Goal: Task Accomplishment & Management: Use online tool/utility

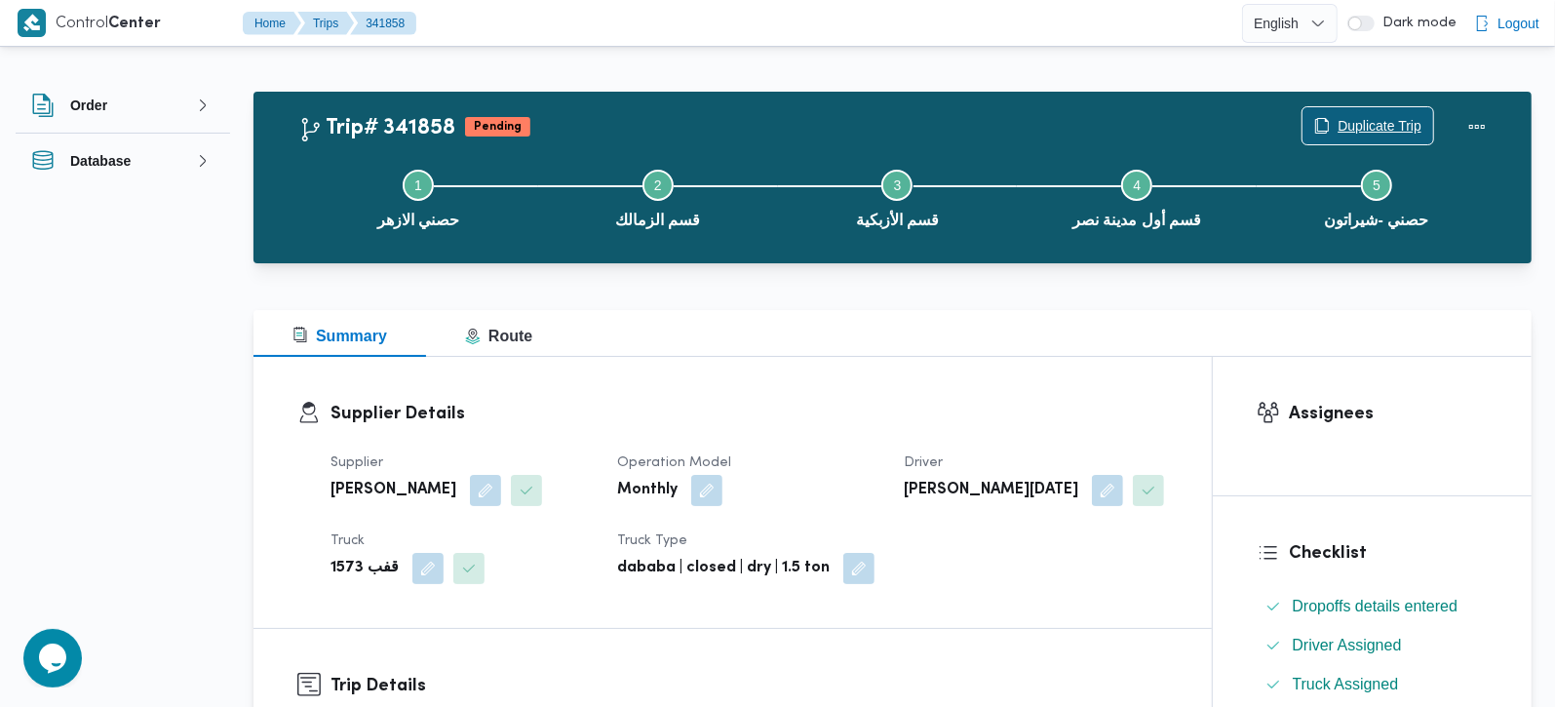
click at [1418, 126] on span "Duplicate Trip" at bounding box center [1380, 125] width 84 height 23
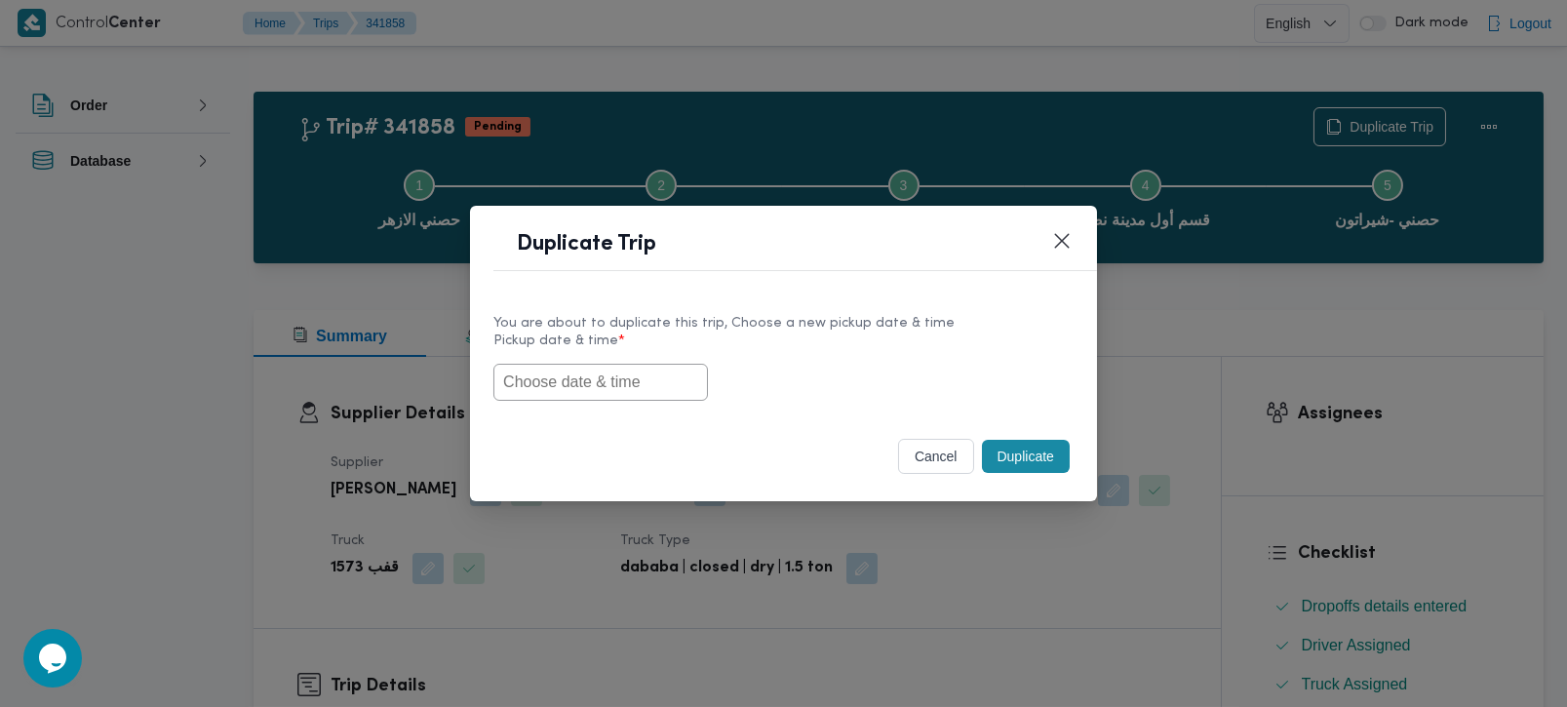
click at [595, 399] on input "text" at bounding box center [600, 382] width 214 height 37
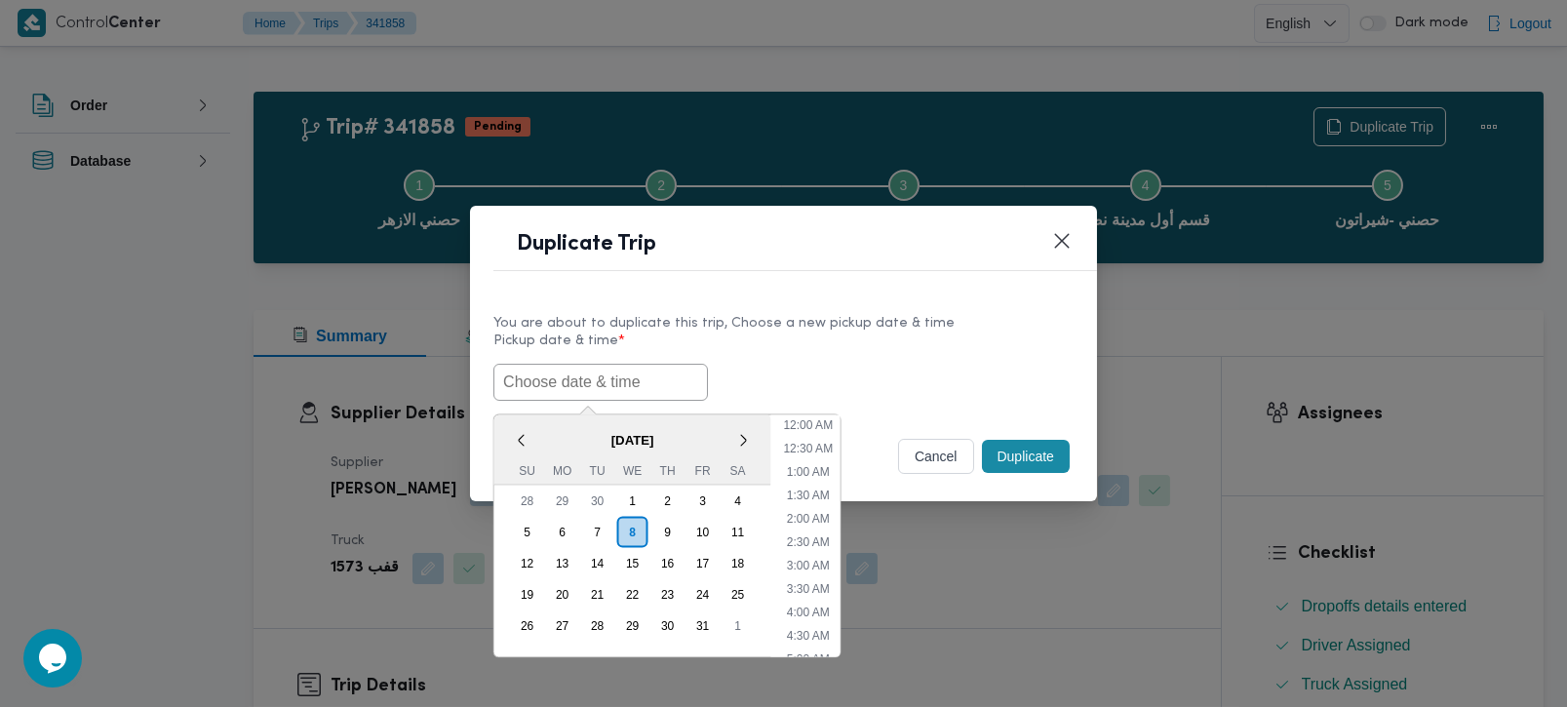
paste input "[DATE] 9:00AM"
type input "[DATE] 9:00AM"
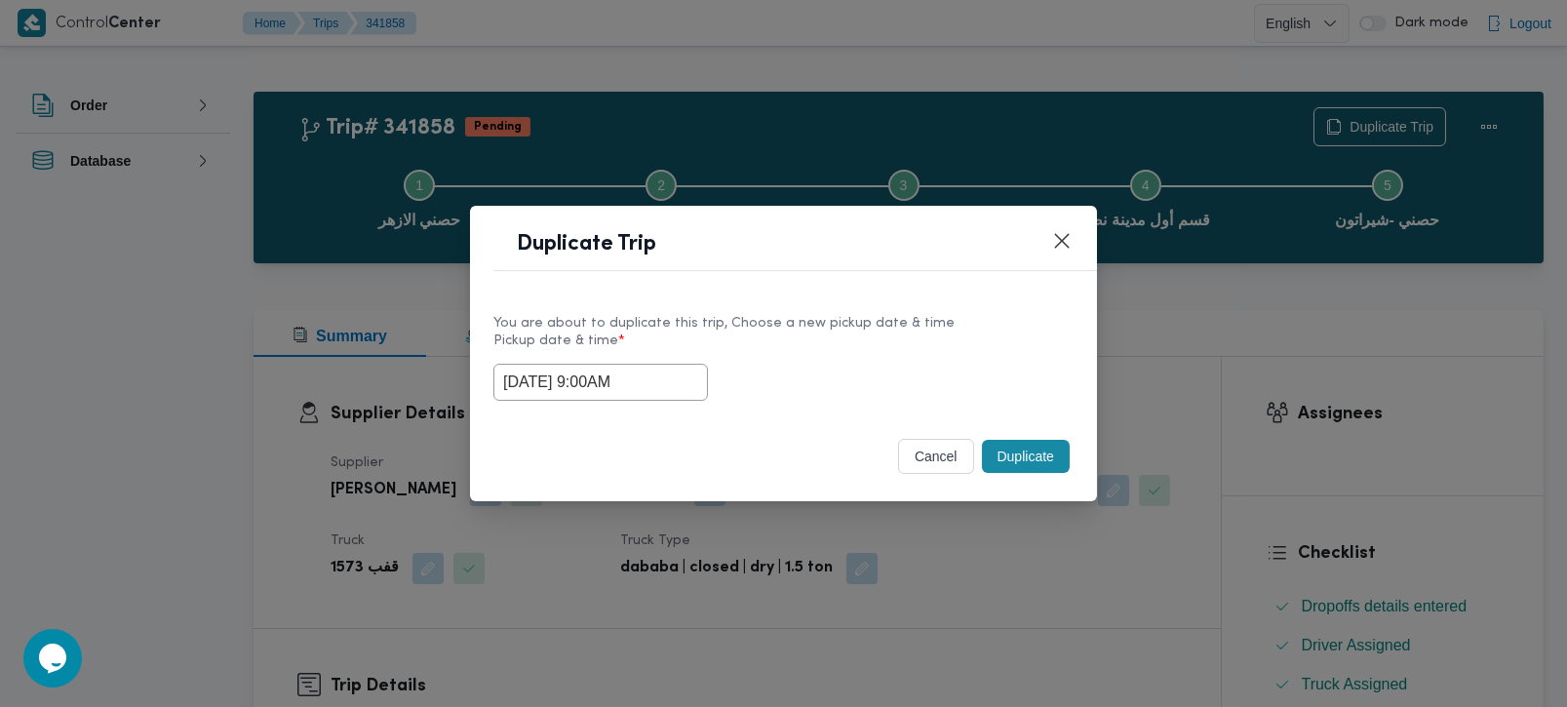
click at [827, 355] on label "Pickup date & time *" at bounding box center [783, 348] width 580 height 30
click at [1016, 450] on button "Duplicate" at bounding box center [1026, 456] width 88 height 33
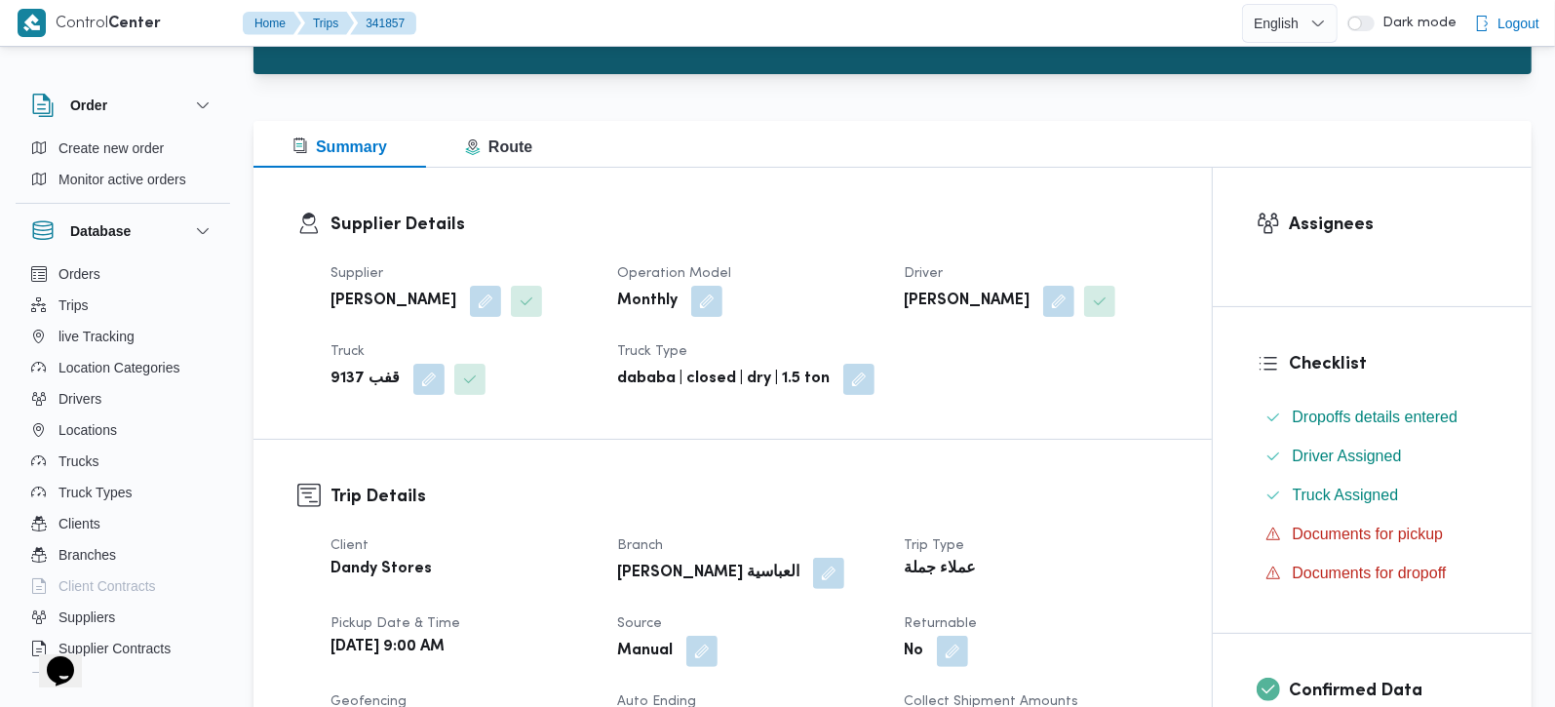
scroll to position [229, 0]
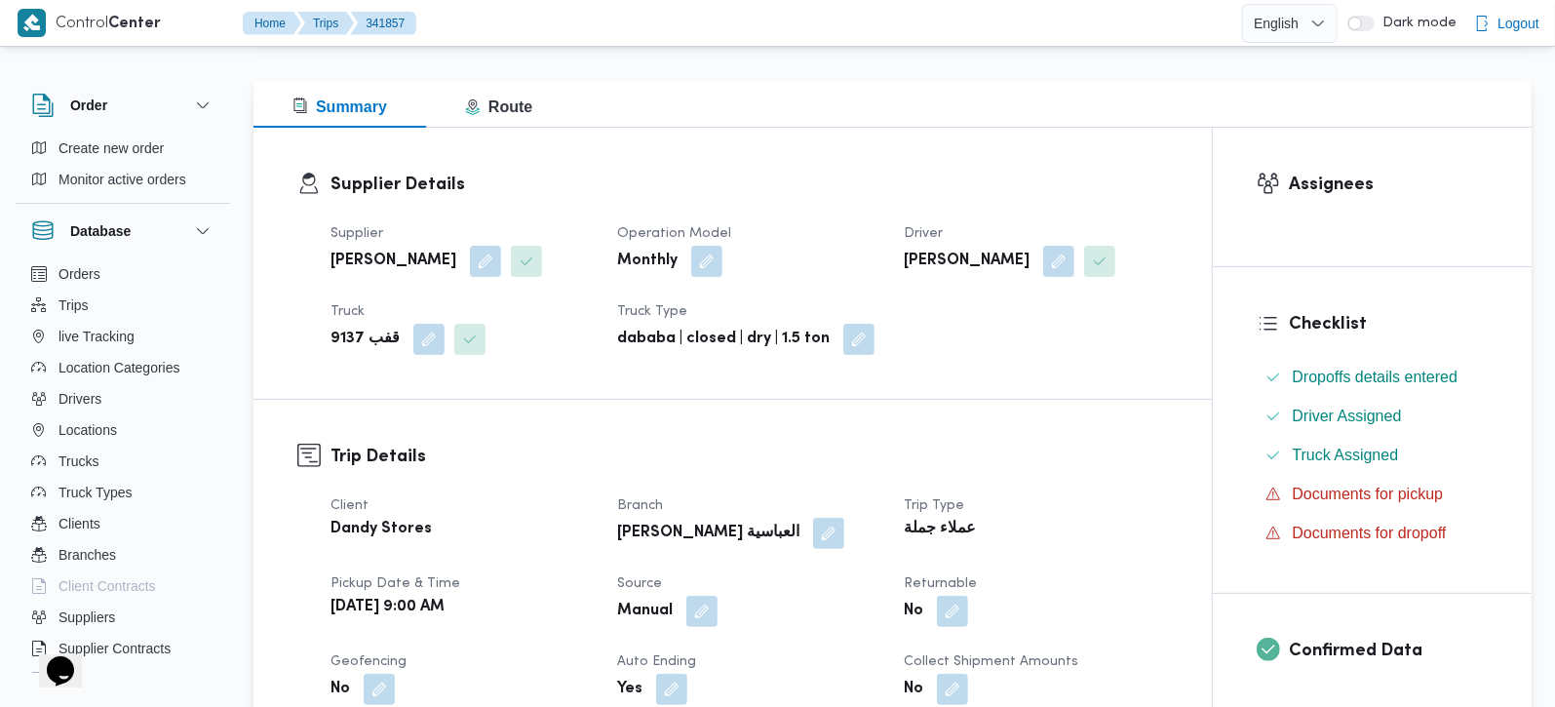
click at [926, 153] on div "Supplier Details Supplier محمد صلاح الدين سيد محمد Operation Model Monthly Driv…" at bounding box center [732, 263] width 958 height 271
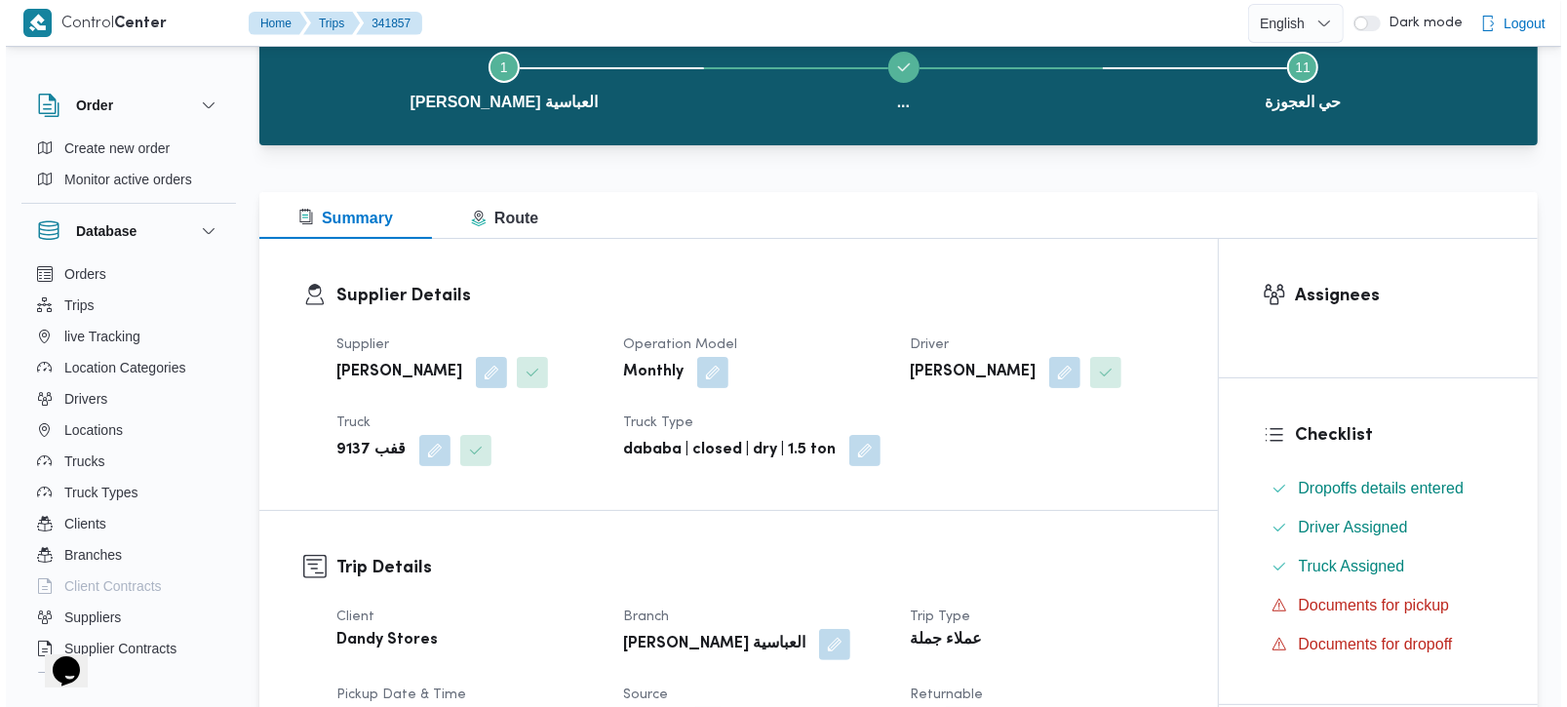
scroll to position [0, 0]
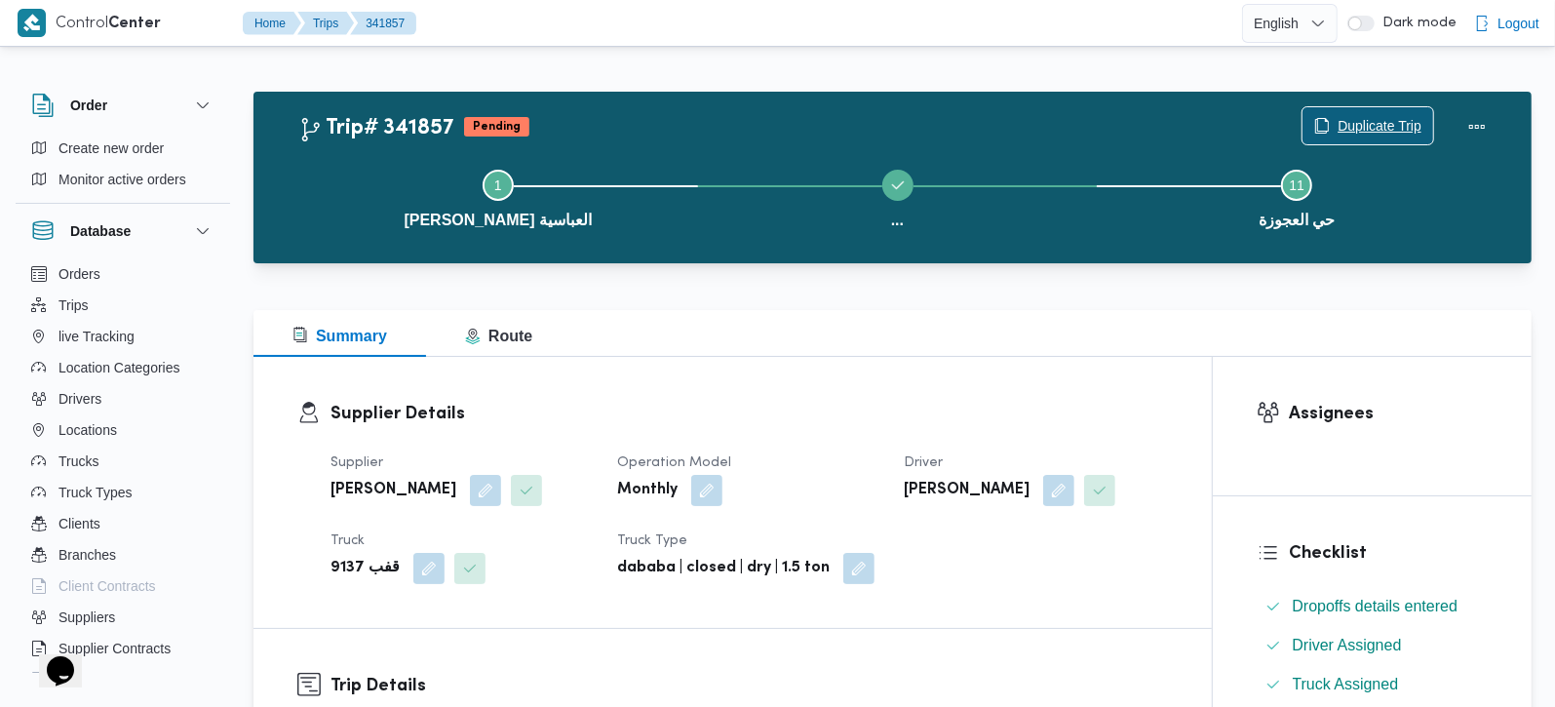
click at [1374, 119] on span "Duplicate Trip" at bounding box center [1380, 125] width 84 height 23
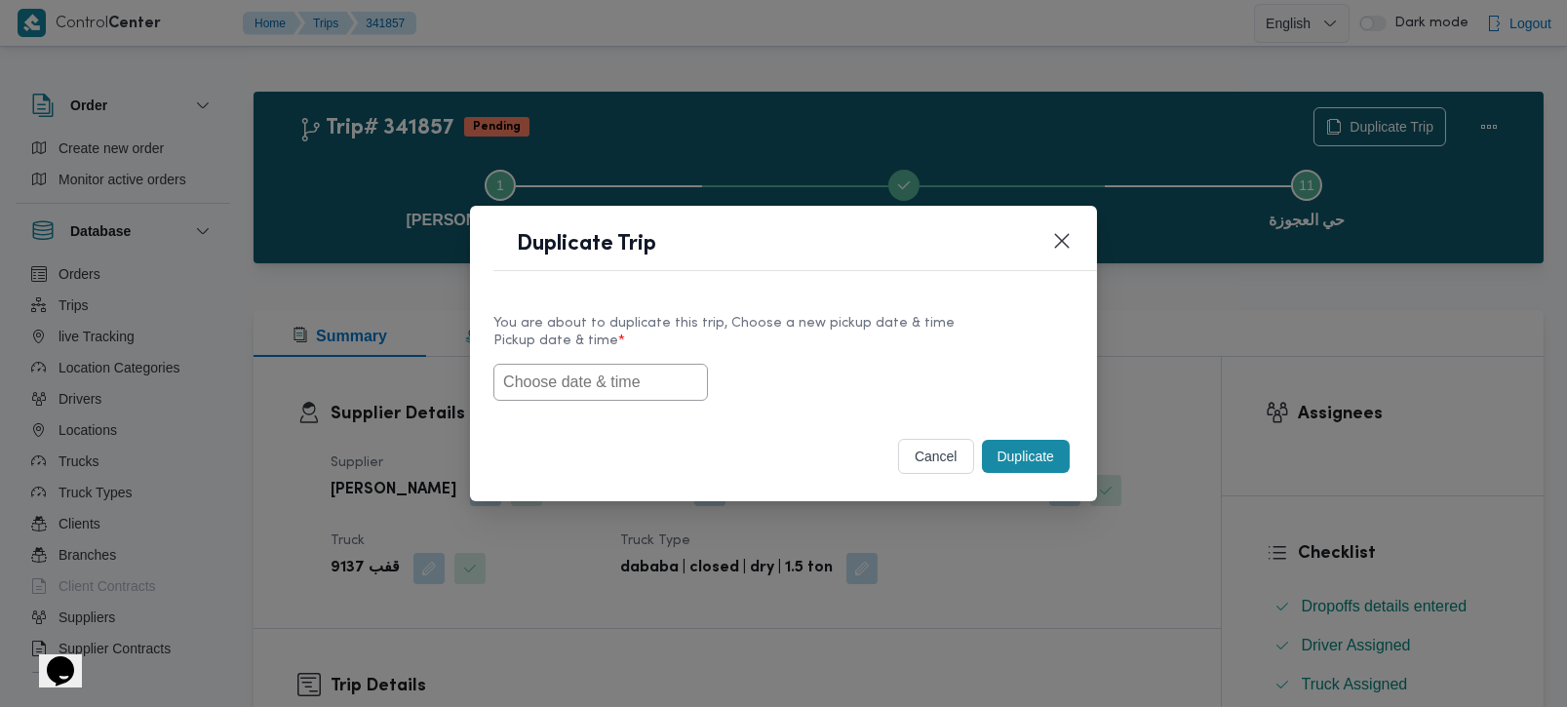
click at [595, 377] on input "text" at bounding box center [600, 382] width 214 height 37
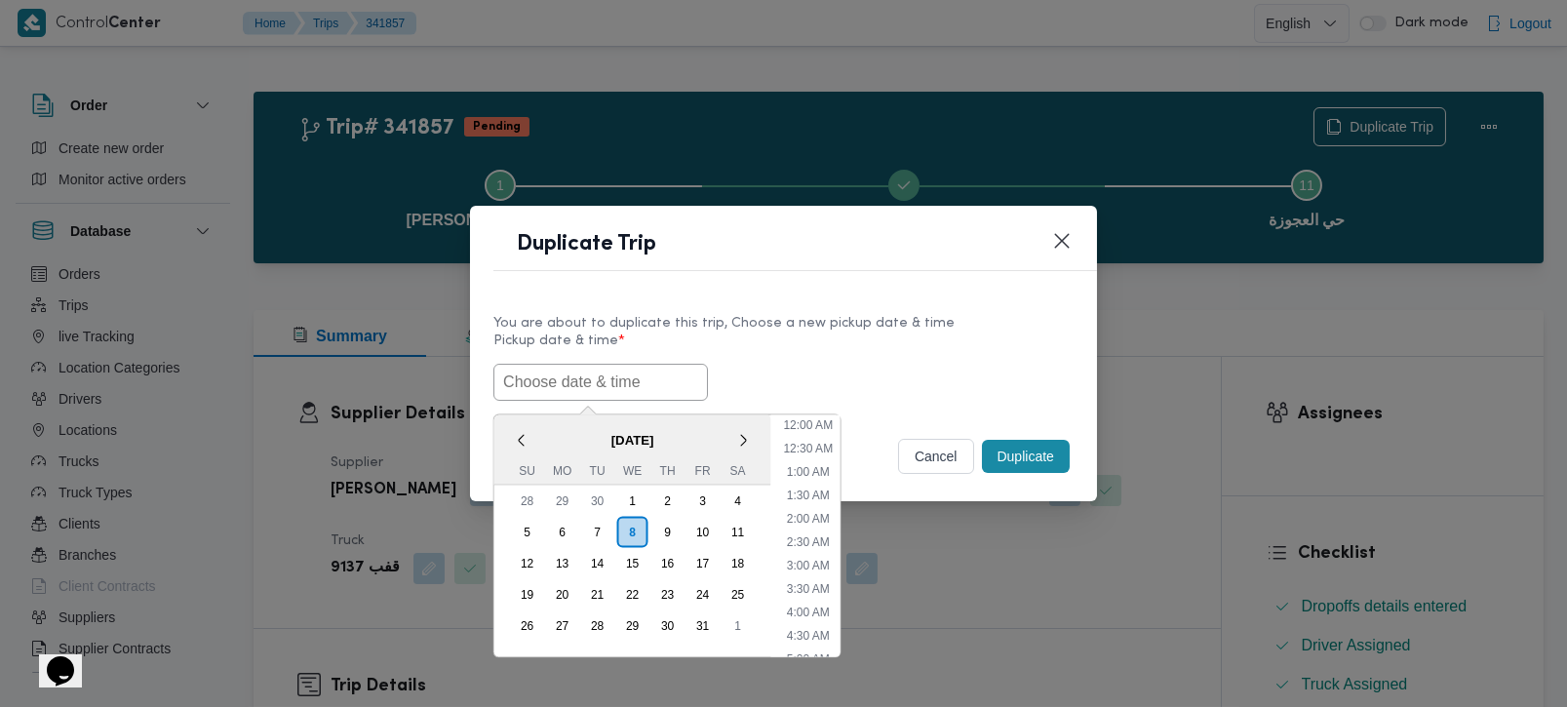
click at [542, 422] on span "[DATE]" at bounding box center [632, 439] width 277 height 34
click at [677, 528] on div "9" at bounding box center [666, 531] width 37 height 37
type input "09/10/2025 12:00AM"
click at [923, 457] on button "cancel" at bounding box center [936, 456] width 76 height 35
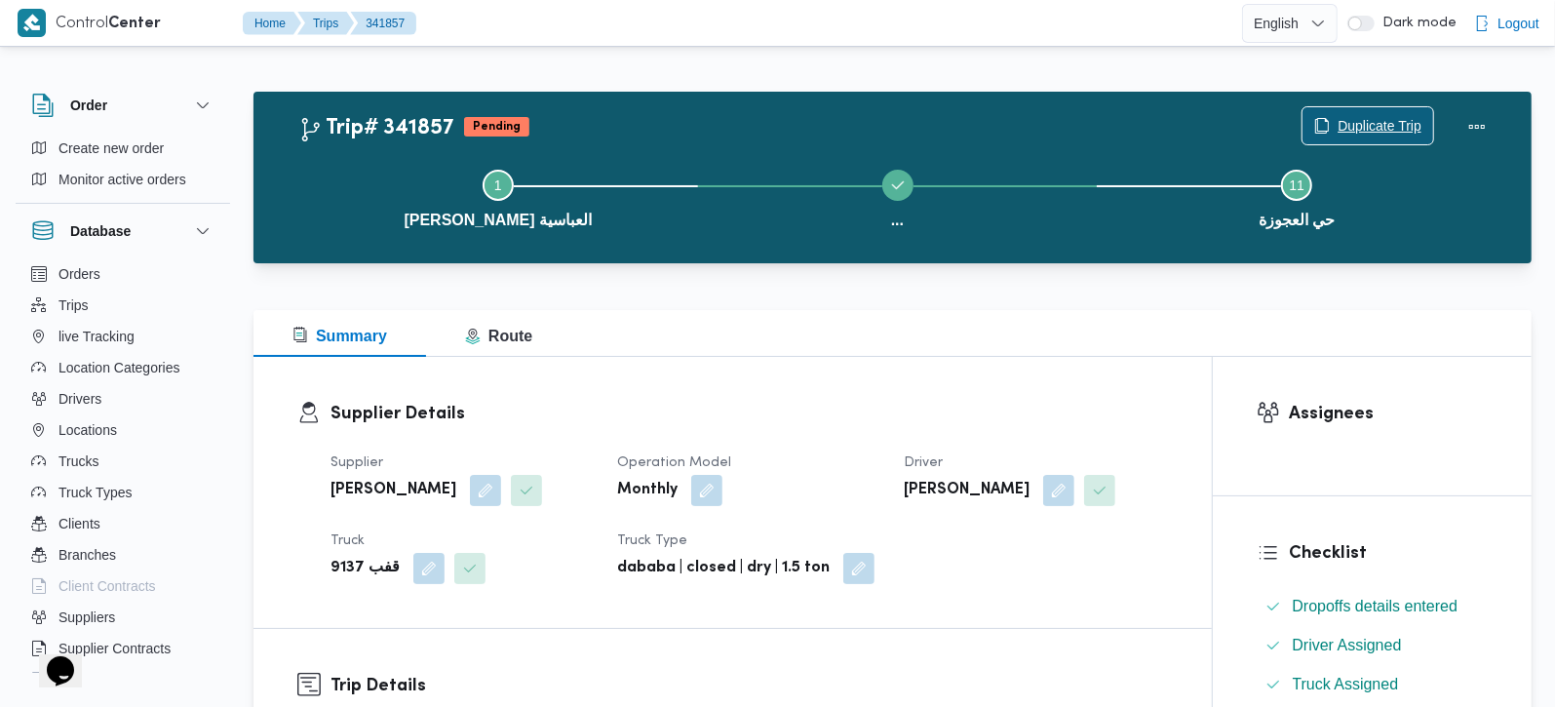
click at [1347, 121] on span "Duplicate Trip" at bounding box center [1380, 125] width 84 height 23
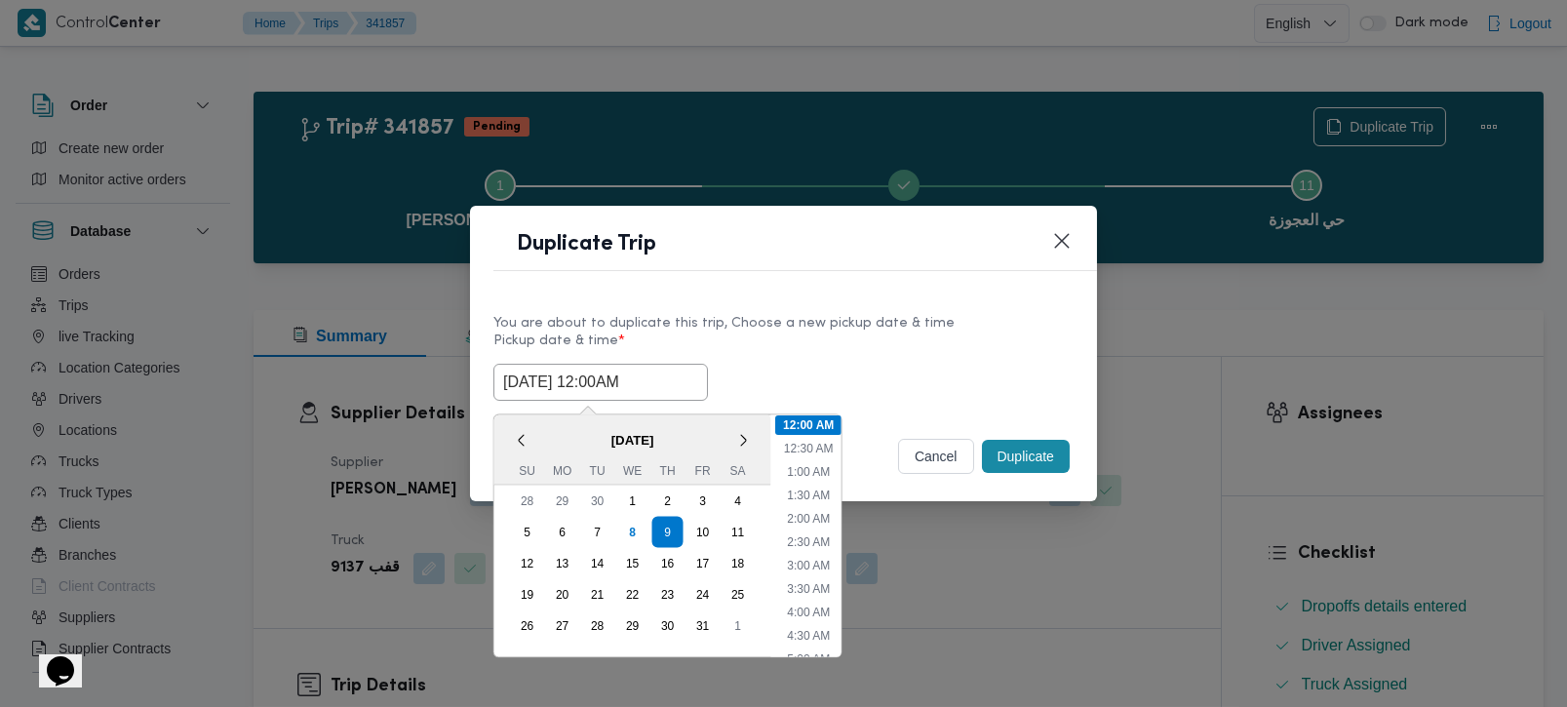
click at [597, 387] on input "09/10/2025 12:00AM" at bounding box center [600, 382] width 214 height 37
click at [631, 519] on div "8" at bounding box center [631, 531] width 37 height 37
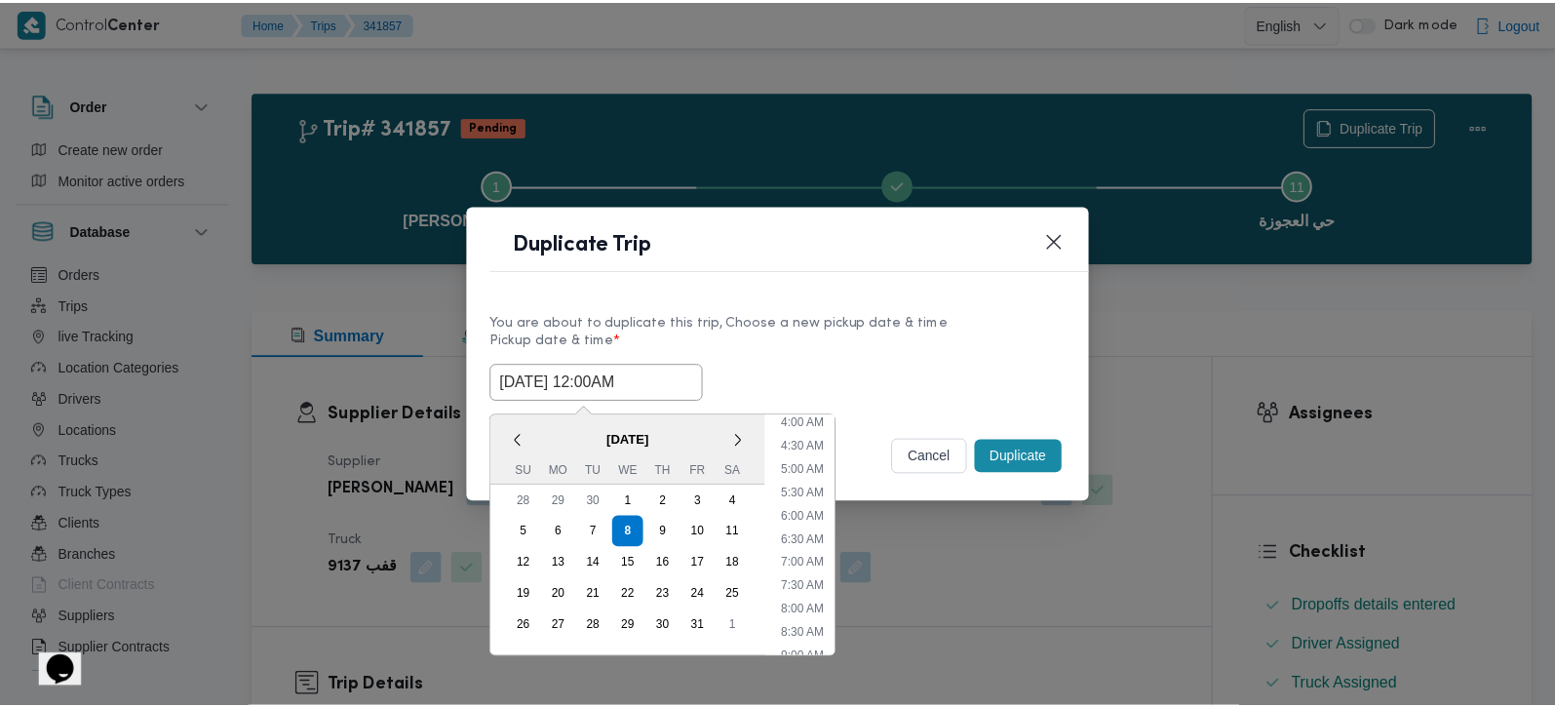
scroll to position [229, 0]
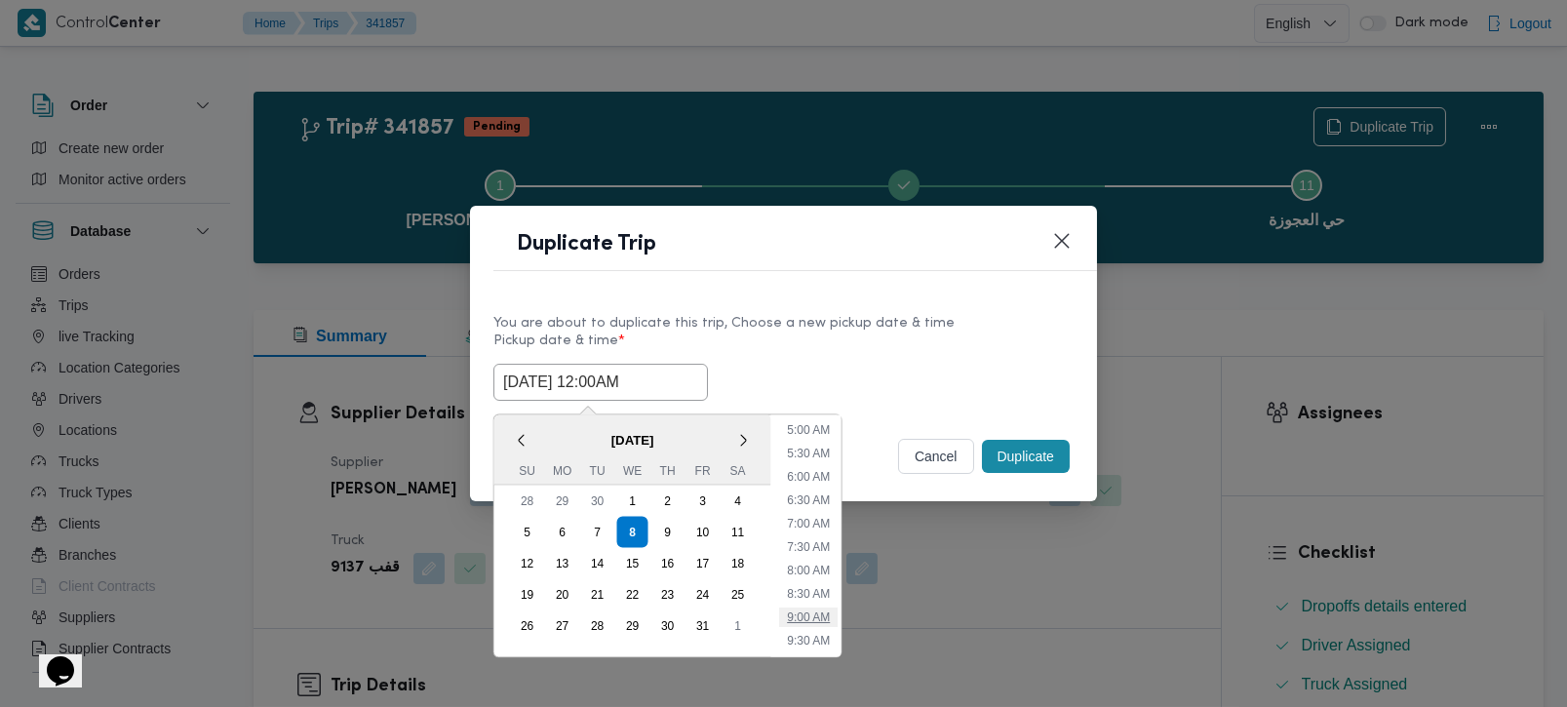
click at [809, 613] on li "9:00 AM" at bounding box center [808, 615] width 58 height 19
type input "08/10/2025 9:00AM"
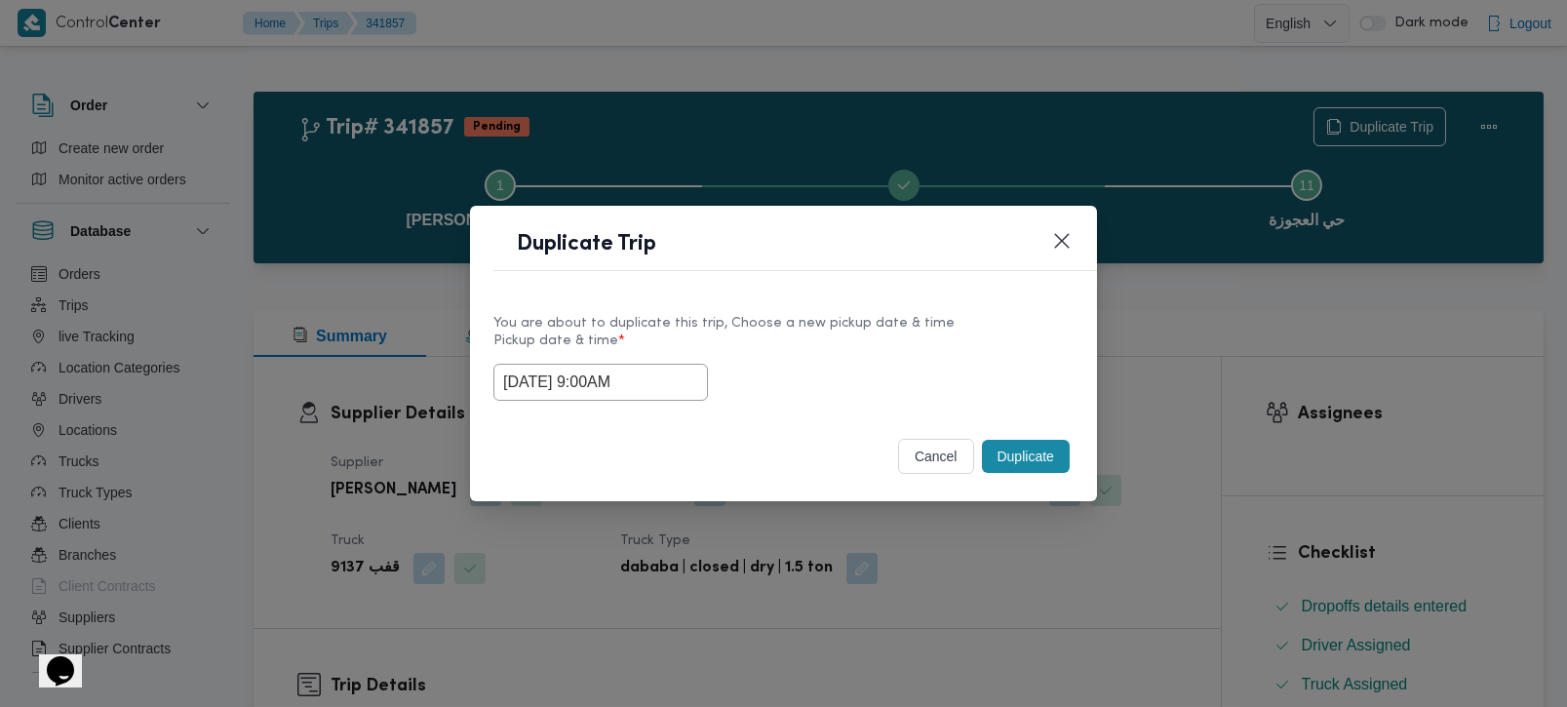
drag, startPoint x: 651, startPoint y: 381, endPoint x: 332, endPoint y: 405, distance: 319.7
click at [332, 405] on div "Duplicate Trip You are about to duplicate this trip, Choose a new pickup date &…" at bounding box center [783, 353] width 1567 height 707
click at [939, 356] on label "Pickup date & time *" at bounding box center [783, 348] width 580 height 30
click at [1045, 458] on button "Duplicate" at bounding box center [1026, 456] width 88 height 33
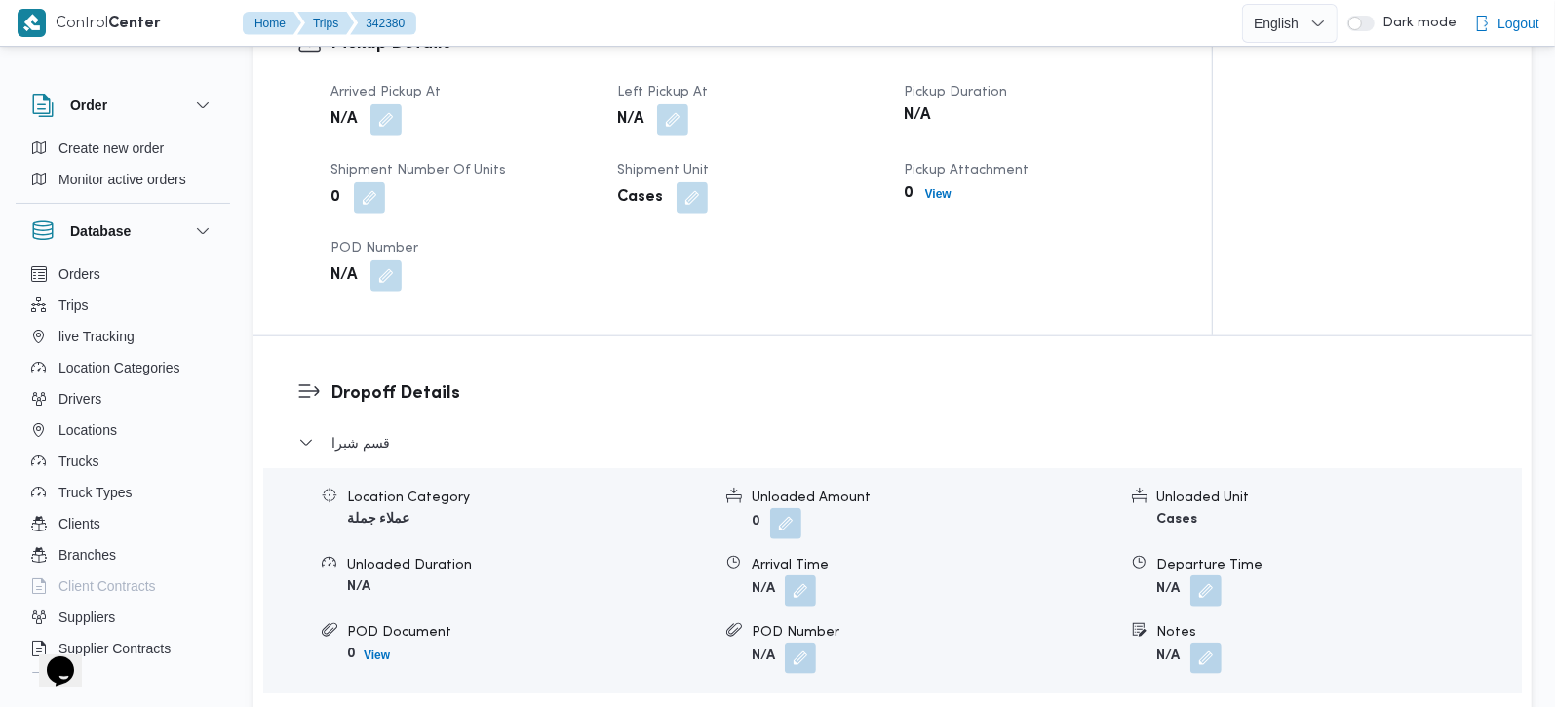
scroll to position [1376, 0]
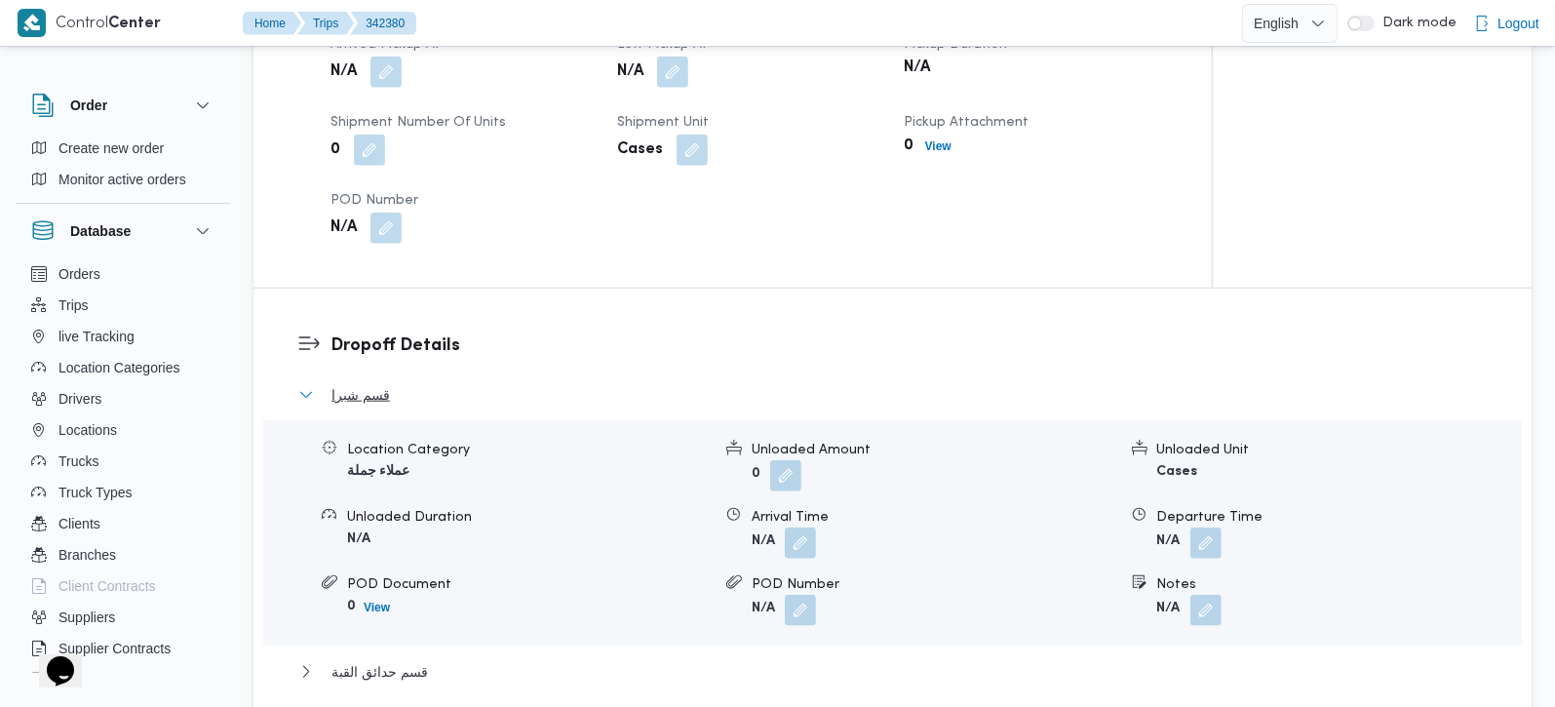
click at [355, 383] on span "قسم شبرا" at bounding box center [360, 394] width 58 height 23
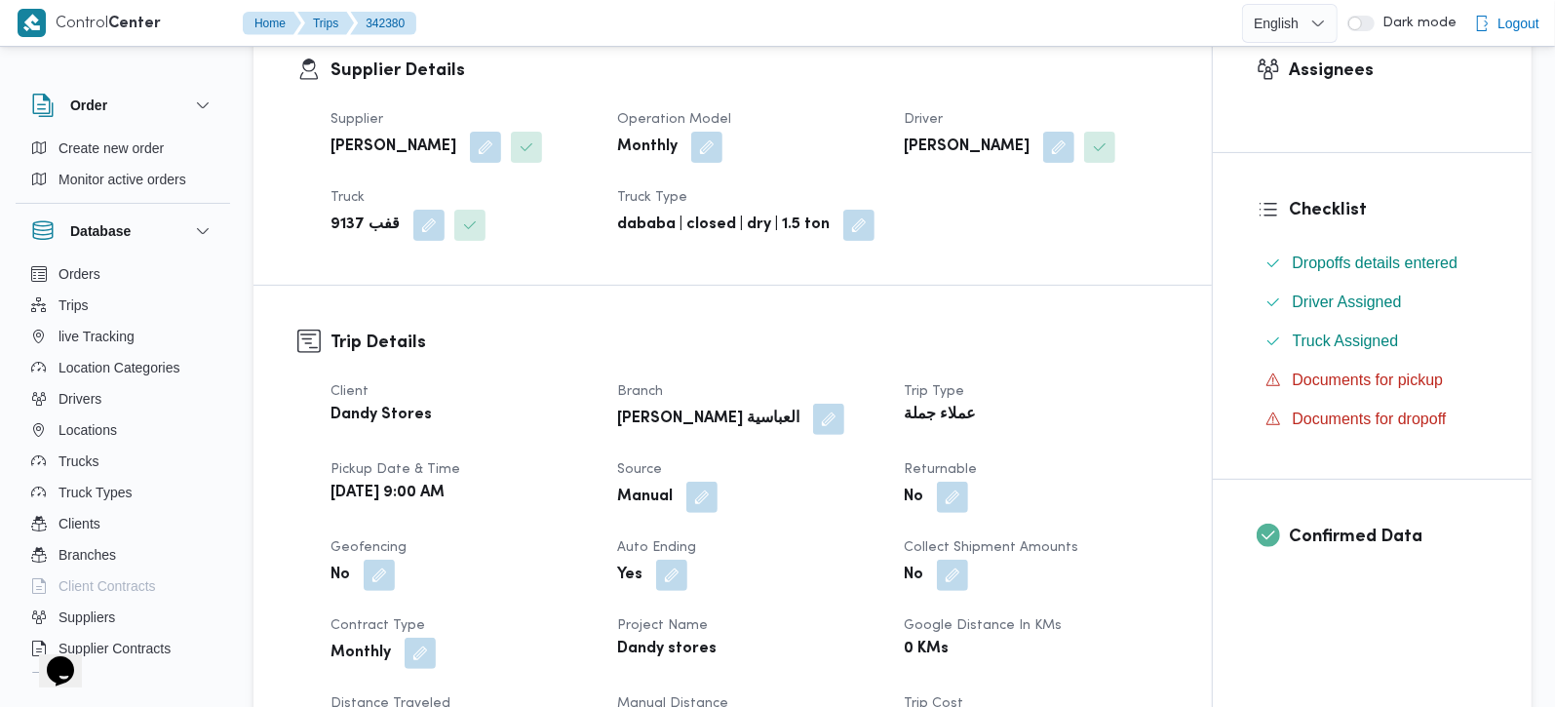
scroll to position [0, 0]
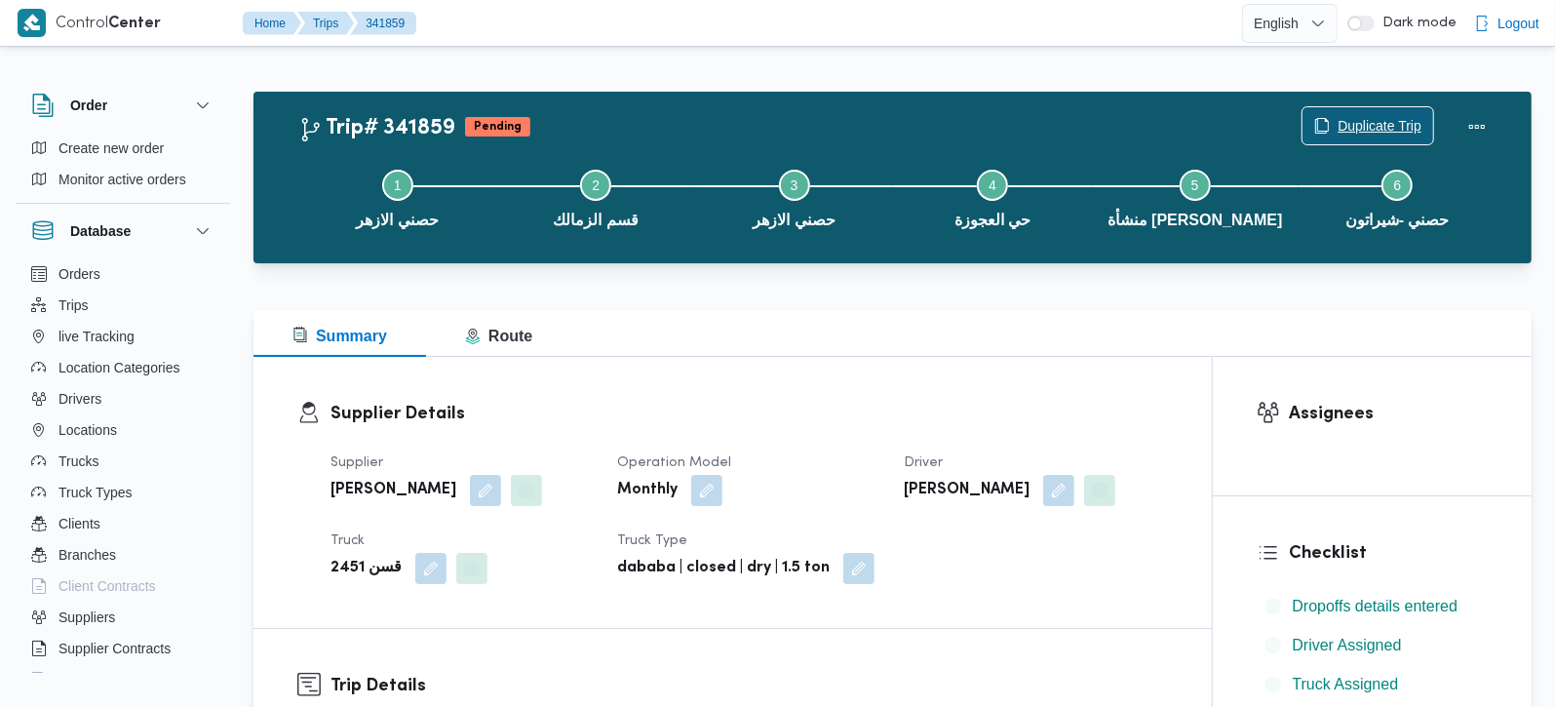
click at [1363, 121] on span "Duplicate Trip" at bounding box center [1380, 125] width 84 height 23
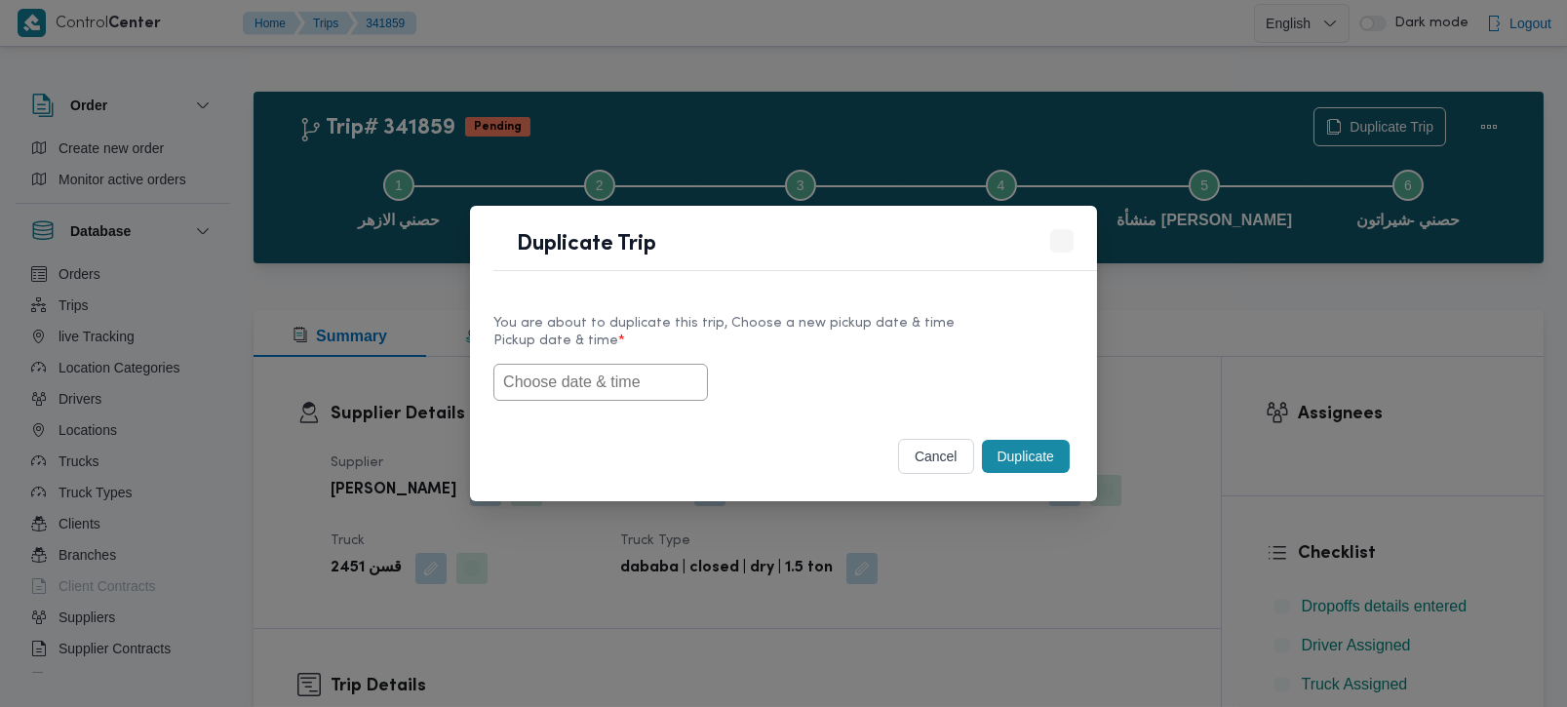
click at [560, 399] on input "text" at bounding box center [600, 382] width 214 height 37
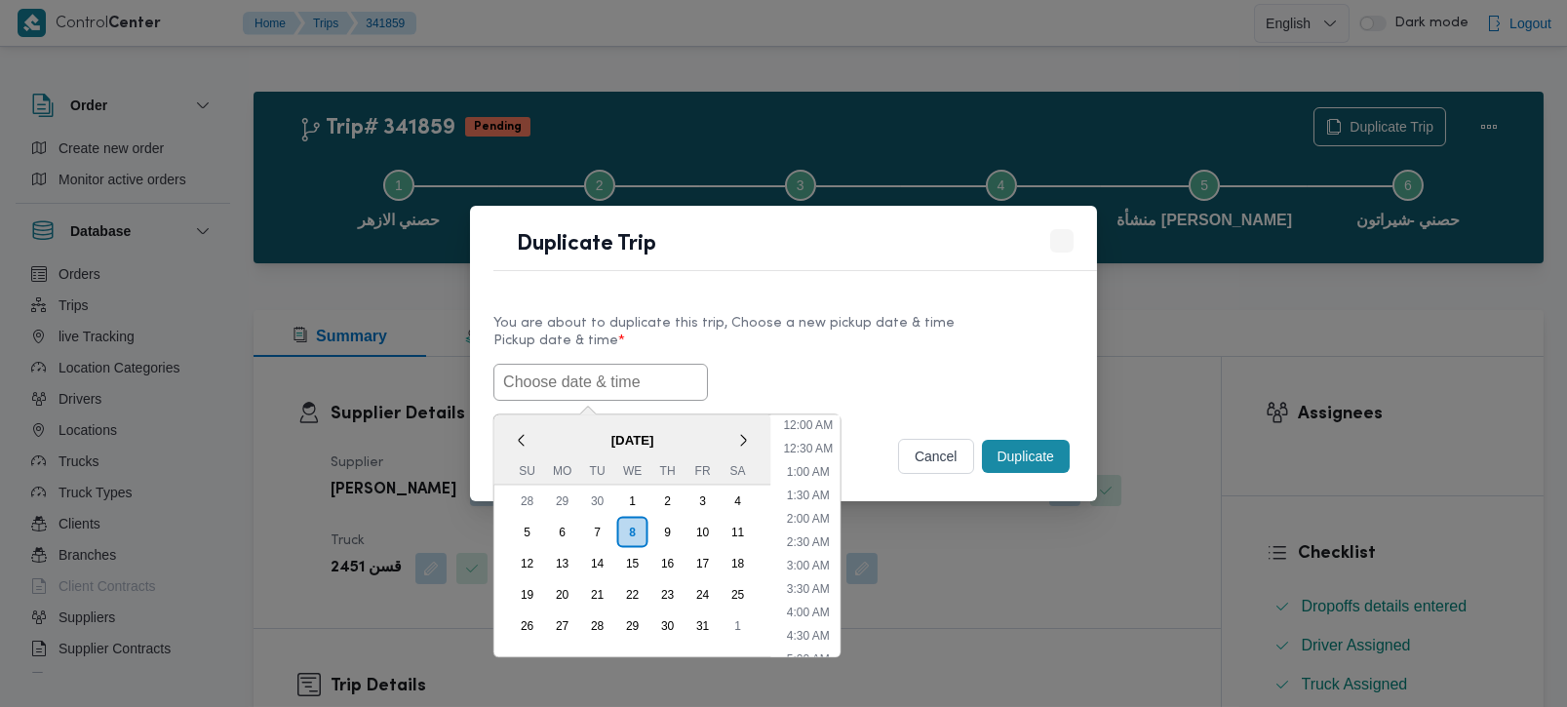
paste input "[DATE] 9:00AM"
type input "[DATE] 9:00AM"
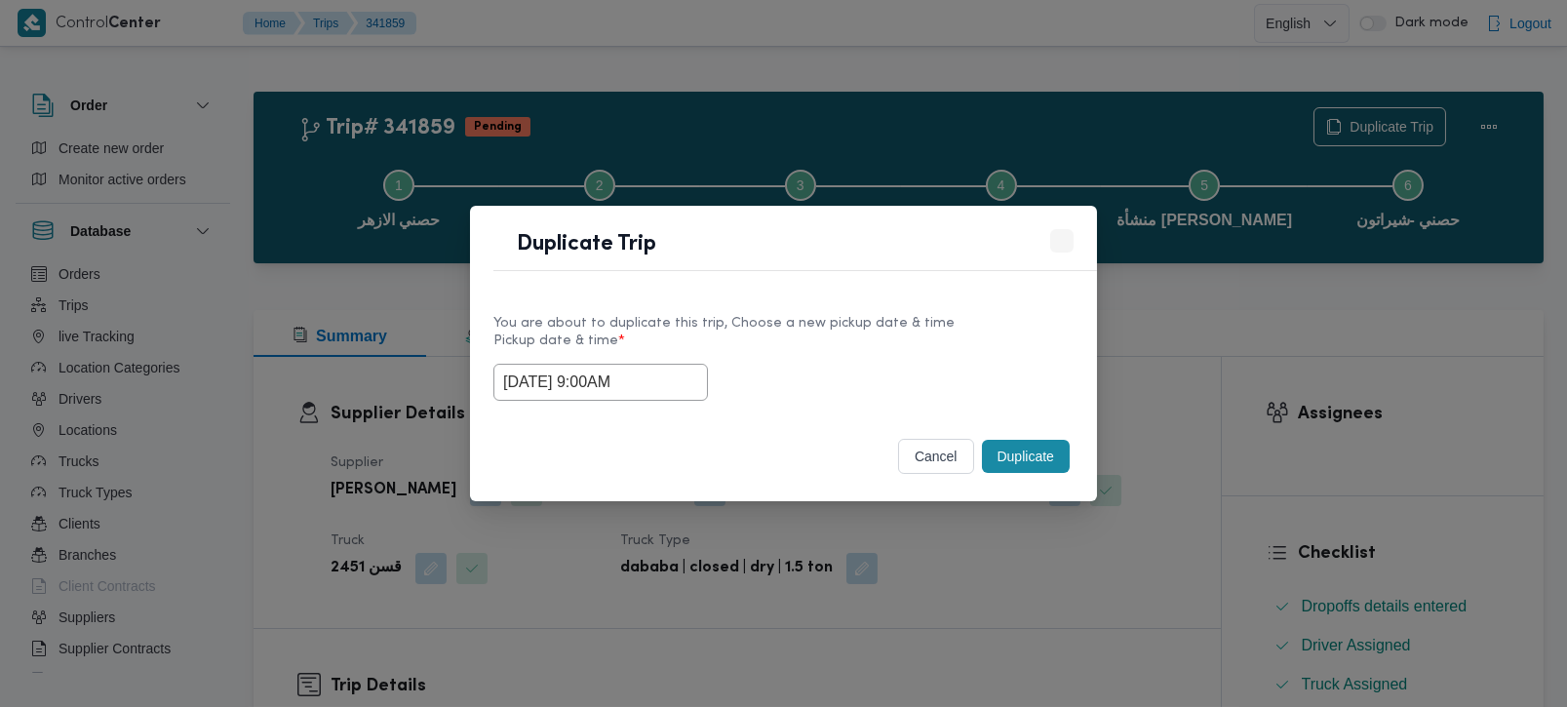
click at [872, 341] on label "Pickup date & time *" at bounding box center [783, 348] width 580 height 30
click at [990, 455] on button "Duplicate" at bounding box center [1026, 456] width 88 height 33
click at [593, 371] on input "text" at bounding box center [600, 382] width 214 height 37
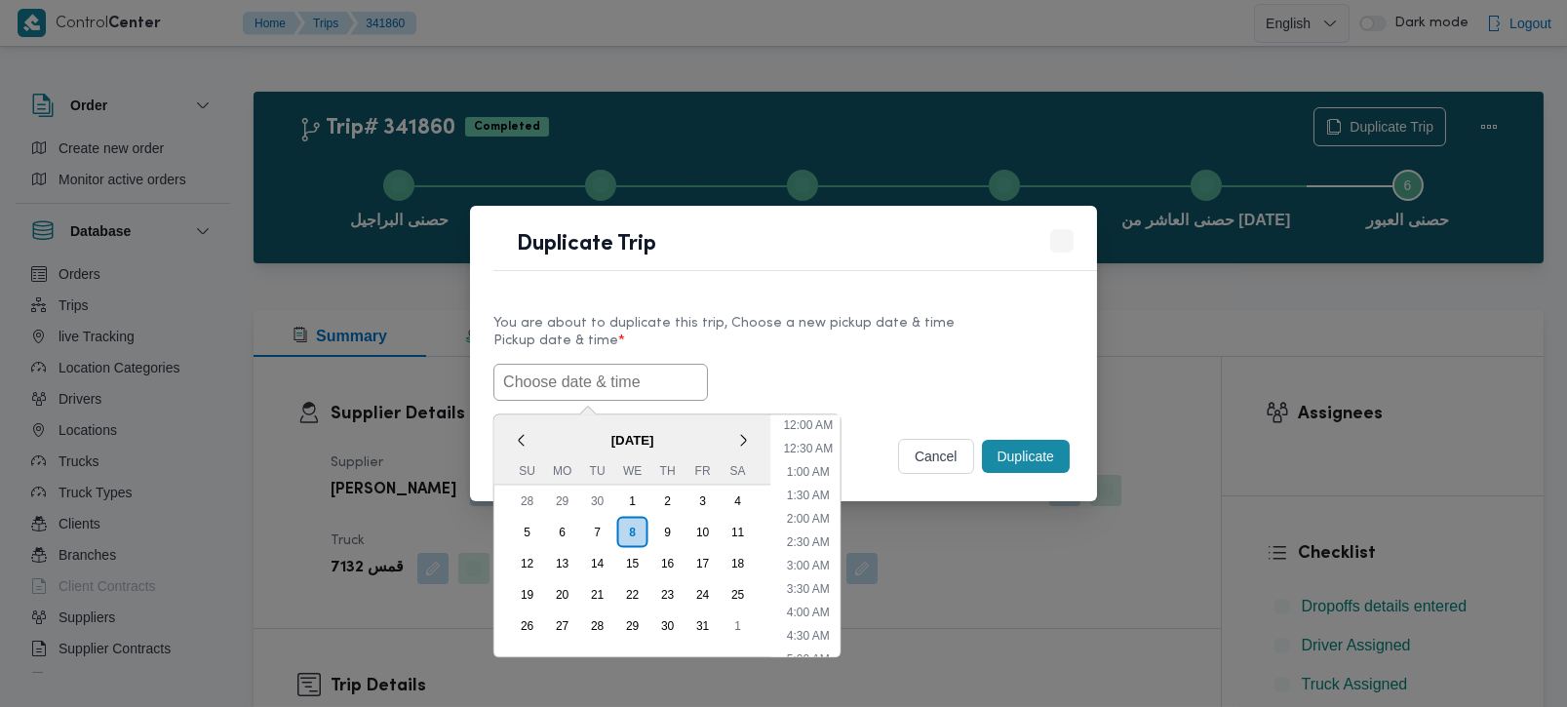
paste input "[DATE] 9:00AM"
type input "[DATE] 9:00AM"
click at [822, 368] on div "08/10/2025 9:00AM < October 2025 > Su Mo Tu We Th Fr Sa 28 29 30 1 2 3 4 5 6 7 …" at bounding box center [783, 382] width 580 height 37
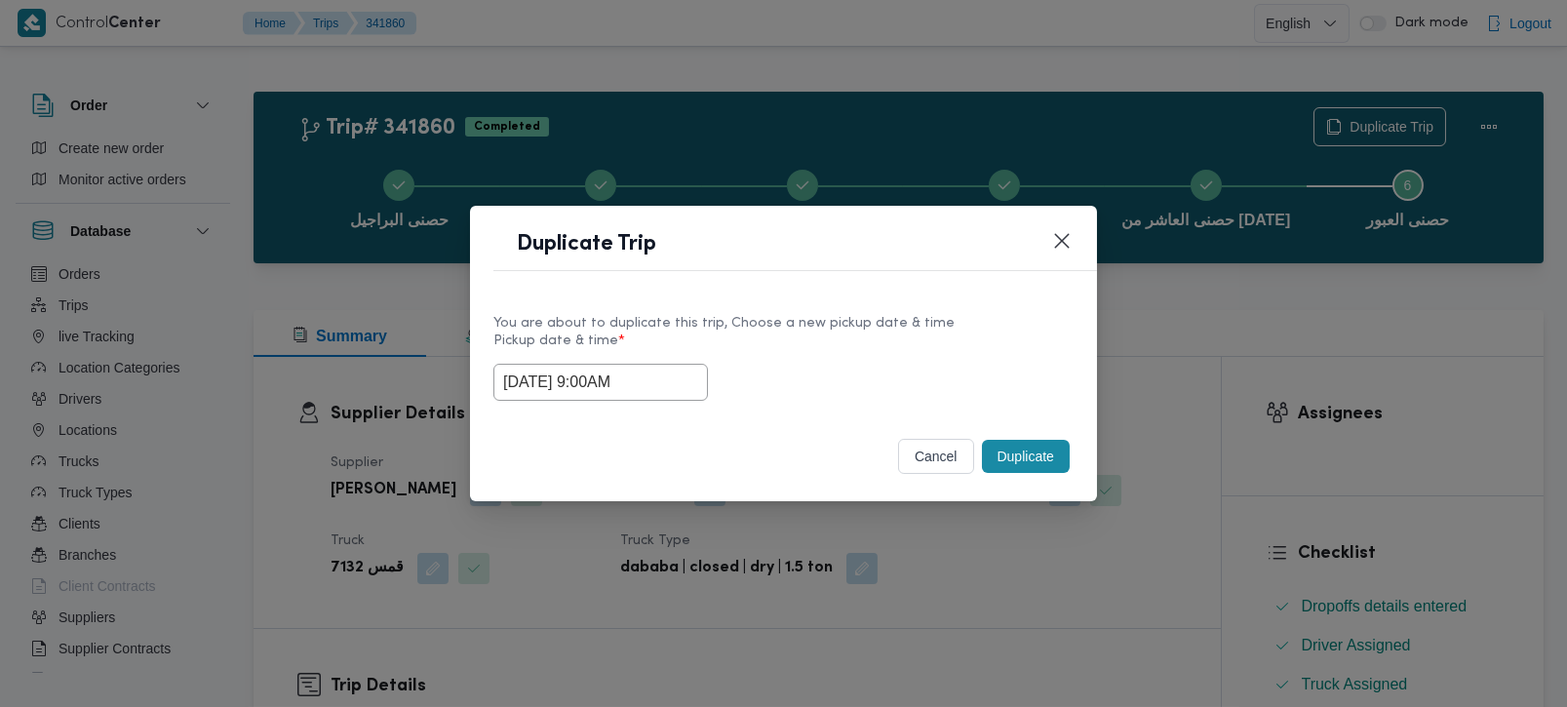
click at [998, 467] on button "Duplicate" at bounding box center [1026, 456] width 88 height 33
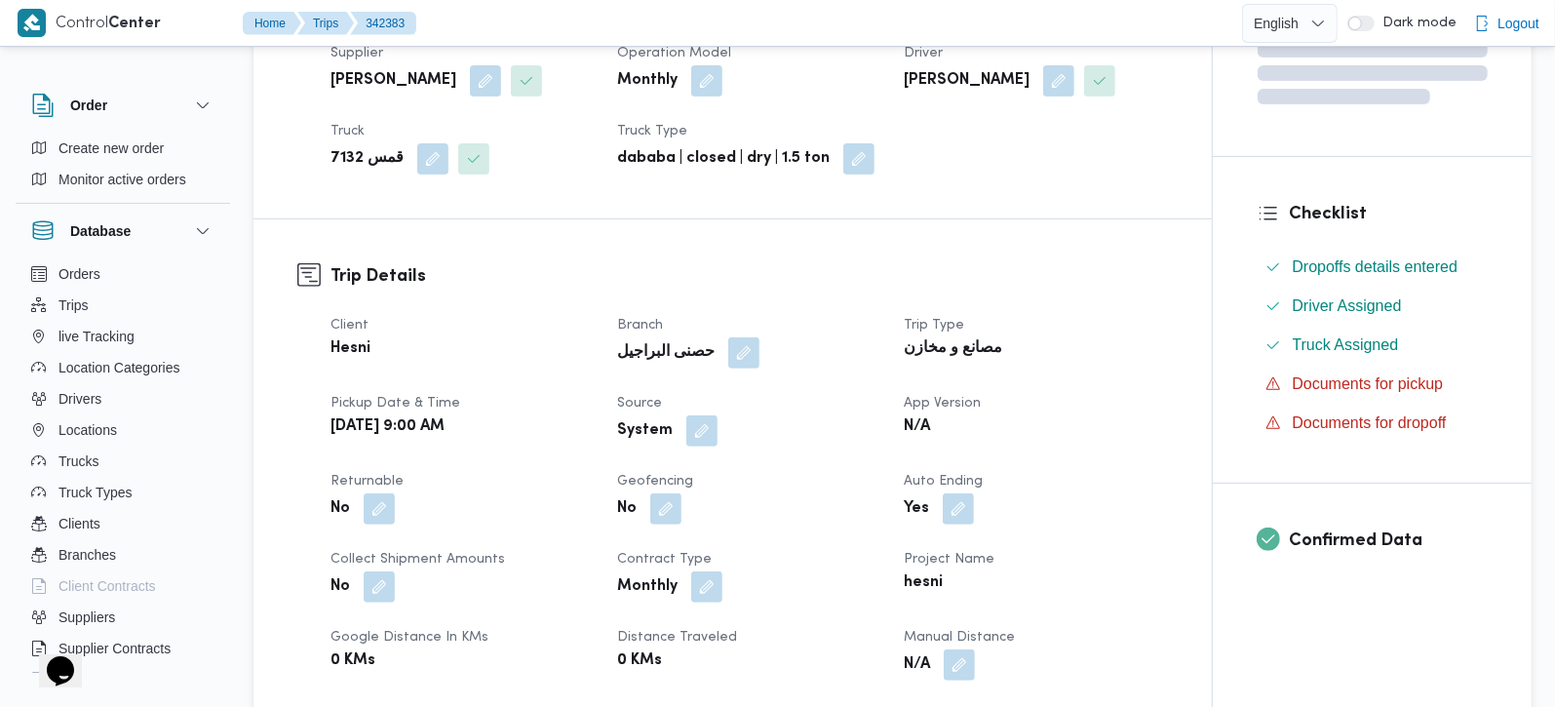
scroll to position [687, 0]
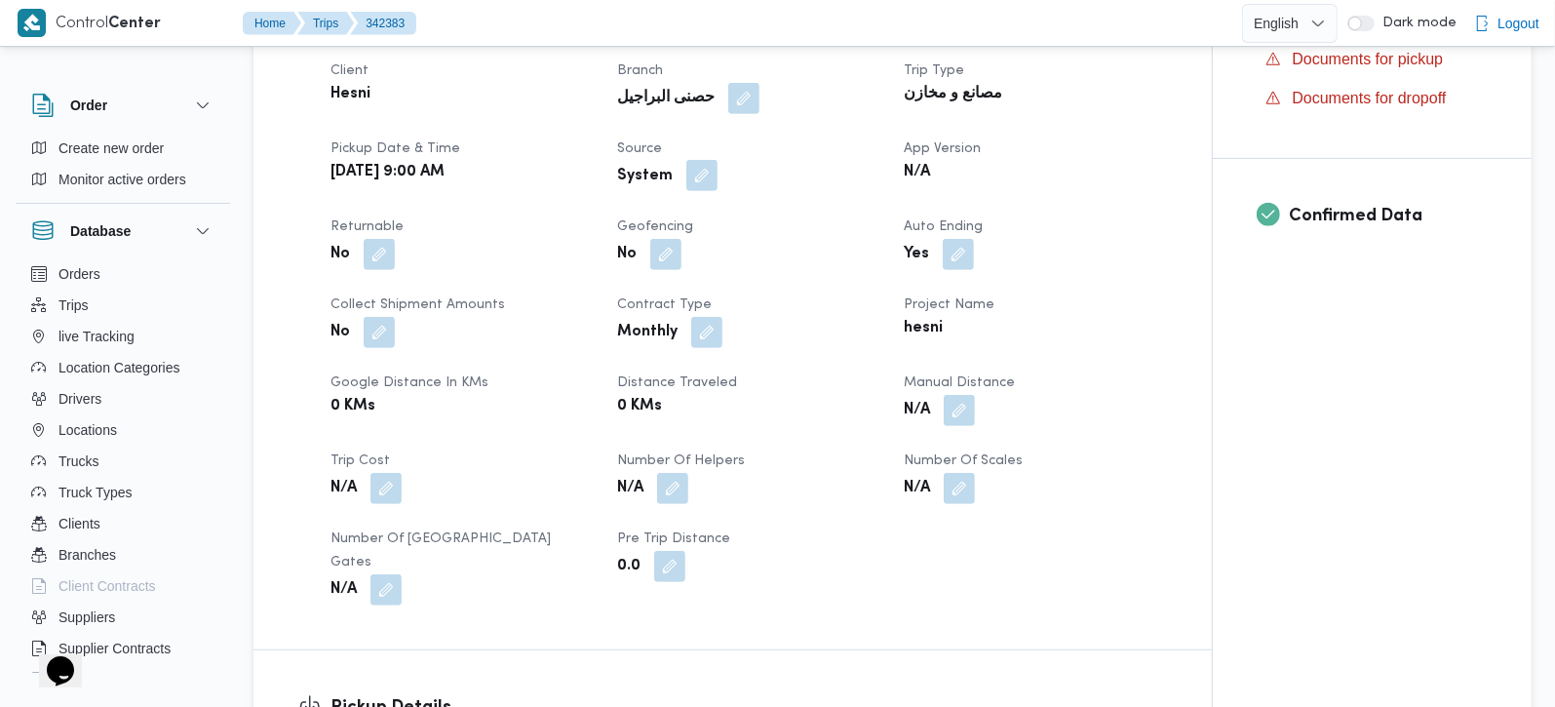
click at [699, 160] on button "button" at bounding box center [701, 175] width 31 height 31
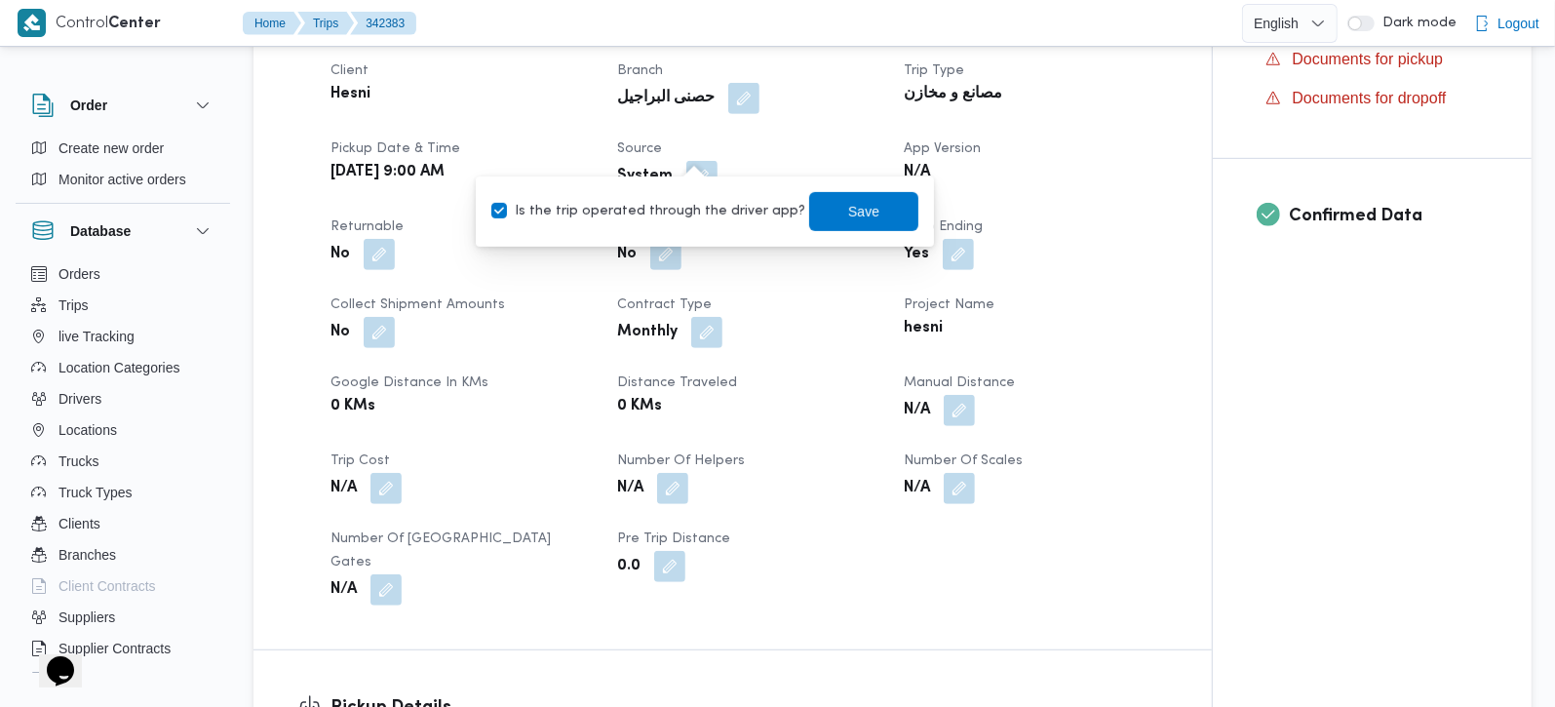
click at [691, 192] on div "Is the trip operated through the driver app? Save" at bounding box center [704, 211] width 431 height 43
click at [694, 204] on label "Is the trip operated through the driver app?" at bounding box center [648, 211] width 314 height 23
checkbox input "false"
click at [816, 222] on span "Save" at bounding box center [863, 210] width 109 height 39
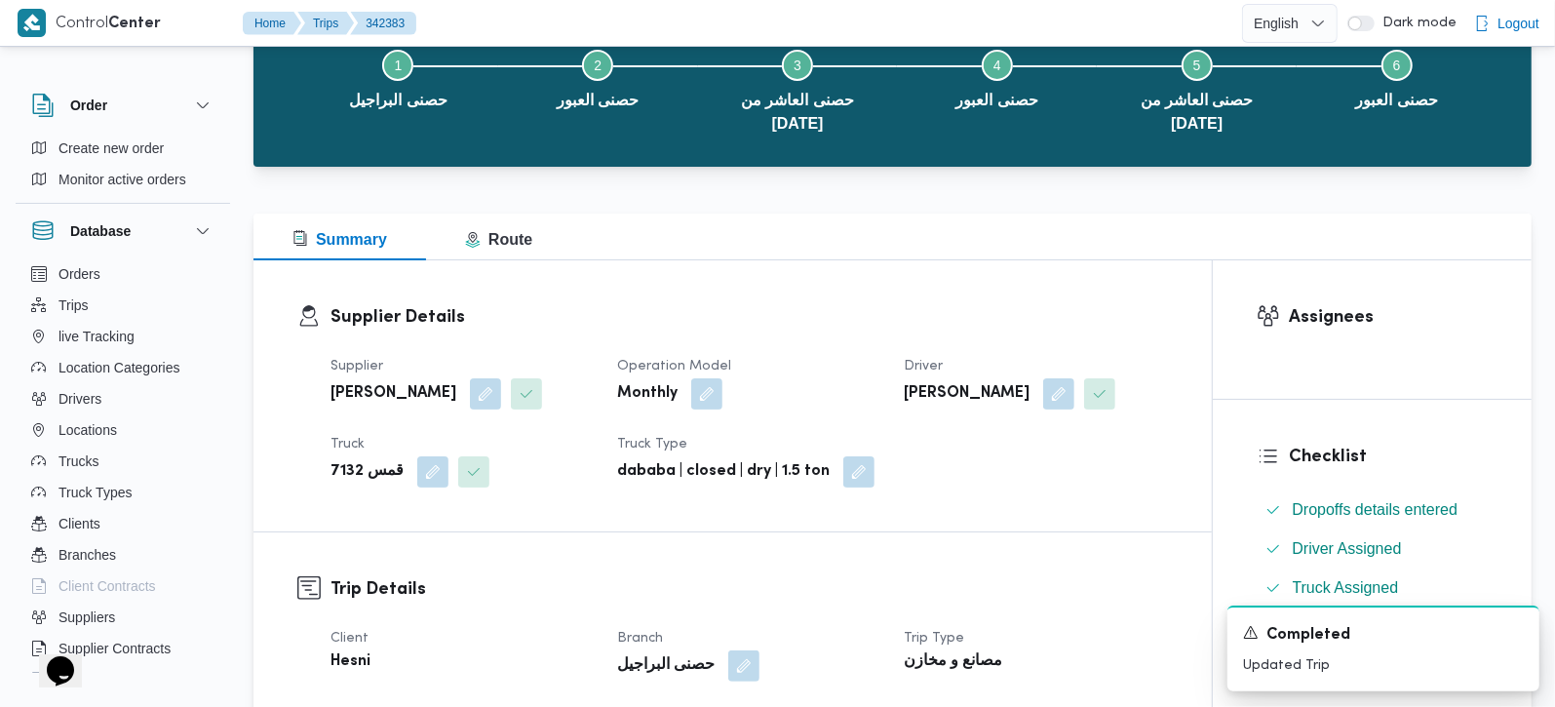
scroll to position [114, 0]
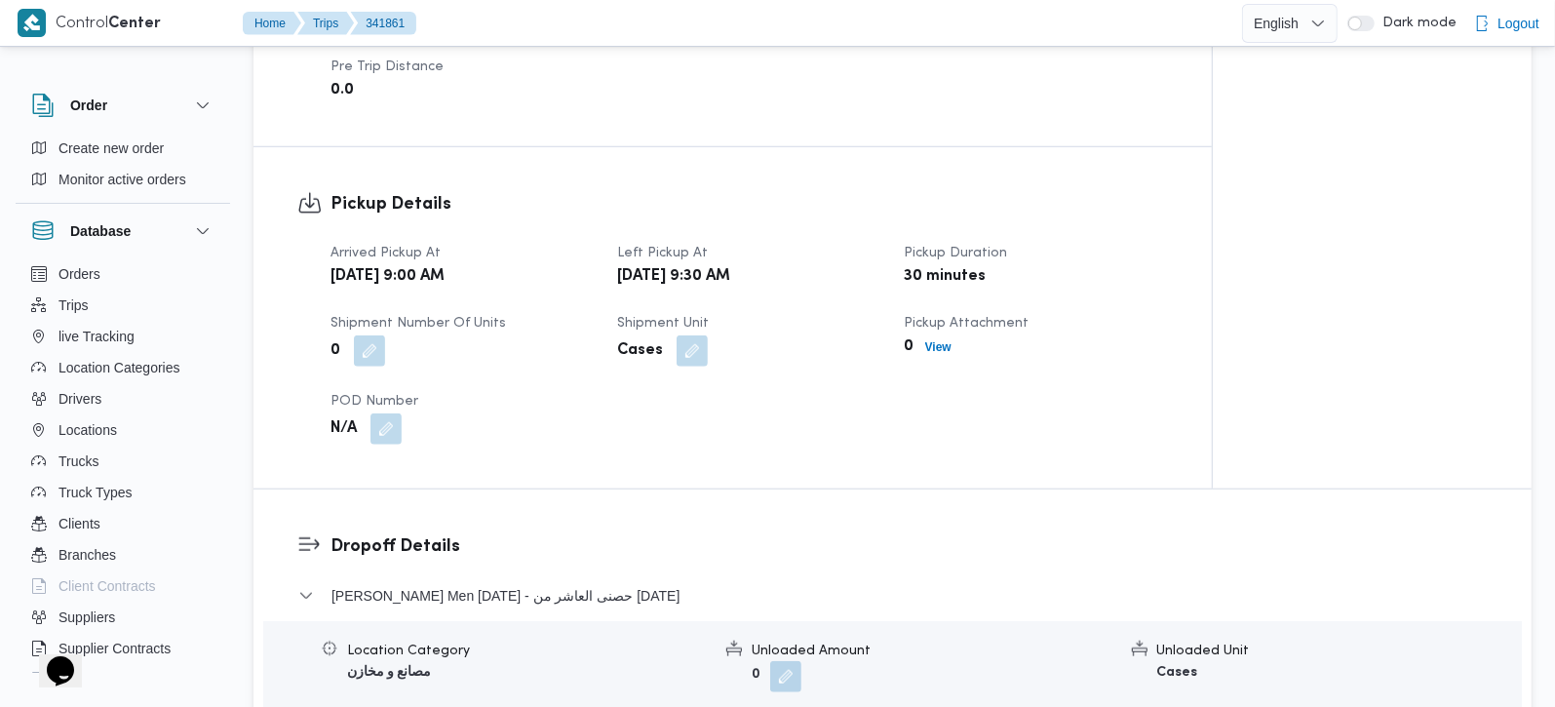
scroll to position [1606, 0]
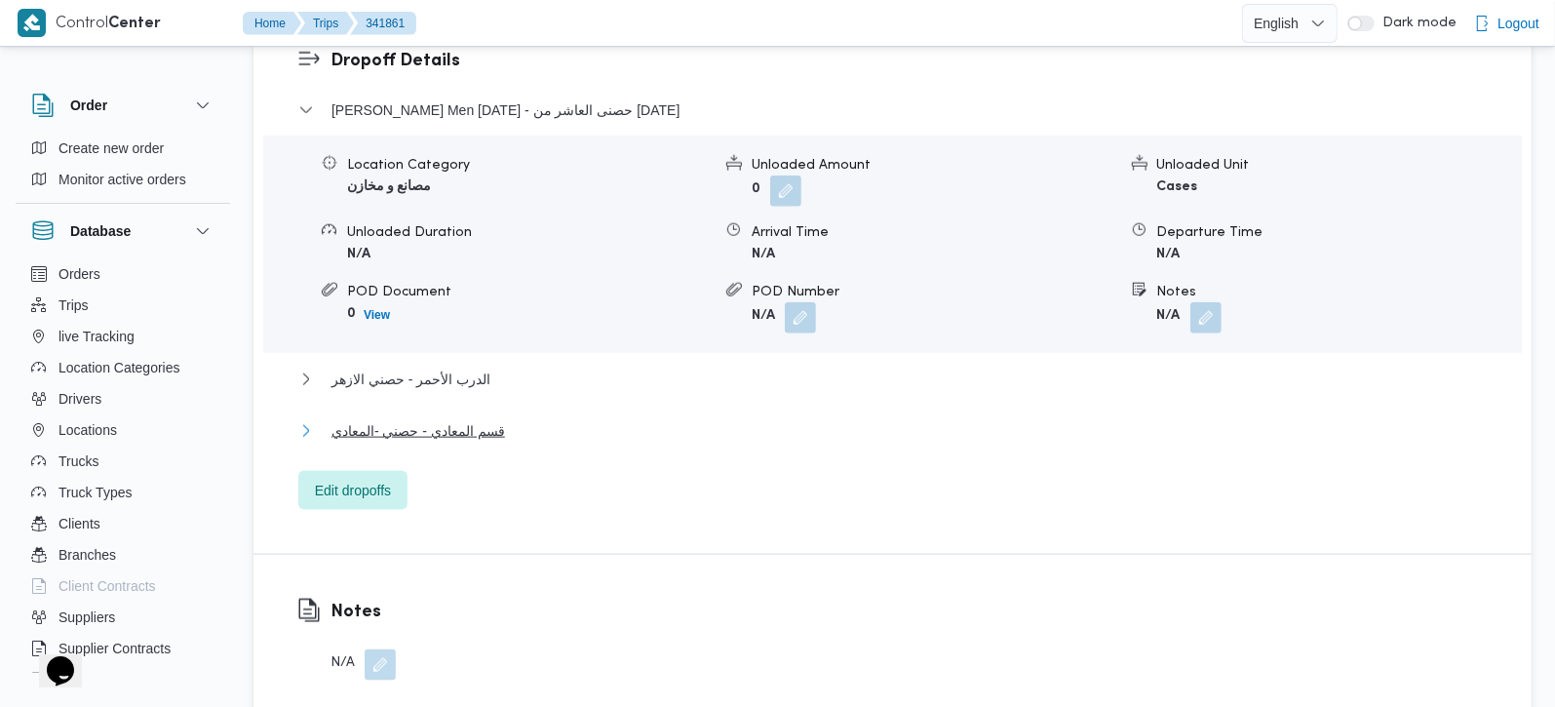
click at [455, 419] on span "قسم المعادي - حصني -المعادي" at bounding box center [418, 430] width 174 height 23
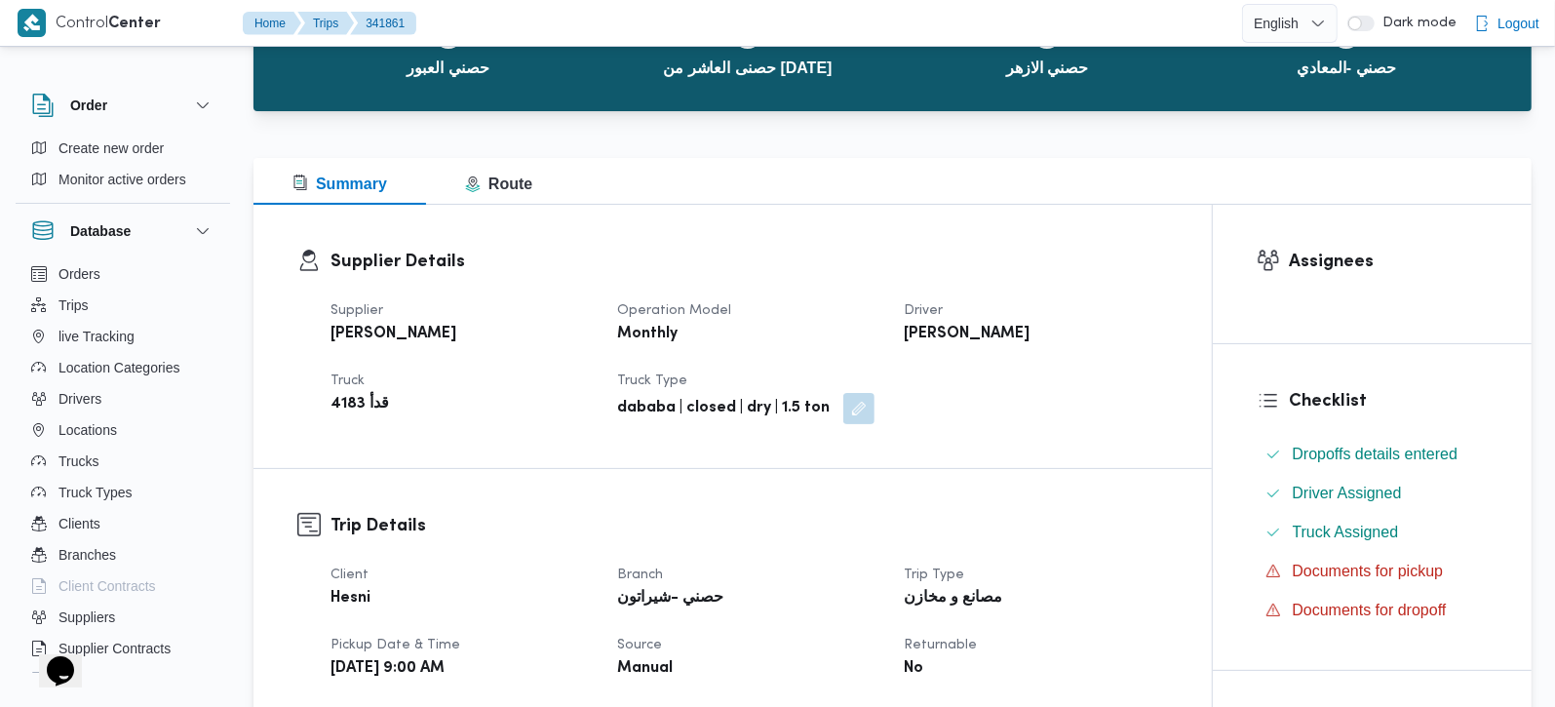
scroll to position [0, 0]
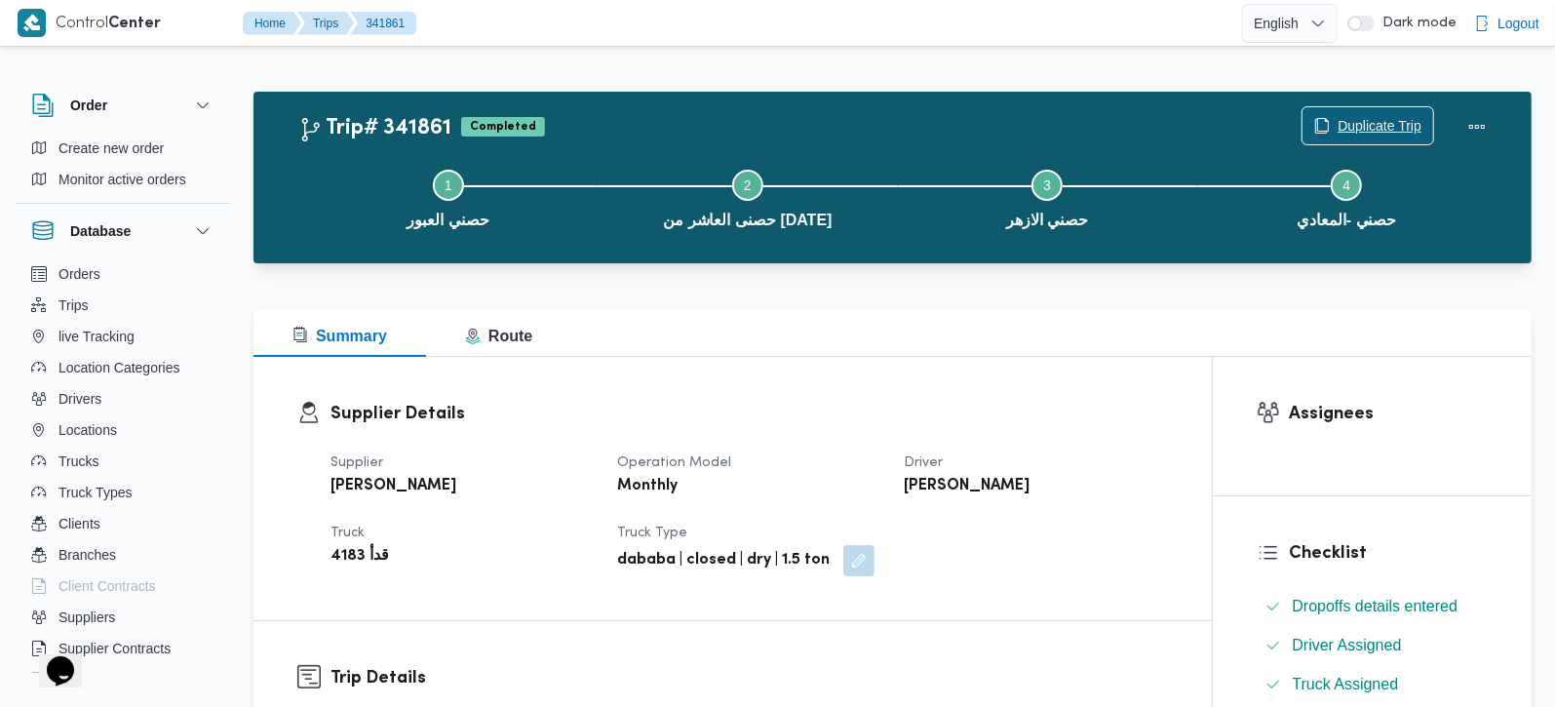
click at [1350, 121] on span "Duplicate Trip" at bounding box center [1380, 125] width 84 height 23
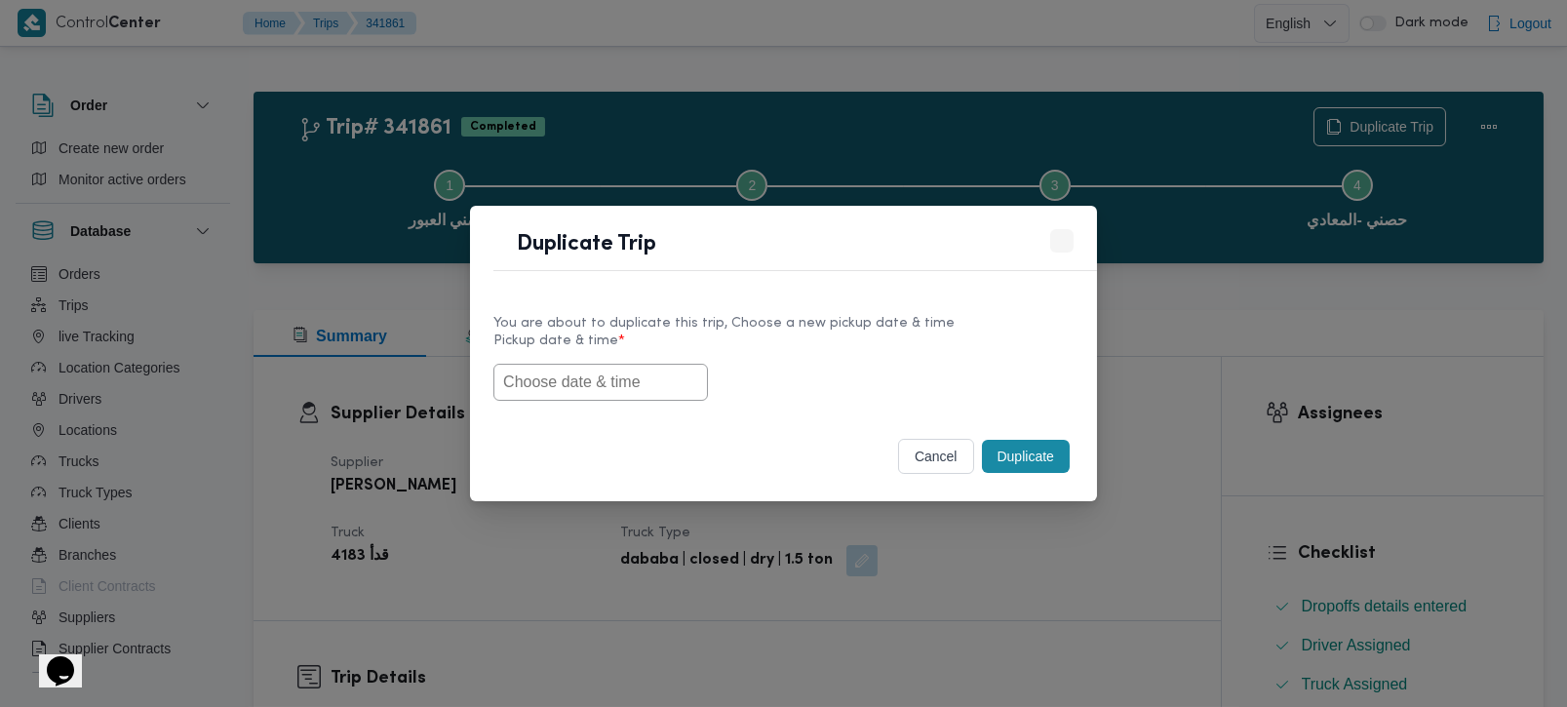
click at [619, 398] on input "text" at bounding box center [600, 382] width 214 height 37
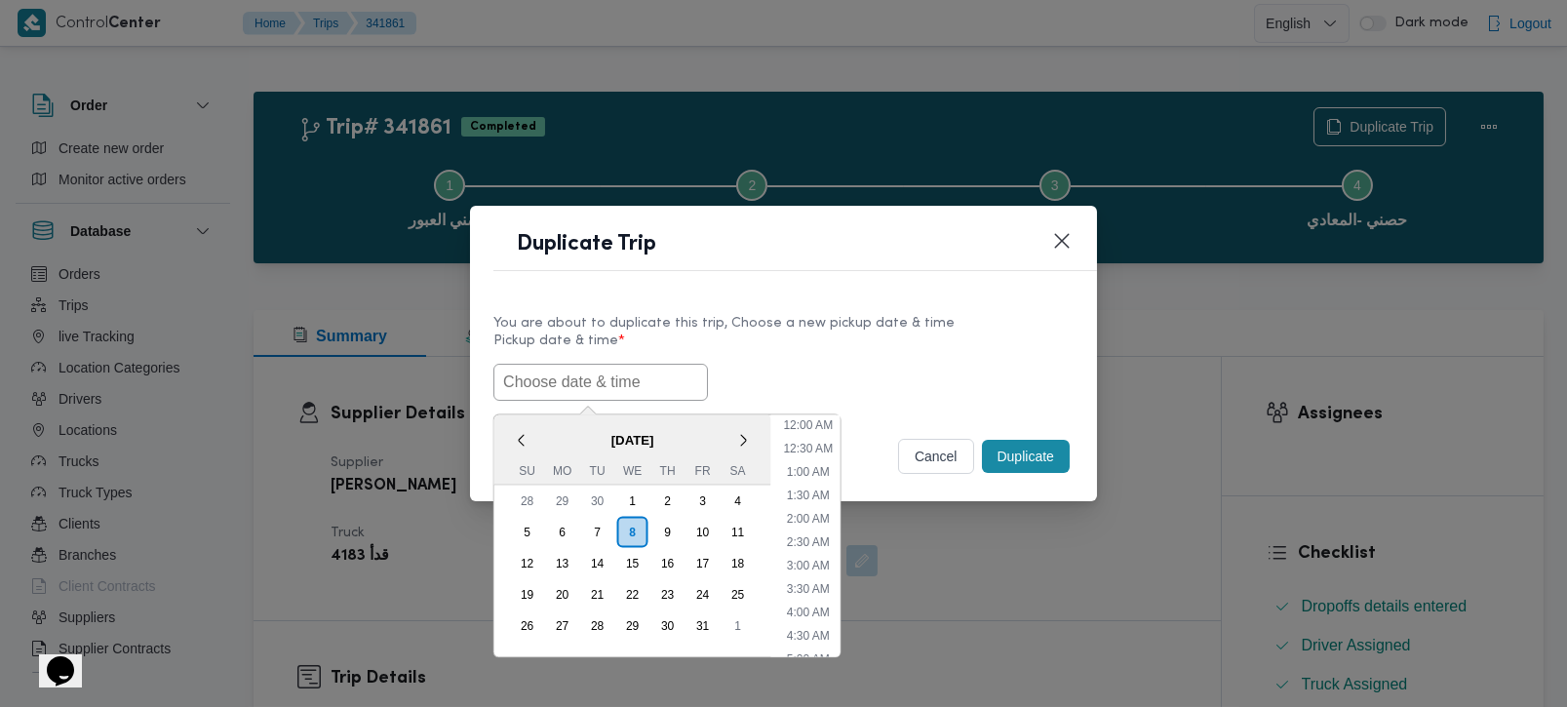
paste input "[DATE] 9:00AM"
type input "[DATE] 9:00AM"
click at [798, 316] on div "You are about to duplicate this trip, Choose a new pickup date & time" at bounding box center [783, 323] width 580 height 20
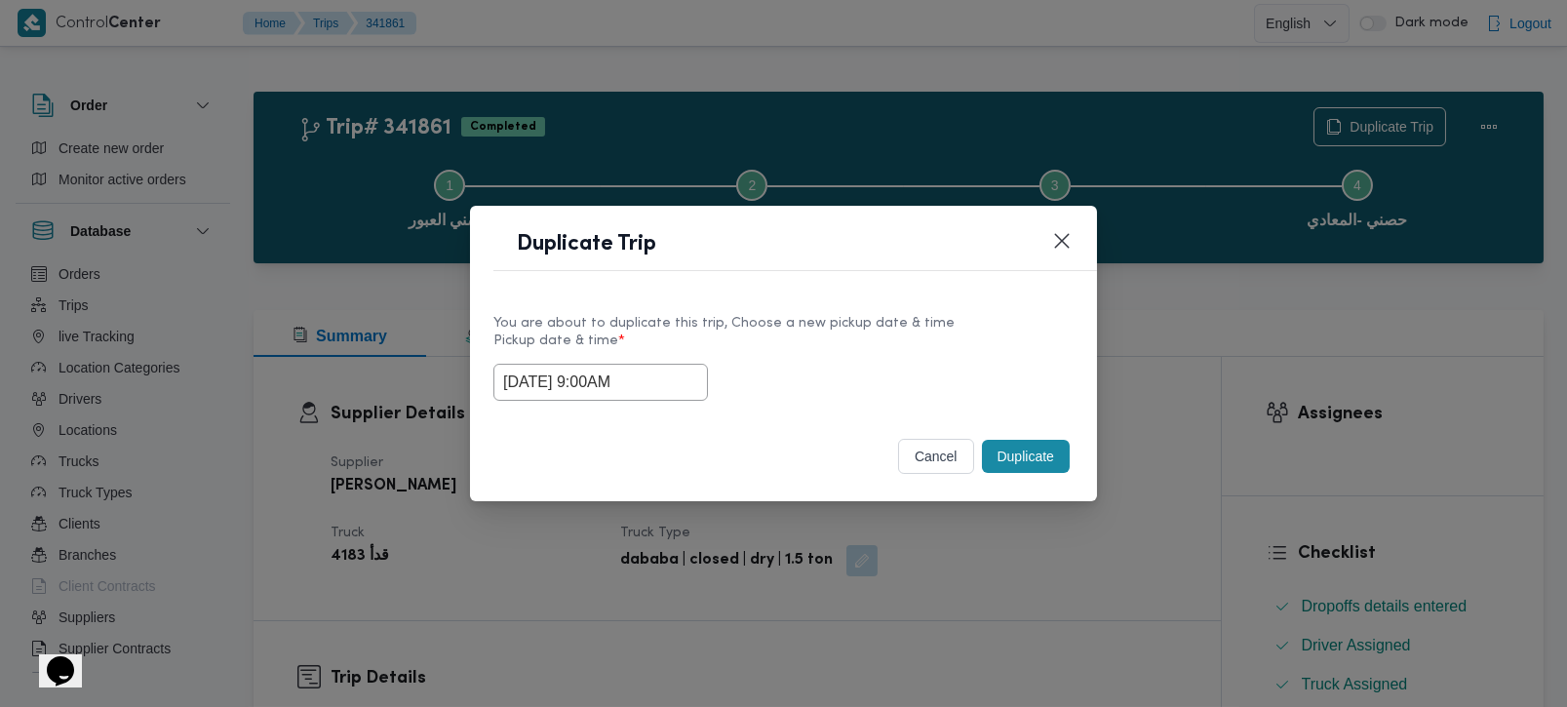
click at [997, 462] on button "Duplicate" at bounding box center [1026, 456] width 88 height 33
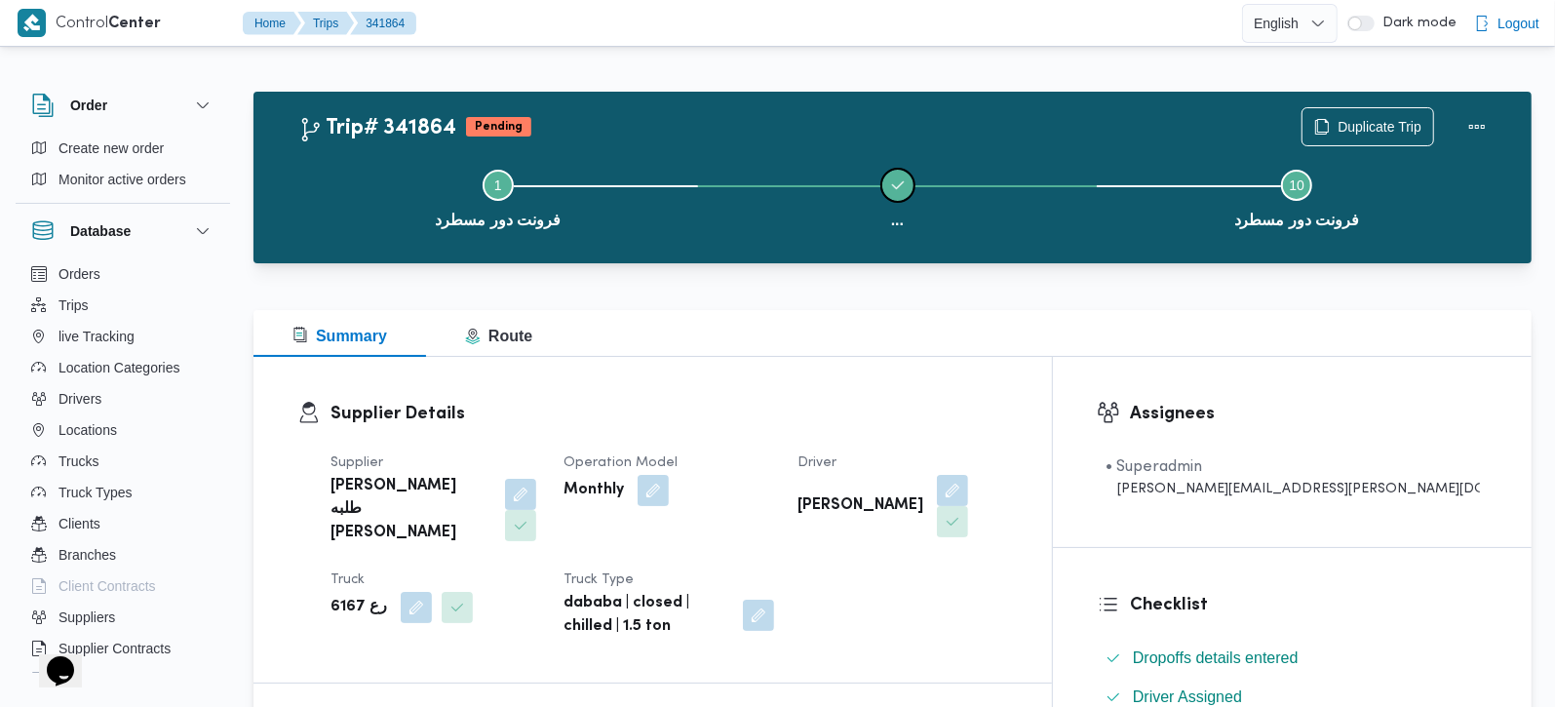
click at [850, 246] on button "..." at bounding box center [898, 196] width 400 height 101
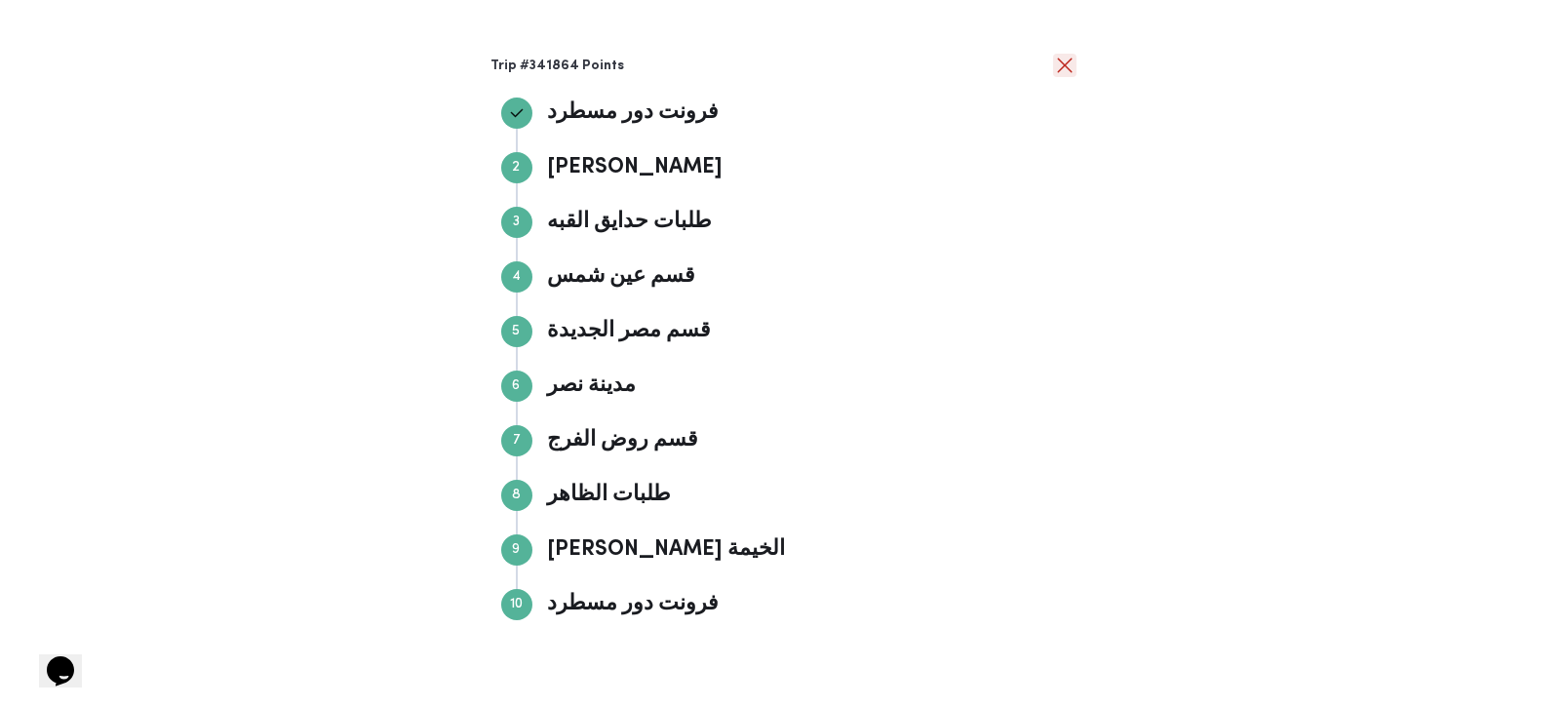
click at [1055, 69] on button "close" at bounding box center [1064, 65] width 23 height 23
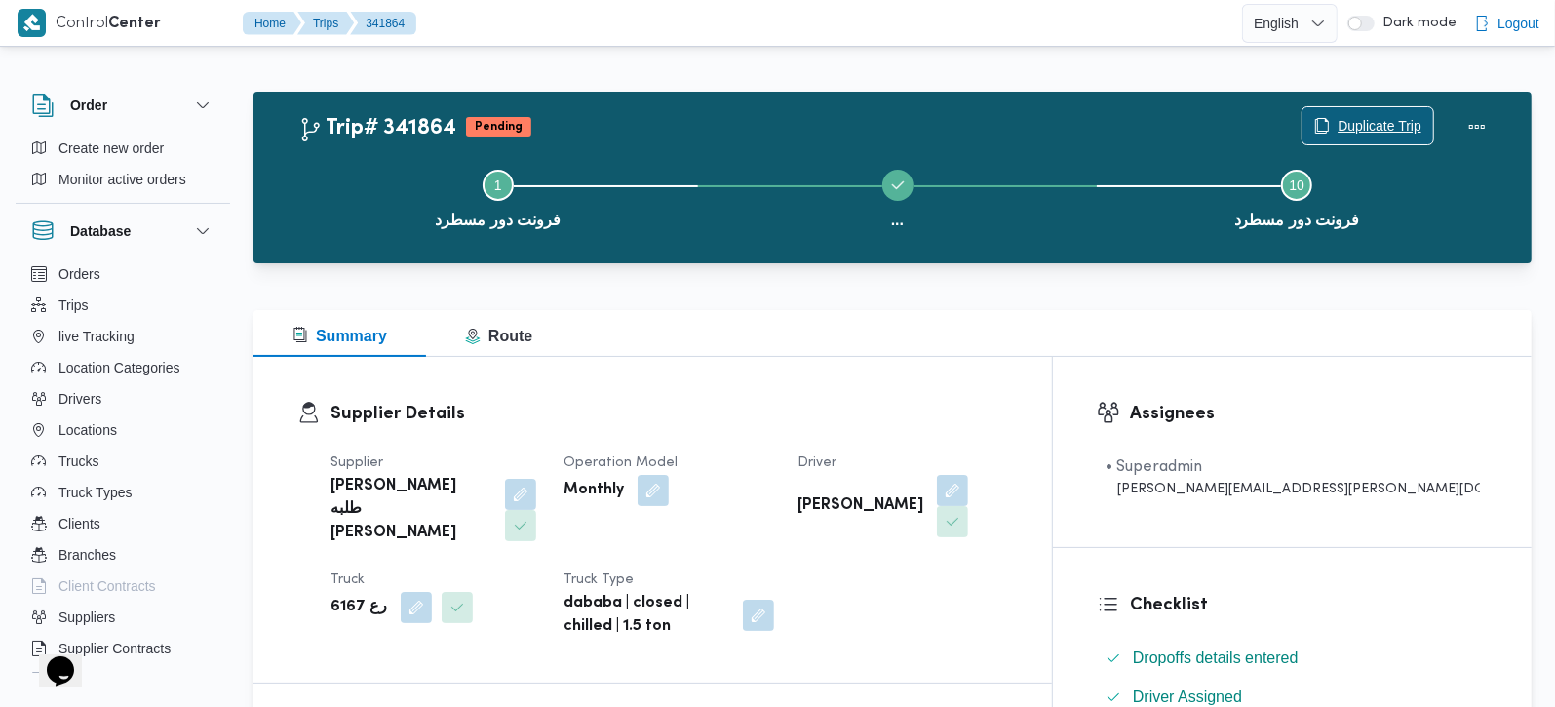
click at [1347, 121] on span "Duplicate Trip" at bounding box center [1380, 125] width 84 height 23
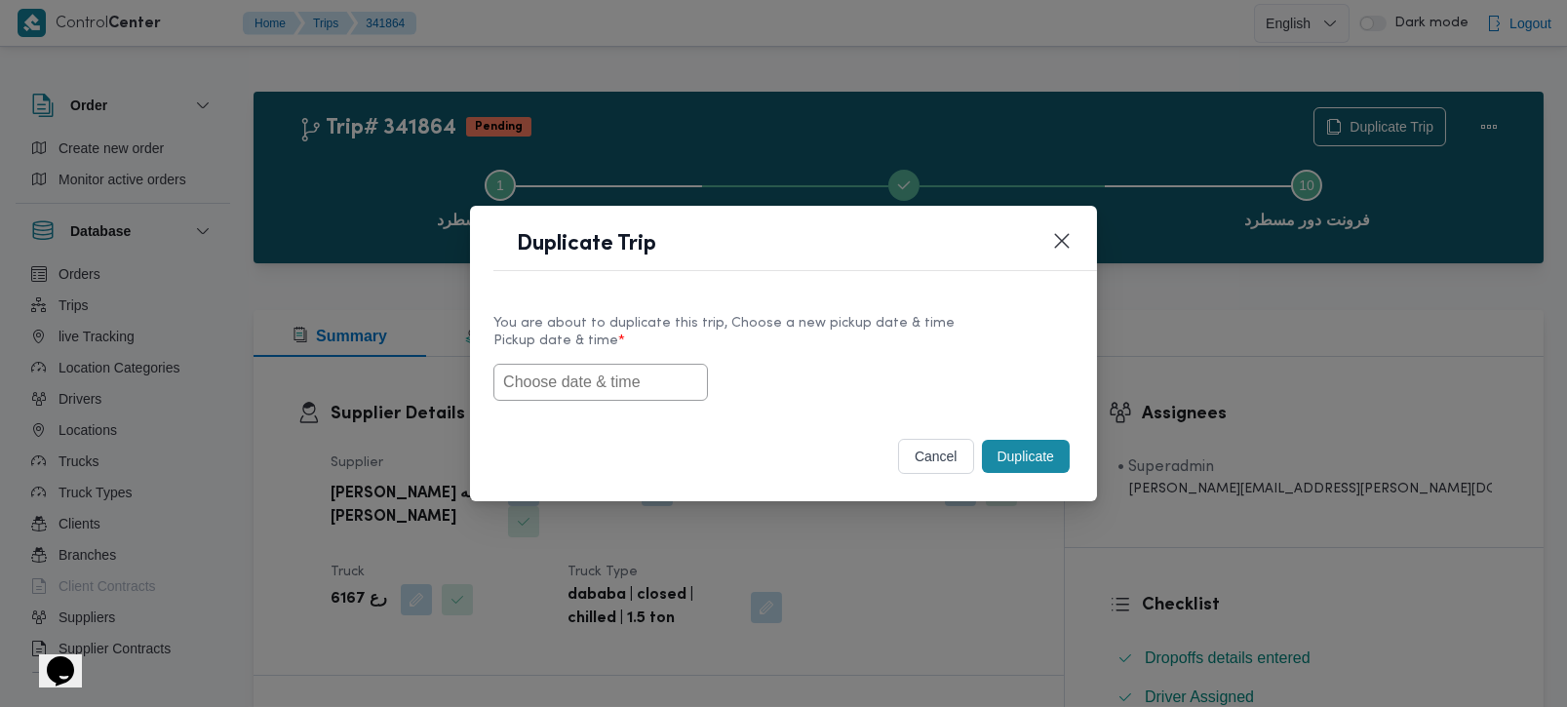
click at [531, 394] on input "text" at bounding box center [600, 382] width 214 height 37
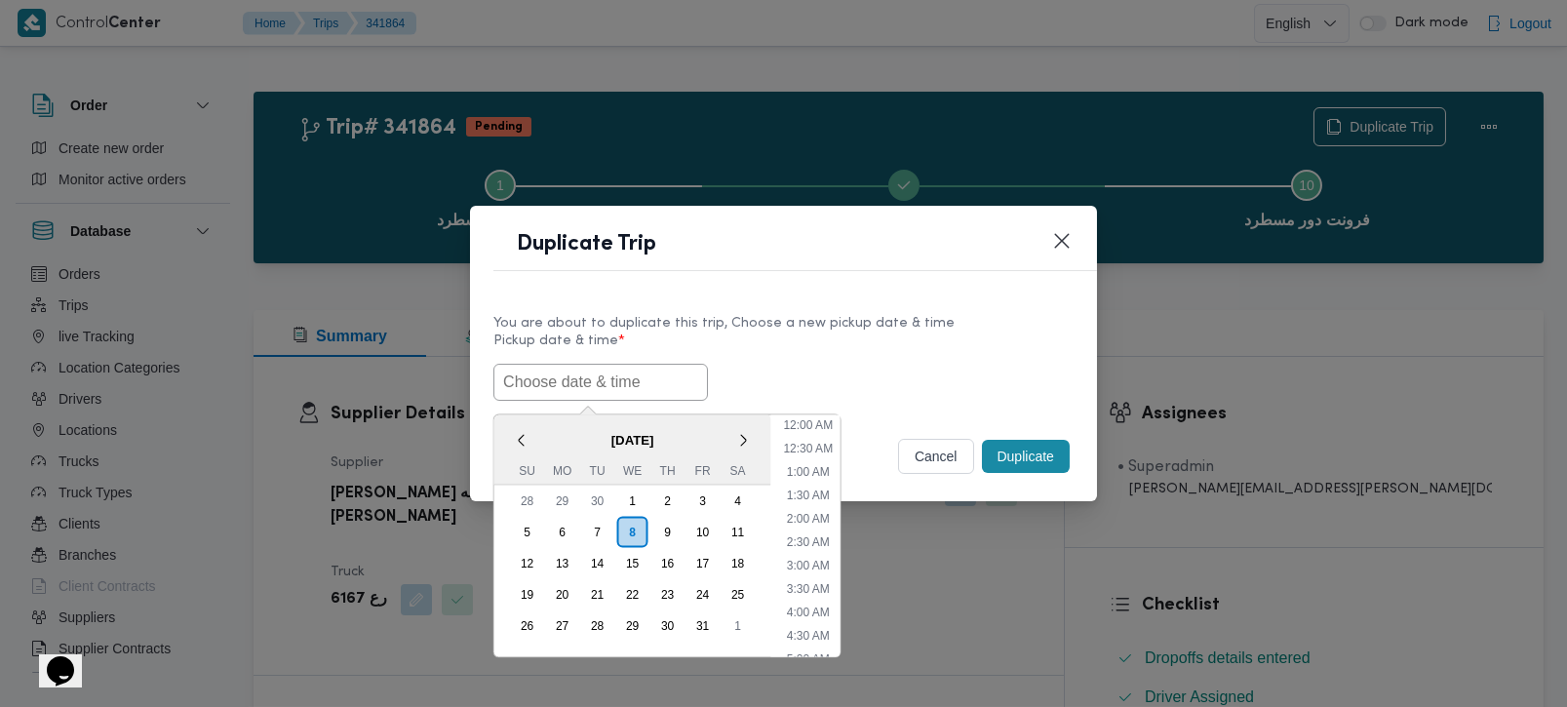
click at [540, 433] on span "[DATE]" at bounding box center [632, 439] width 277 height 34
click at [533, 386] on input "text" at bounding box center [600, 382] width 214 height 37
paste input "08/10/2025 9:00AM"
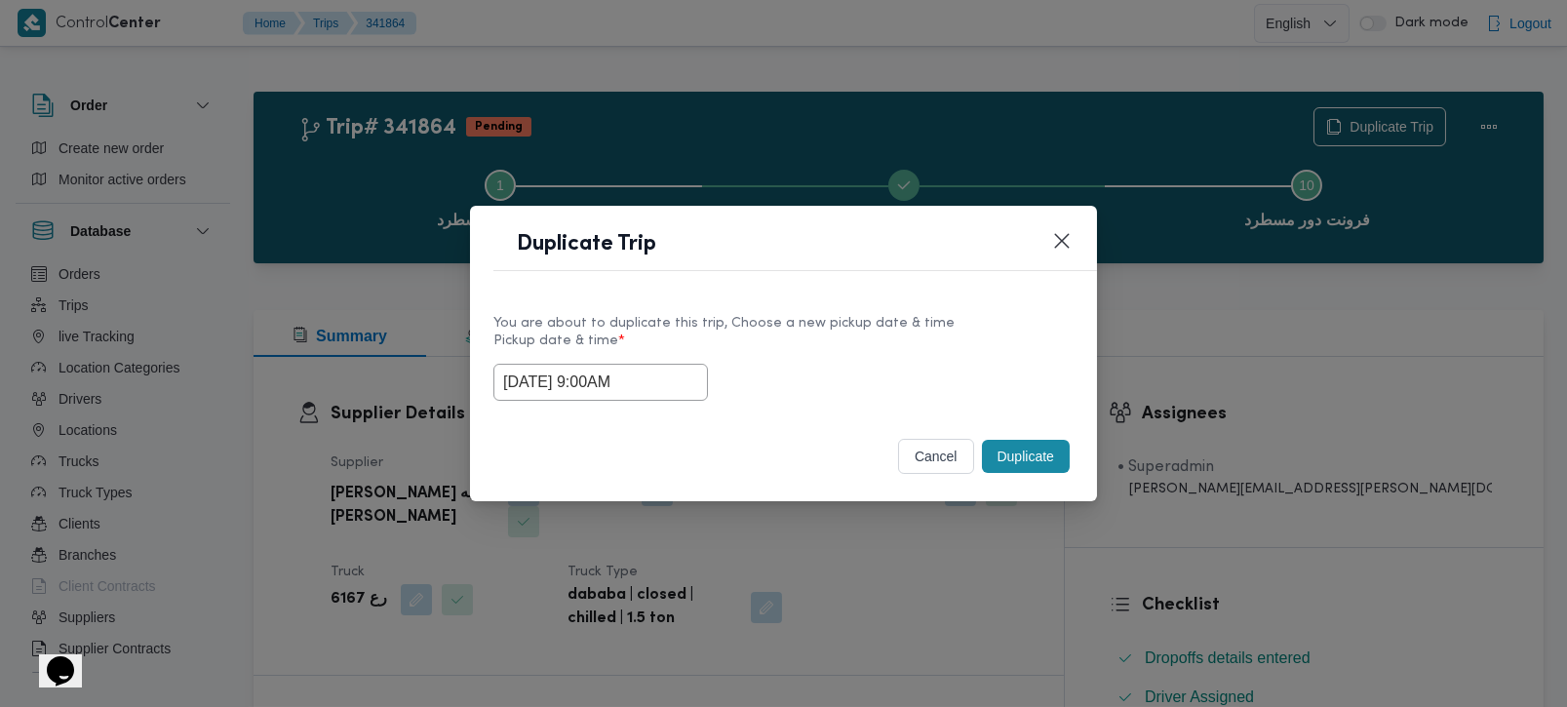
click at [778, 356] on label "Pickup date & time *" at bounding box center [783, 348] width 580 height 30
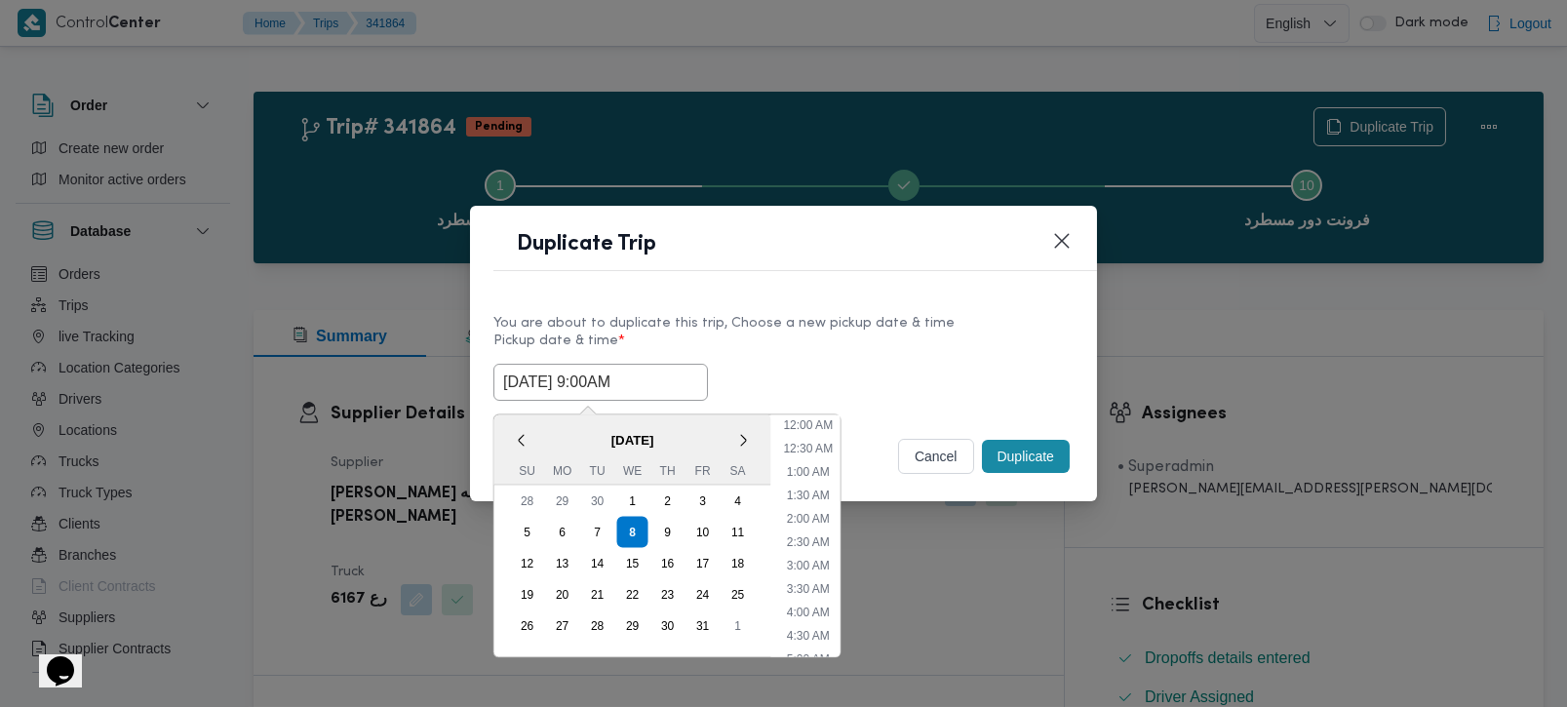
click at [638, 386] on input "08/10/2025 9:00AM" at bounding box center [600, 382] width 214 height 37
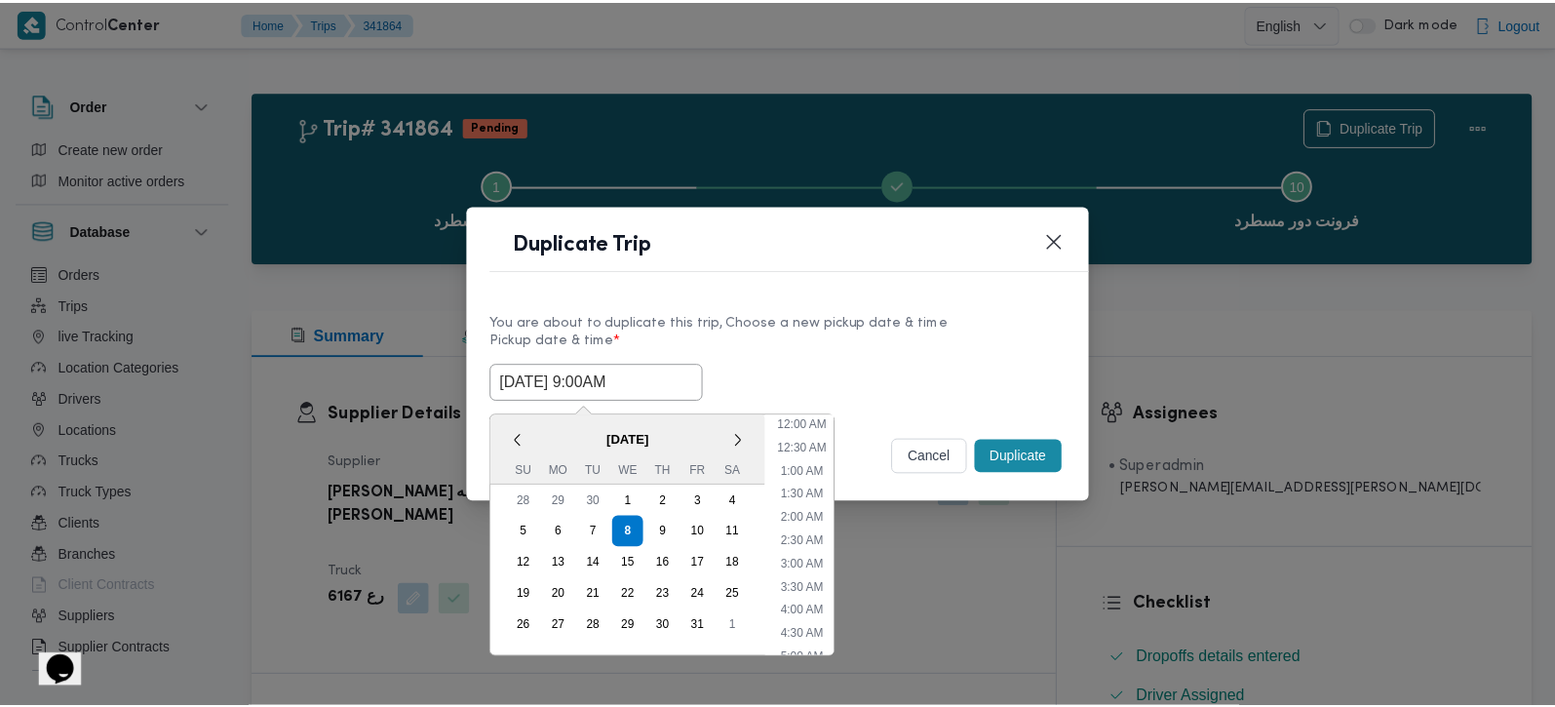
scroll to position [312, 0]
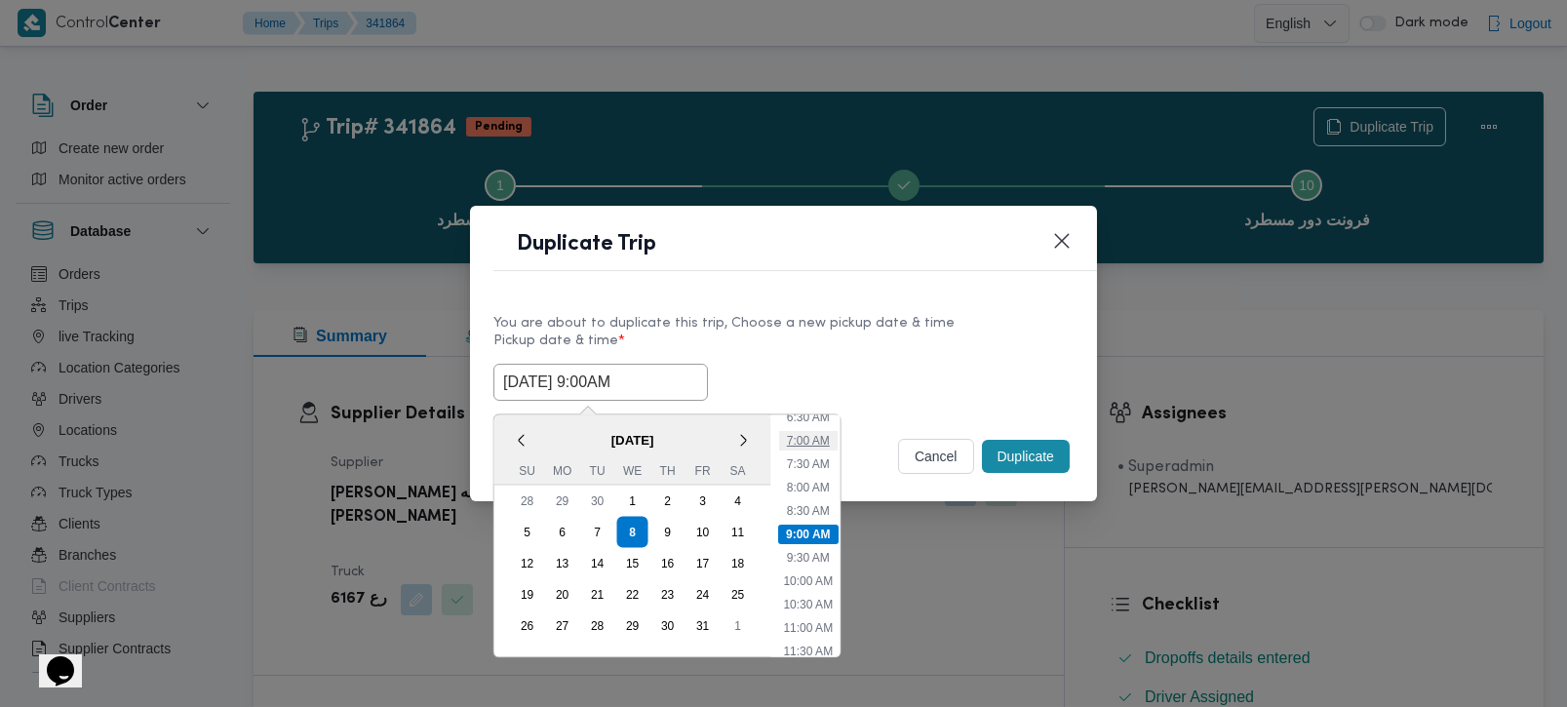
click at [815, 440] on li "7:00 AM" at bounding box center [807, 439] width 58 height 19
type input "[DATE] 7:00AM"
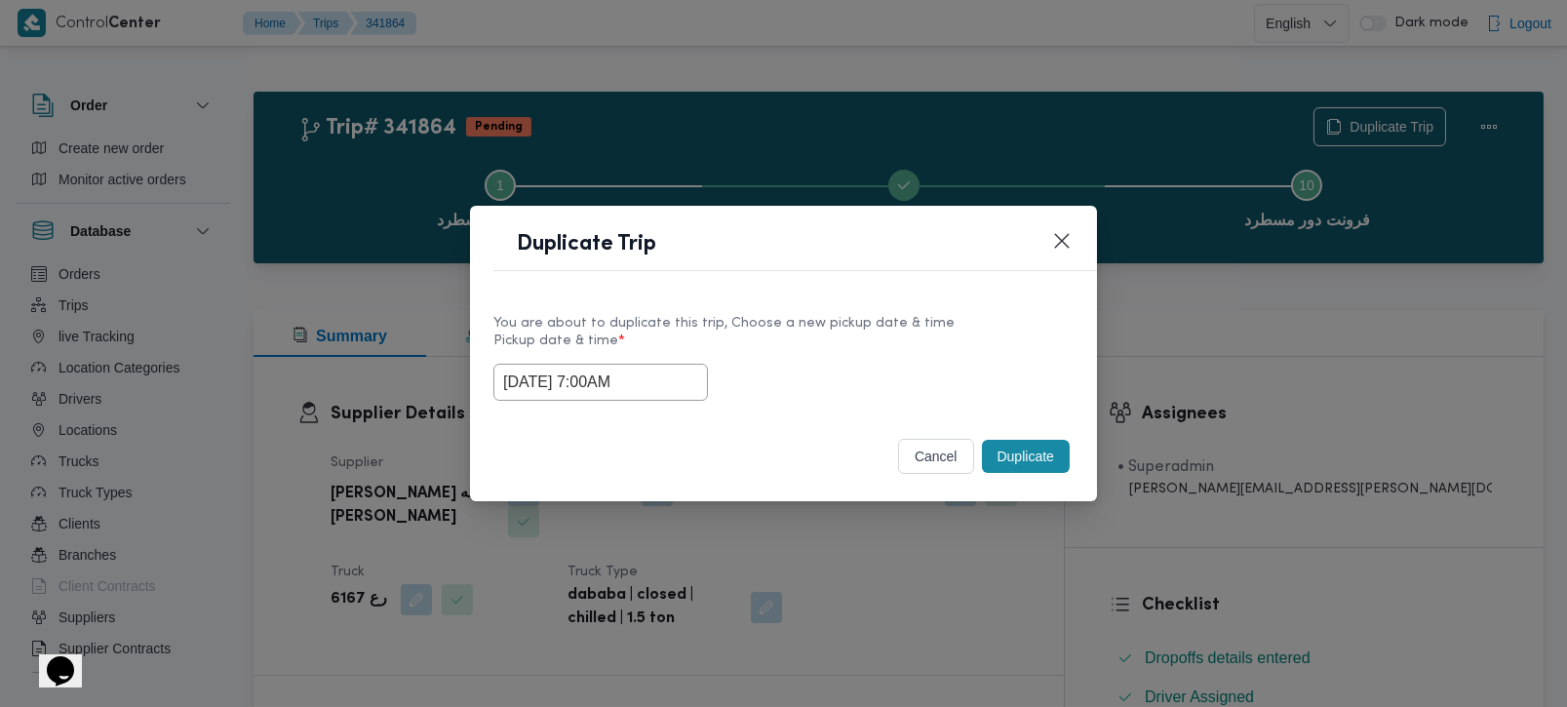
drag, startPoint x: 620, startPoint y: 387, endPoint x: 465, endPoint y: 394, distance: 155.2
click at [465, 394] on div "Duplicate Trip You are about to duplicate this trip, Choose a new pickup date &…" at bounding box center [783, 353] width 1567 height 707
click at [787, 409] on div "You are about to duplicate this trip, Choose a new pickup date & time Pickup da…" at bounding box center [783, 356] width 627 height 125
click at [1018, 466] on button "Duplicate" at bounding box center [1026, 456] width 88 height 33
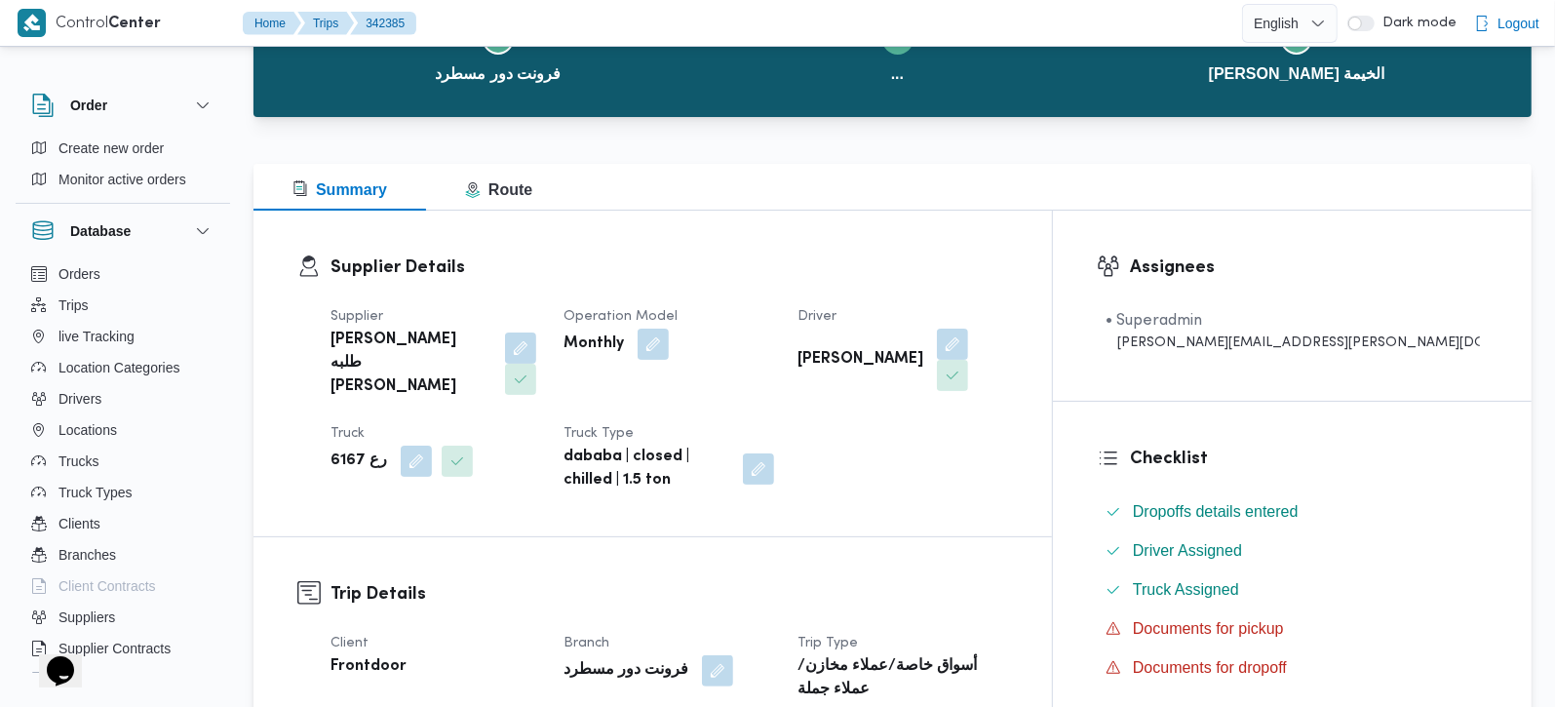
scroll to position [458, 0]
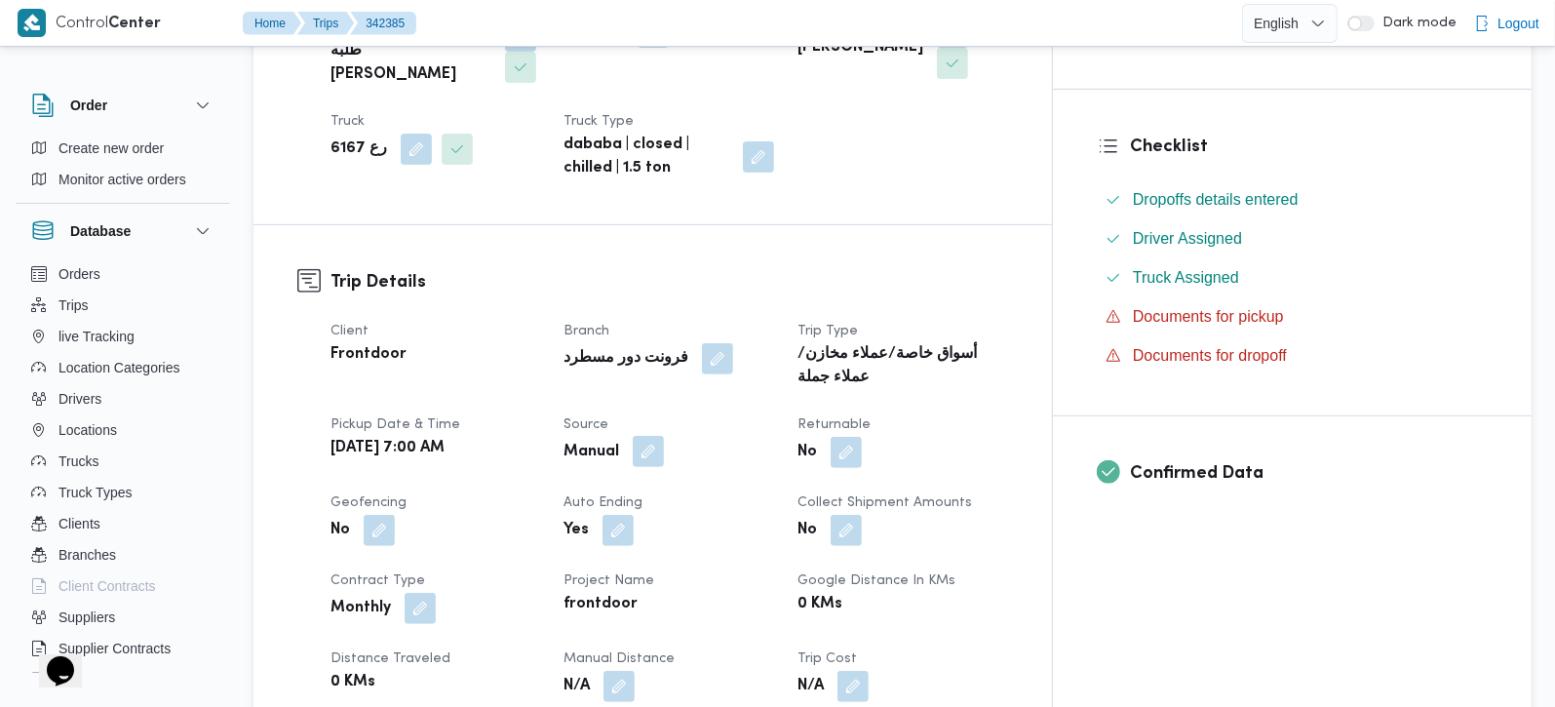
click at [664, 437] on span at bounding box center [643, 452] width 41 height 31
click at [697, 513] on div "Yes" at bounding box center [669, 530] width 214 height 35
click at [664, 436] on button "button" at bounding box center [648, 451] width 31 height 31
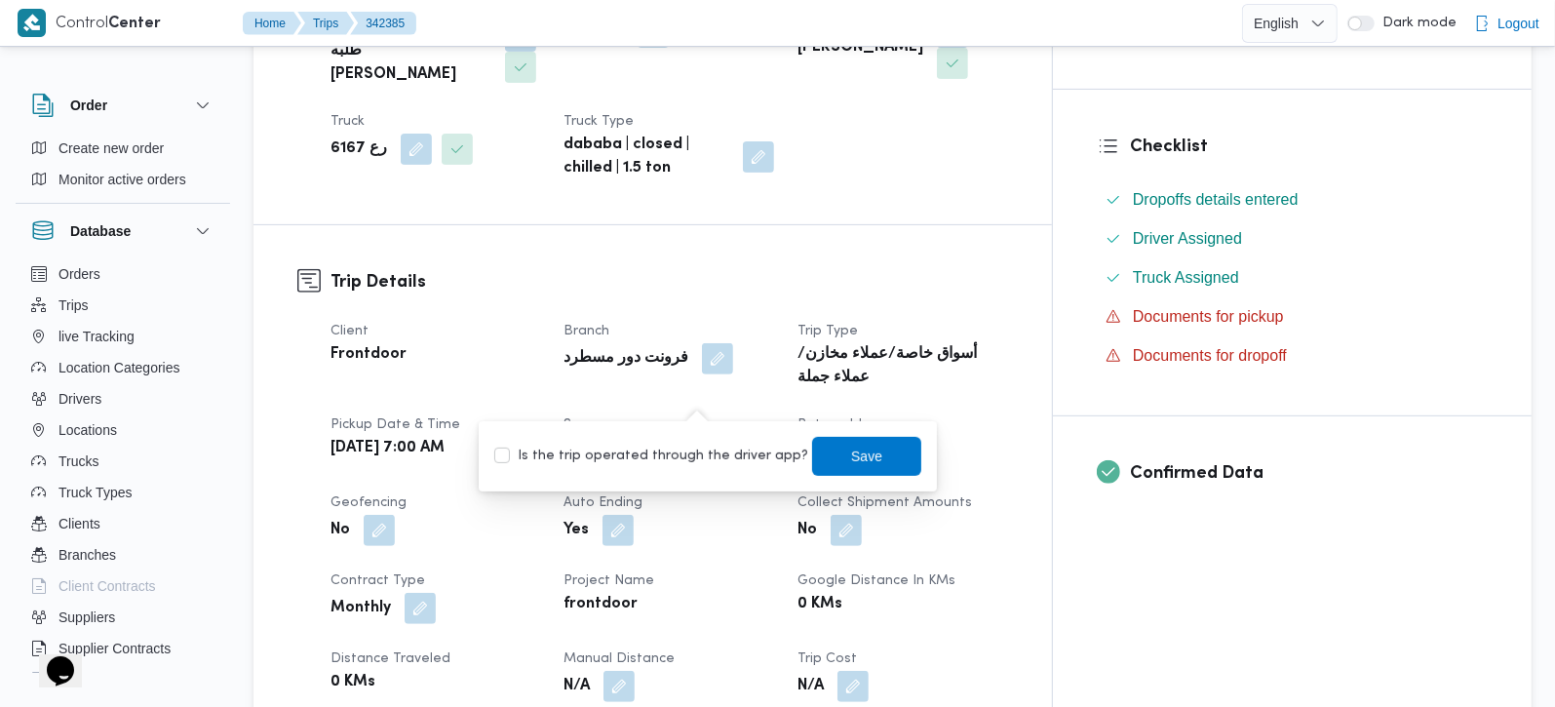
click at [689, 445] on label "Is the trip operated through the driver app?" at bounding box center [651, 456] width 314 height 23
checkbox input "true"
click at [868, 467] on span "Save" at bounding box center [866, 455] width 109 height 39
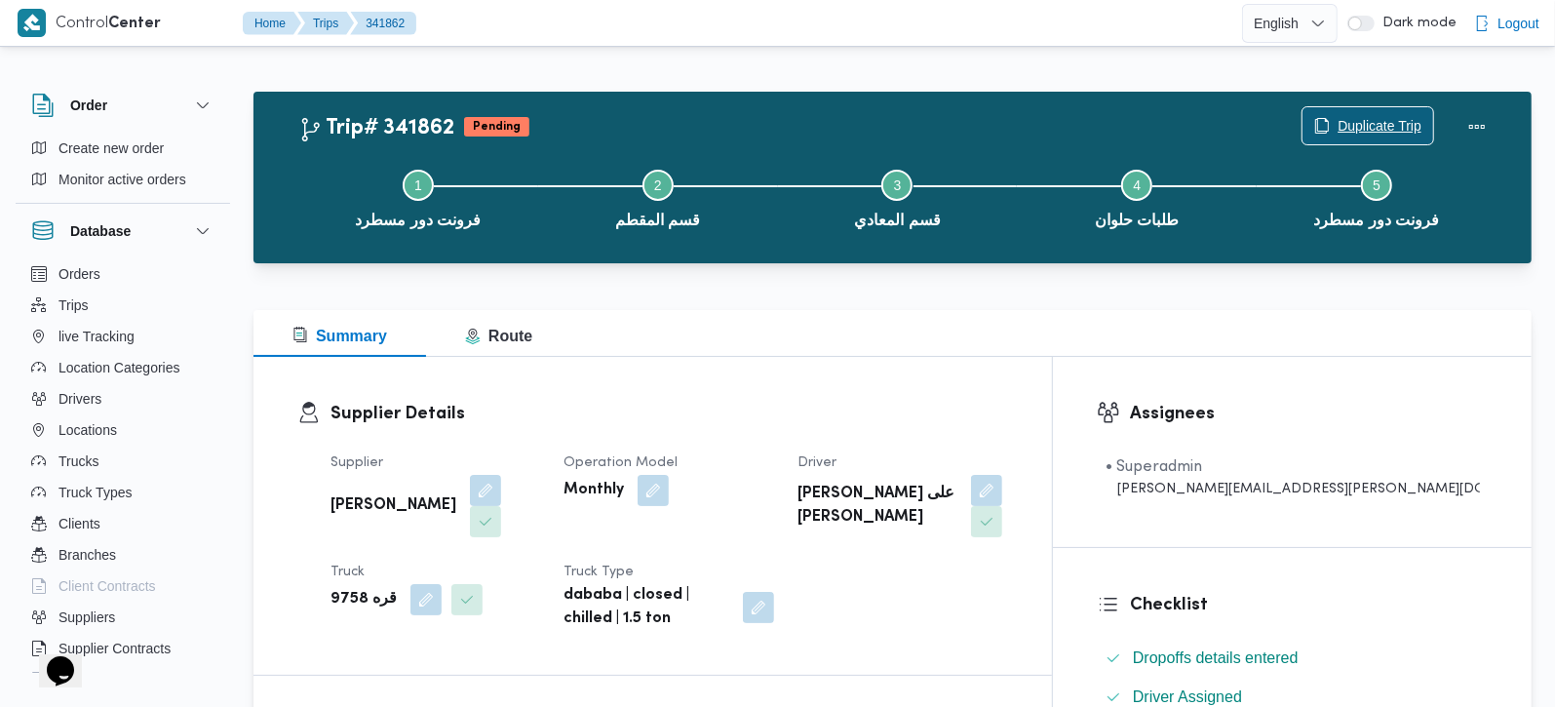
click at [1349, 120] on span "Duplicate Trip" at bounding box center [1380, 125] width 84 height 23
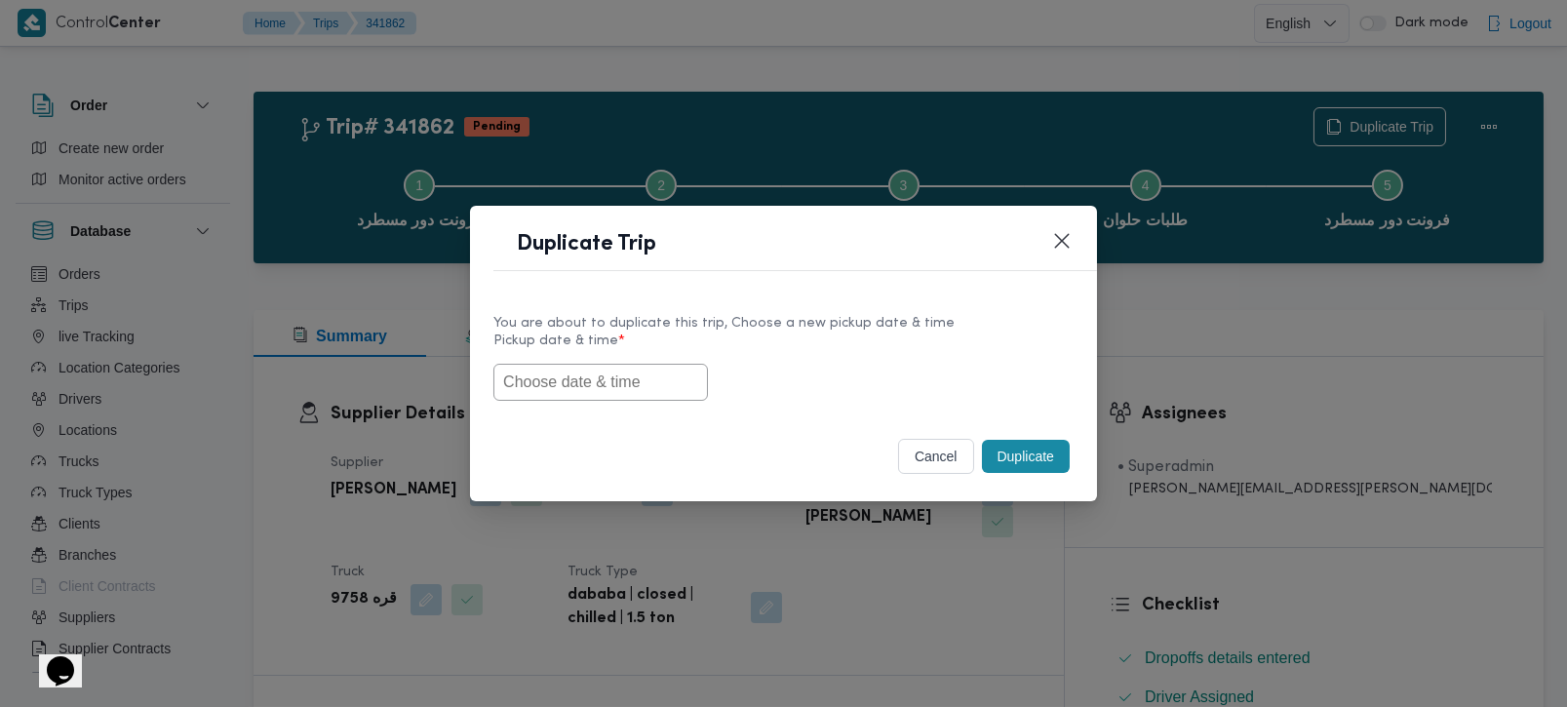
click at [535, 378] on input "text" at bounding box center [600, 382] width 214 height 37
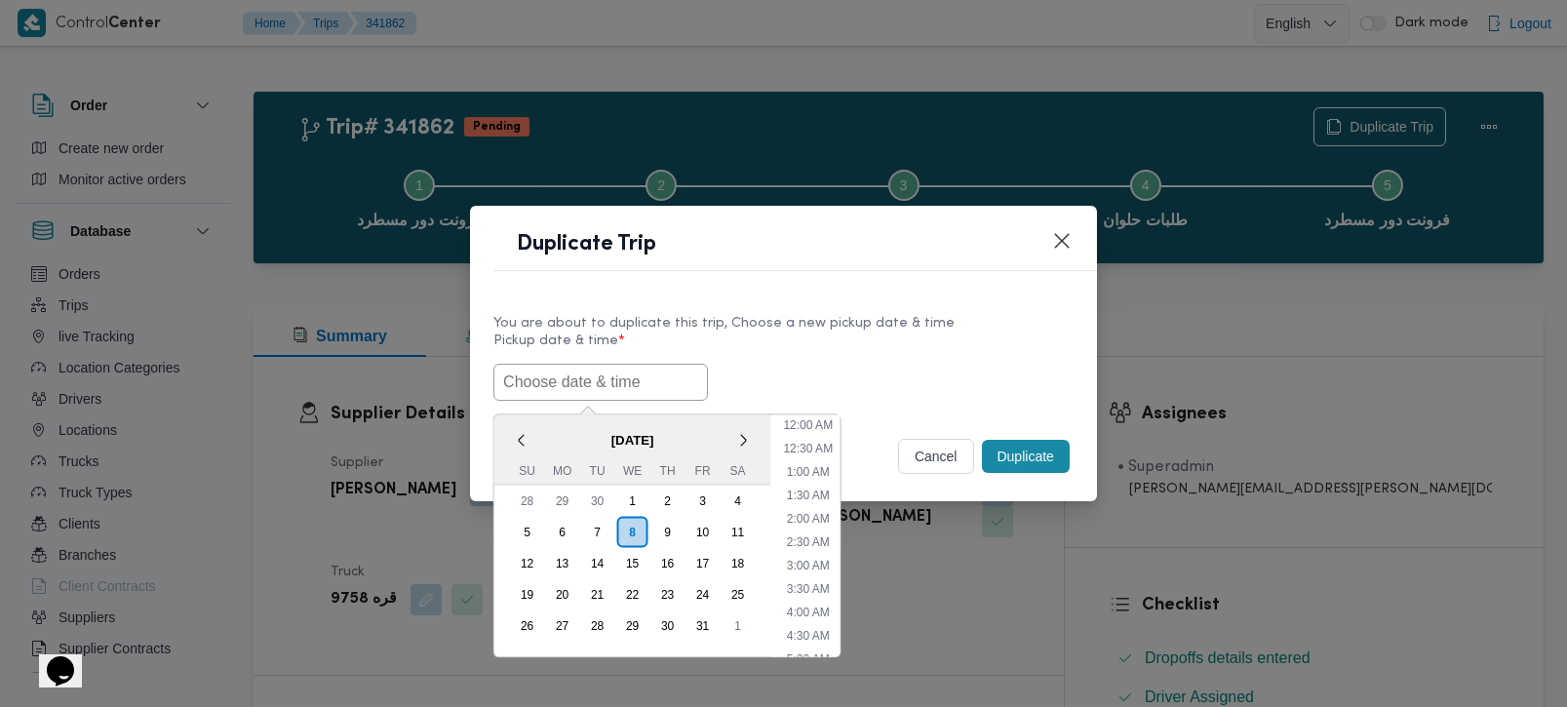
paste input "[DATE] 7:00AM"
type input "[DATE] 7:00AM"
click at [1060, 345] on div "You are about to duplicate this trip, Choose a new pickup date & time Pickup da…" at bounding box center [783, 356] width 627 height 125
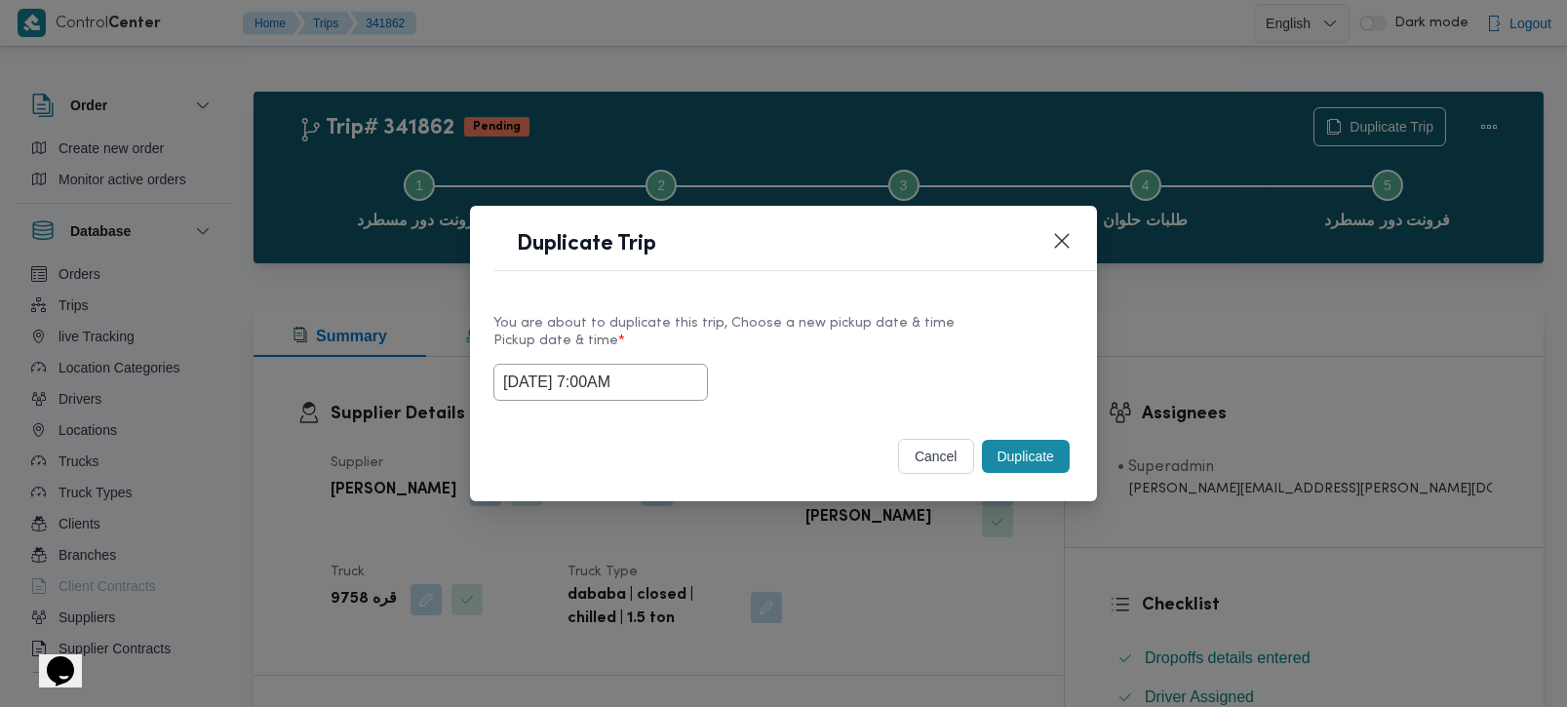
click at [1023, 455] on button "Duplicate" at bounding box center [1026, 456] width 88 height 33
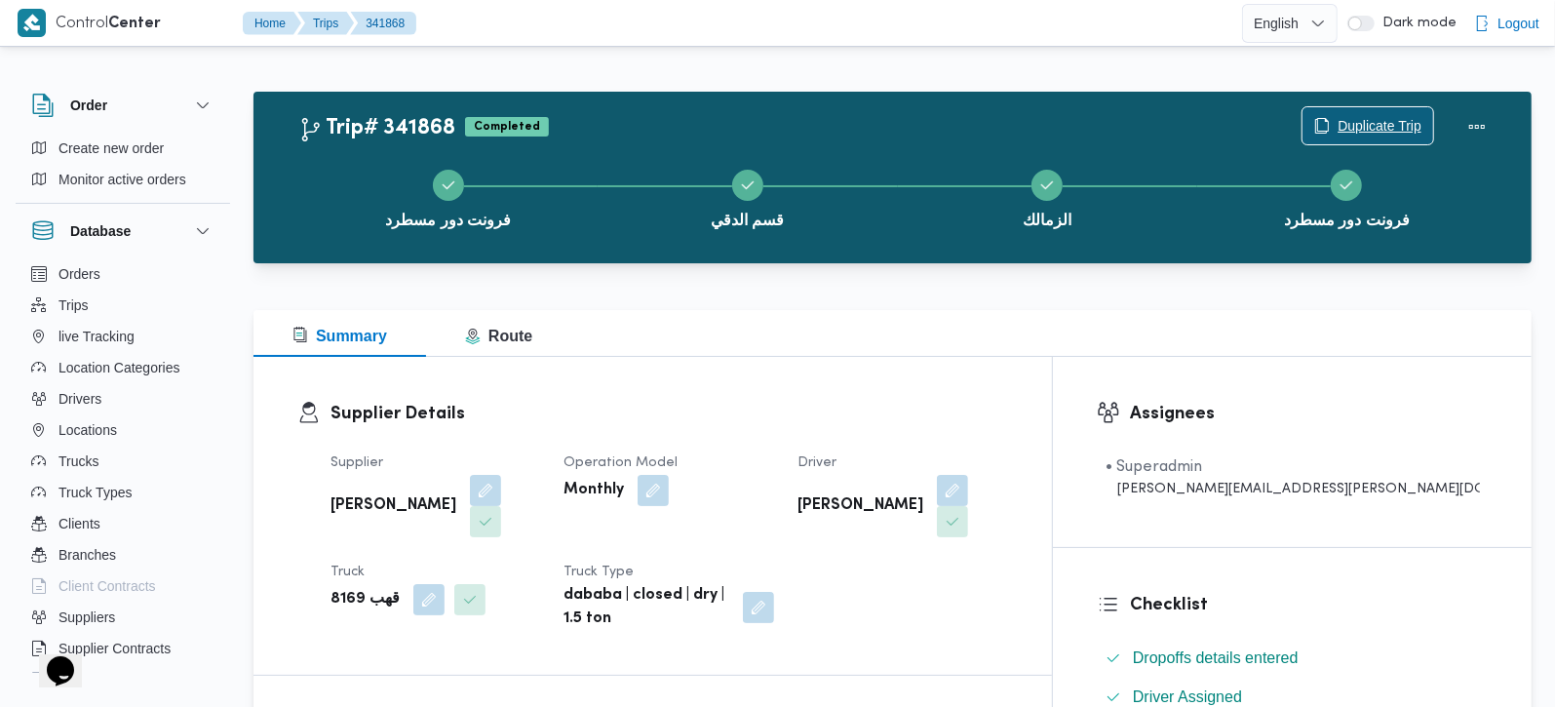
click at [1430, 114] on span "Duplicate Trip" at bounding box center [1368, 125] width 131 height 37
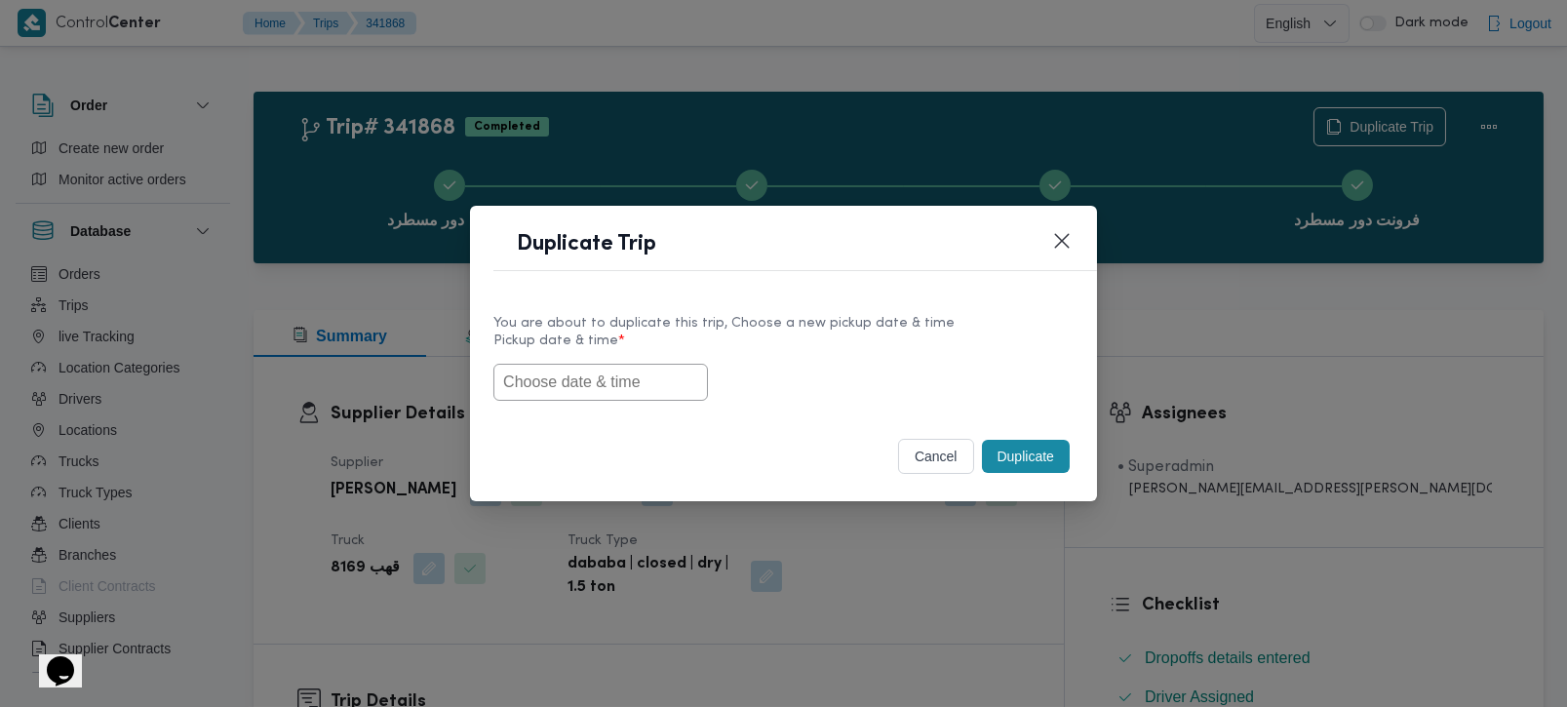
click at [549, 375] on input "text" at bounding box center [600, 382] width 214 height 37
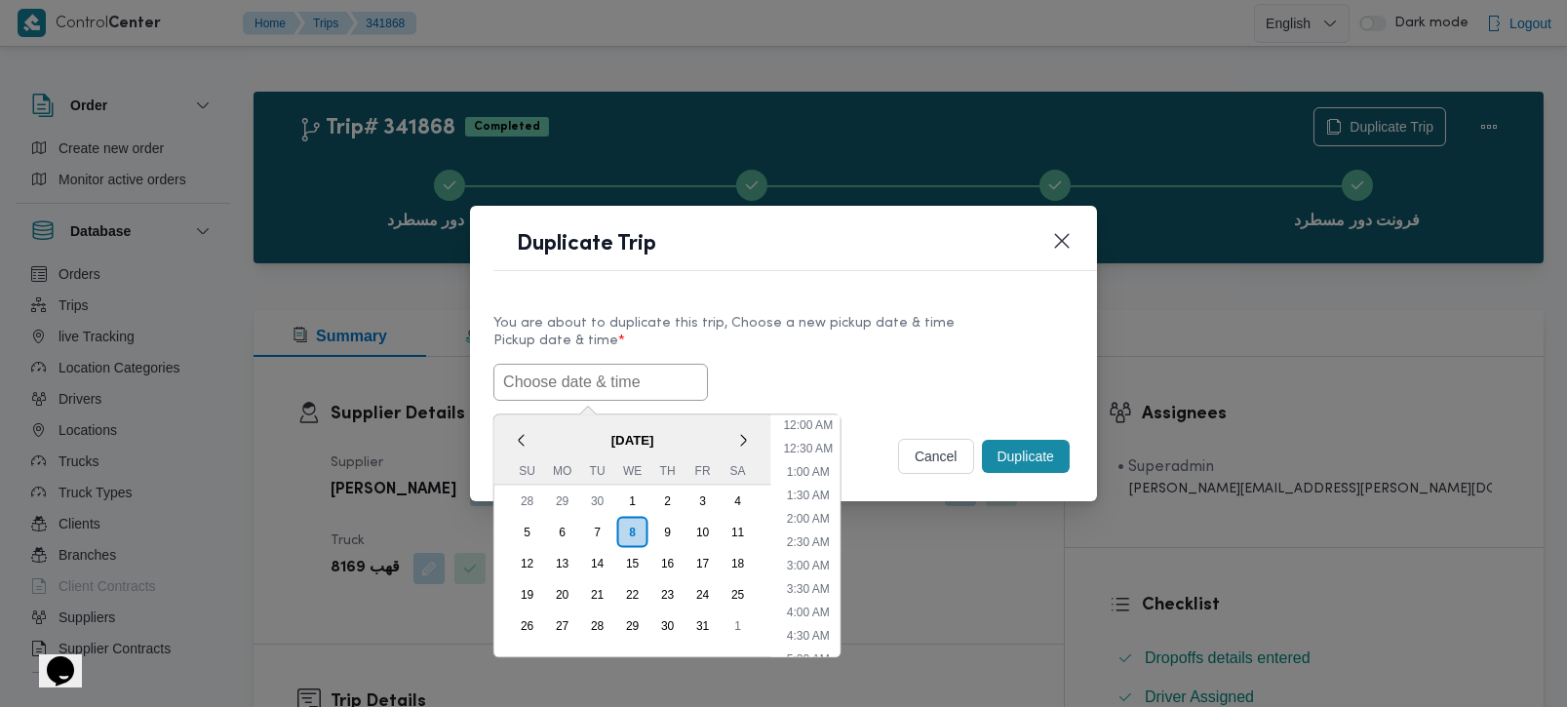
paste input "[DATE] 7:00AM"
type input "[DATE] 7:00AM"
click at [848, 358] on label "Pickup date & time *" at bounding box center [783, 348] width 580 height 30
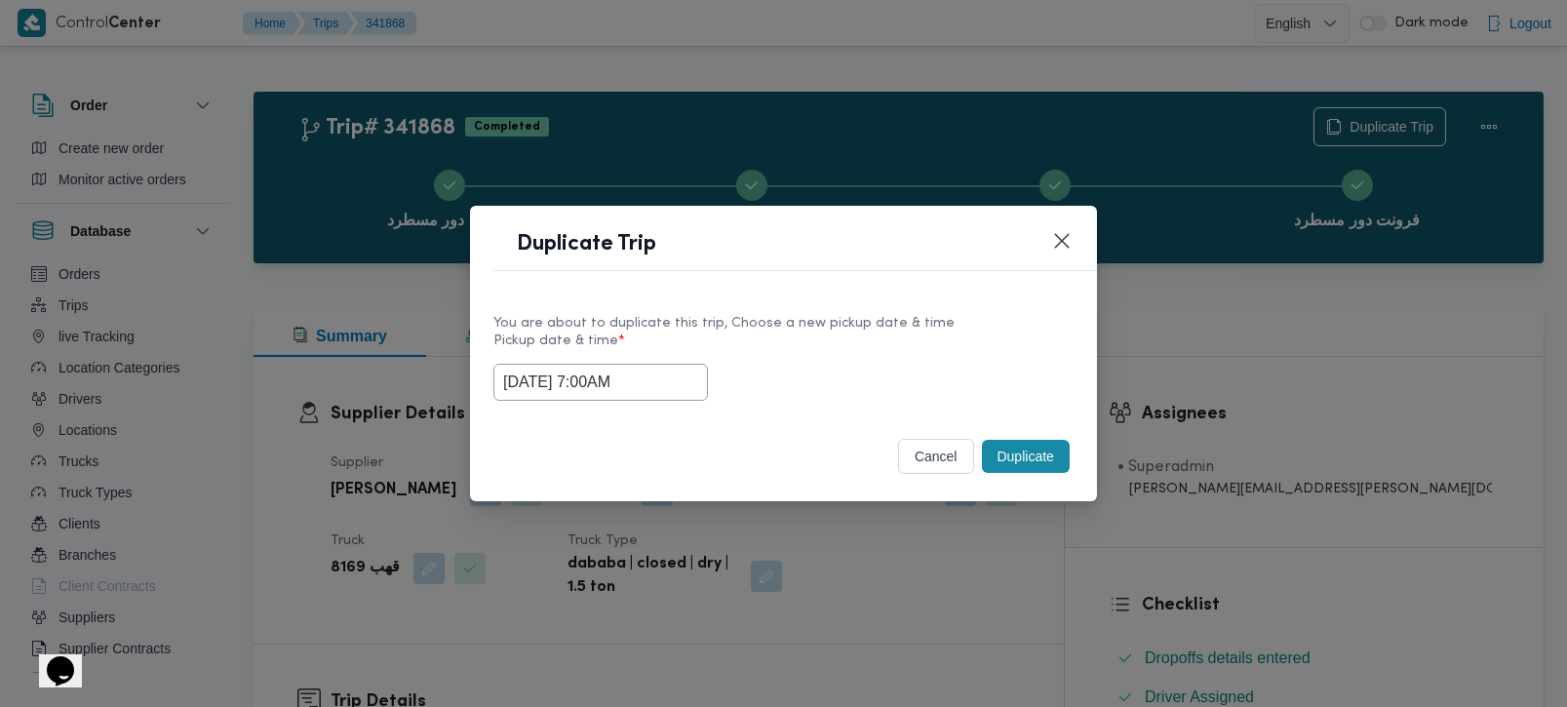
click at [1062, 450] on button "Duplicate" at bounding box center [1026, 456] width 88 height 33
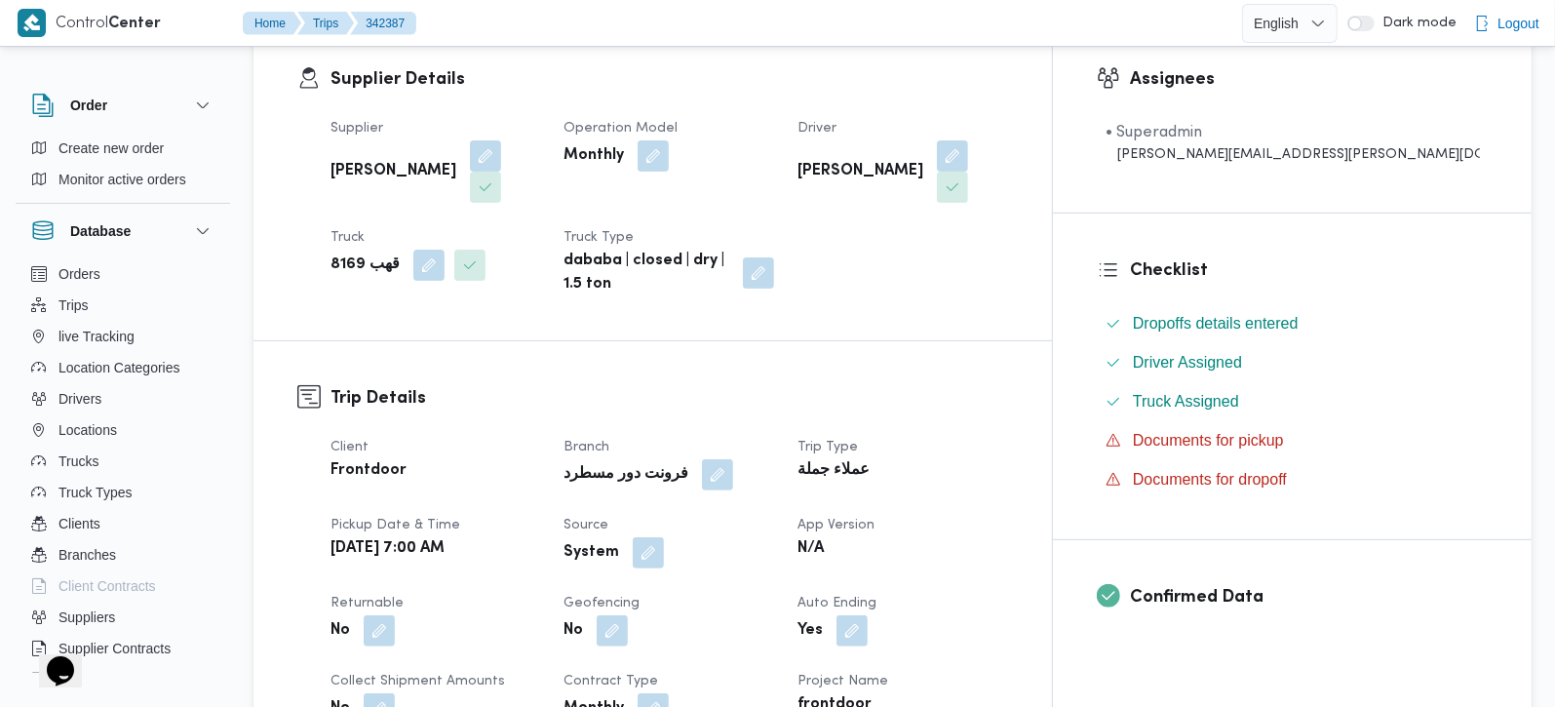
scroll to position [343, 0]
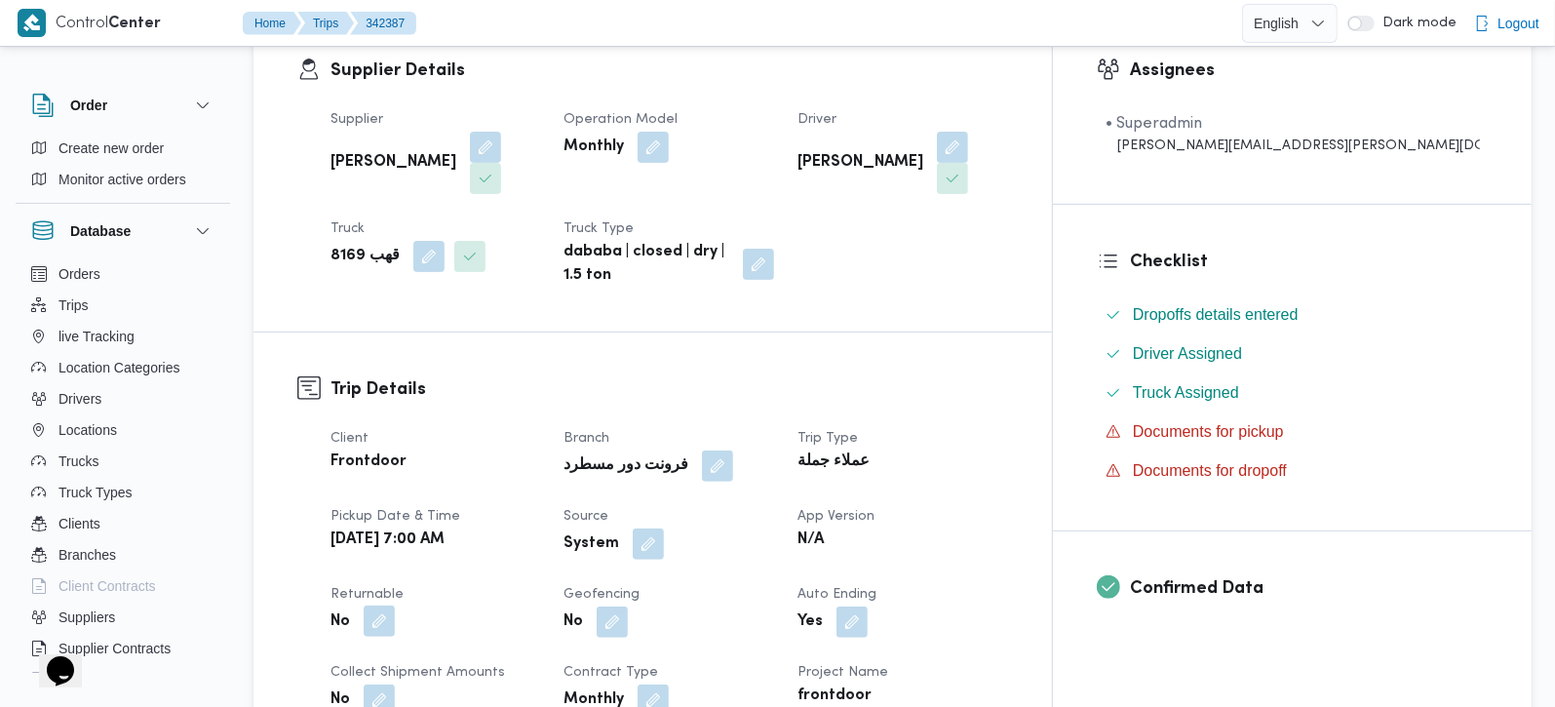
click at [371, 605] on button "button" at bounding box center [379, 620] width 31 height 31
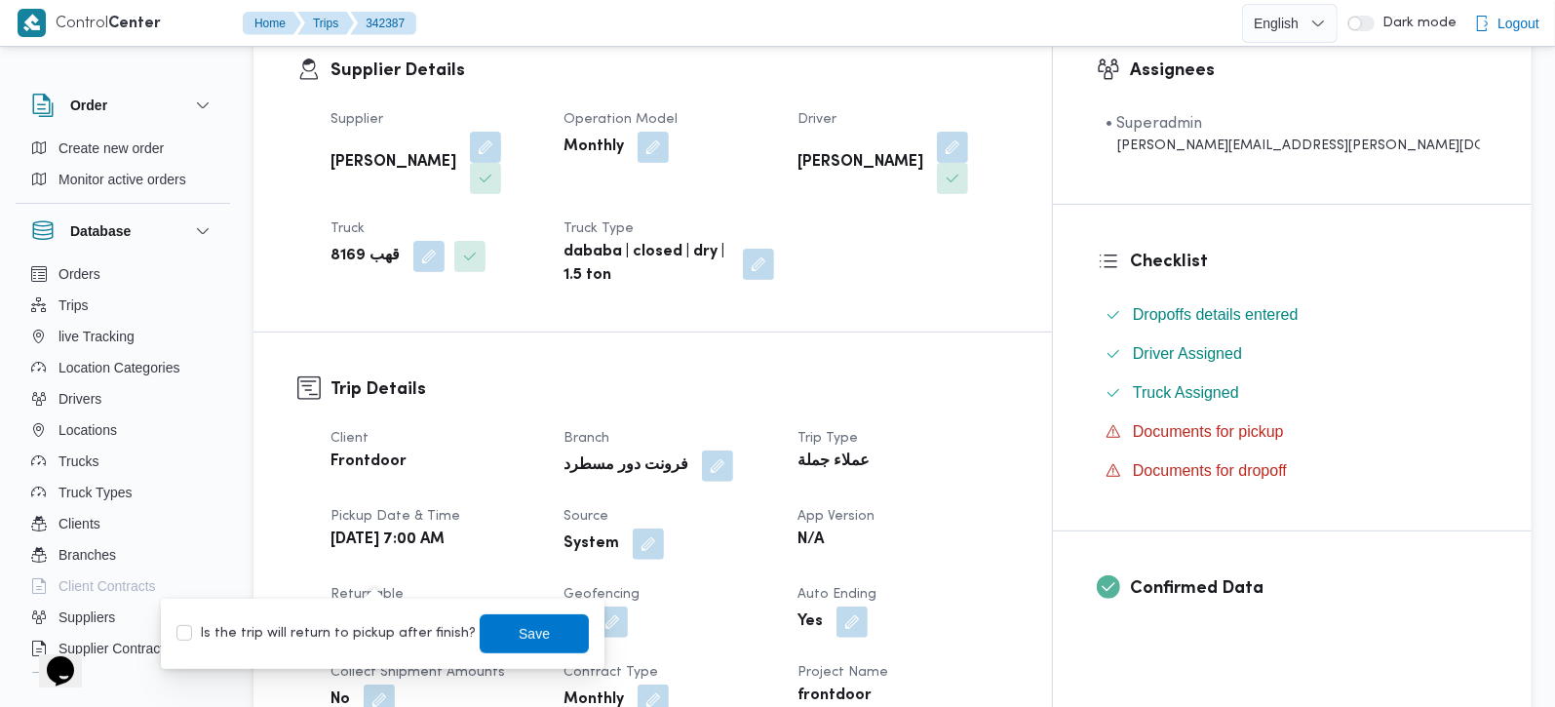
click at [354, 627] on label "Is the trip will return to pickup after finish?" at bounding box center [325, 633] width 299 height 23
checkbox input "true"
click at [530, 627] on span "Save" at bounding box center [534, 632] width 31 height 23
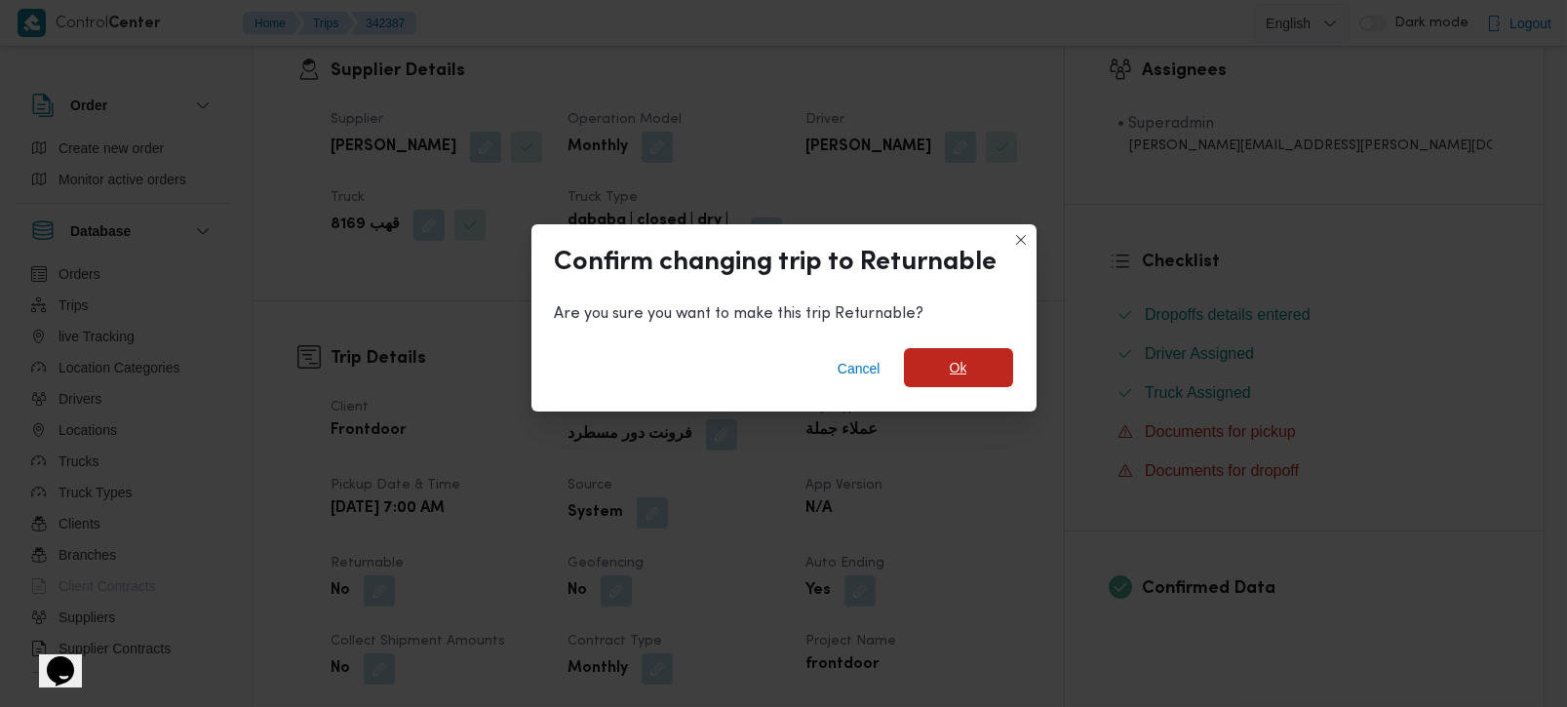
click at [987, 352] on span "Ok" at bounding box center [958, 367] width 109 height 39
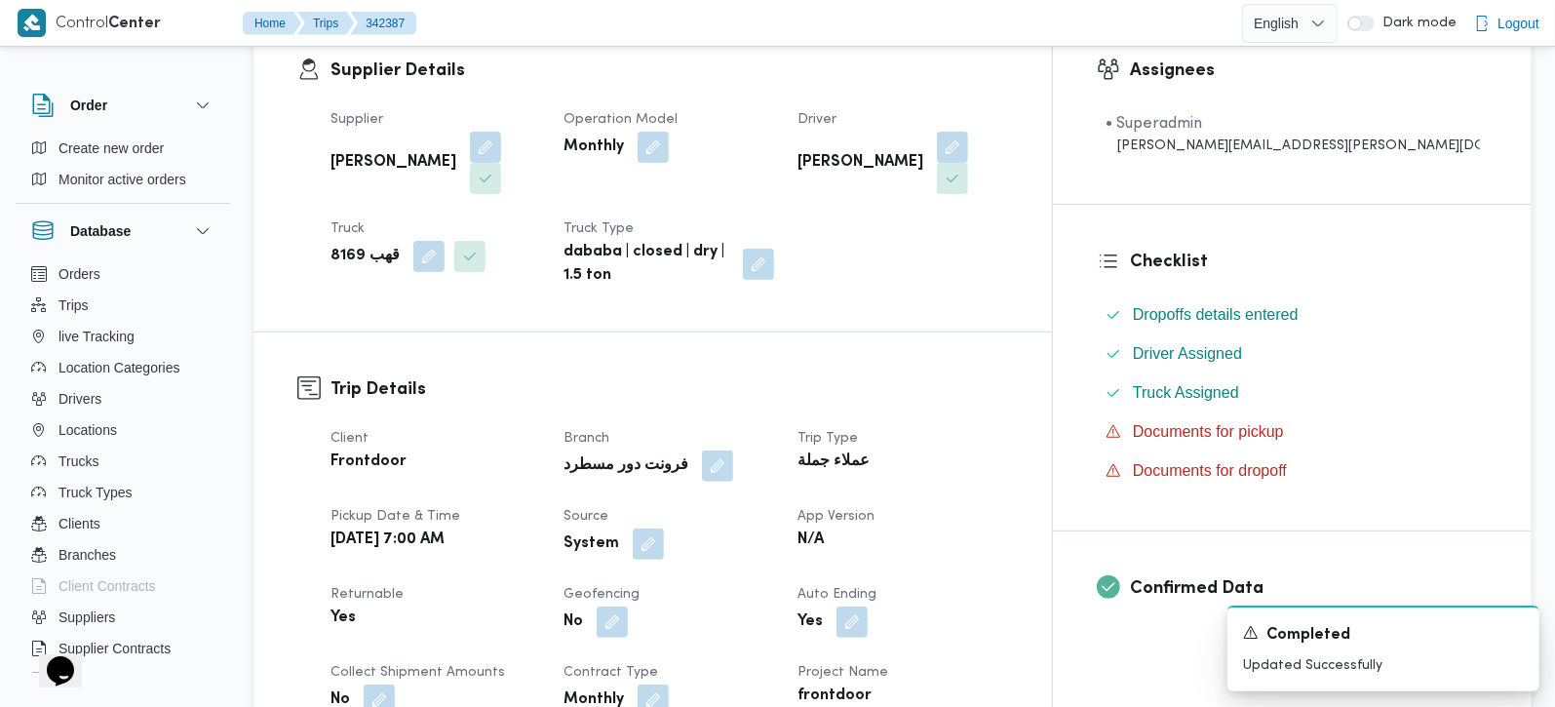
scroll to position [0, 0]
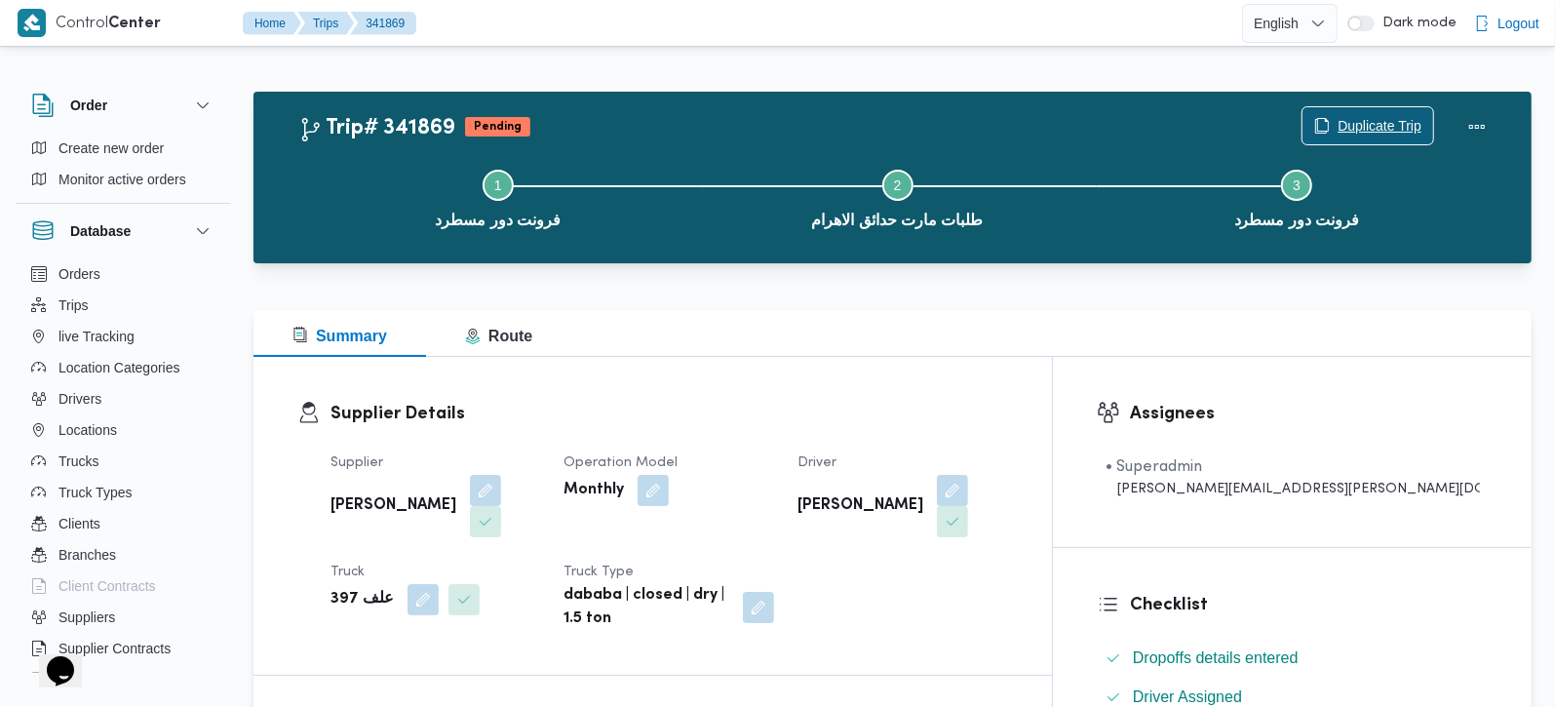
click at [1389, 135] on span "Duplicate Trip" at bounding box center [1380, 125] width 84 height 23
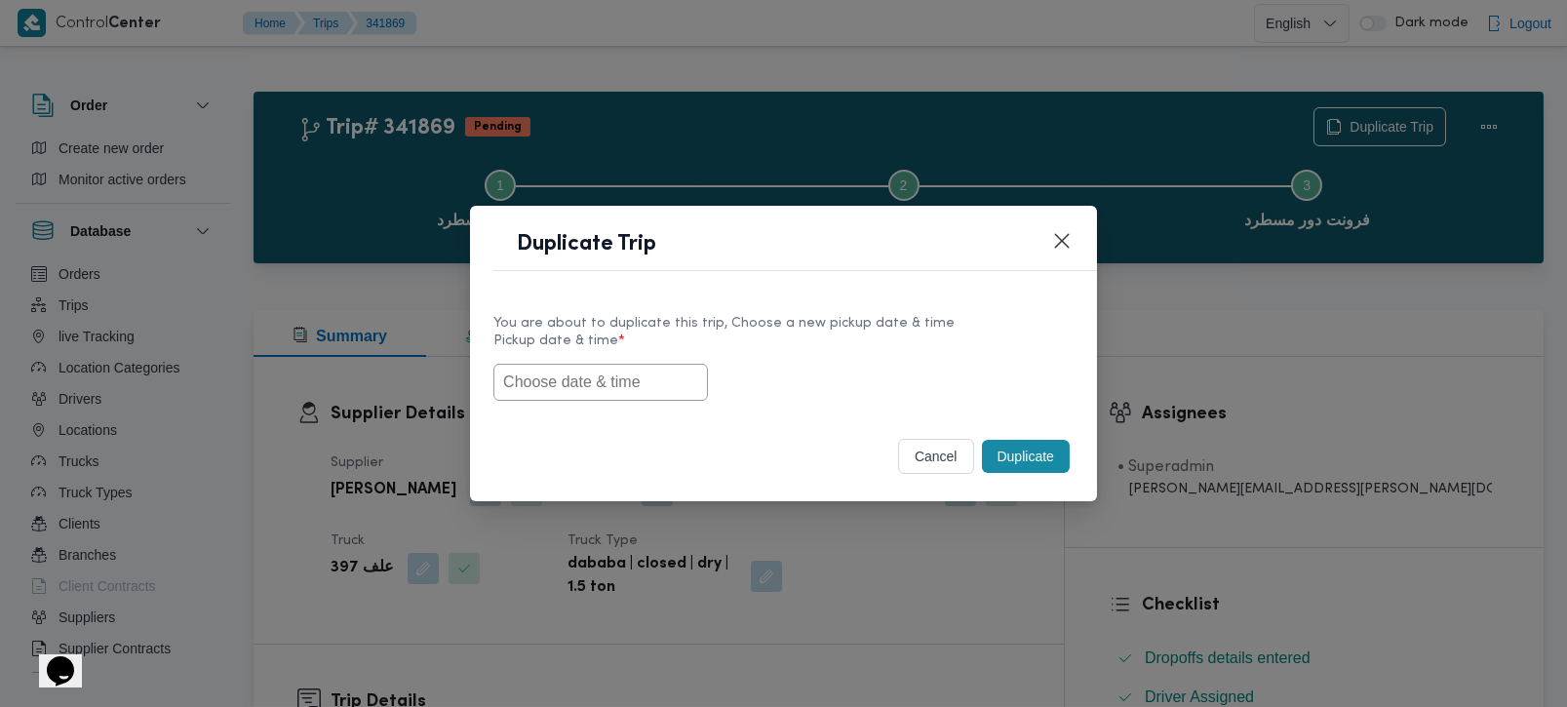
click at [606, 382] on input "text" at bounding box center [600, 382] width 214 height 37
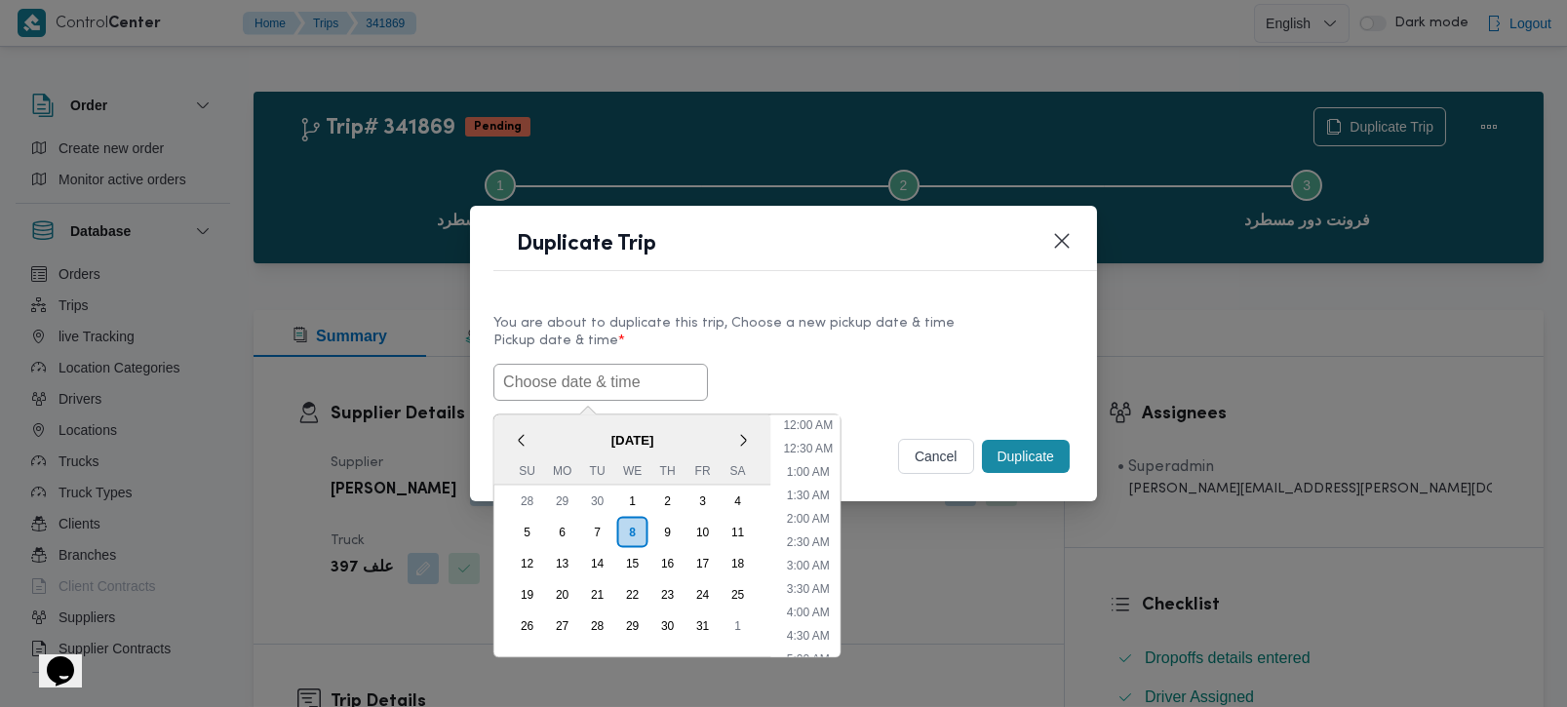
paste input "[DATE] 7:00AM"
type input "[DATE] 7:00AM"
click at [847, 380] on div "[DATE] 7:00AM < [DATE] > Su Mo Tu We Th Fr Sa 28 29 30 1 2 3 4 5 6 7 8 9 10 11 …" at bounding box center [783, 382] width 580 height 37
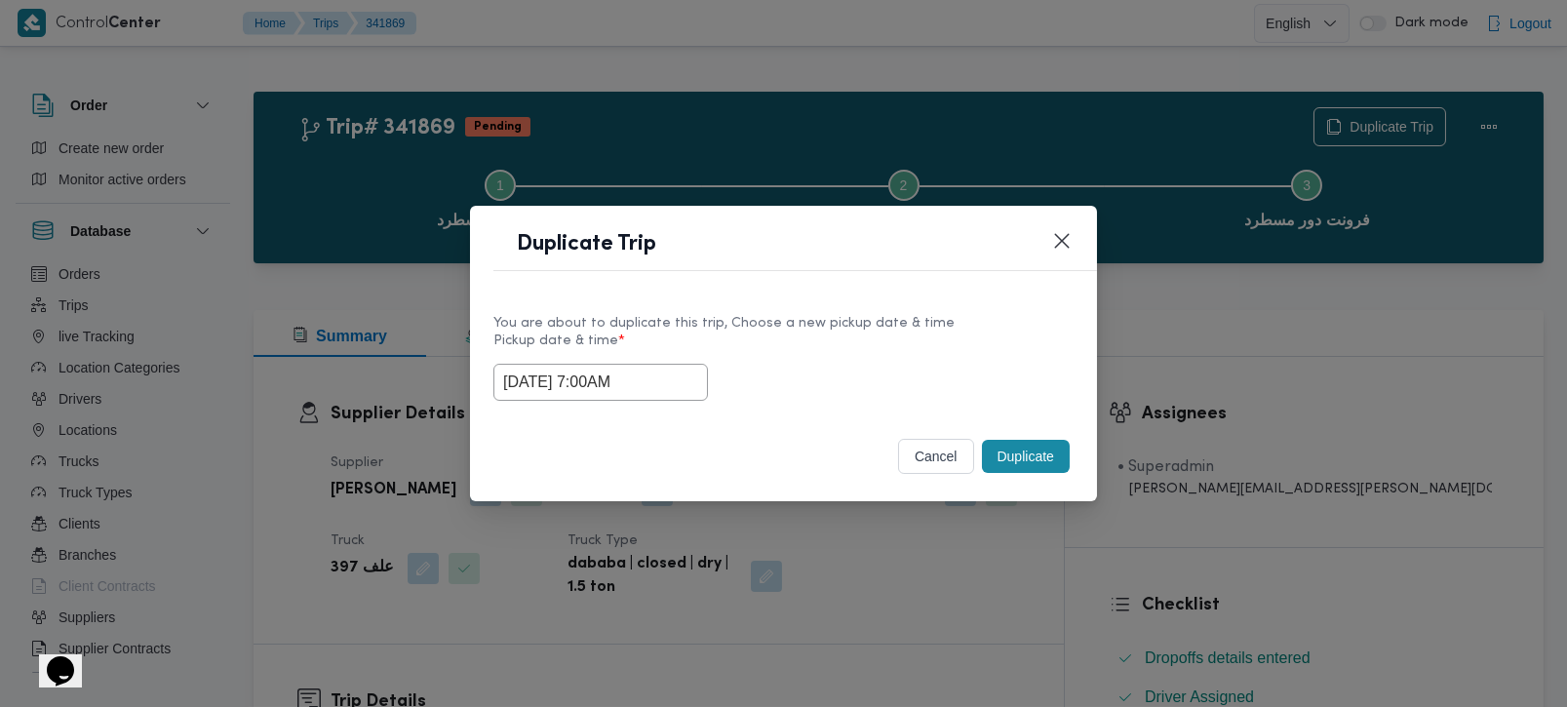
click at [1002, 473] on button "Duplicate" at bounding box center [1026, 456] width 88 height 33
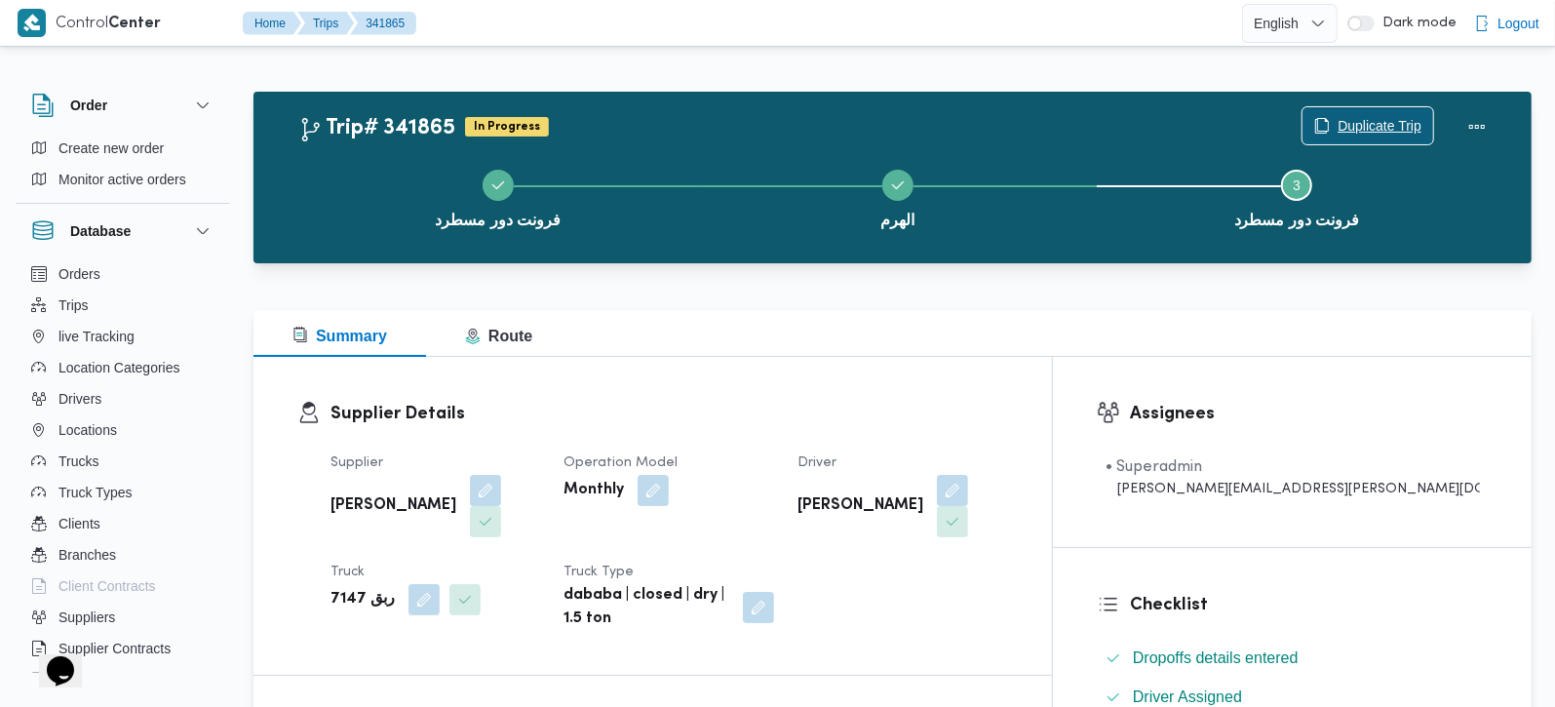
click at [1402, 121] on span "Duplicate Trip" at bounding box center [1380, 125] width 84 height 23
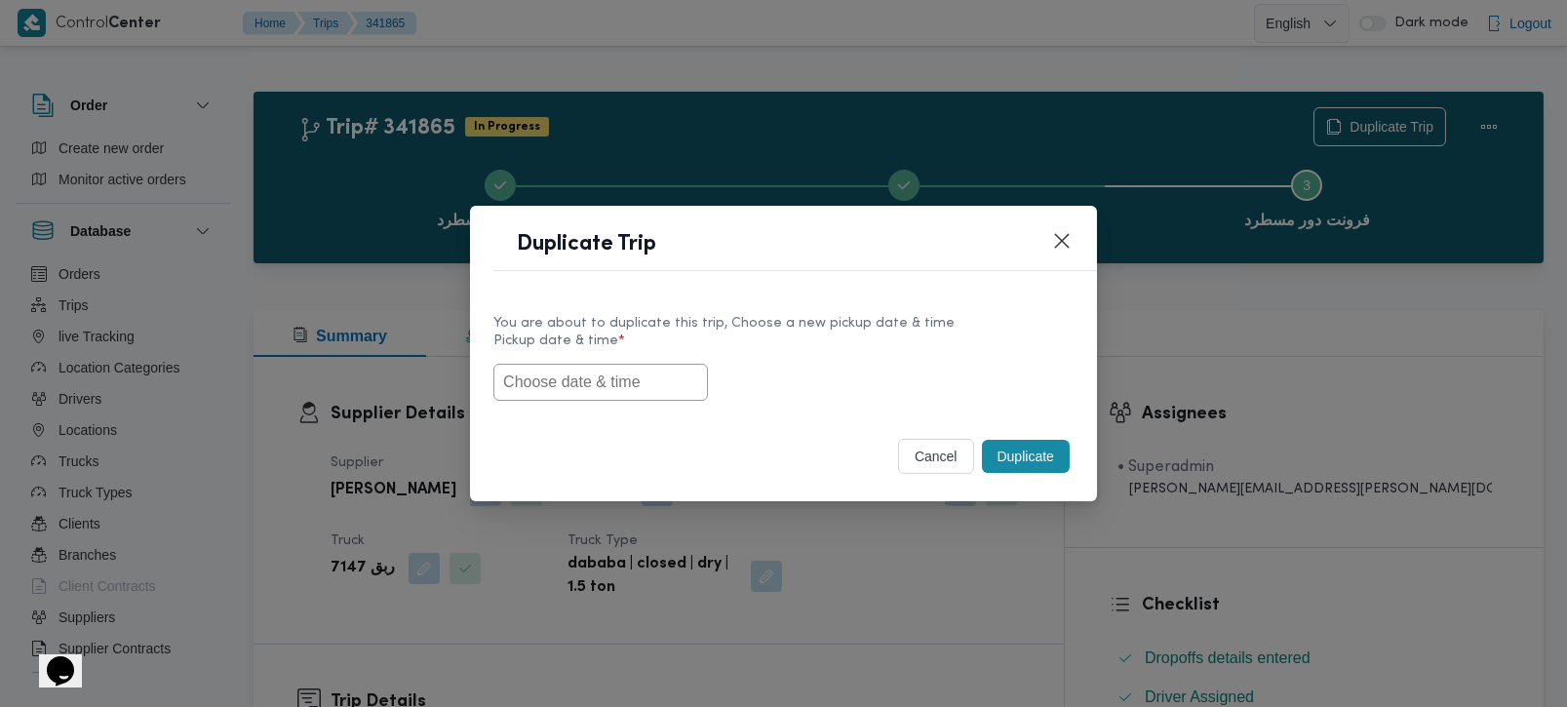
click at [616, 387] on input "text" at bounding box center [600, 382] width 214 height 37
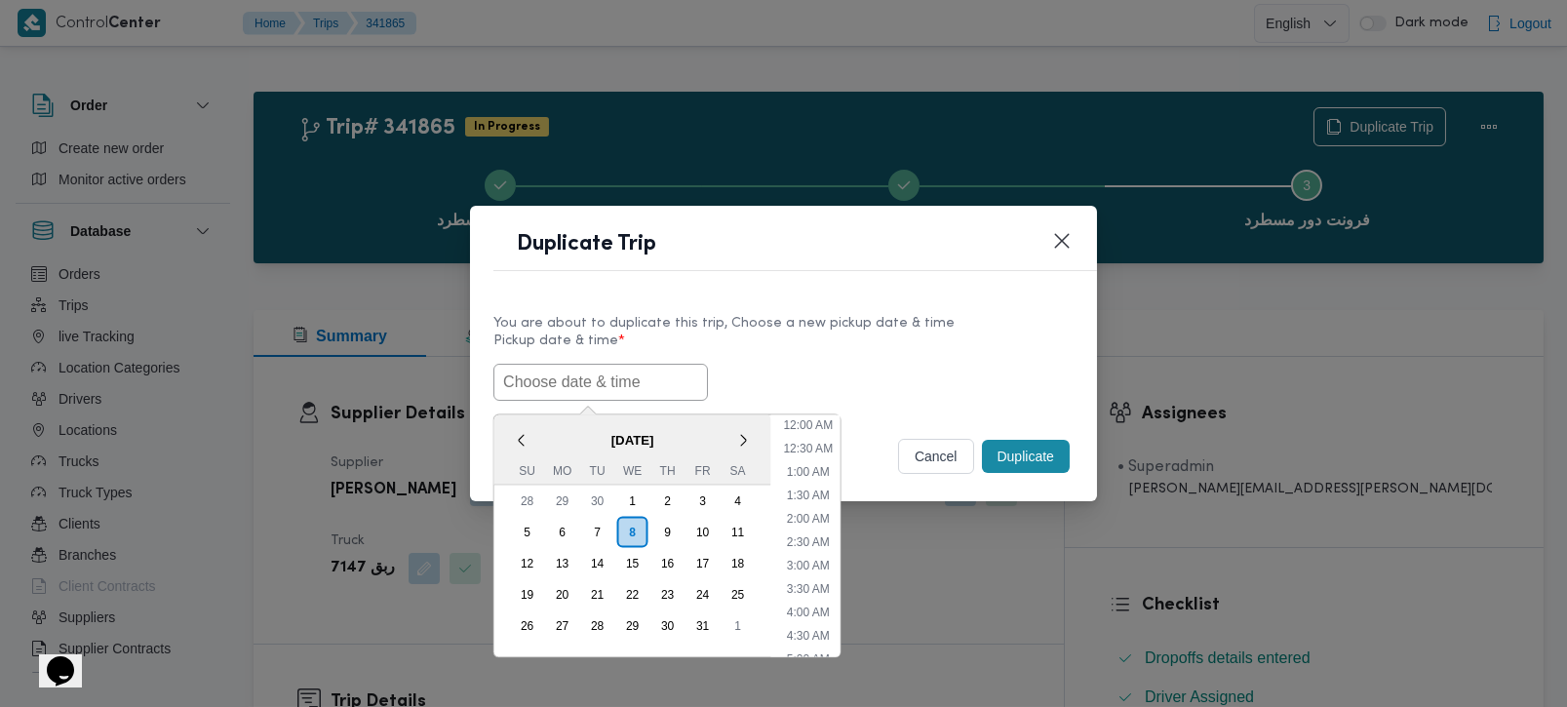
paste input "[DATE] 7:00AM"
type input "[DATE] 7:00AM"
click at [917, 338] on label "Pickup date & time *" at bounding box center [783, 348] width 580 height 30
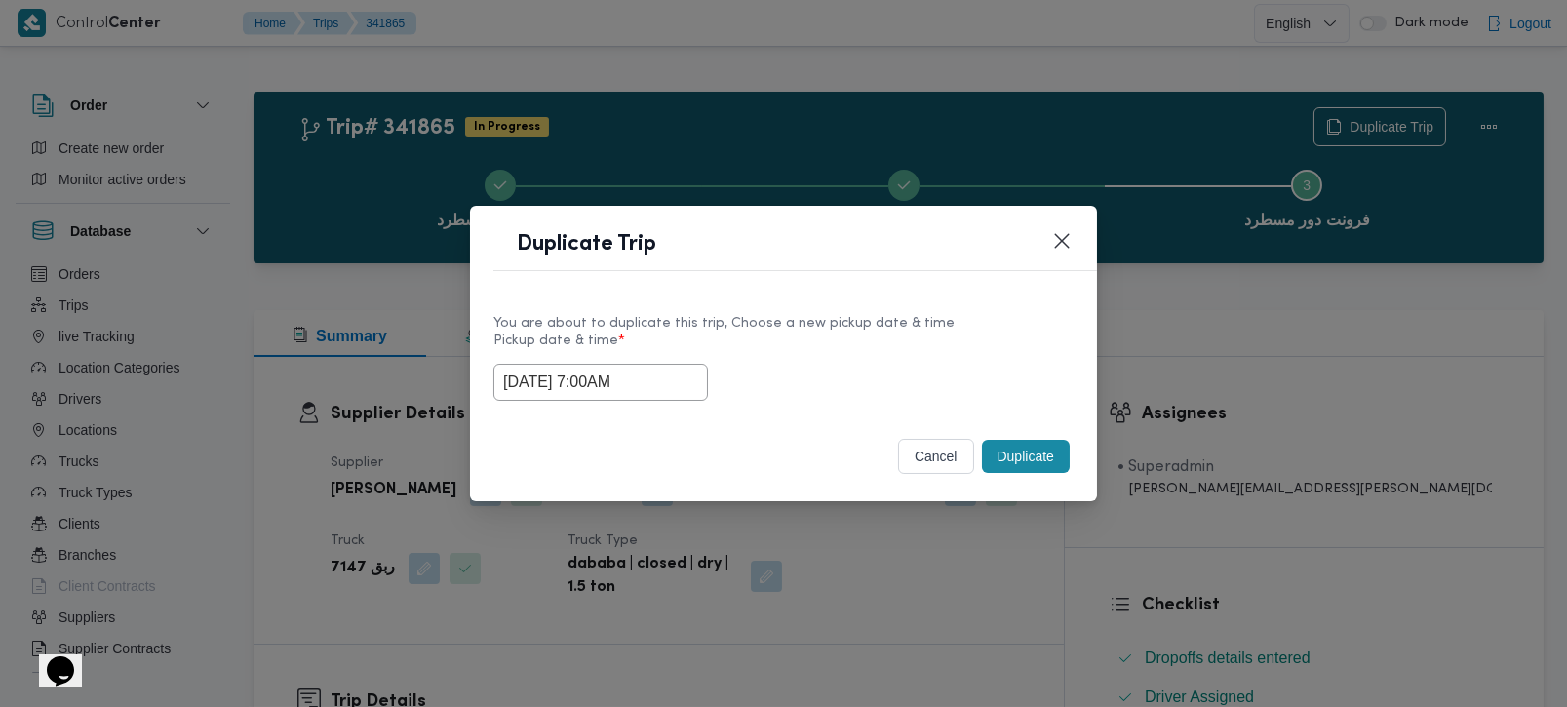
click at [1006, 445] on button "Duplicate" at bounding box center [1026, 456] width 88 height 33
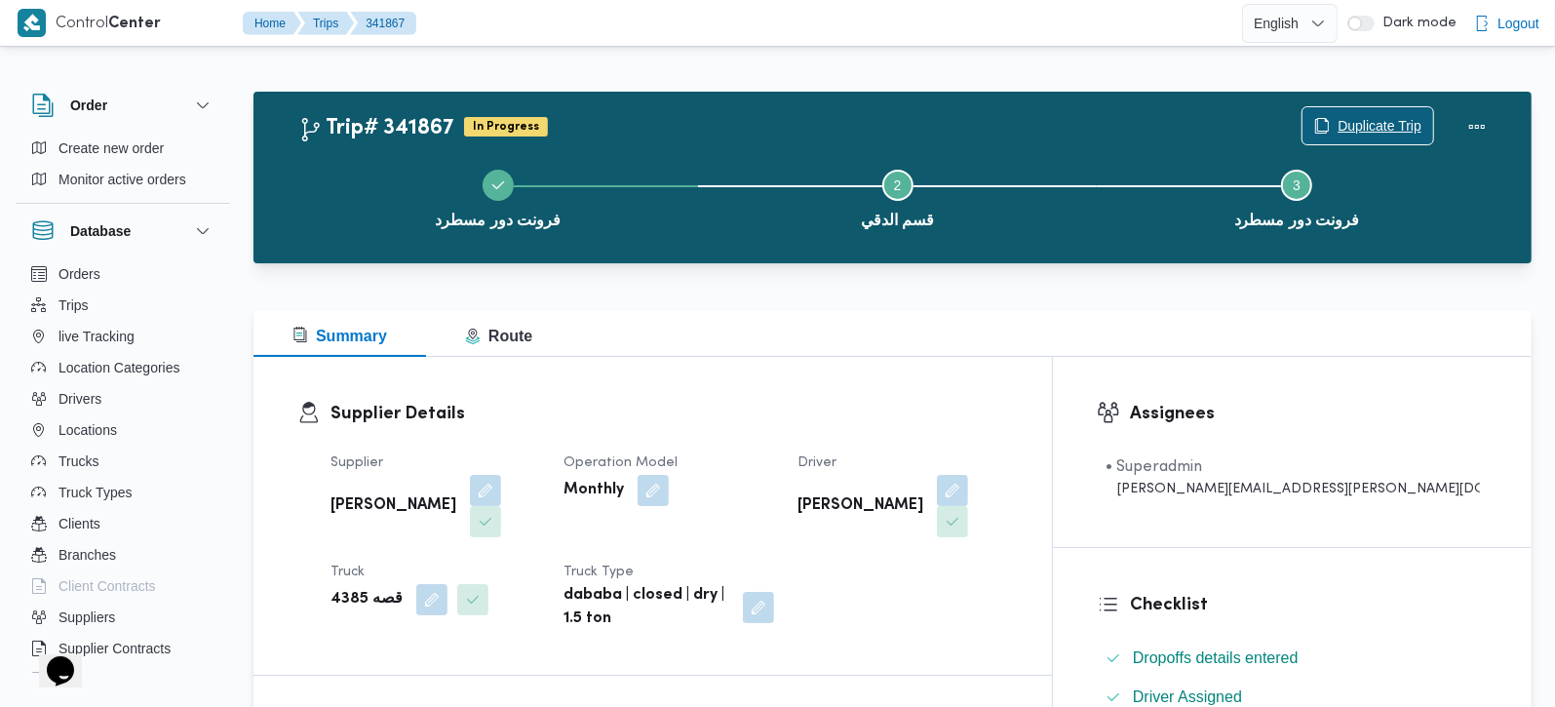
click at [1400, 133] on span "Duplicate Trip" at bounding box center [1380, 125] width 84 height 23
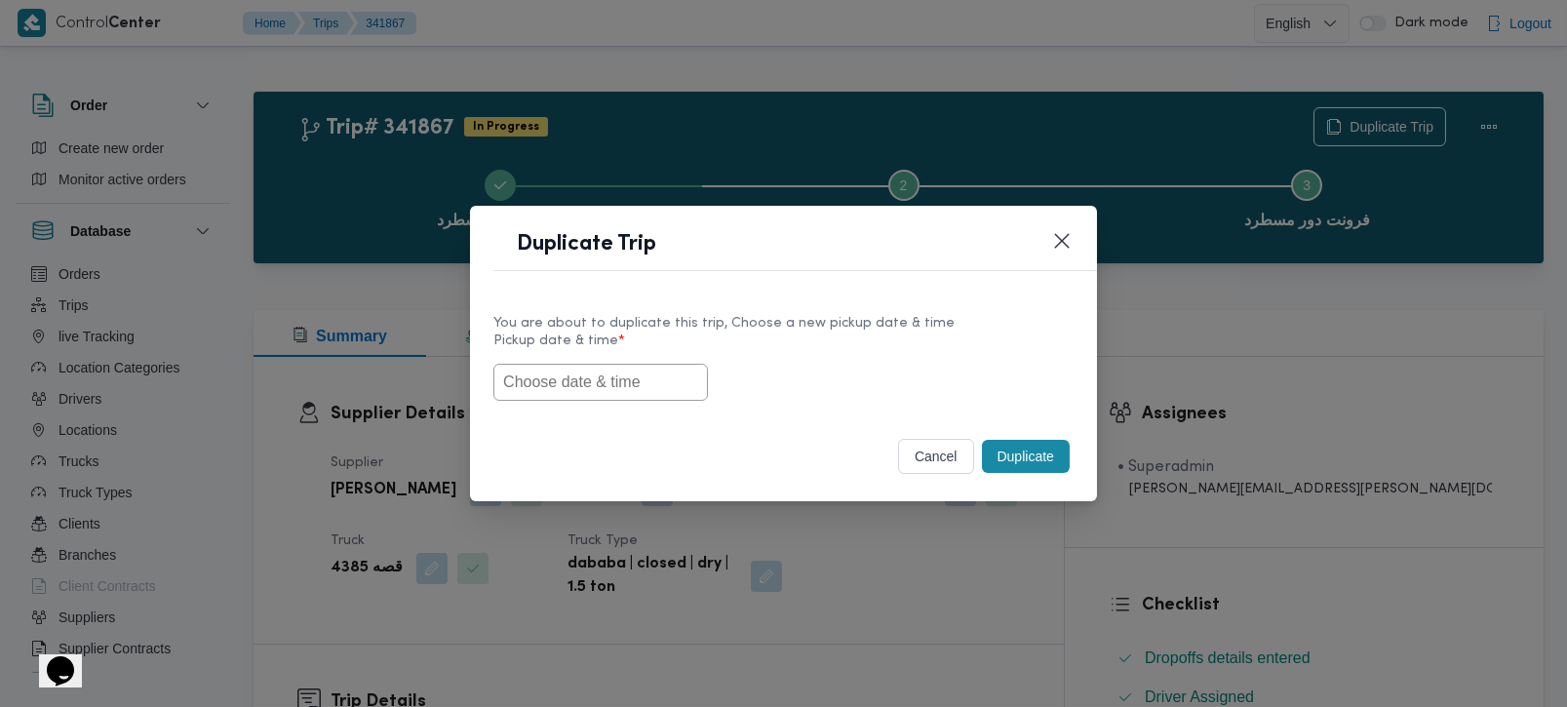
click at [564, 392] on input "text" at bounding box center [600, 382] width 214 height 37
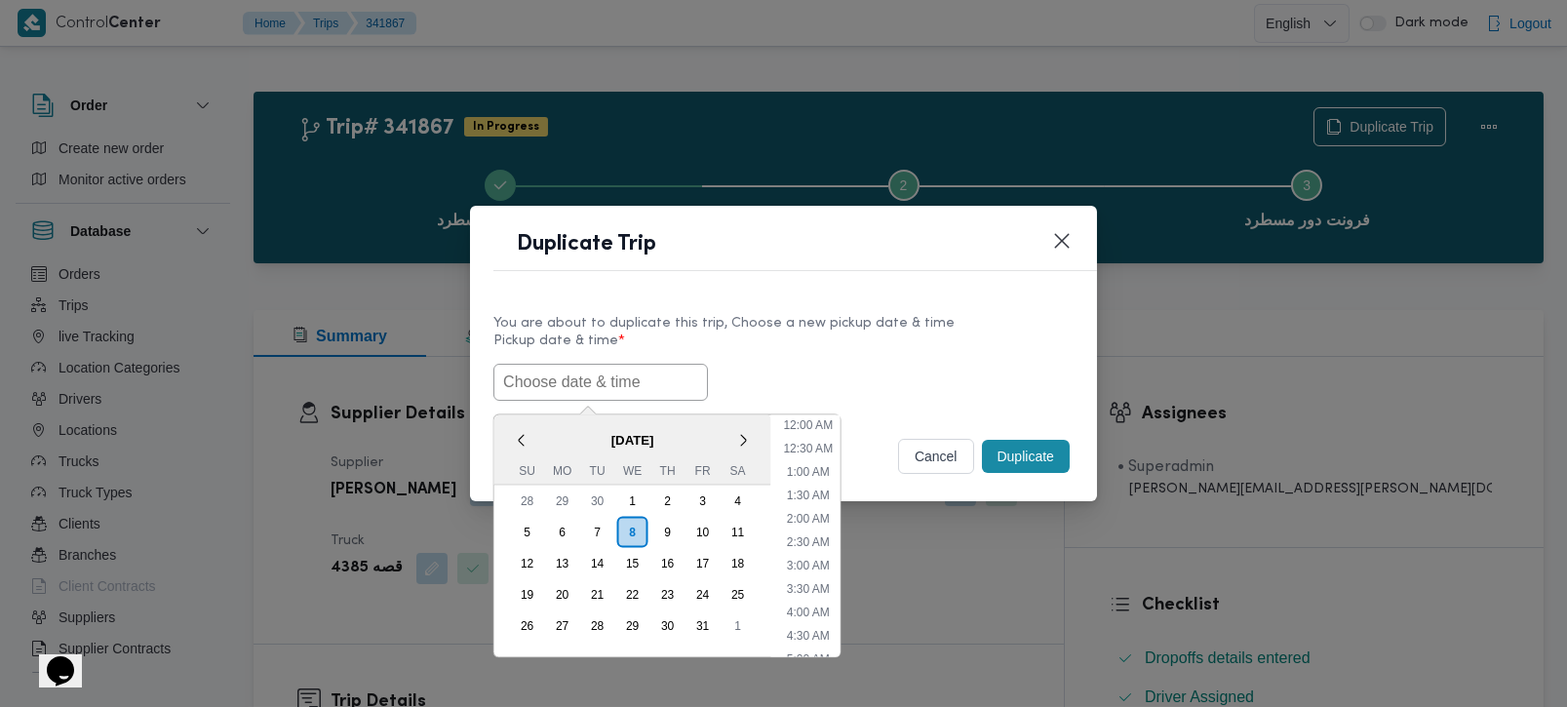
paste input "[DATE] 7:00AM"
type input "[DATE] 7:00AM"
click at [887, 346] on label "Pickup date & time *" at bounding box center [783, 348] width 580 height 30
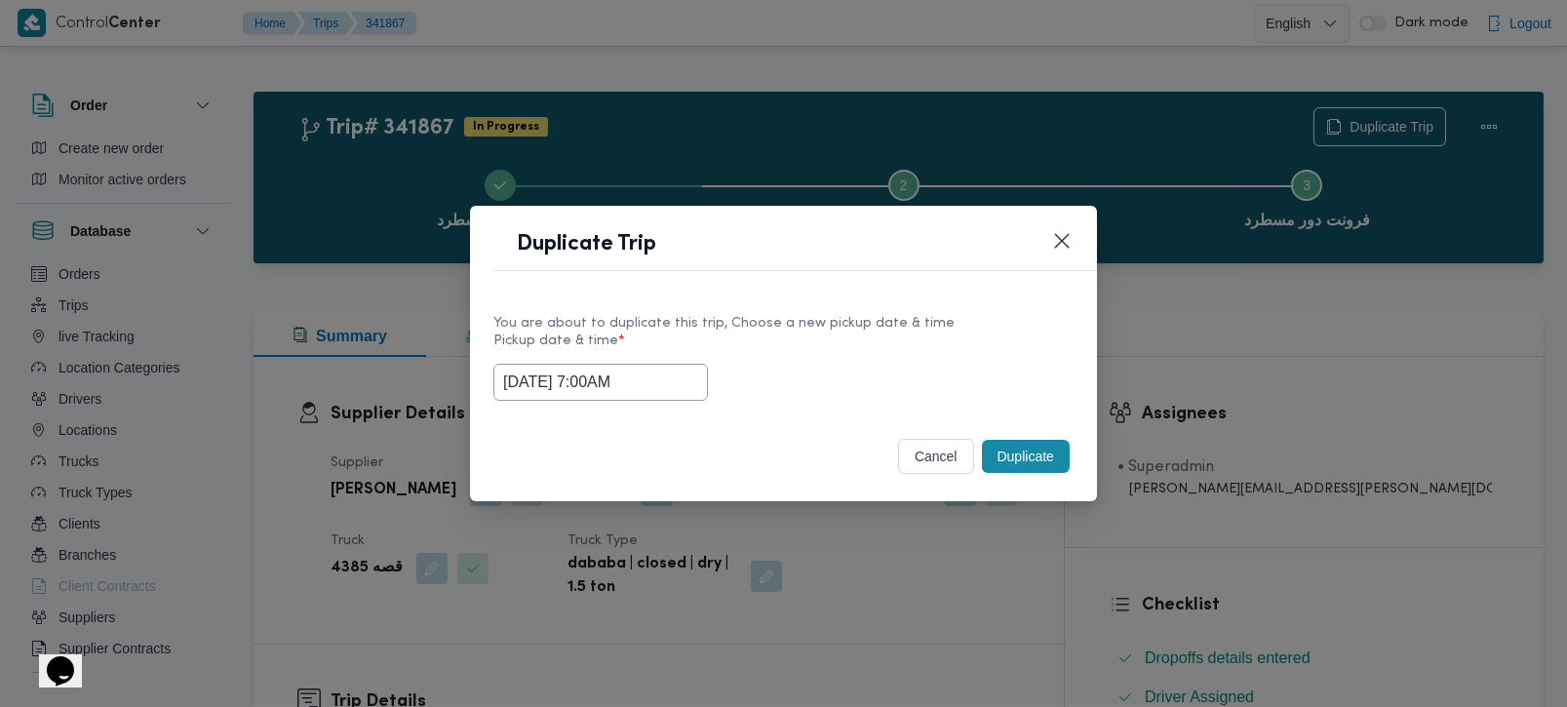
click at [999, 466] on button "Duplicate" at bounding box center [1026, 456] width 88 height 33
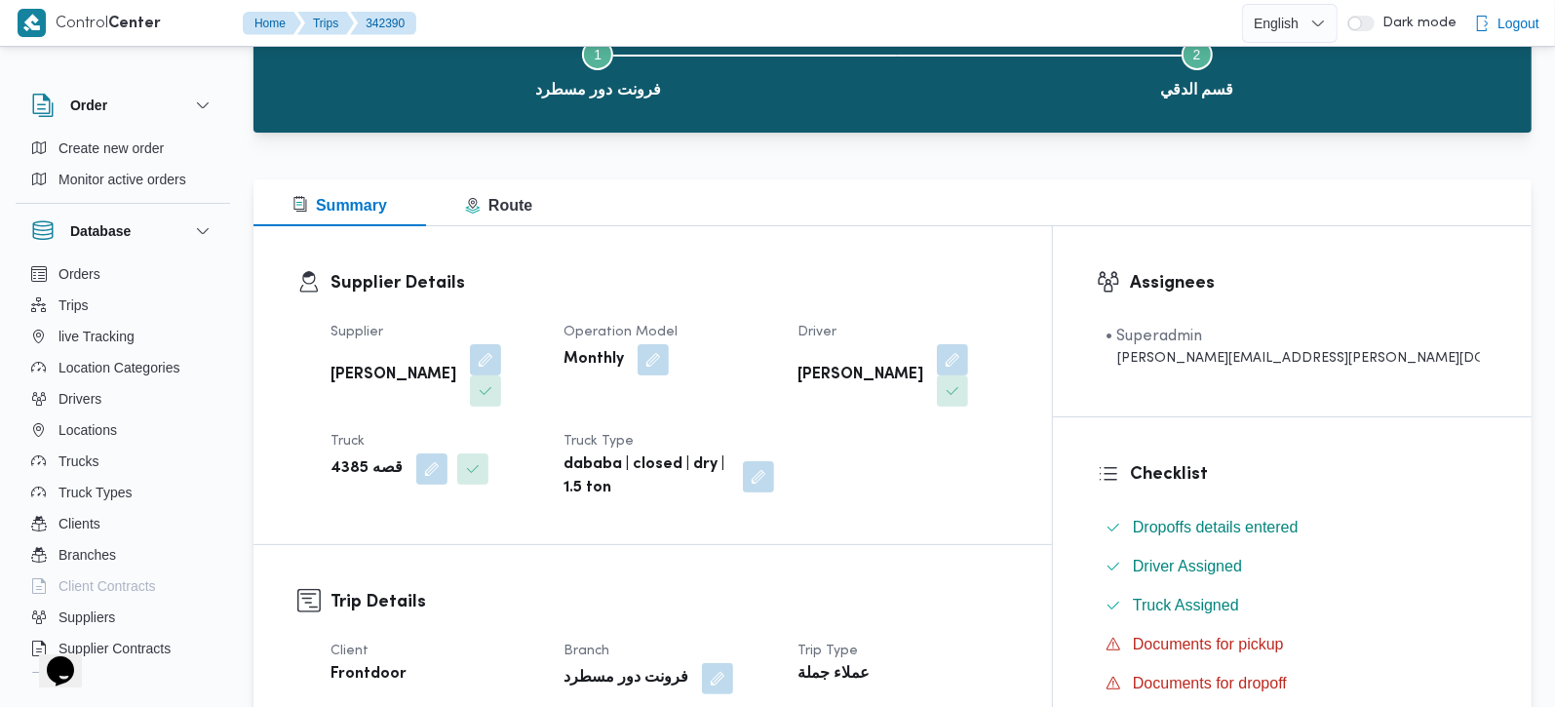
scroll to position [458, 0]
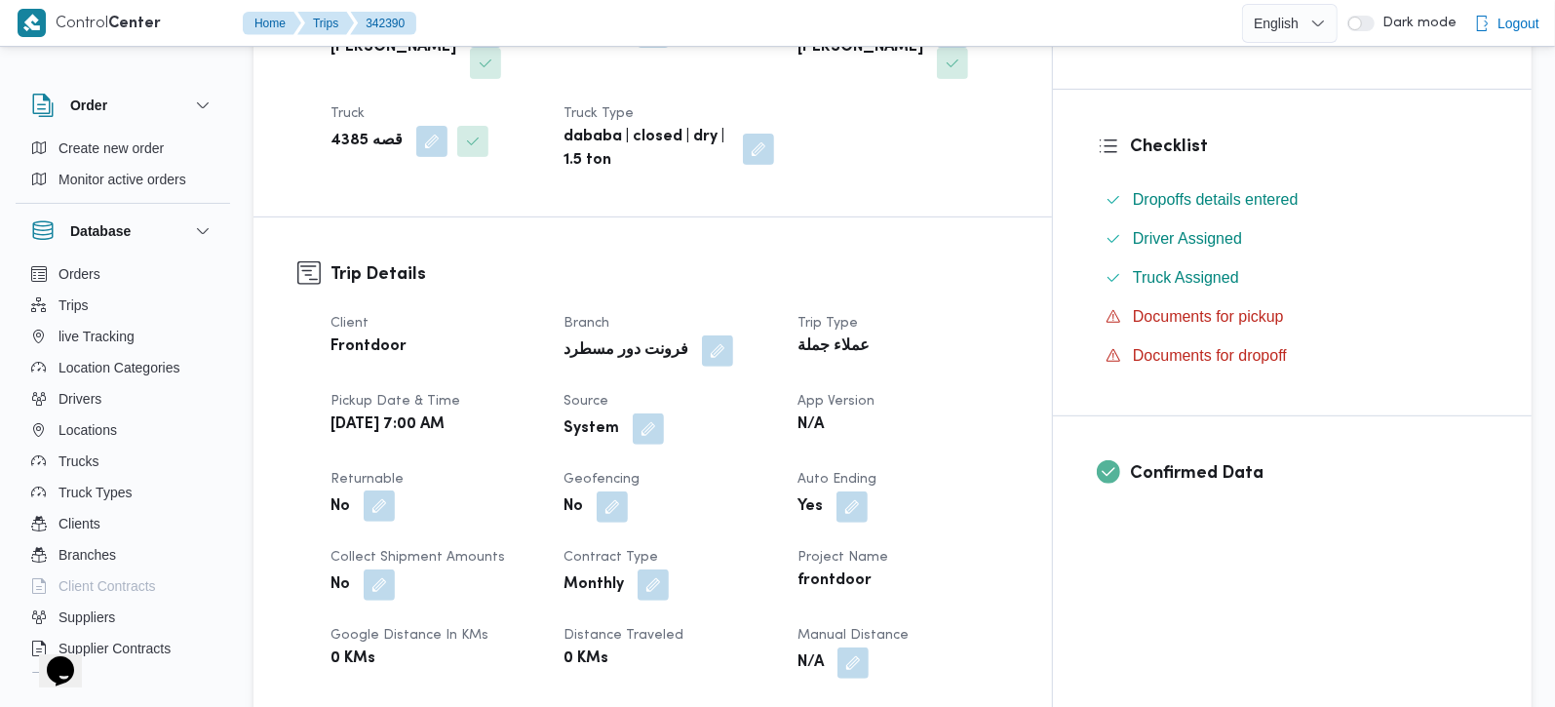
click at [372, 490] on button "button" at bounding box center [379, 505] width 31 height 31
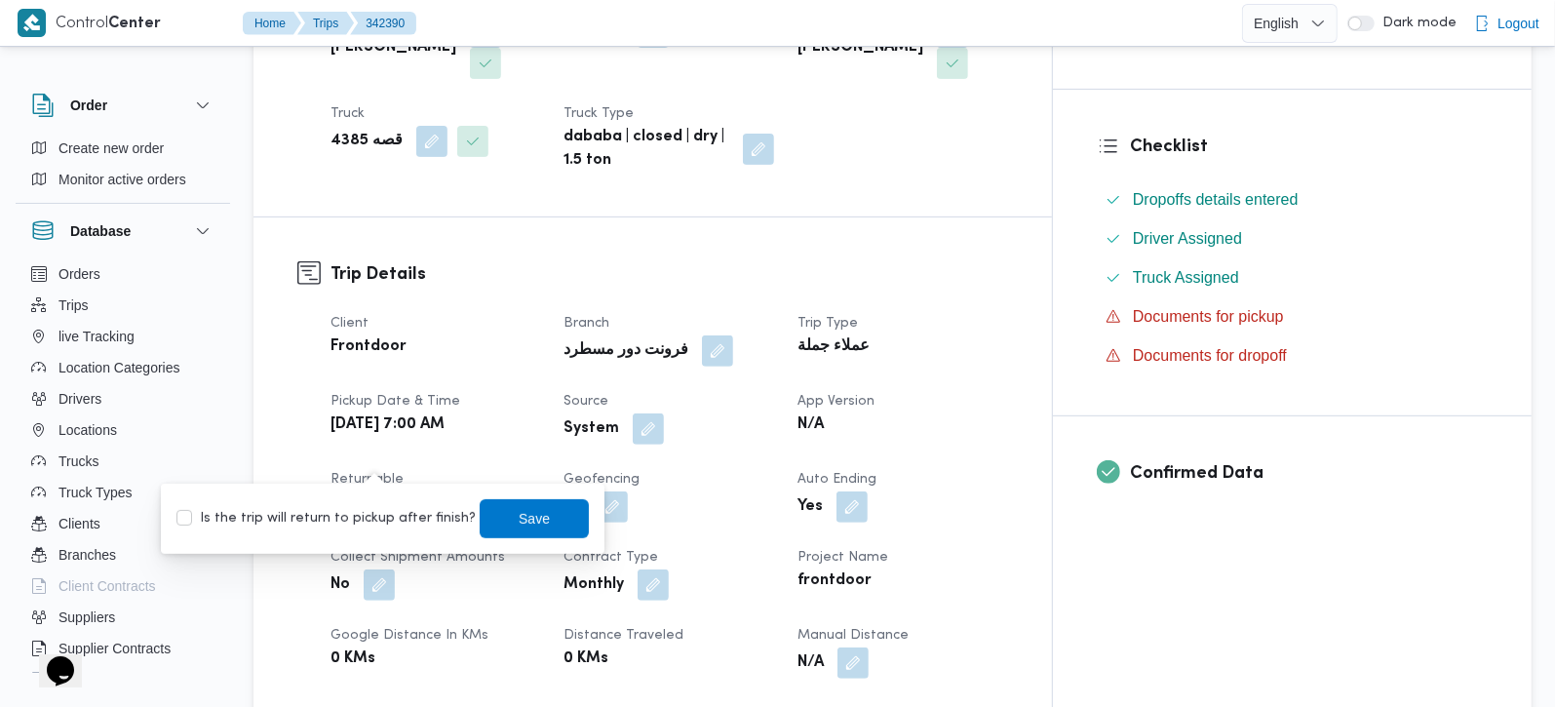
click at [366, 522] on label "Is the trip will return to pickup after finish?" at bounding box center [325, 518] width 299 height 23
checkbox input "true"
click at [564, 518] on span "Save" at bounding box center [534, 517] width 109 height 39
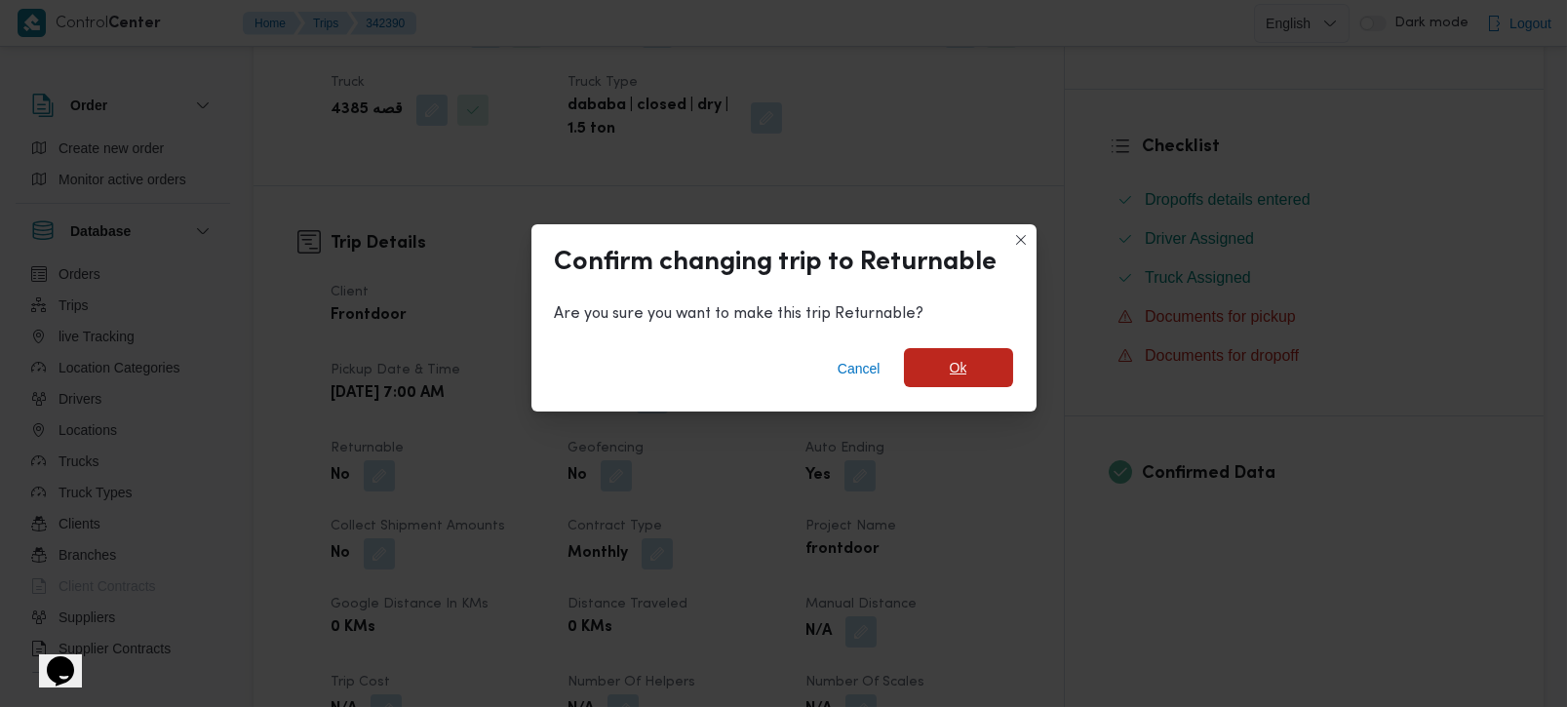
click at [960, 370] on span "Ok" at bounding box center [959, 367] width 18 height 23
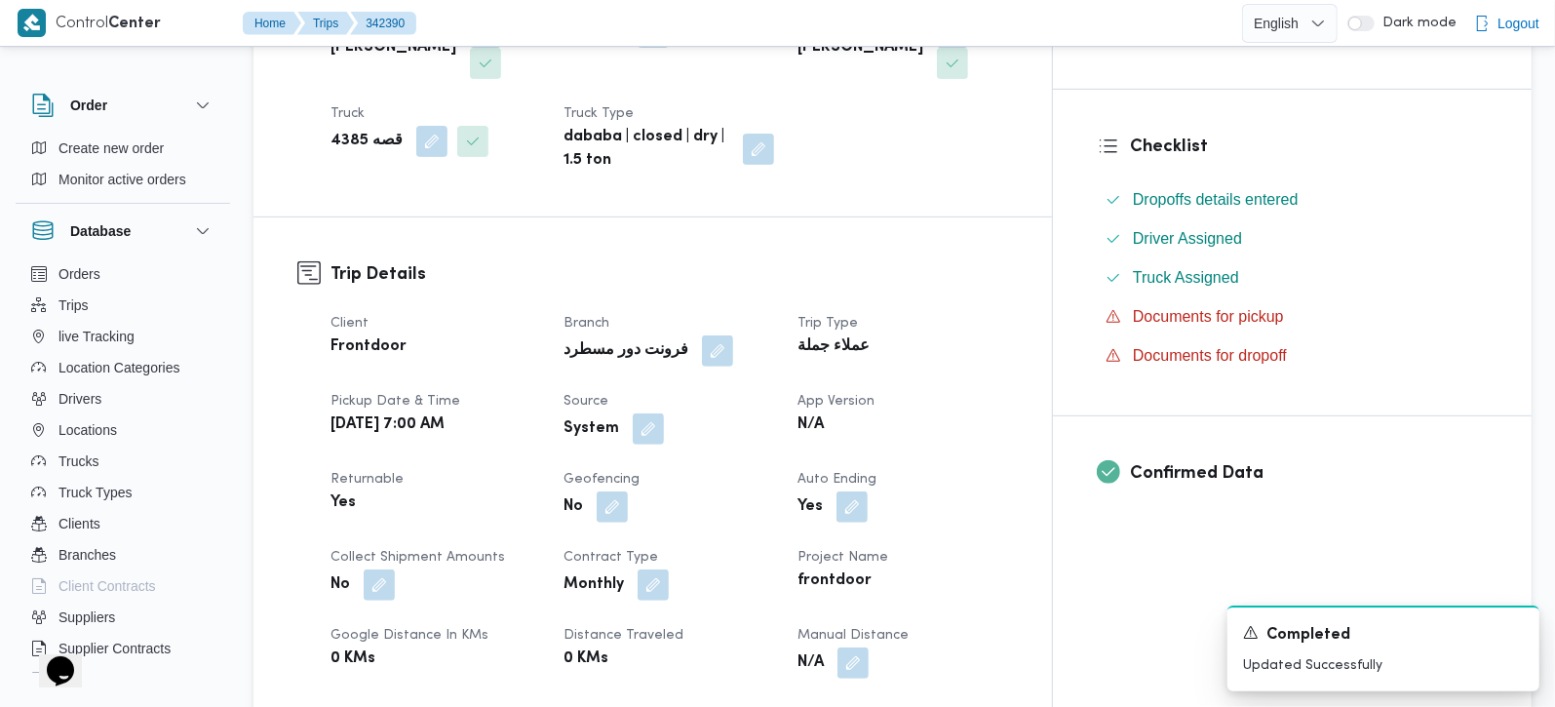
scroll to position [0, 0]
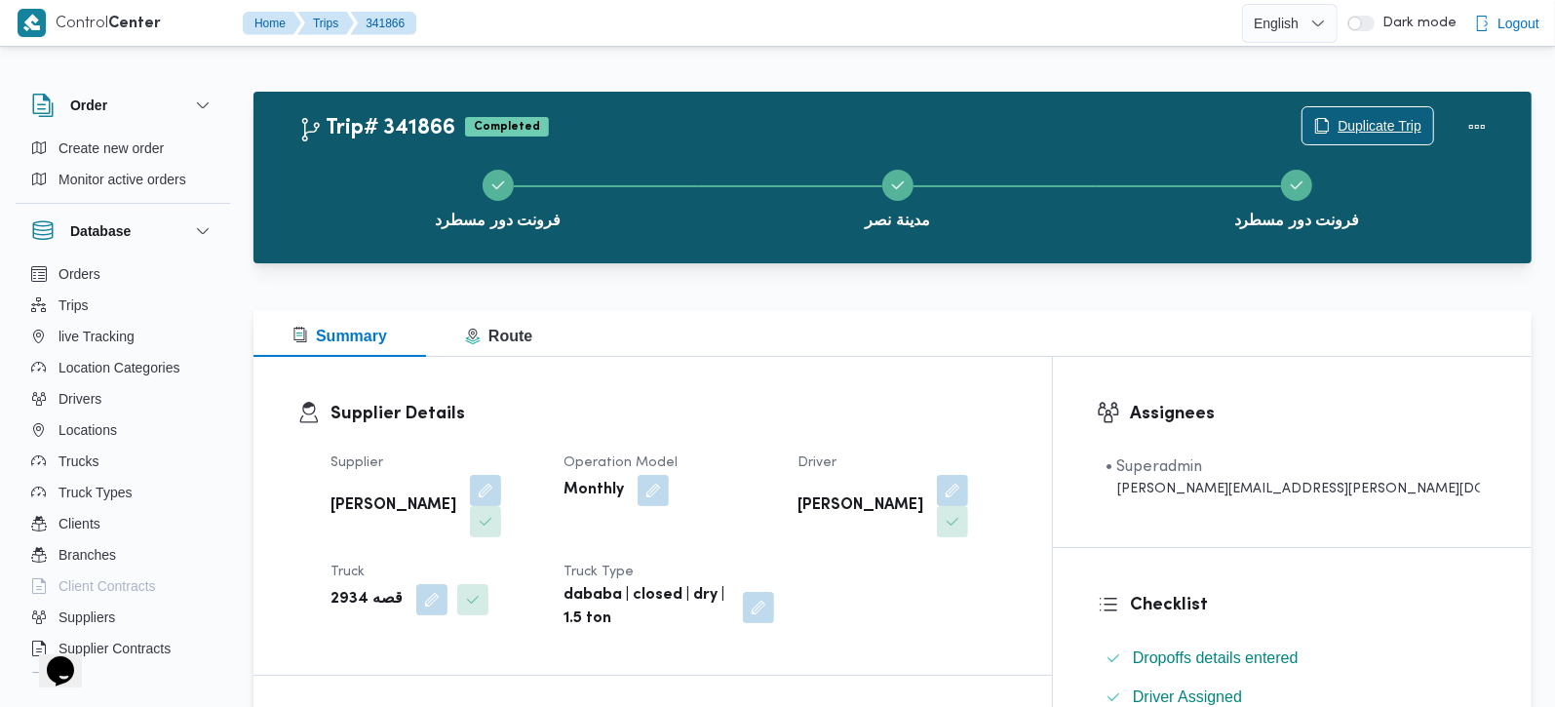
click at [1382, 113] on span "Duplicate Trip" at bounding box center [1368, 125] width 131 height 37
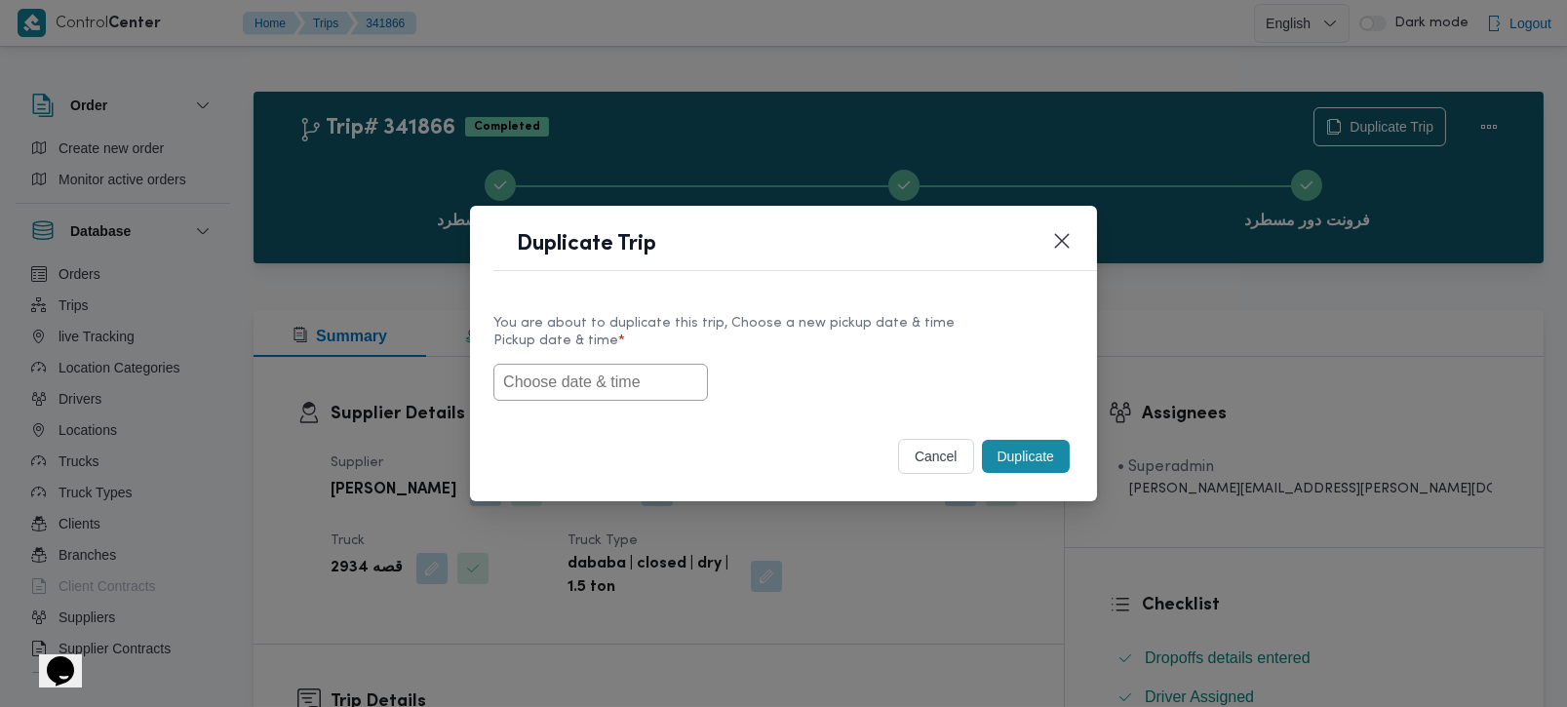
click at [565, 381] on input "text" at bounding box center [600, 382] width 214 height 37
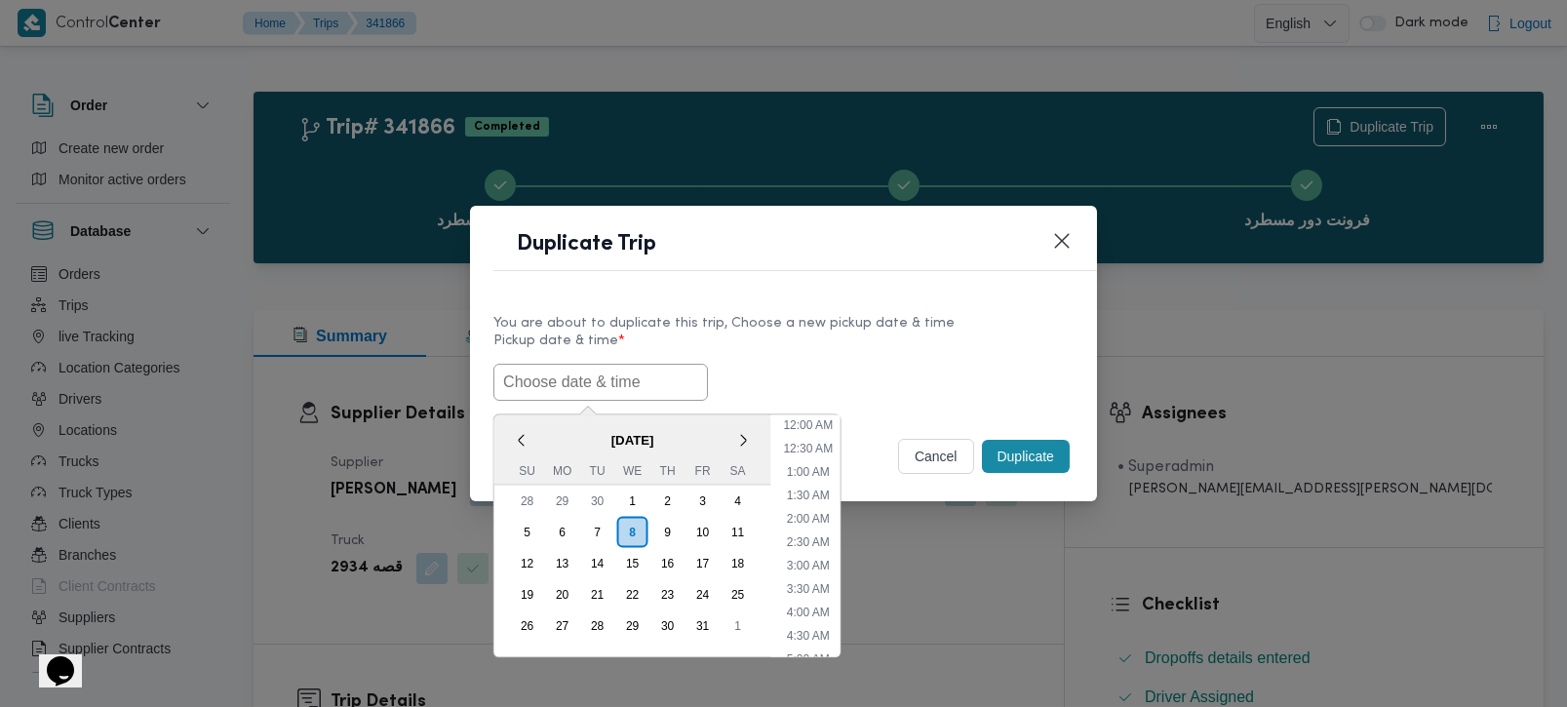
paste input "[DATE] 7:00AM"
type input "[DATE] 7:00AM"
click at [813, 356] on label "Pickup date & time *" at bounding box center [783, 348] width 580 height 30
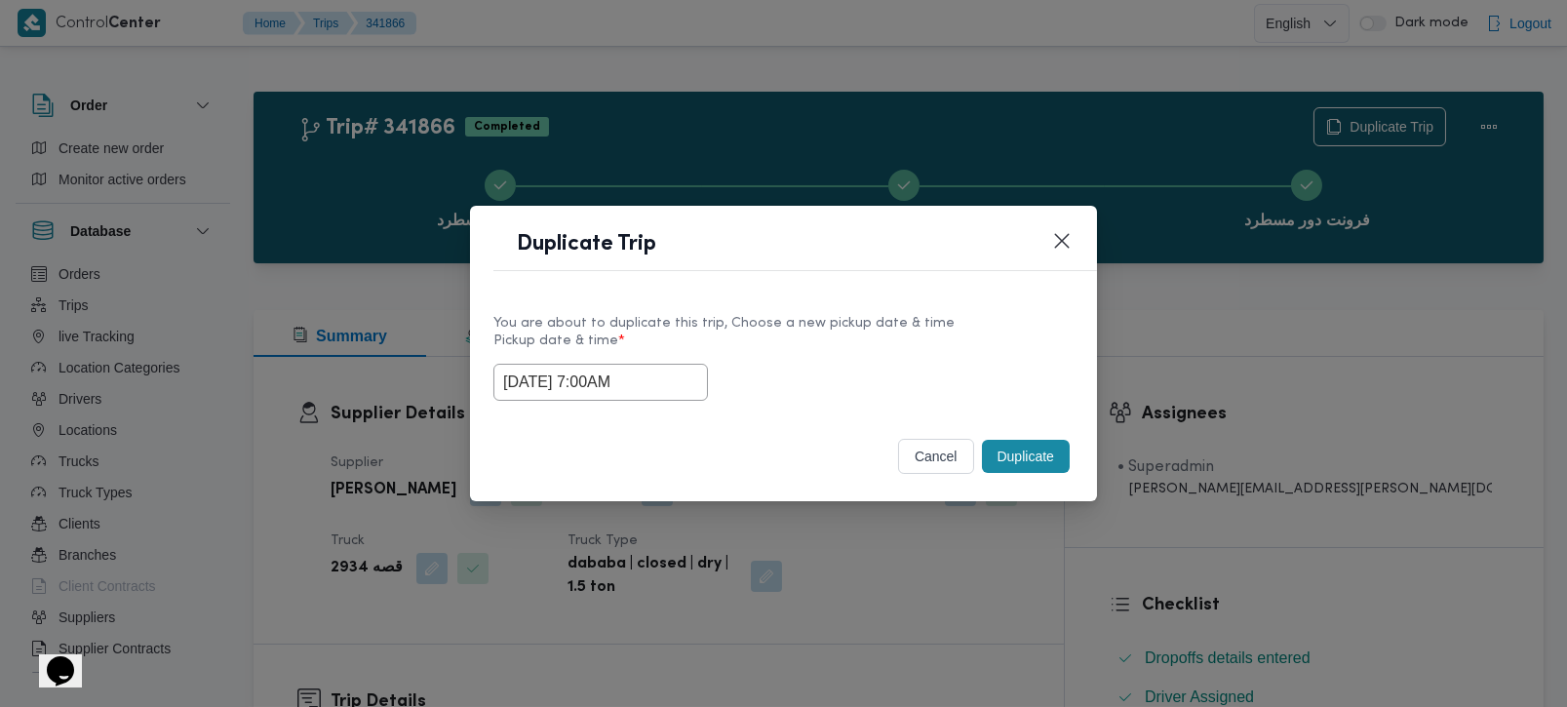
click at [1037, 446] on button "Duplicate" at bounding box center [1026, 456] width 88 height 33
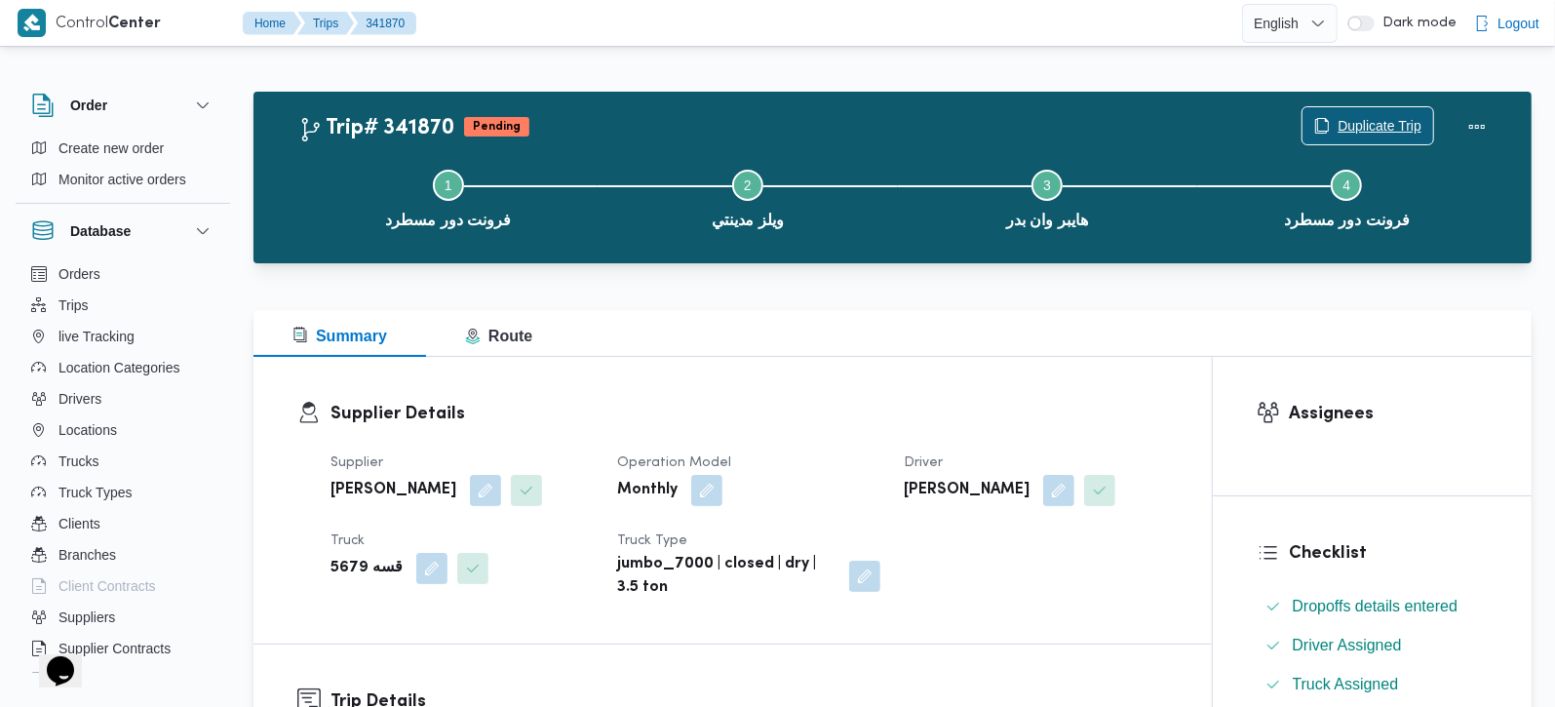
click at [1402, 107] on button "Duplicate Trip" at bounding box center [1368, 125] width 133 height 39
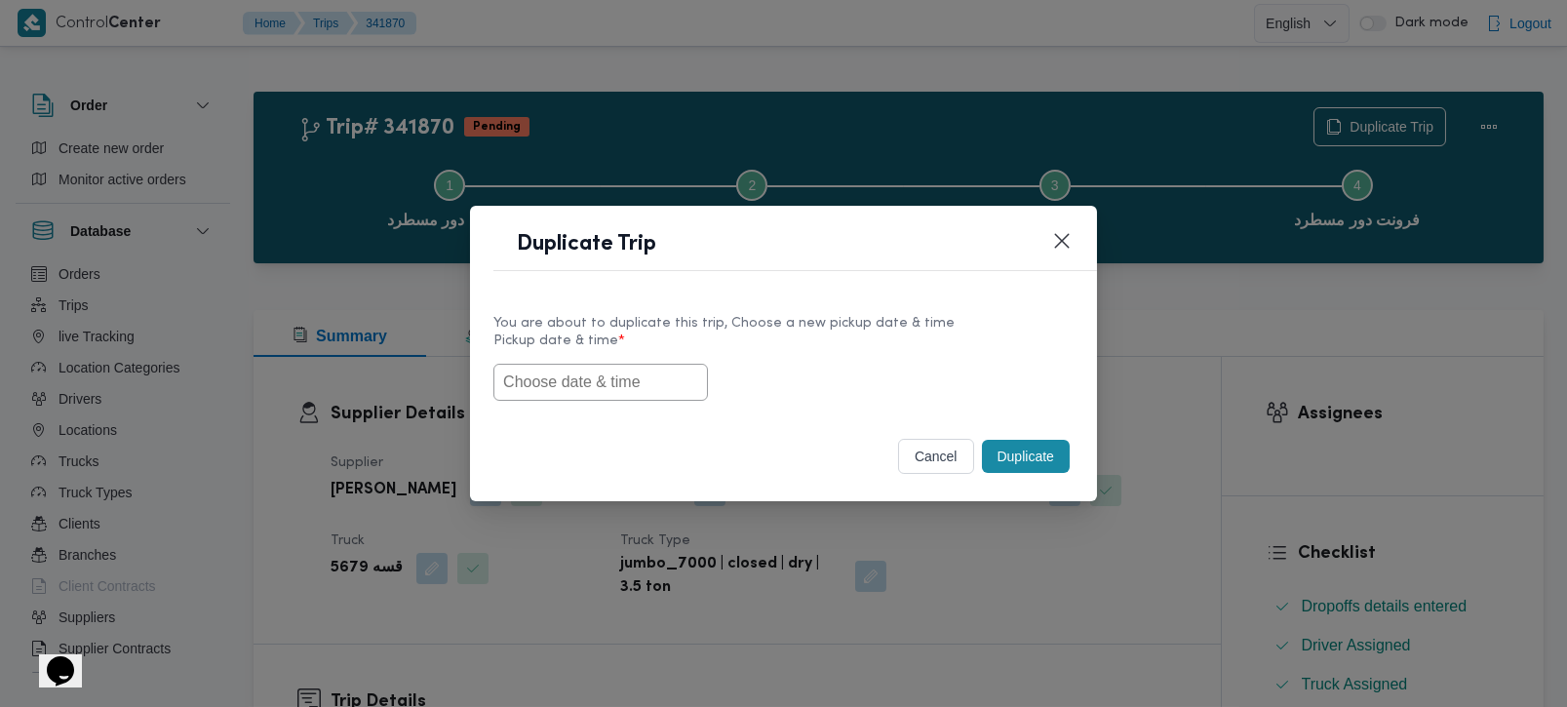
click at [615, 378] on input "text" at bounding box center [600, 382] width 214 height 37
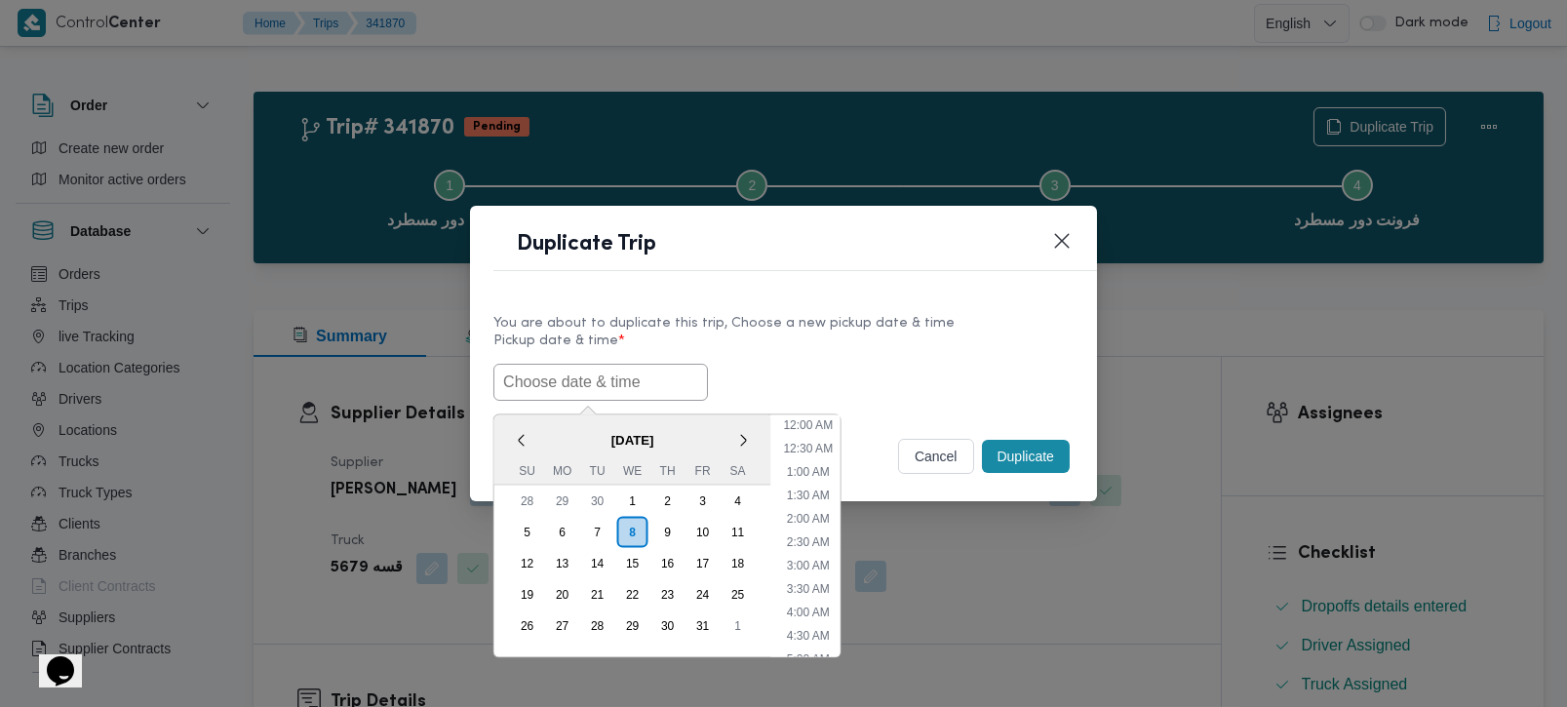
paste input "[DATE] 7:00AM"
type input "[DATE] 7:00AM"
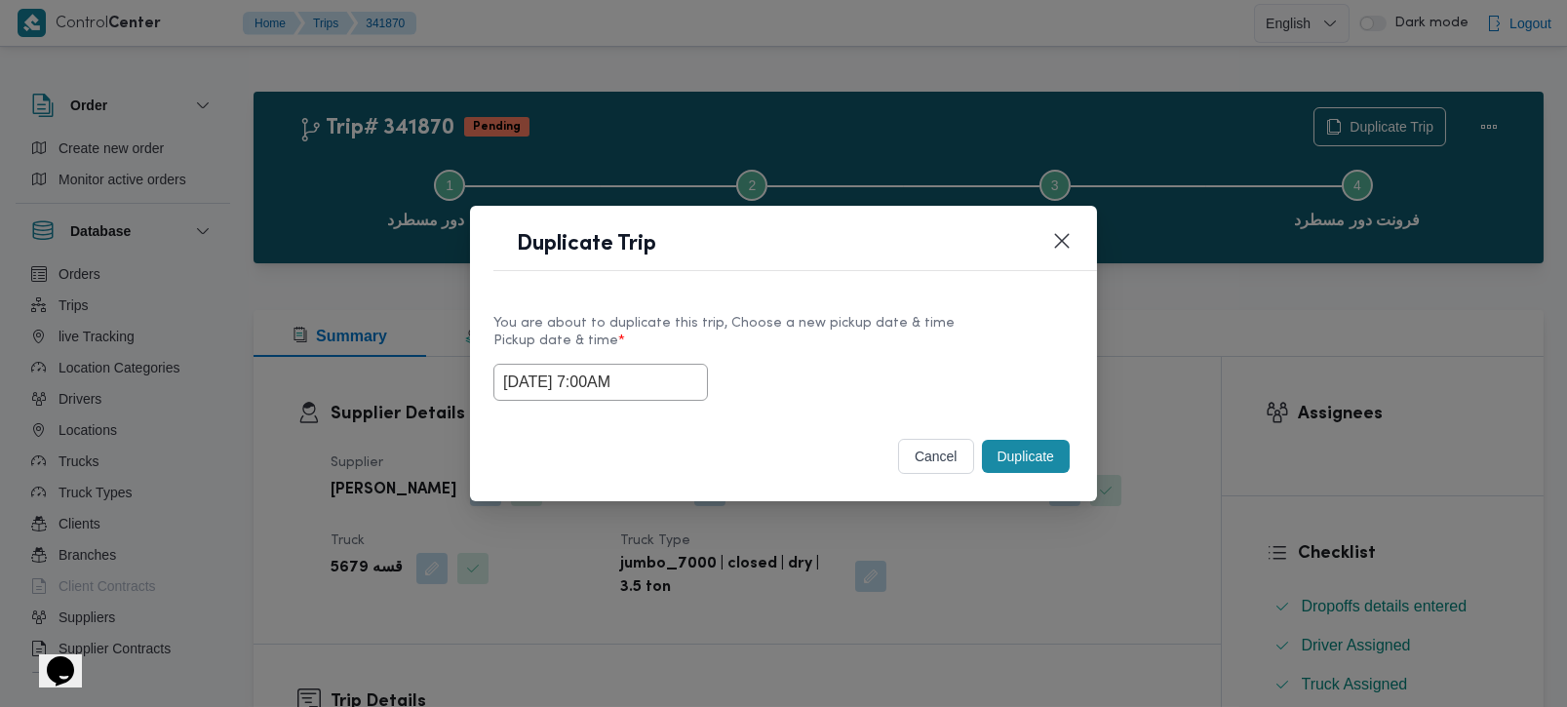
click at [880, 335] on label "Pickup date & time *" at bounding box center [783, 348] width 580 height 30
click at [1036, 456] on button "Duplicate" at bounding box center [1026, 456] width 88 height 33
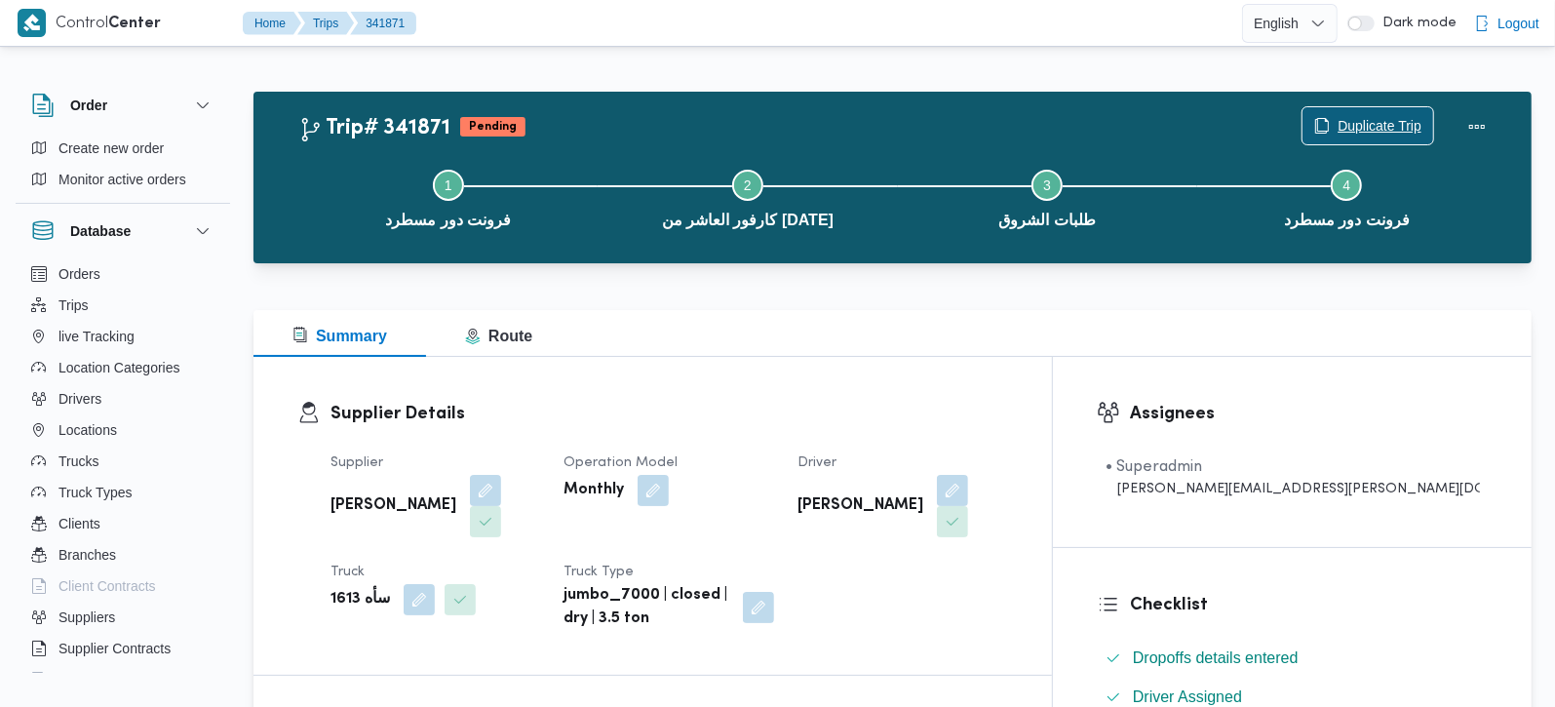
click at [1352, 133] on span "Duplicate Trip" at bounding box center [1380, 125] width 84 height 23
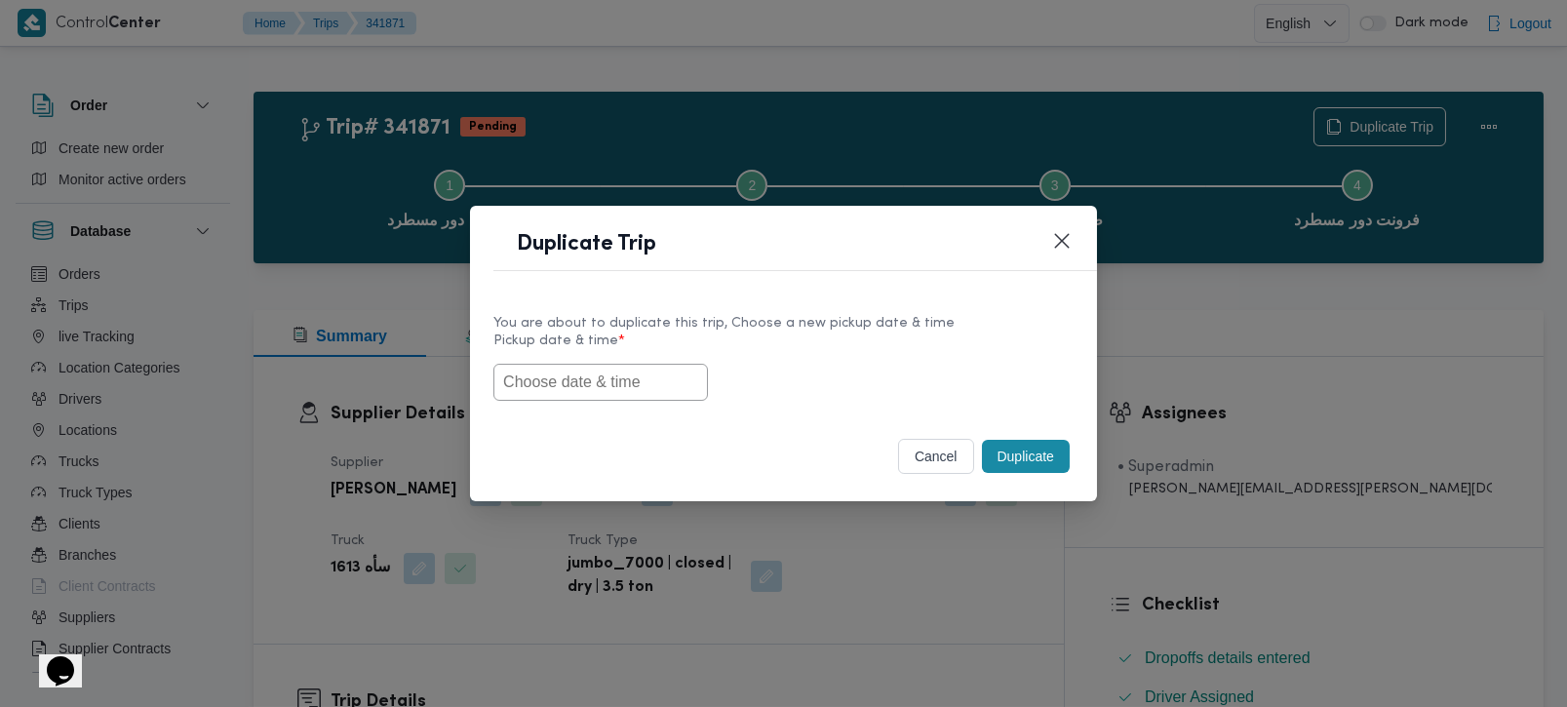
click at [563, 393] on input "text" at bounding box center [600, 382] width 214 height 37
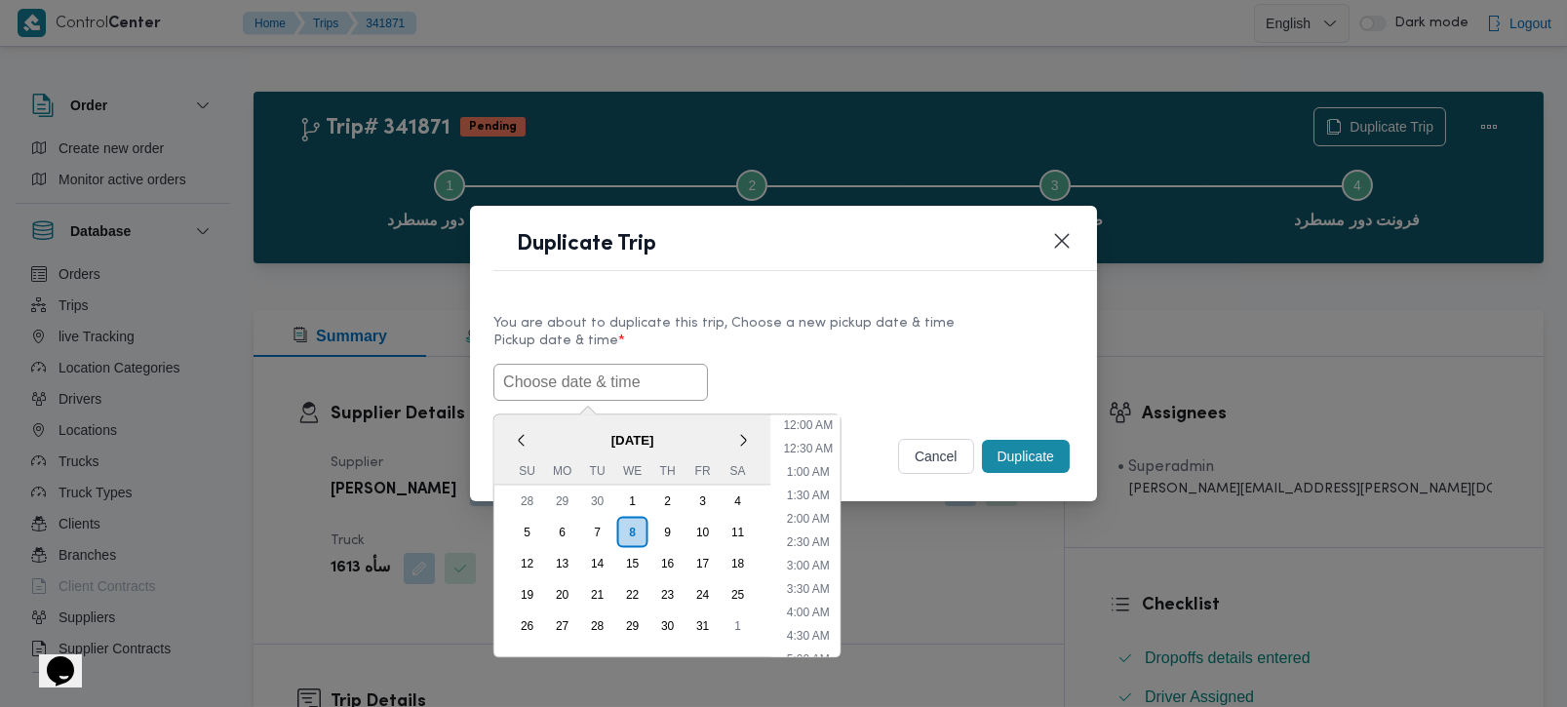
paste input "[DATE] 7:00AM"
type input "[DATE] 7:00AM"
click at [771, 353] on label "Pickup date & time *" at bounding box center [783, 348] width 580 height 30
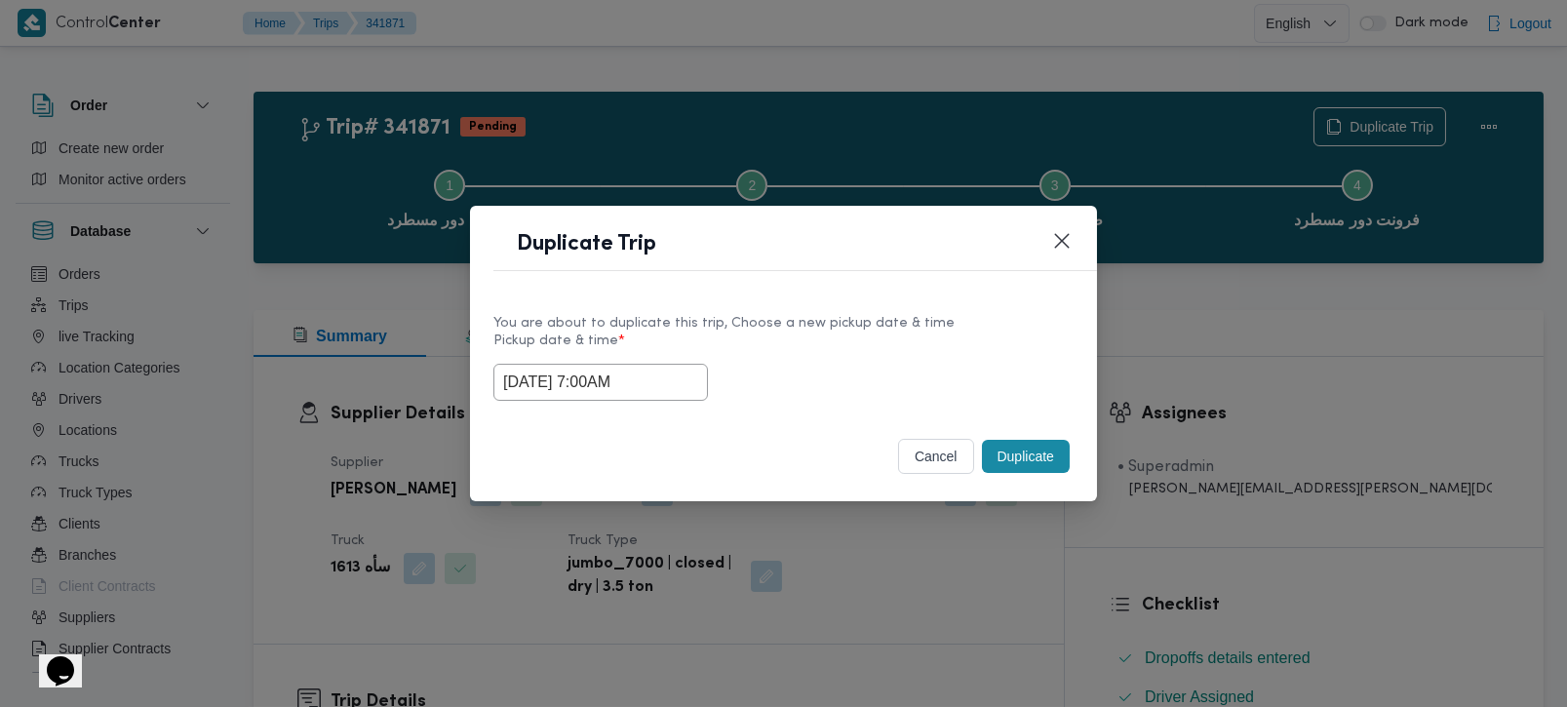
click at [1026, 460] on button "Duplicate" at bounding box center [1026, 456] width 88 height 33
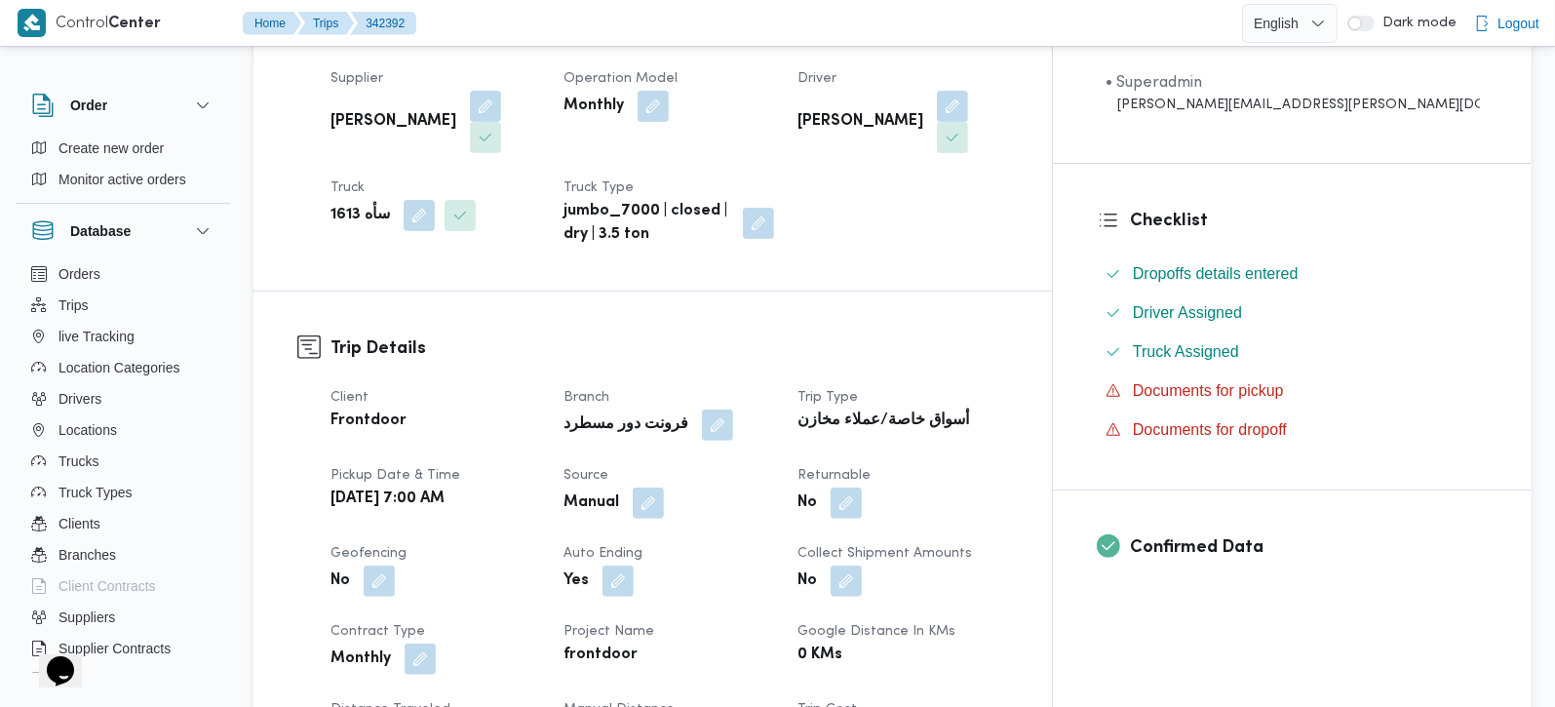
scroll to position [343, 0]
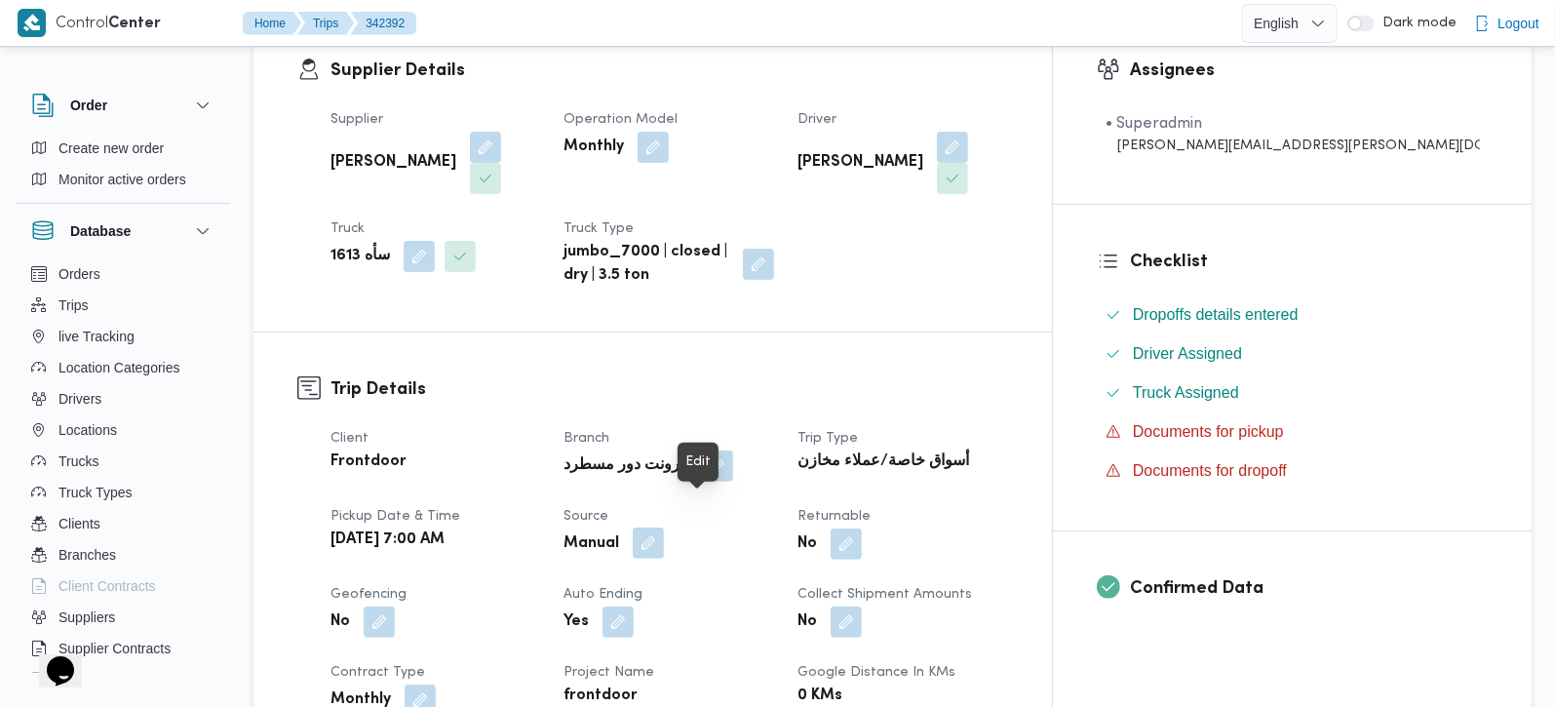
click at [664, 527] on button "button" at bounding box center [648, 542] width 31 height 31
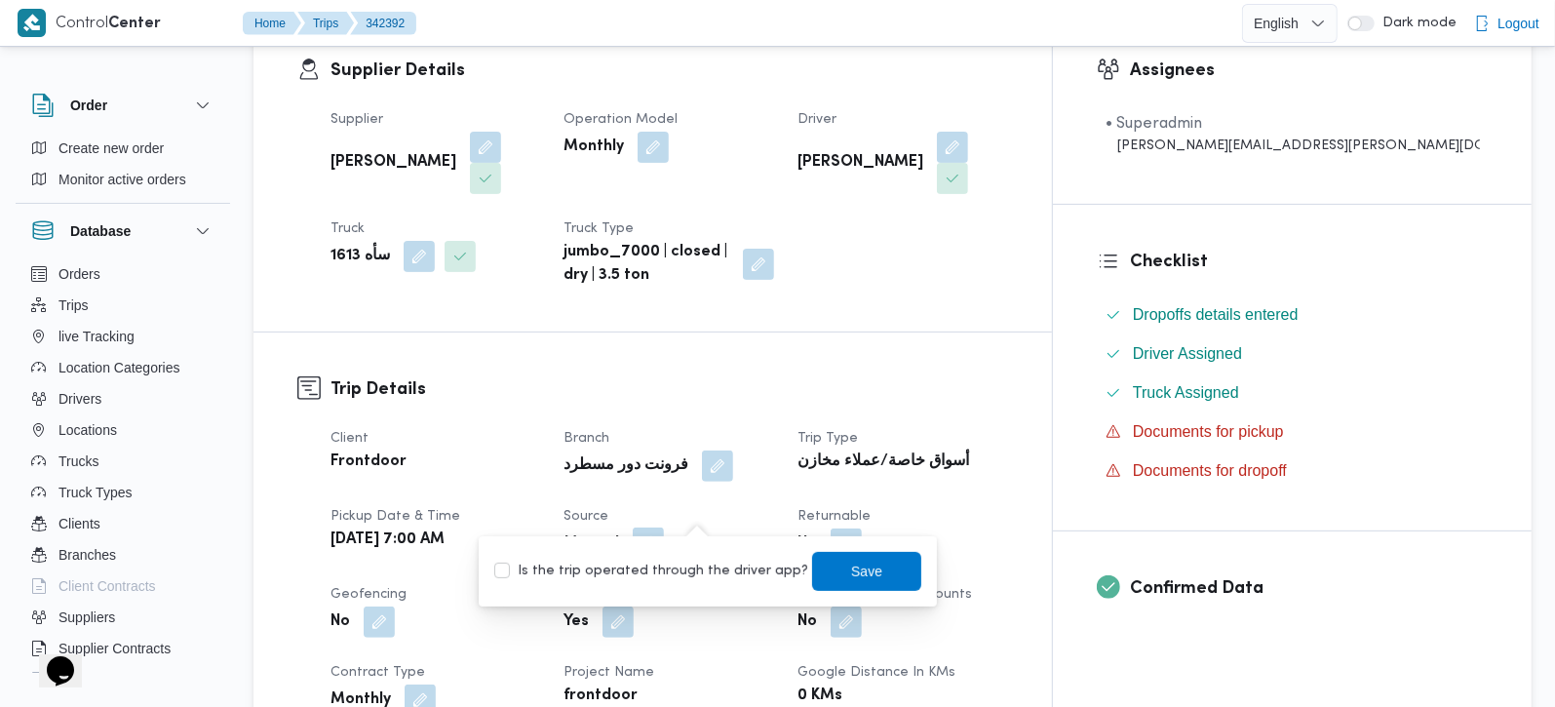
click at [690, 566] on label "Is the trip operated through the driver app?" at bounding box center [651, 571] width 314 height 23
checkbox input "true"
click at [900, 574] on div "Is the trip operated through the driver app? Save" at bounding box center [707, 571] width 431 height 43
click at [886, 569] on span "Save" at bounding box center [866, 570] width 109 height 39
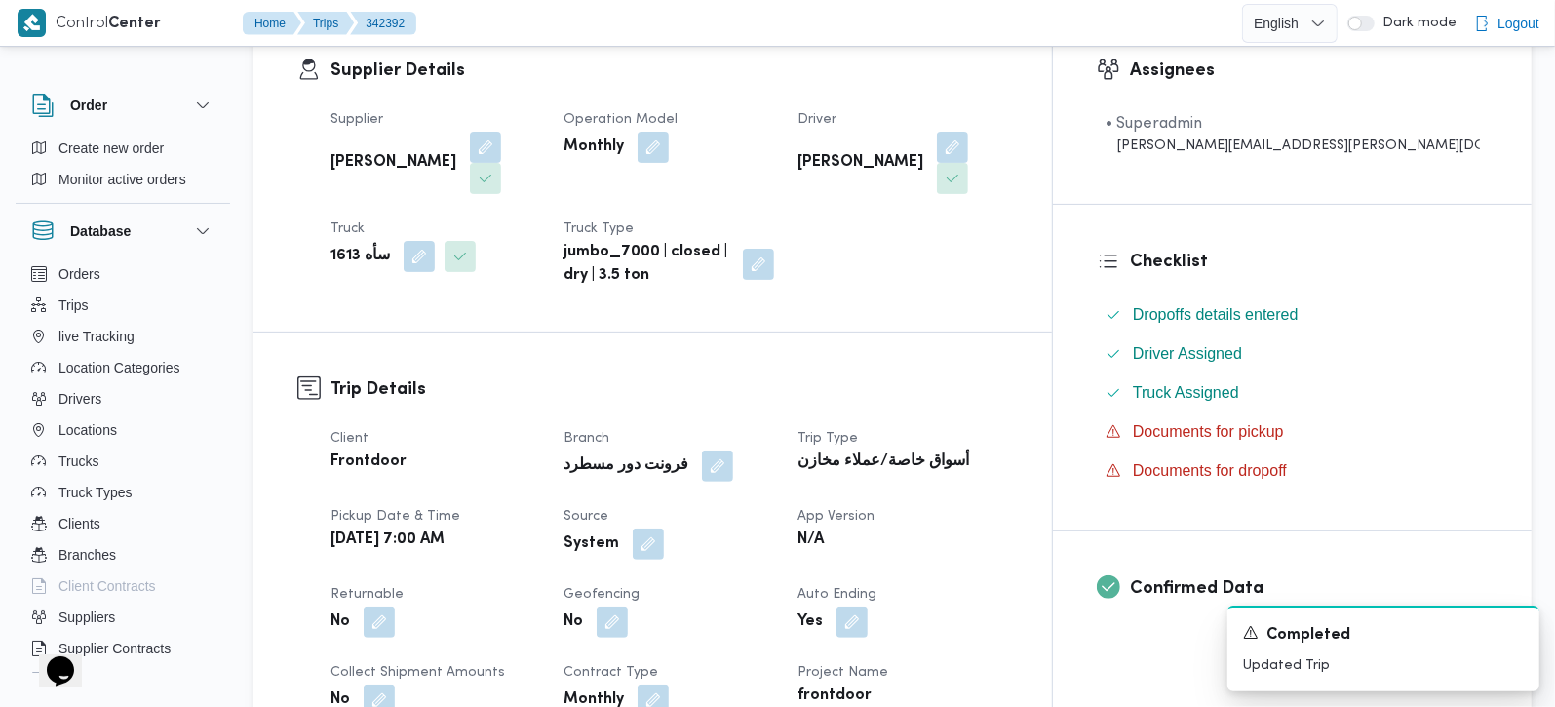
scroll to position [0, 0]
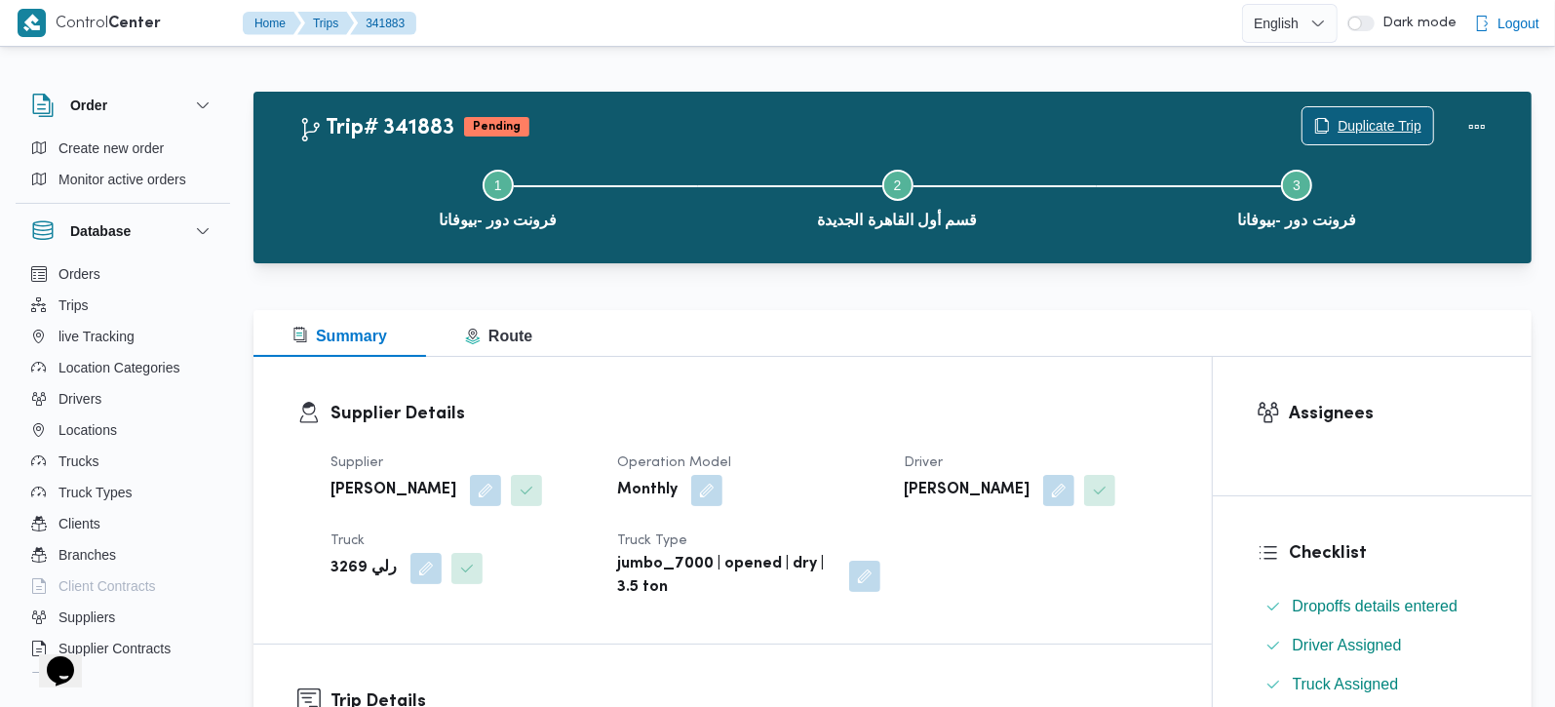
click at [1343, 112] on span "Duplicate Trip" at bounding box center [1368, 125] width 131 height 37
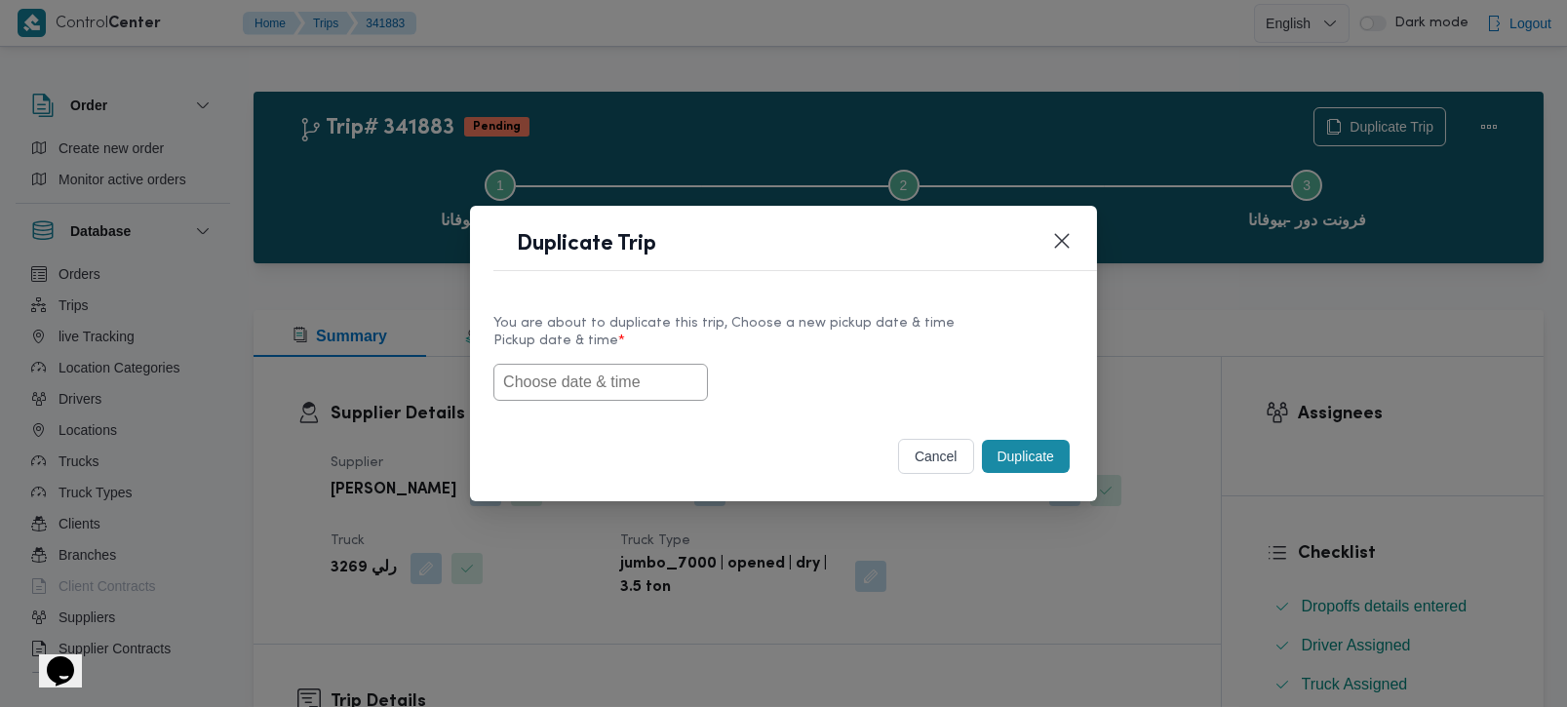
click at [581, 388] on input "text" at bounding box center [600, 382] width 214 height 37
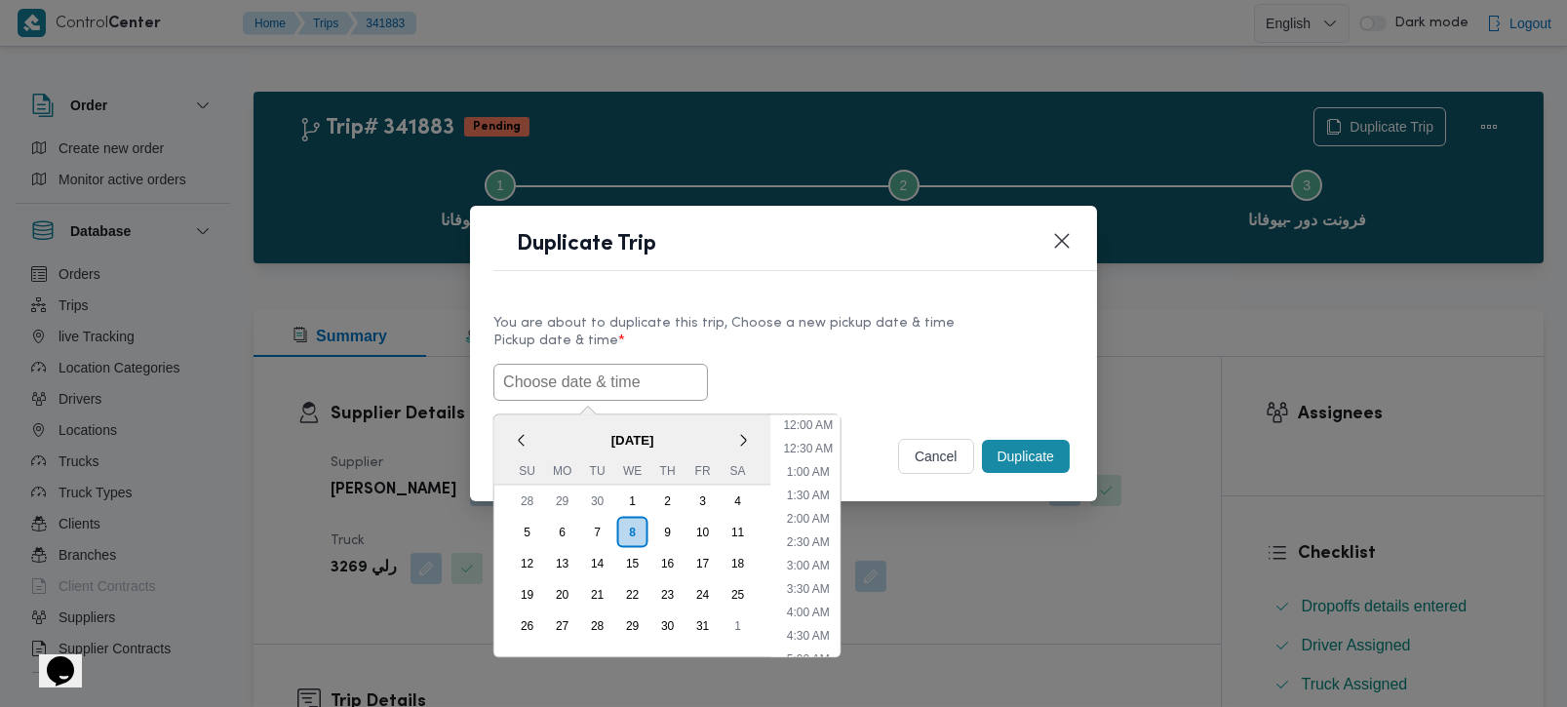
paste input "[DATE] 7:00AM"
type input "[DATE] 7:00AM"
click at [876, 333] on label "Pickup date & time *" at bounding box center [783, 348] width 580 height 30
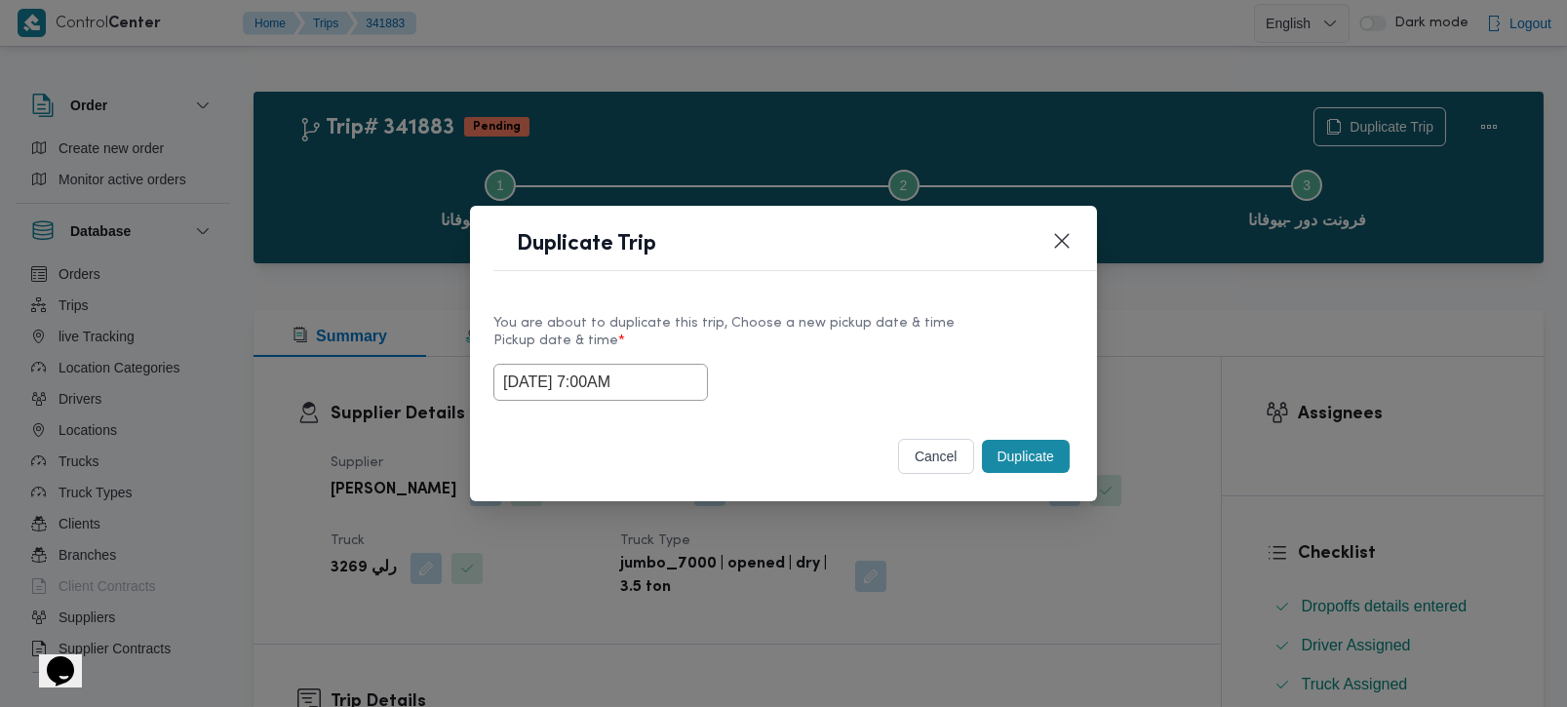
click at [997, 450] on button "Duplicate" at bounding box center [1026, 456] width 88 height 33
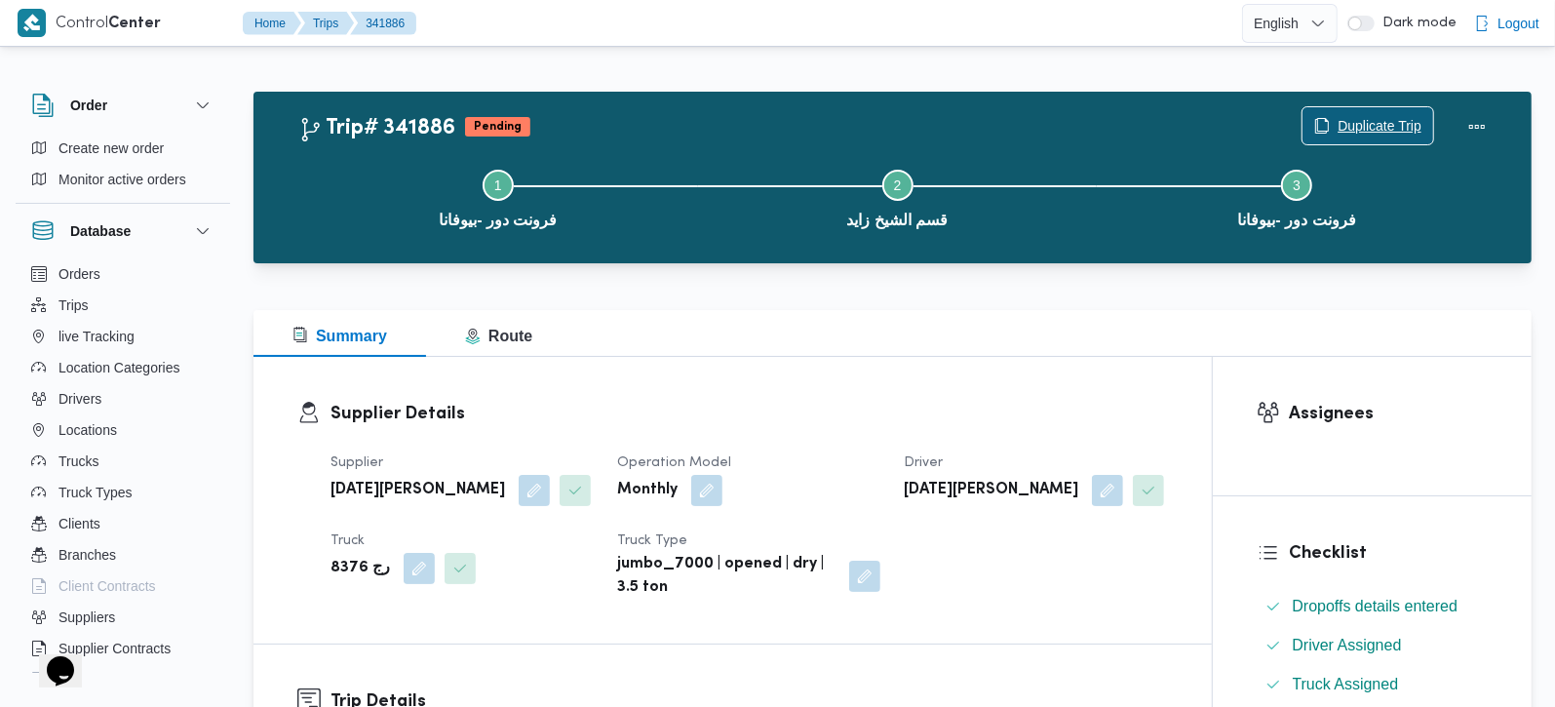
click at [1364, 129] on span "Duplicate Trip" at bounding box center [1380, 125] width 84 height 23
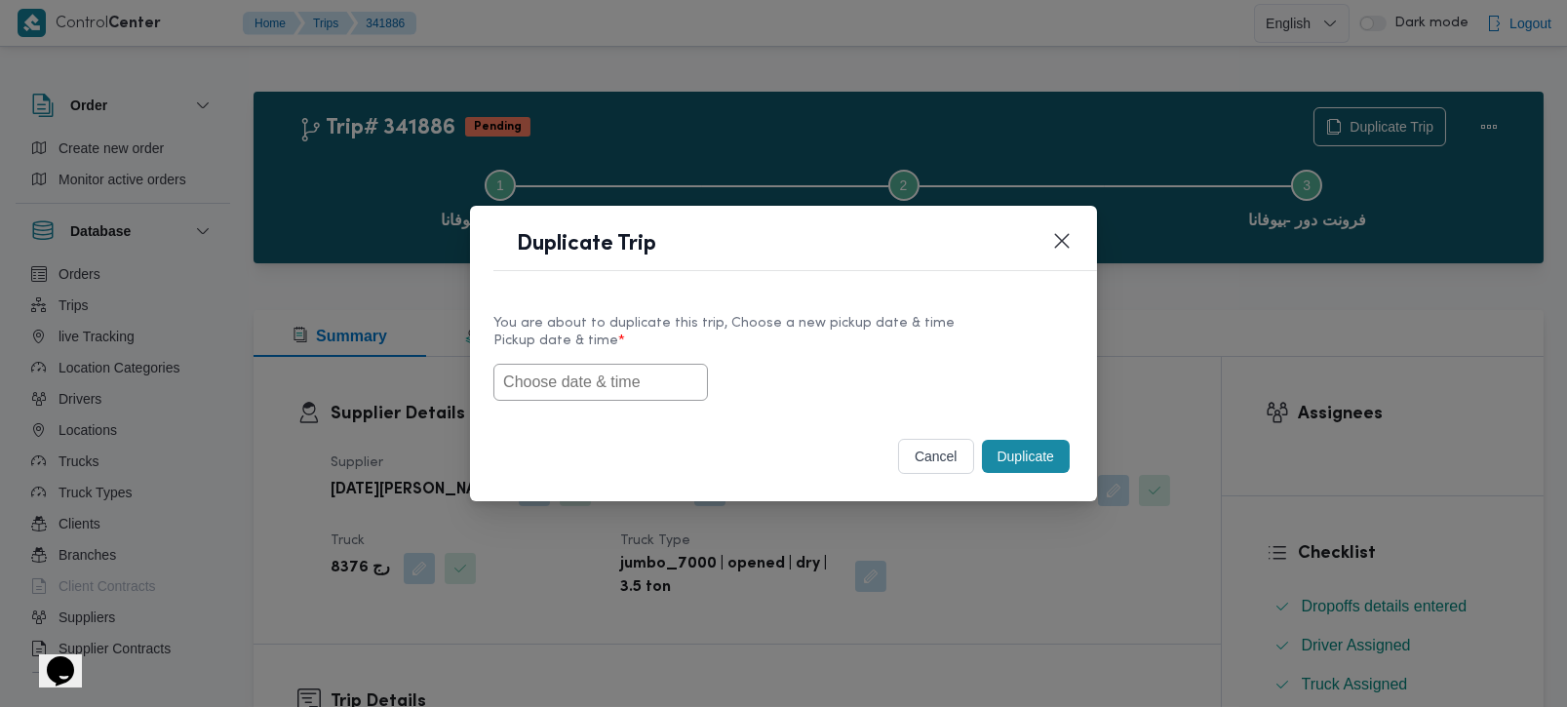
click at [589, 381] on input "text" at bounding box center [600, 382] width 214 height 37
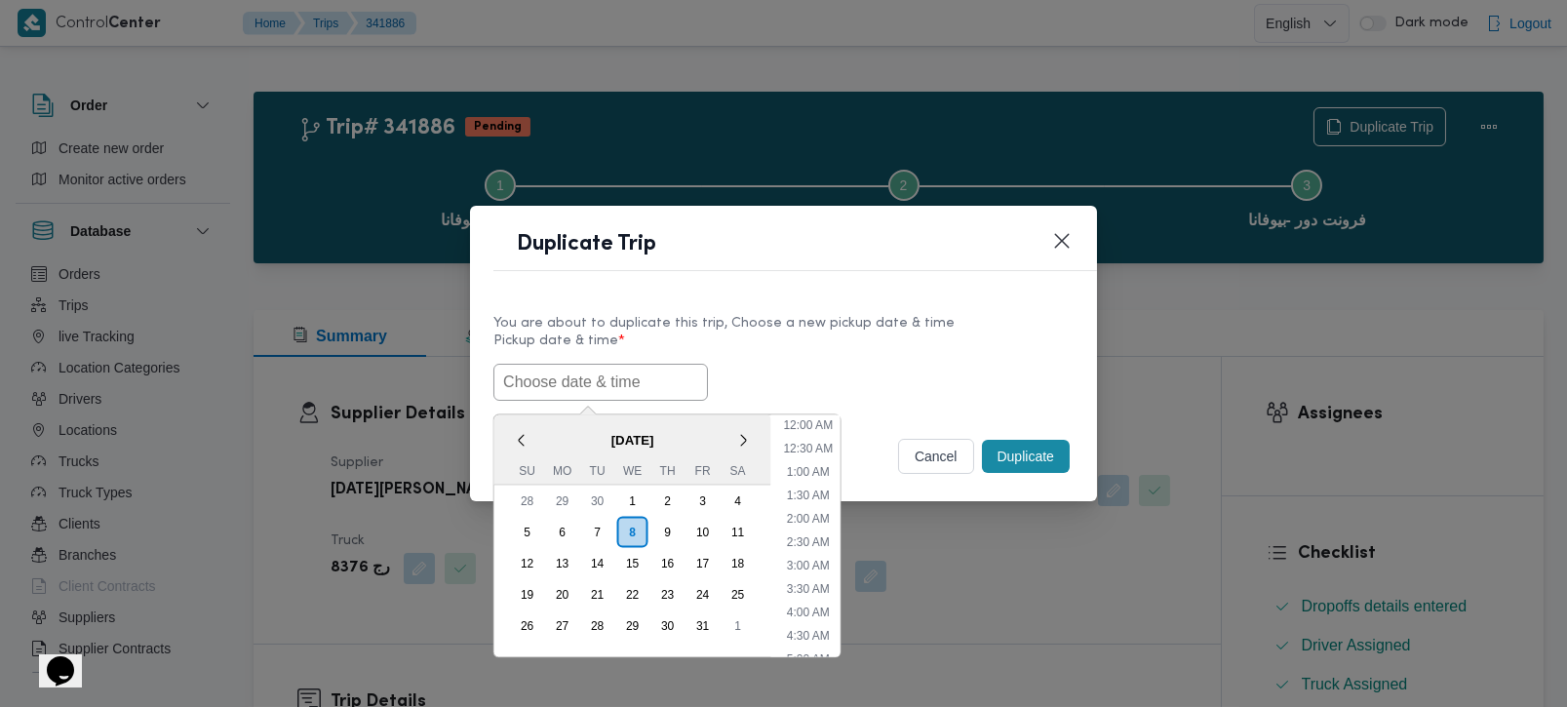
paste input "[DATE] 7:00AM"
type input "[DATE] 7:00AM"
click at [743, 350] on label "Pickup date & time *" at bounding box center [783, 348] width 580 height 30
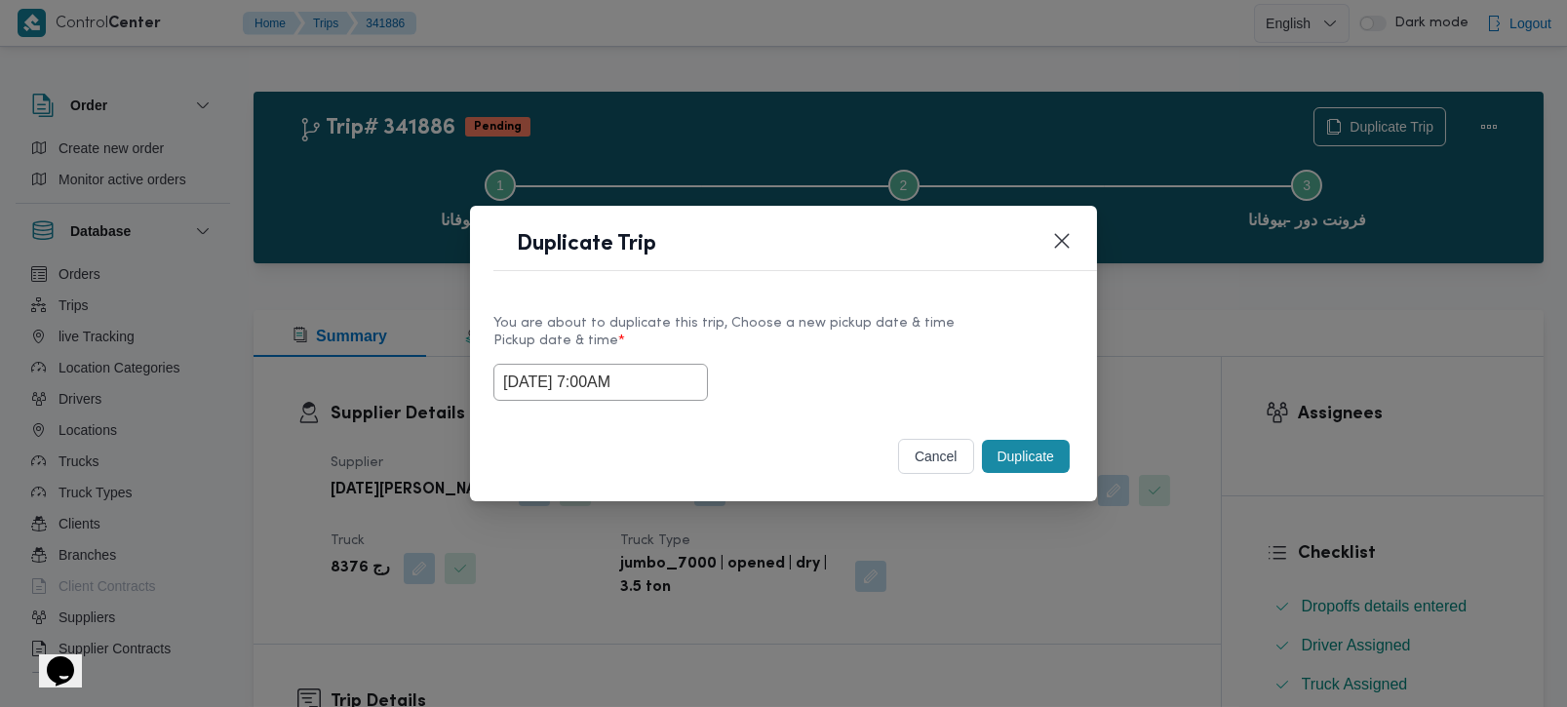
click at [1001, 444] on button "Duplicate" at bounding box center [1026, 456] width 88 height 33
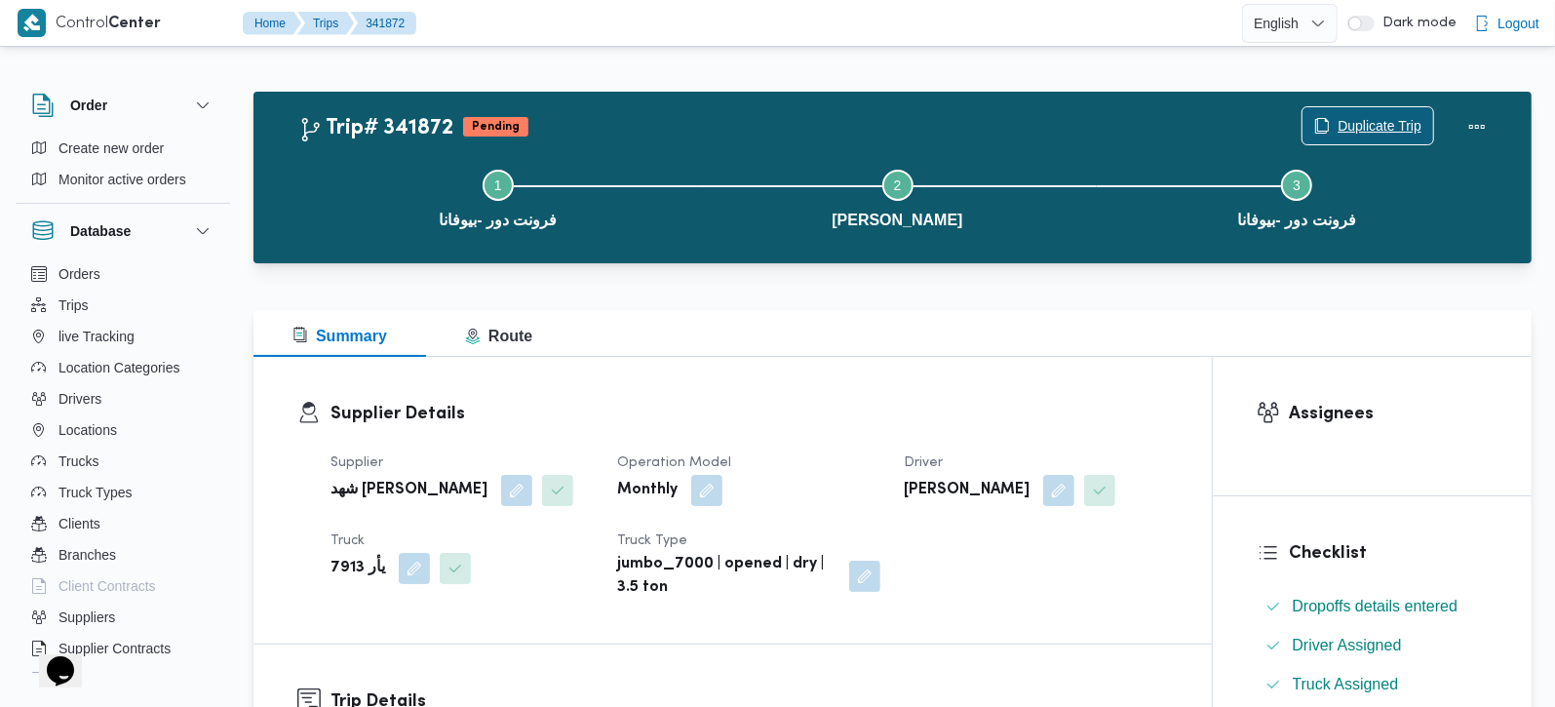
click at [1414, 124] on span "Duplicate Trip" at bounding box center [1380, 125] width 84 height 23
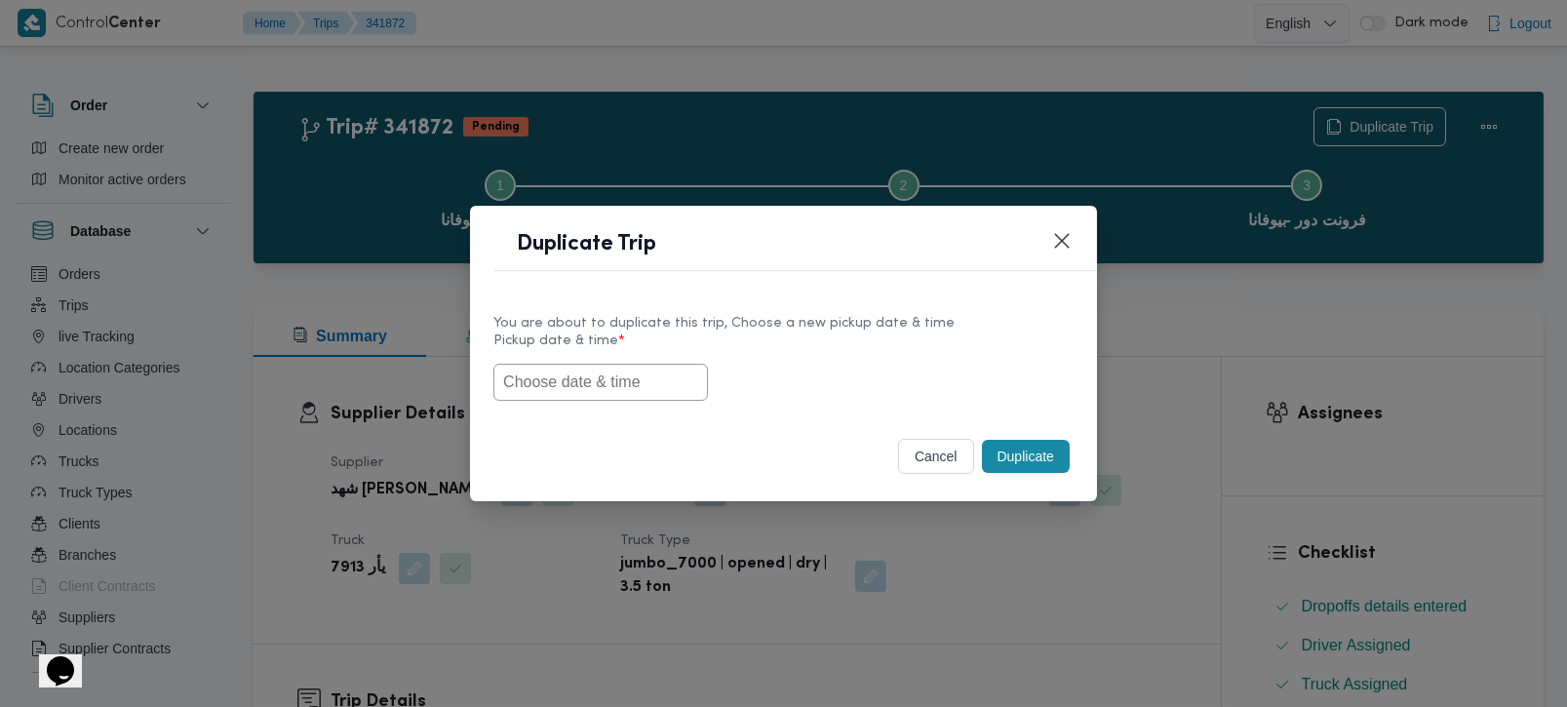
click at [590, 373] on input "text" at bounding box center [600, 382] width 214 height 37
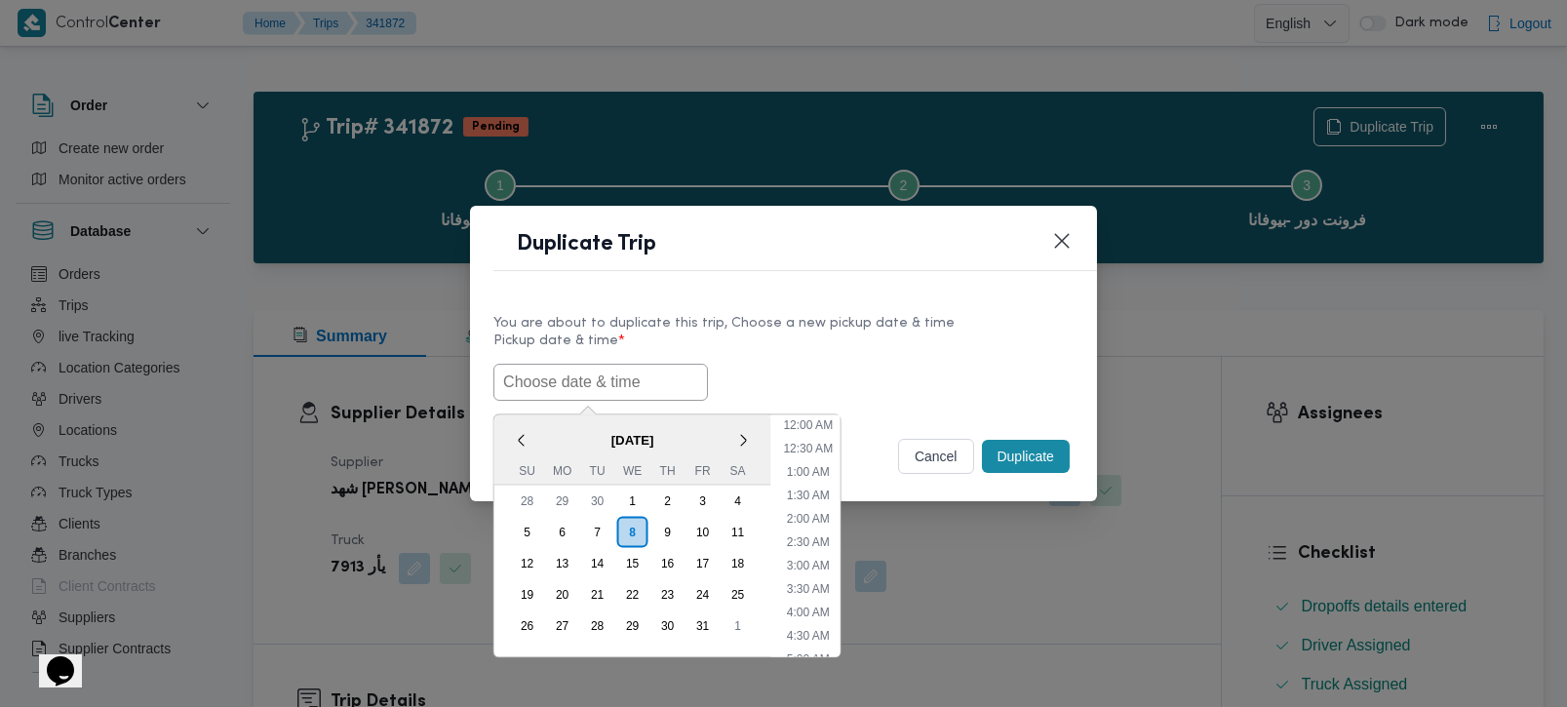
paste input "[DATE] 7:00AM"
type input "[DATE] 7:00AM"
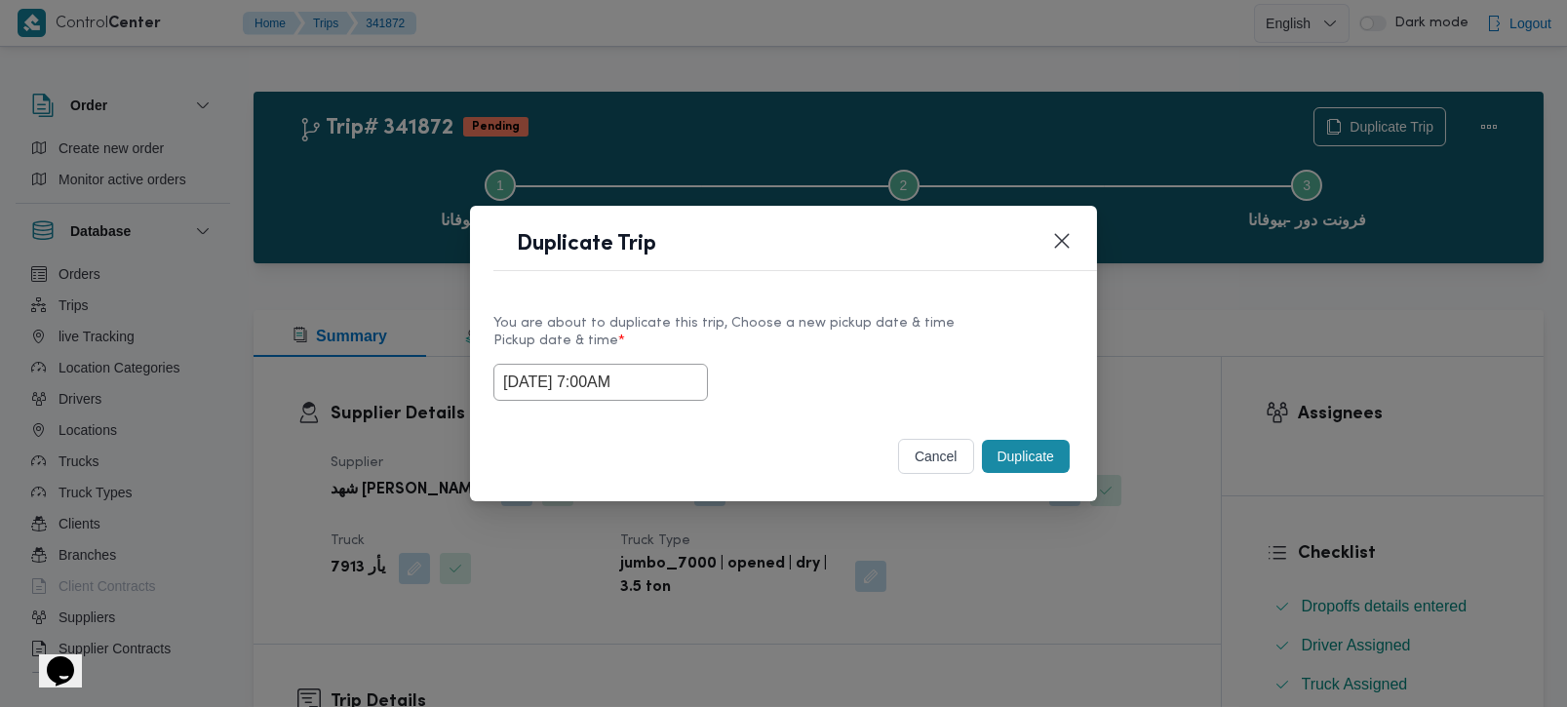
click at [790, 354] on label "Pickup date & time *" at bounding box center [783, 348] width 580 height 30
click at [1043, 457] on button "Duplicate" at bounding box center [1026, 456] width 88 height 33
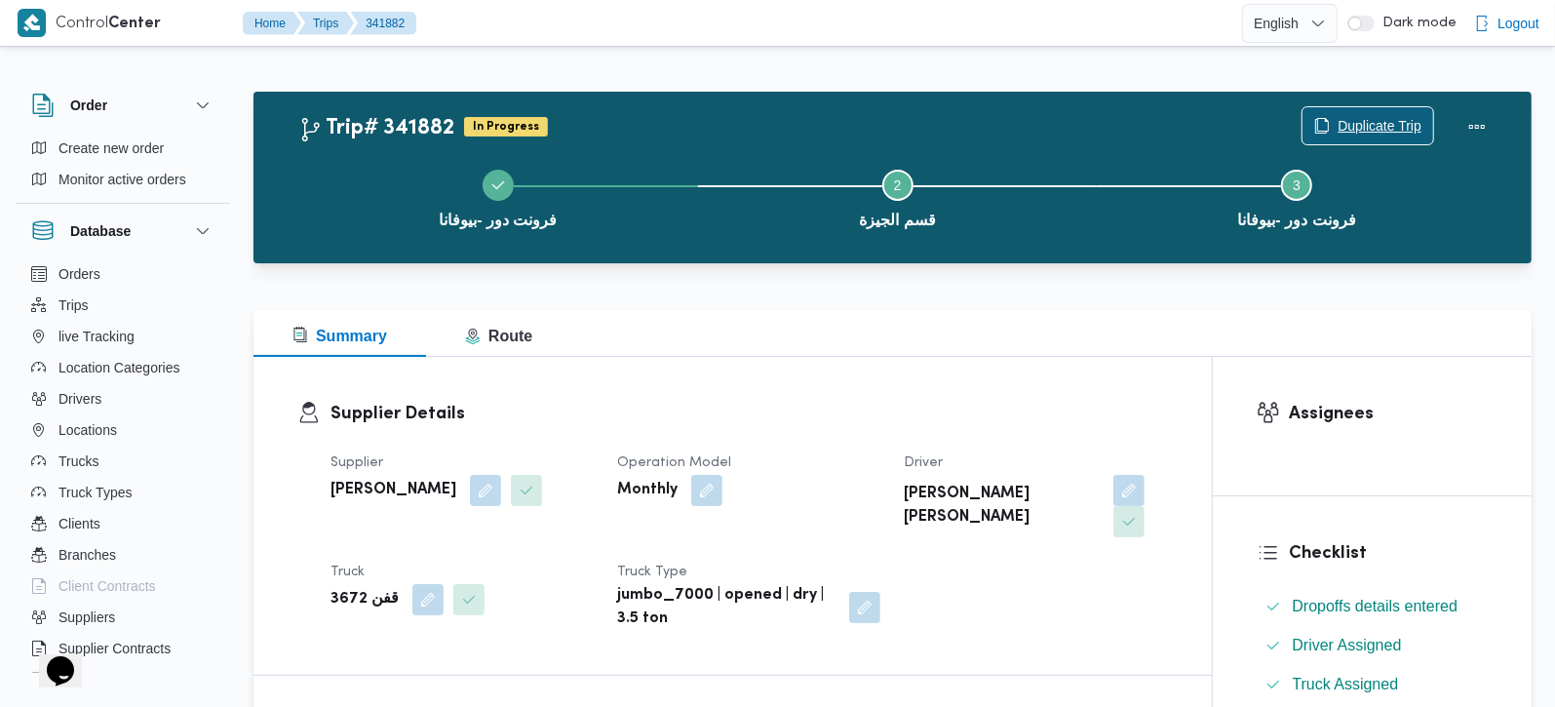
click at [1355, 107] on button "Duplicate Trip" at bounding box center [1368, 125] width 133 height 39
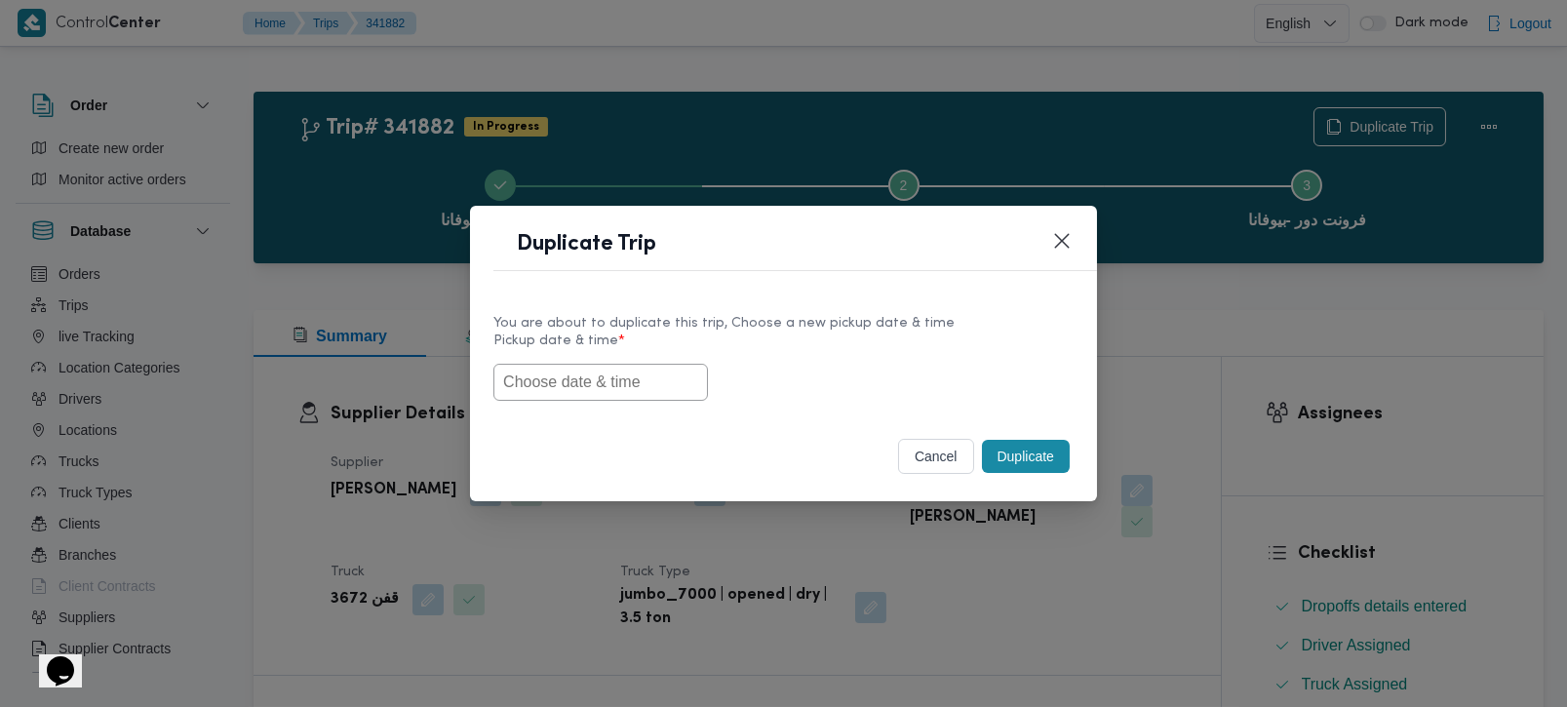
click at [636, 388] on input "text" at bounding box center [600, 382] width 214 height 37
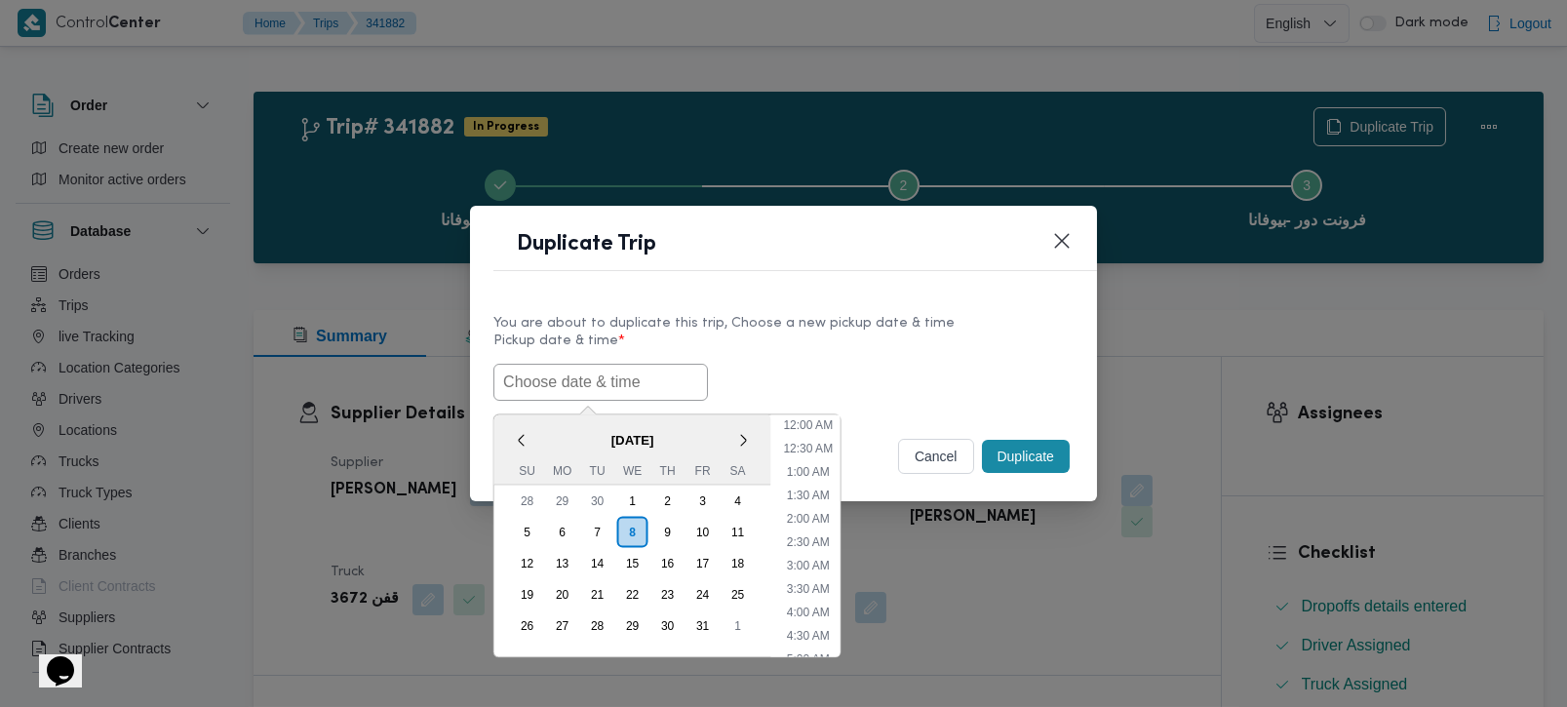
paste input "[DATE] 7:00AM"
type input "[DATE] 7:00AM"
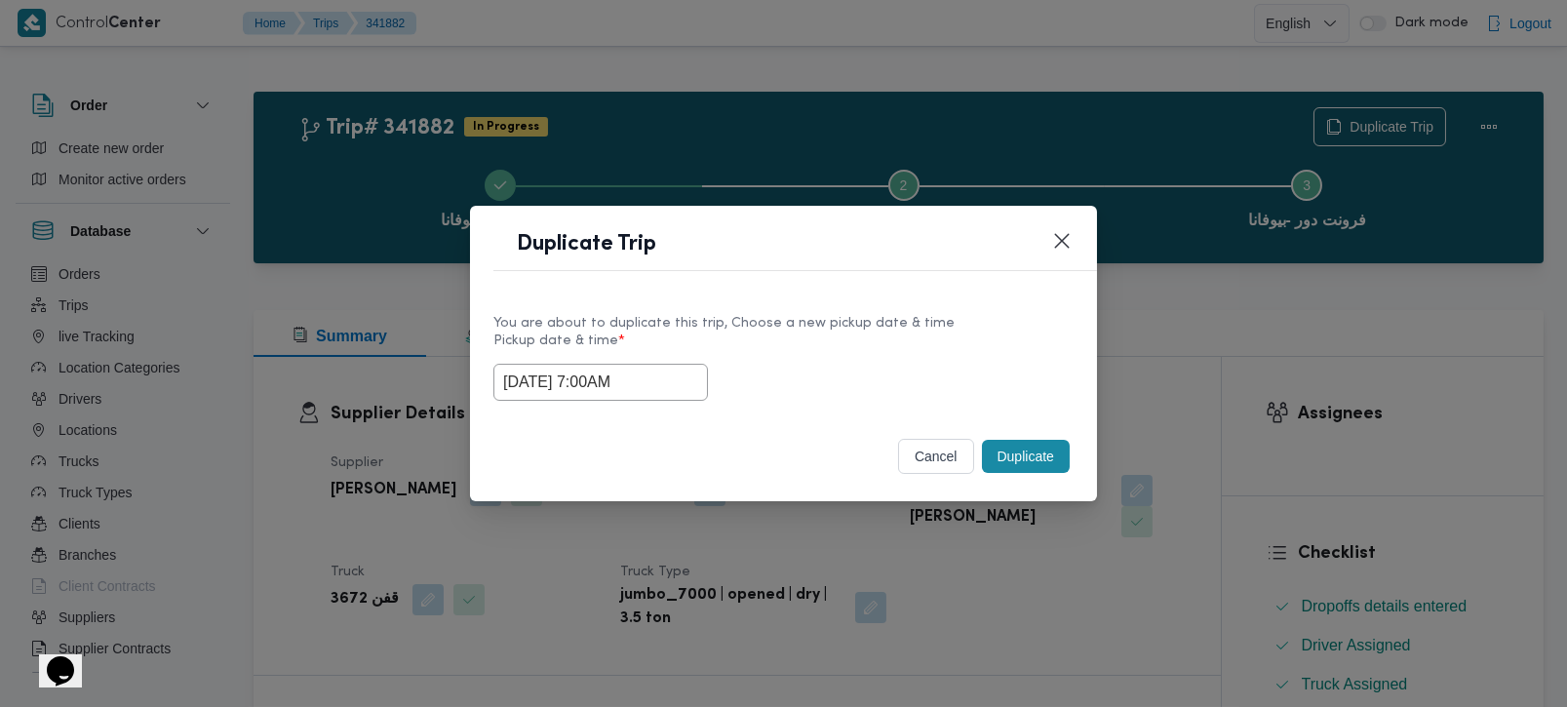
click at [794, 342] on label "Pickup date & time *" at bounding box center [783, 348] width 580 height 30
click at [995, 460] on button "Duplicate" at bounding box center [1026, 456] width 88 height 33
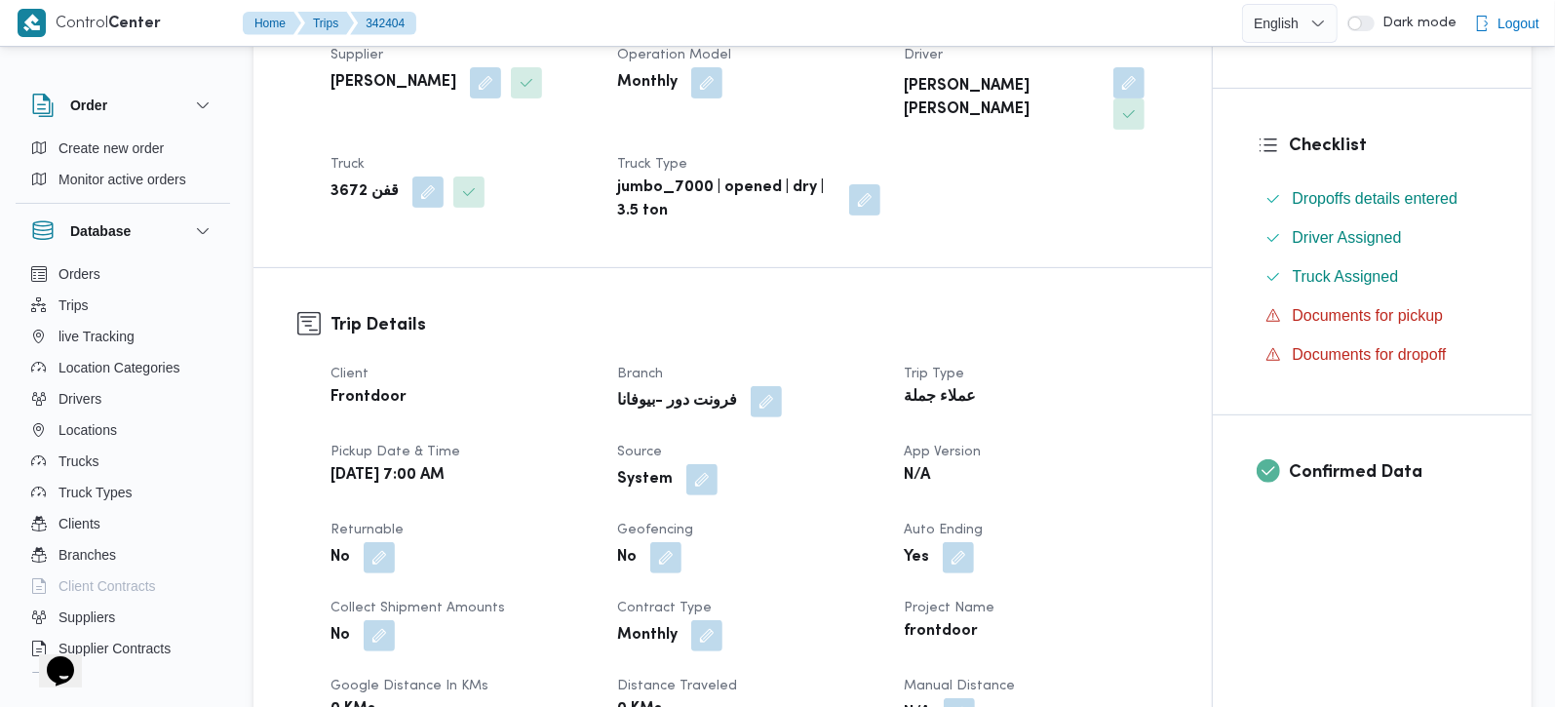
scroll to position [458, 0]
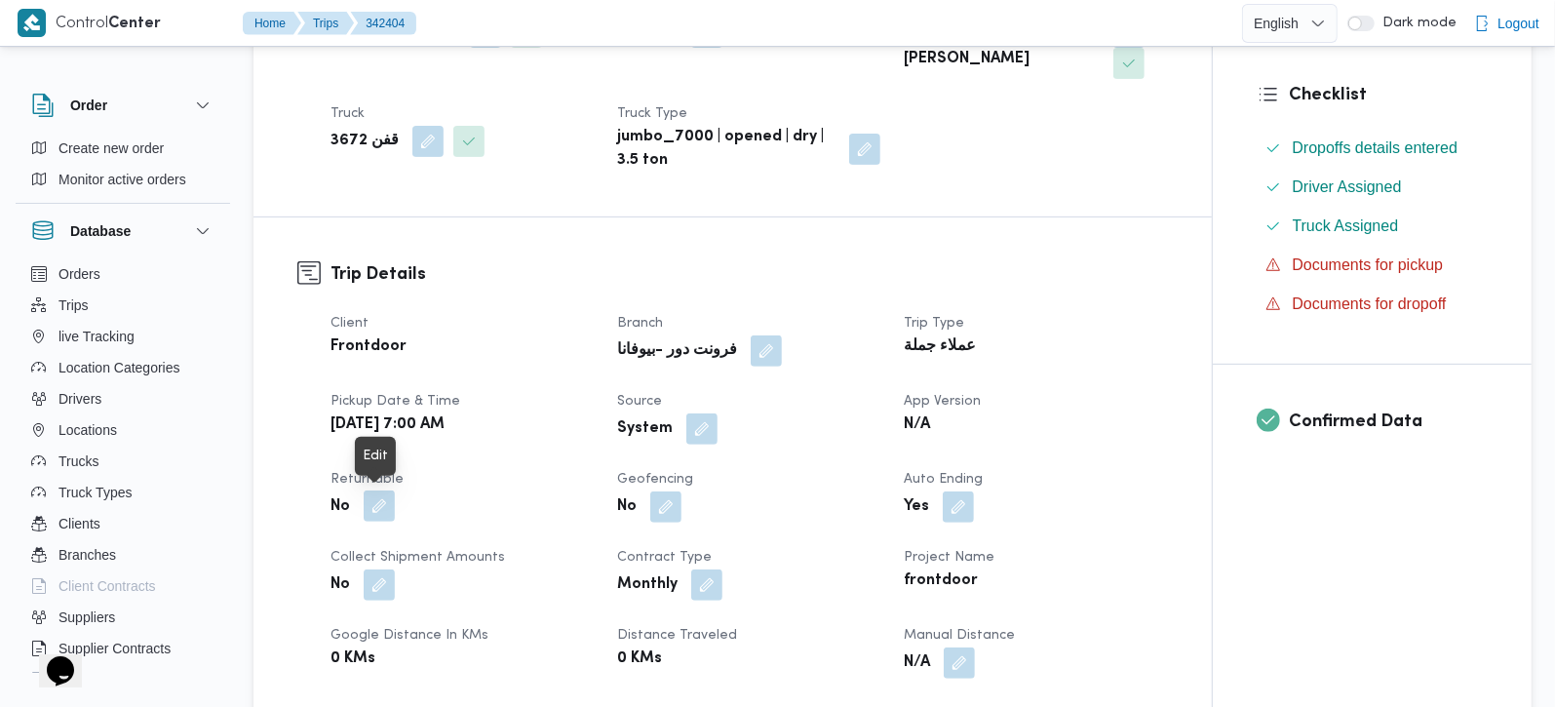
click at [380, 508] on button "button" at bounding box center [379, 505] width 31 height 31
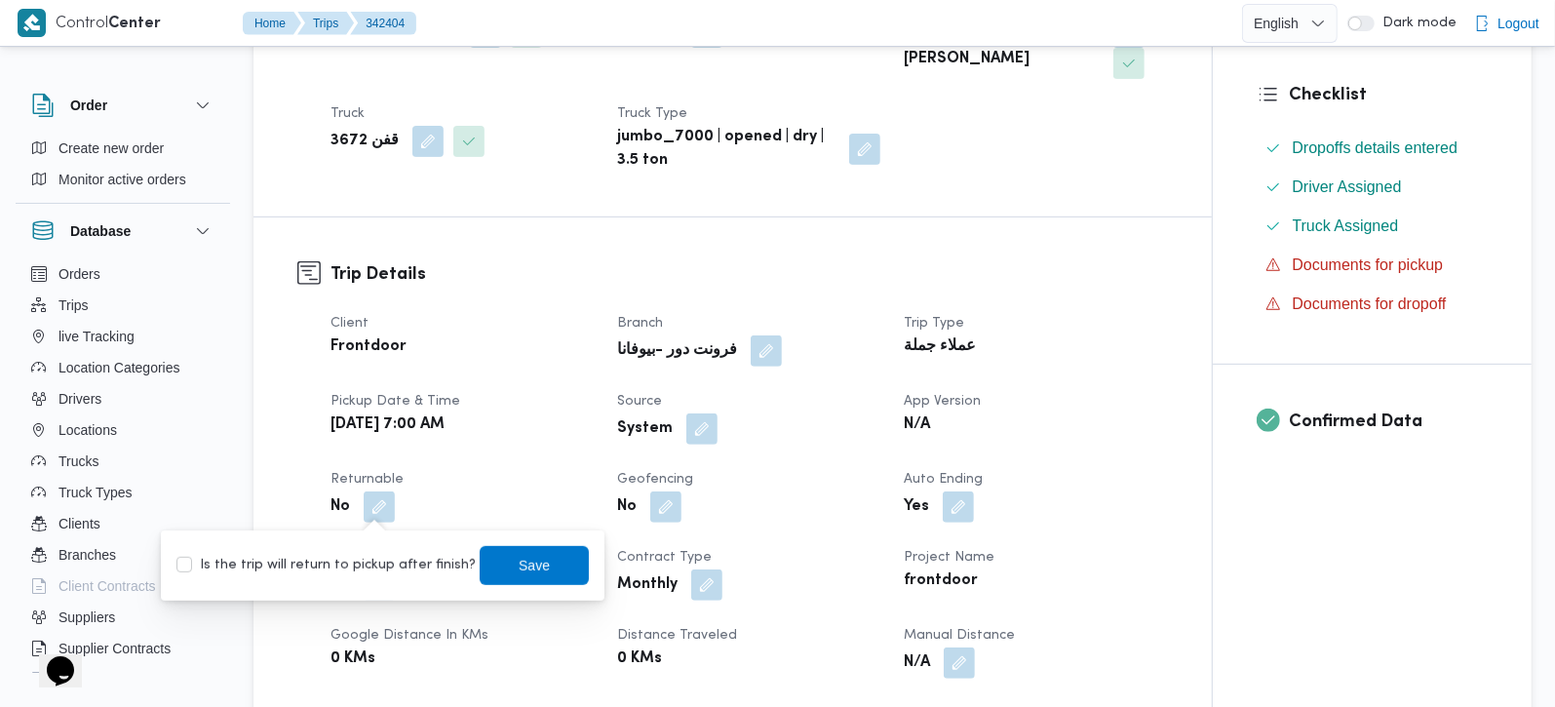
click at [375, 561] on label "Is the trip will return to pickup after finish?" at bounding box center [325, 565] width 299 height 23
checkbox input "true"
click at [528, 558] on span "Save" at bounding box center [534, 564] width 31 height 23
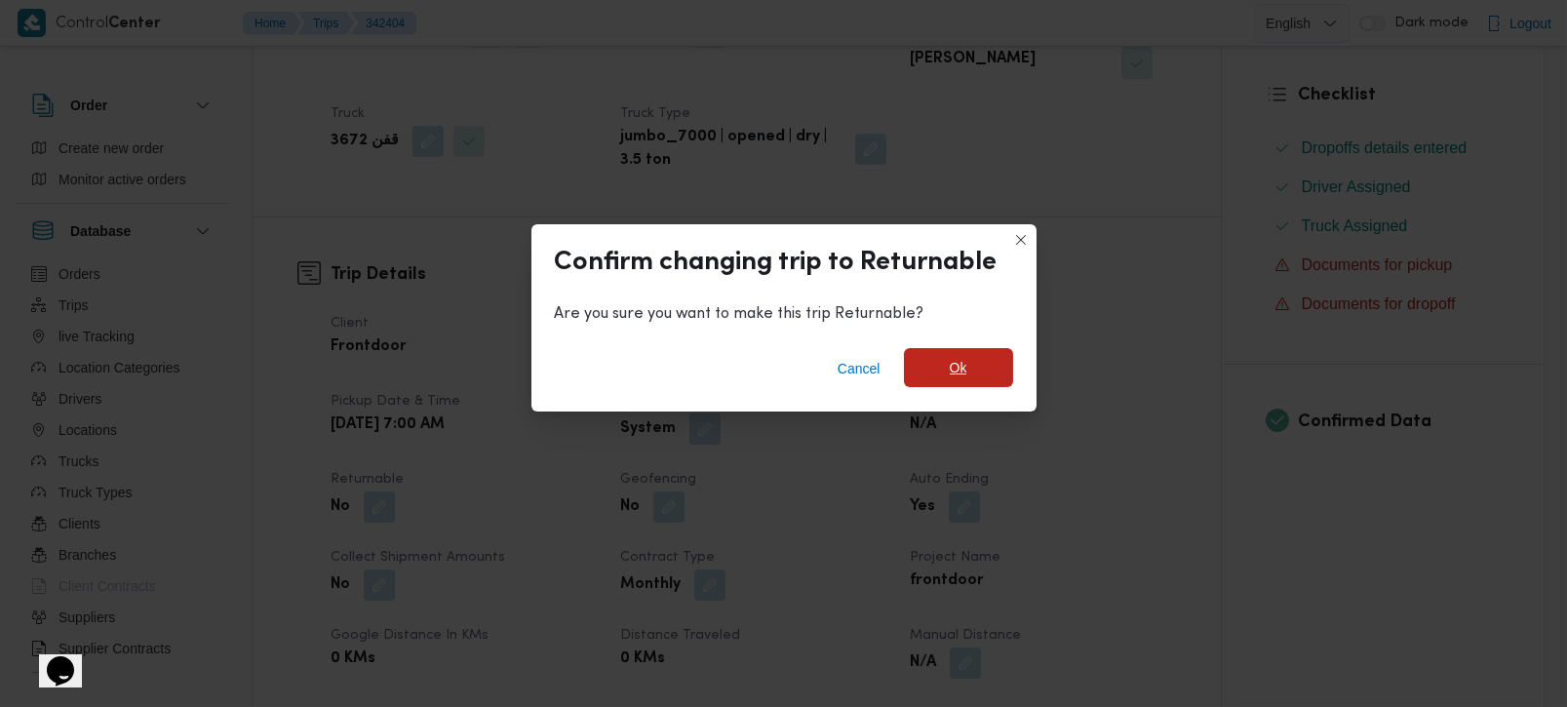
click at [972, 372] on span "Ok" at bounding box center [958, 367] width 109 height 39
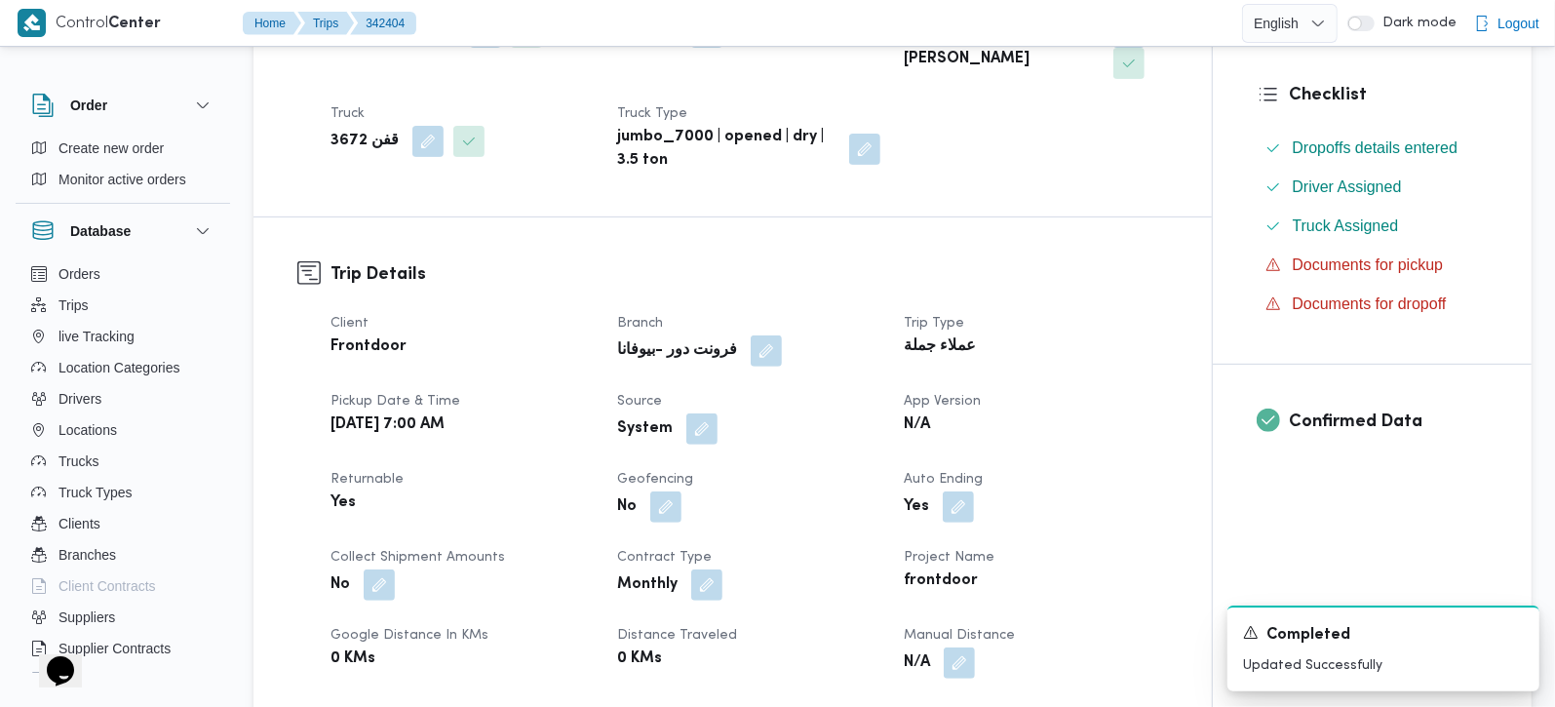
scroll to position [0, 0]
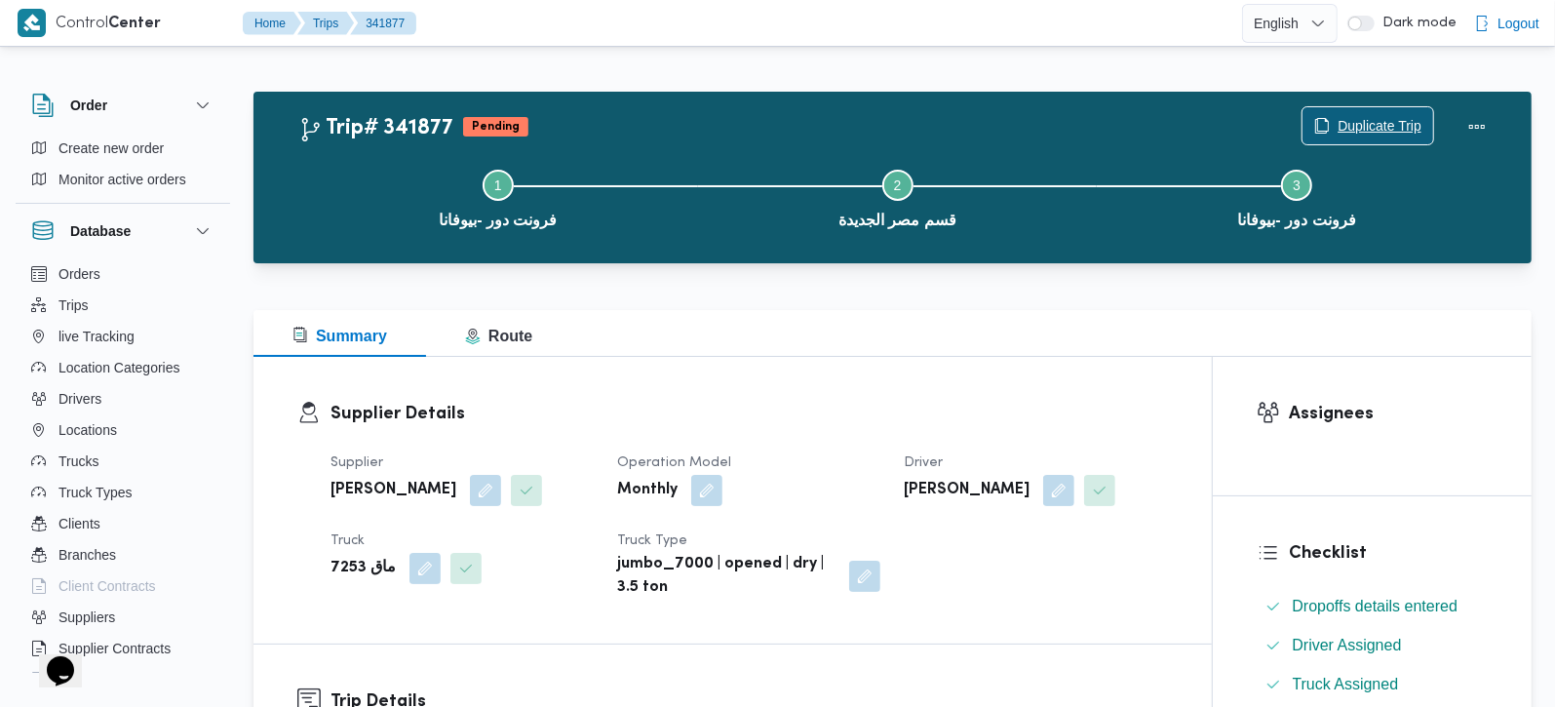
click at [1408, 122] on span "Duplicate Trip" at bounding box center [1380, 125] width 84 height 23
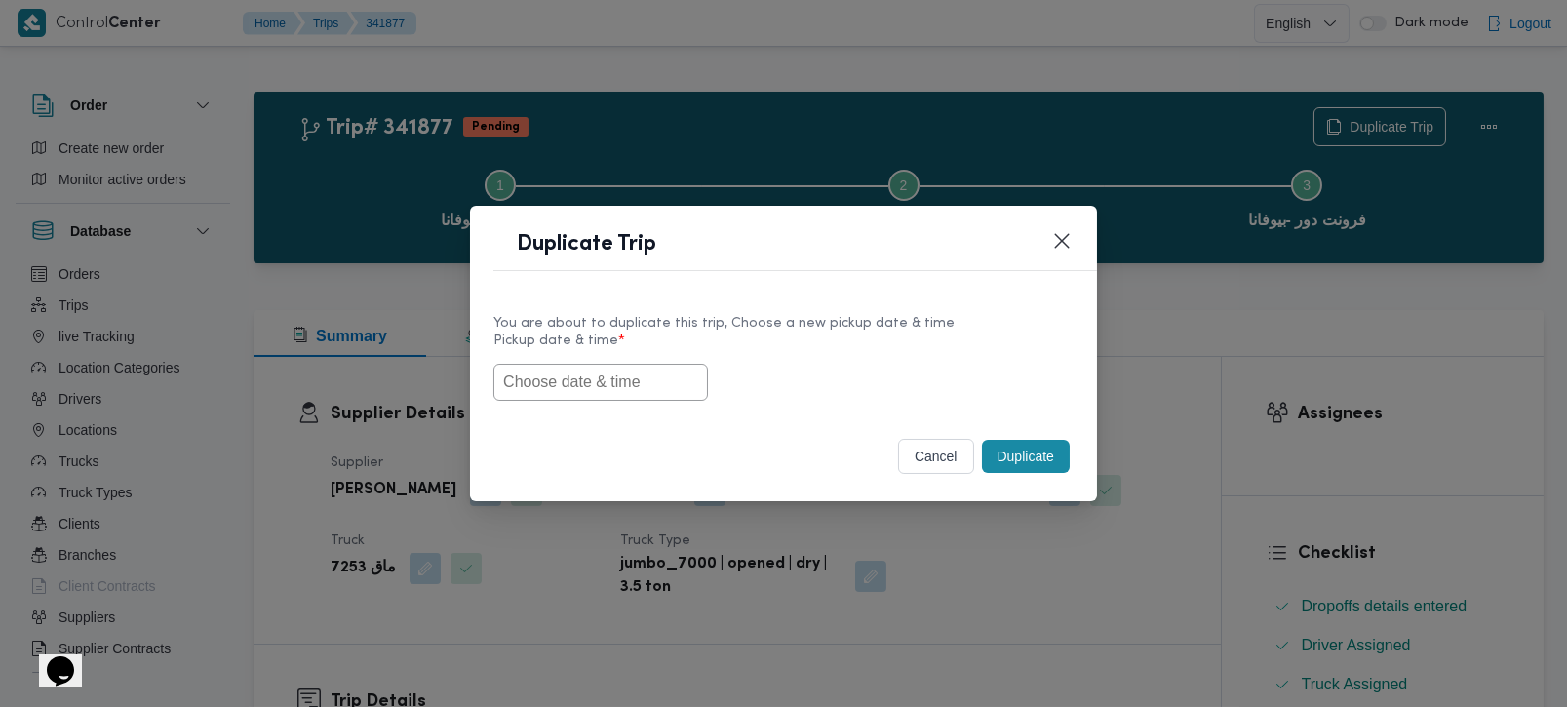
click at [605, 378] on input "text" at bounding box center [600, 382] width 214 height 37
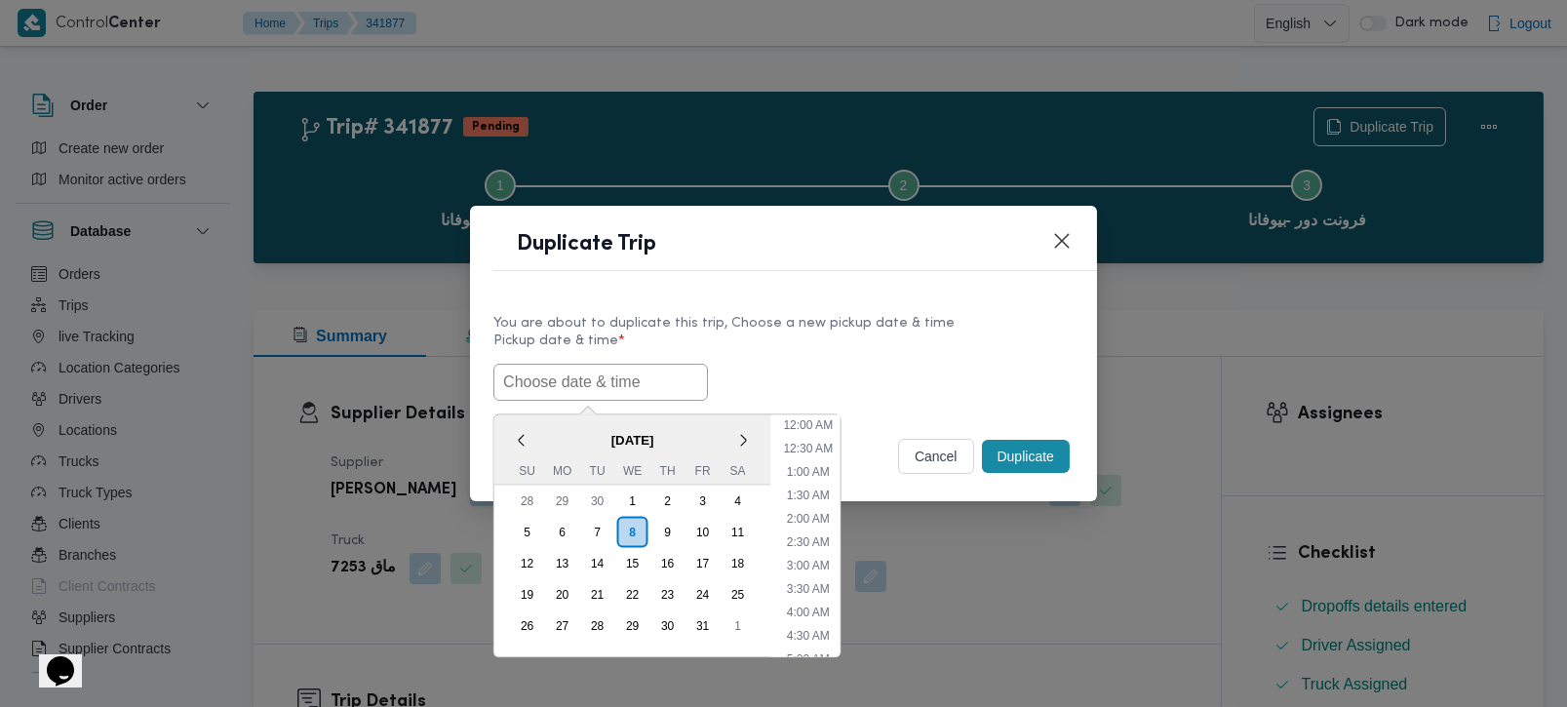
paste input "[DATE] 7:00AM"
type input "[DATE] 7:00AM"
click at [891, 387] on div "08/10/2025 7:00AM < October 2025 > Su Mo Tu We Th Fr Sa 28 29 30 1 2 3 4 5 6 7 …" at bounding box center [783, 382] width 580 height 37
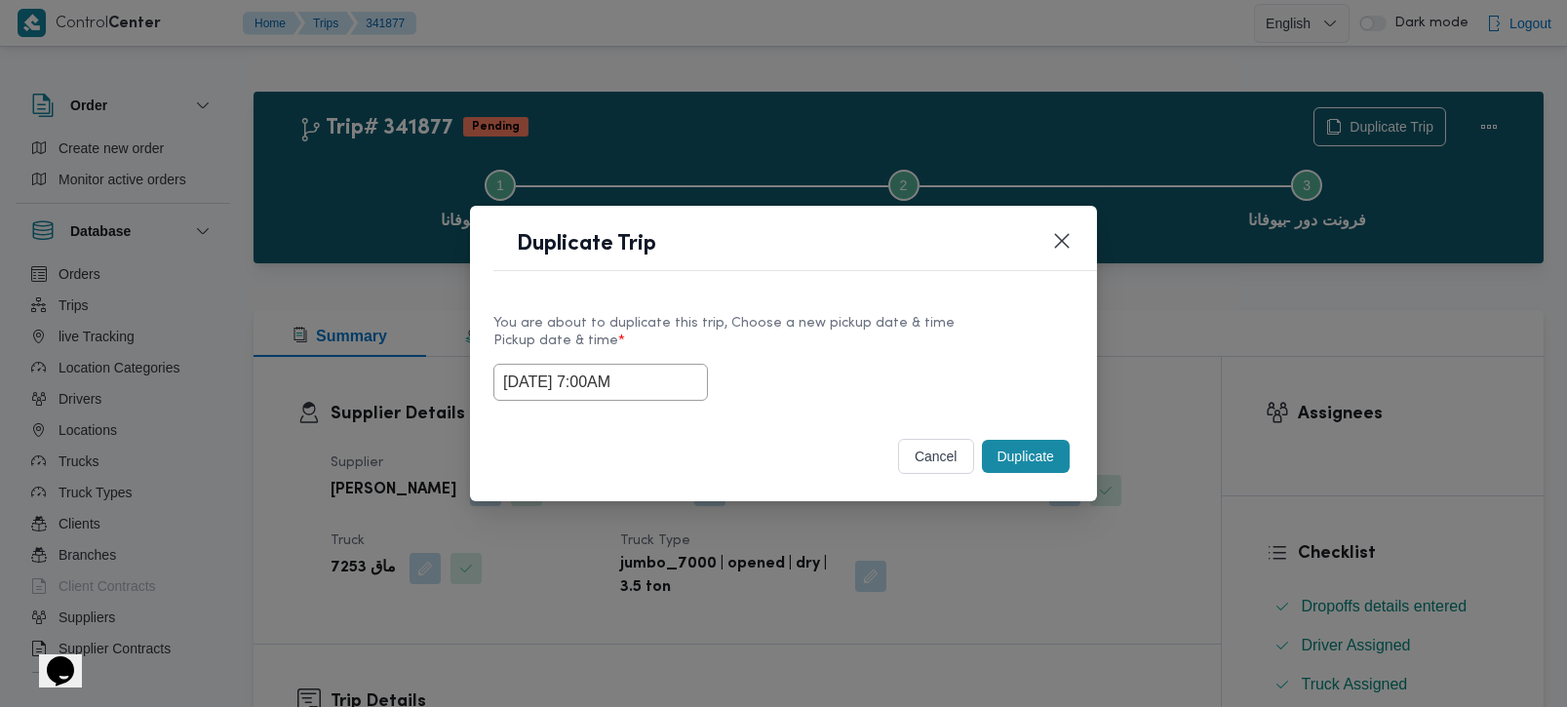
click at [999, 460] on button "Duplicate" at bounding box center [1026, 456] width 88 height 33
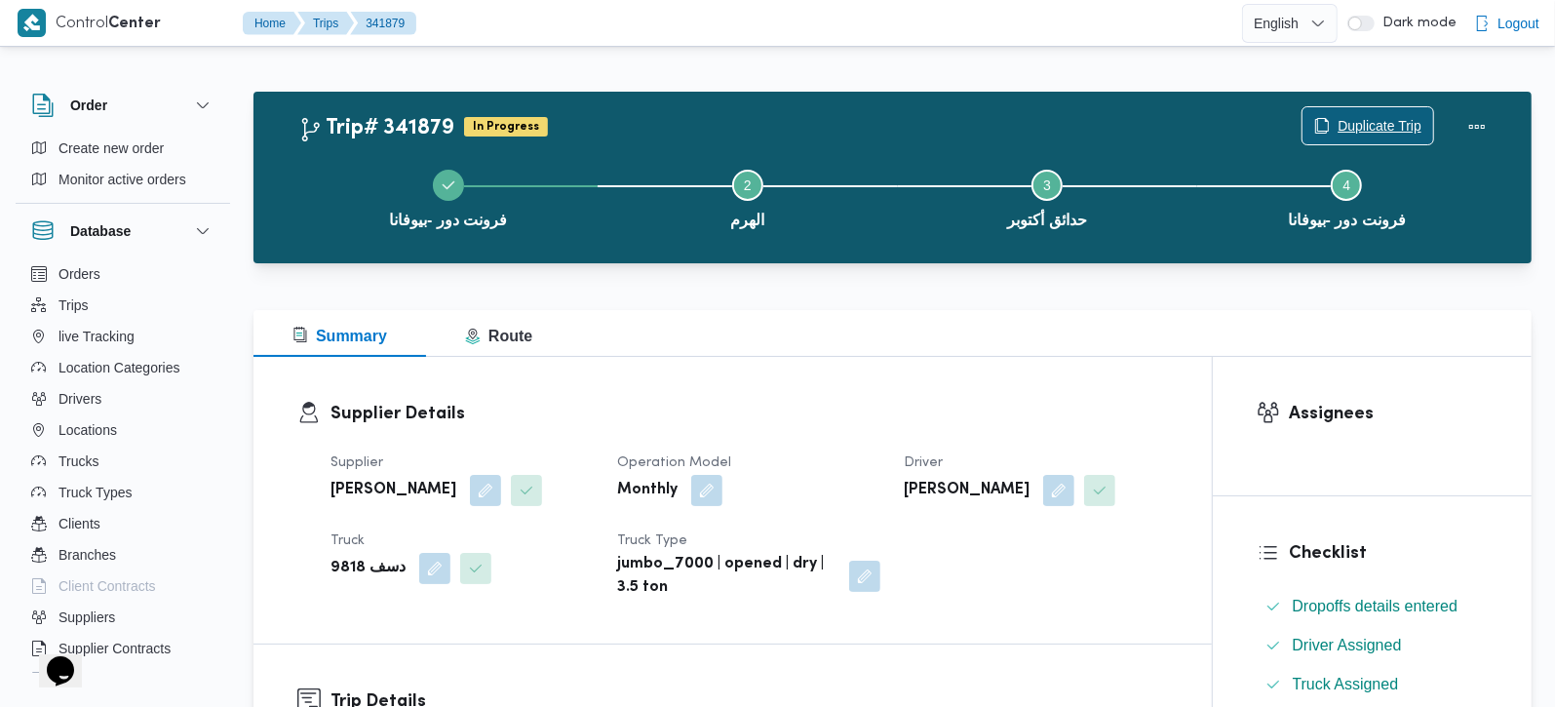
click at [1316, 120] on icon "button" at bounding box center [1322, 126] width 16 height 16
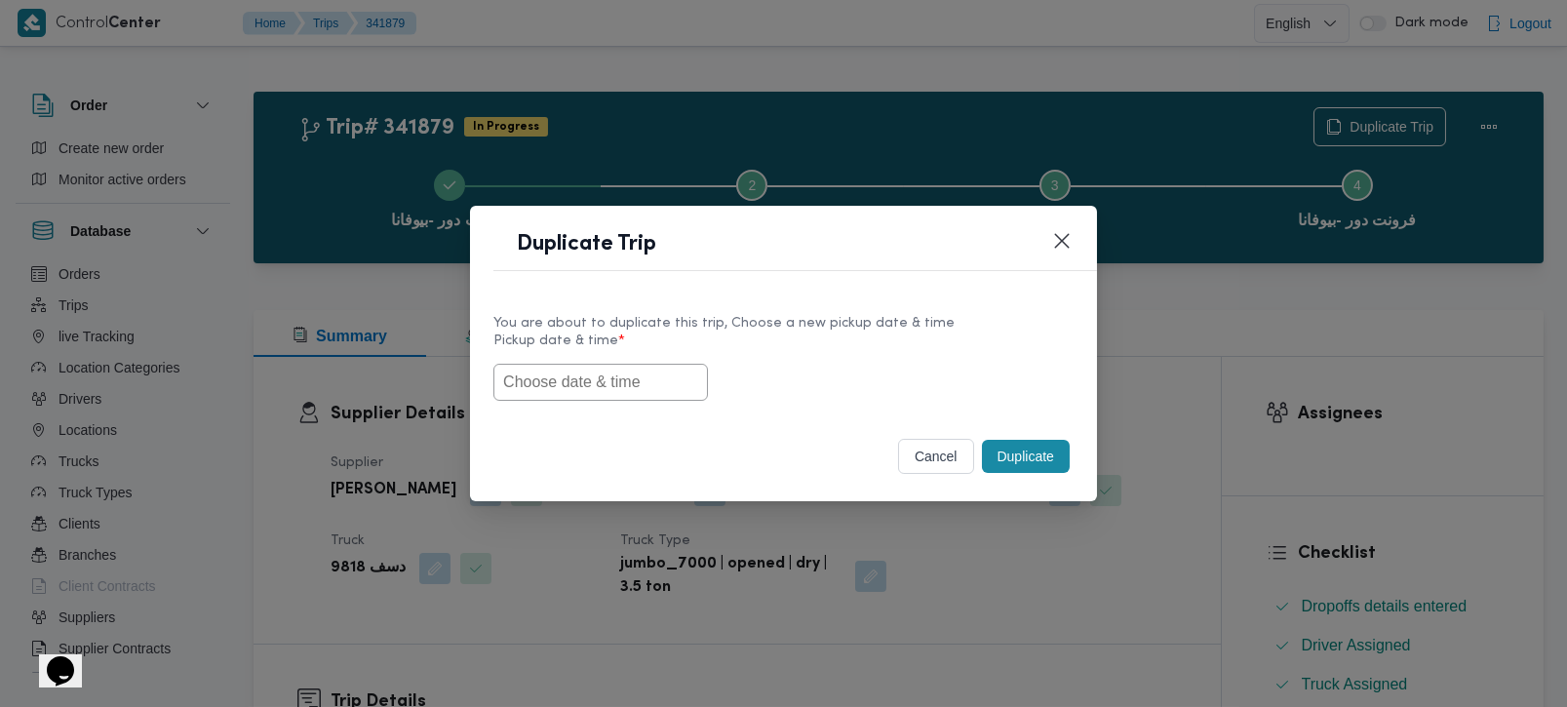
click at [560, 372] on input "text" at bounding box center [600, 382] width 214 height 37
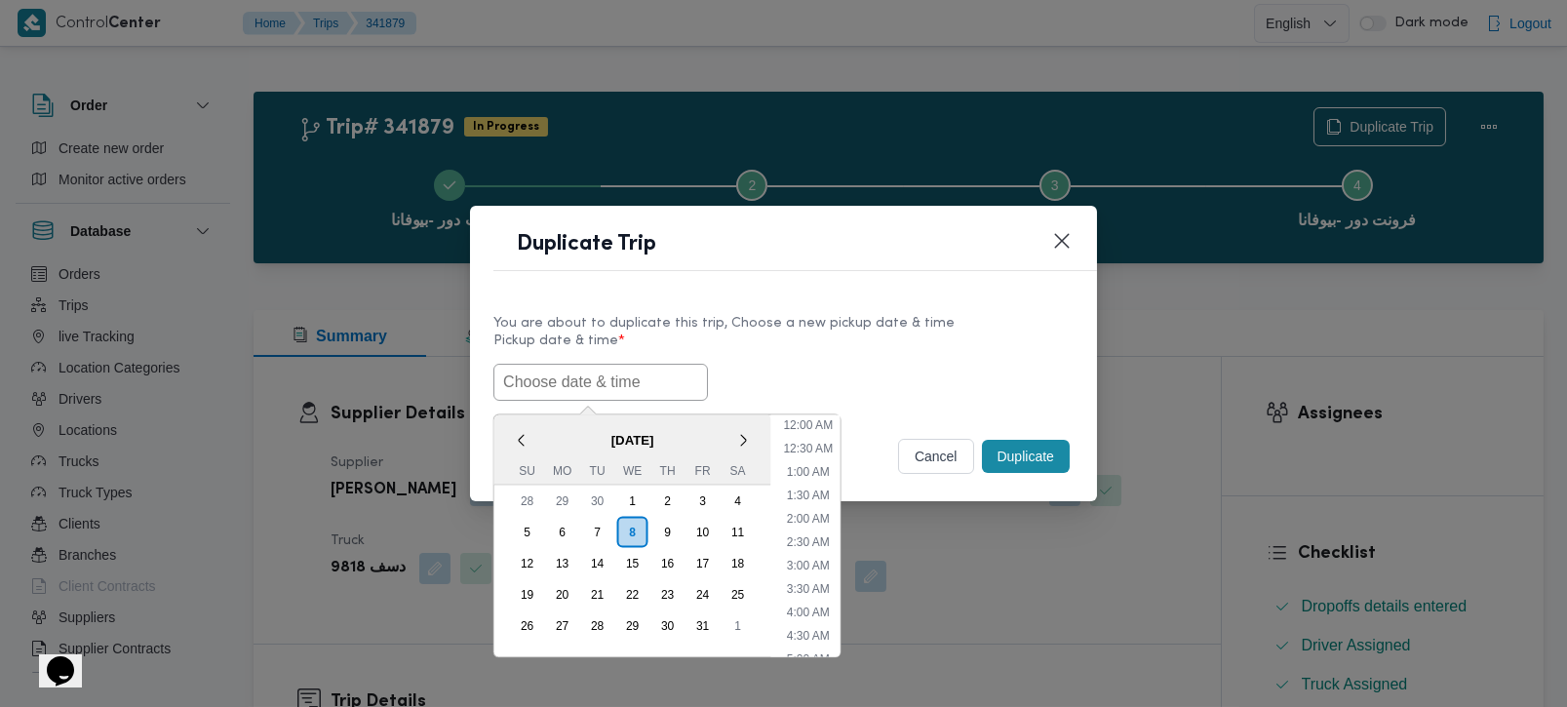
paste input "[DATE] 7:00AM"
type input "[DATE] 7:00AM"
click at [826, 338] on label "Pickup date & time *" at bounding box center [783, 348] width 580 height 30
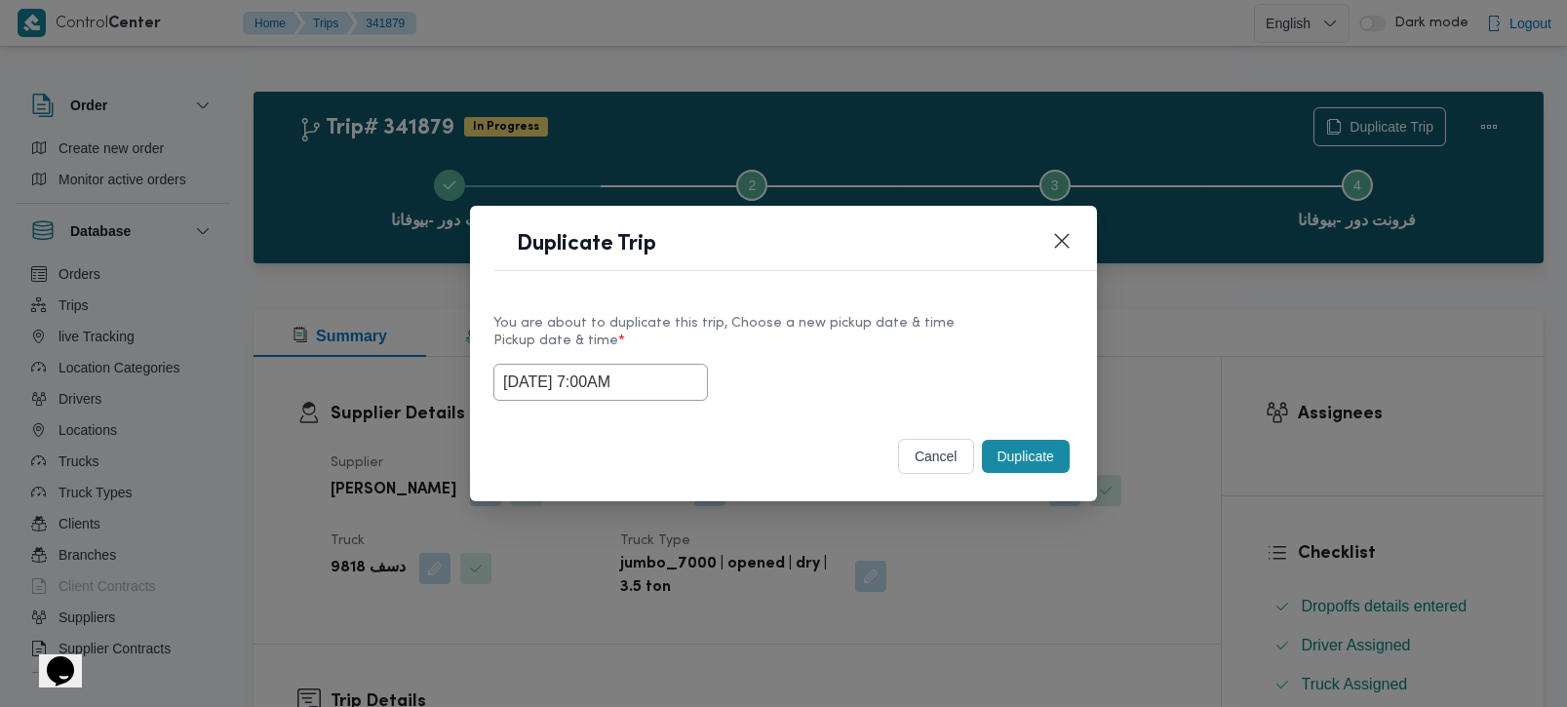
click at [1004, 469] on button "Duplicate" at bounding box center [1026, 456] width 88 height 33
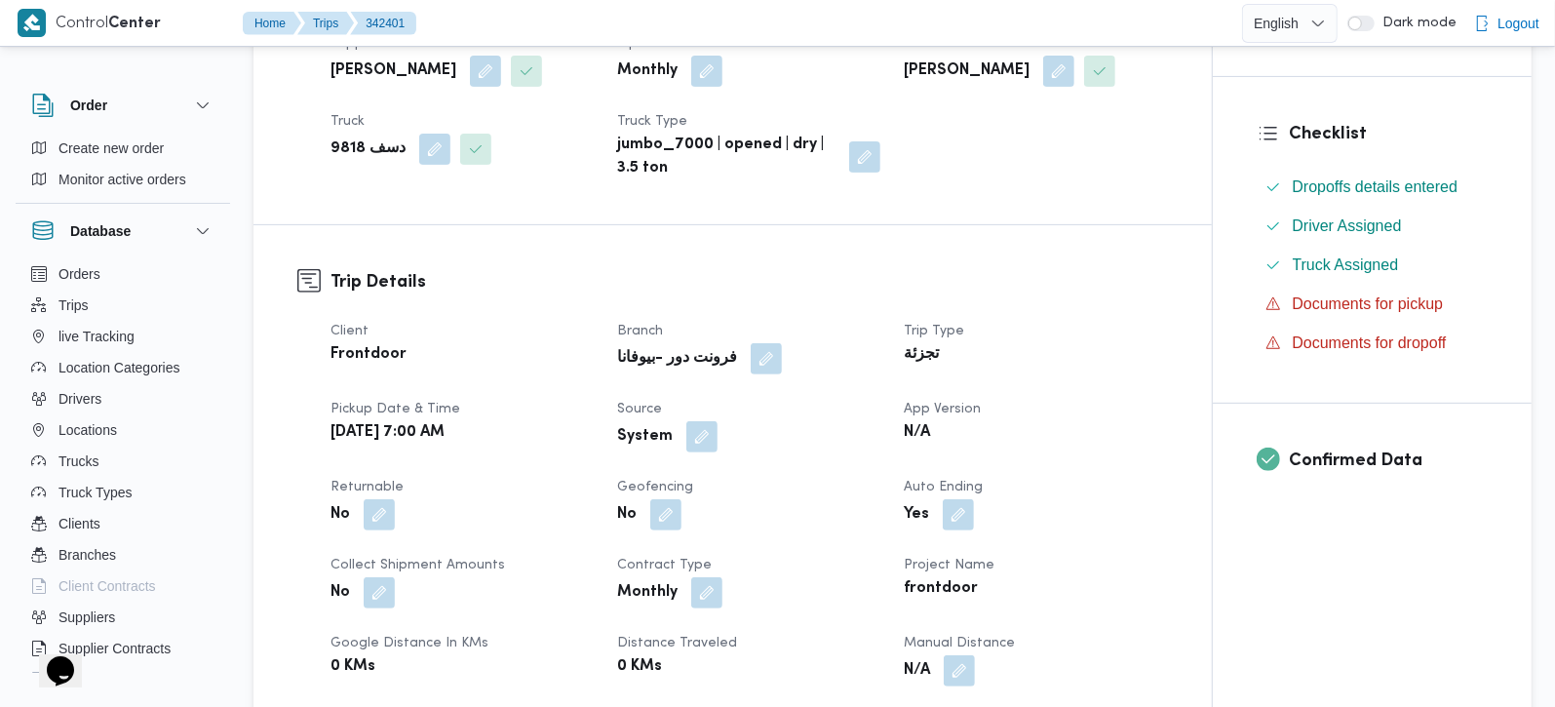
scroll to position [458, 0]
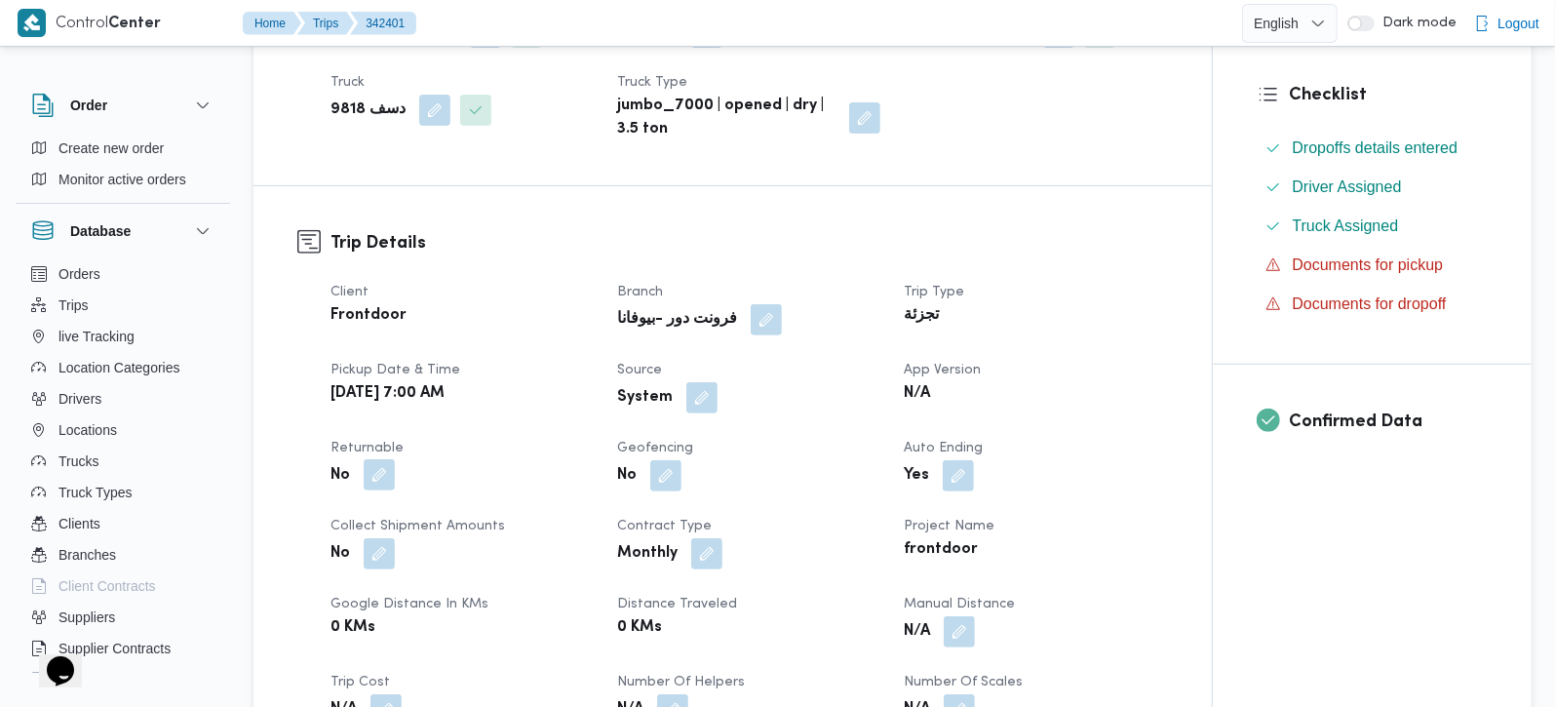
click at [385, 479] on button "button" at bounding box center [379, 474] width 31 height 31
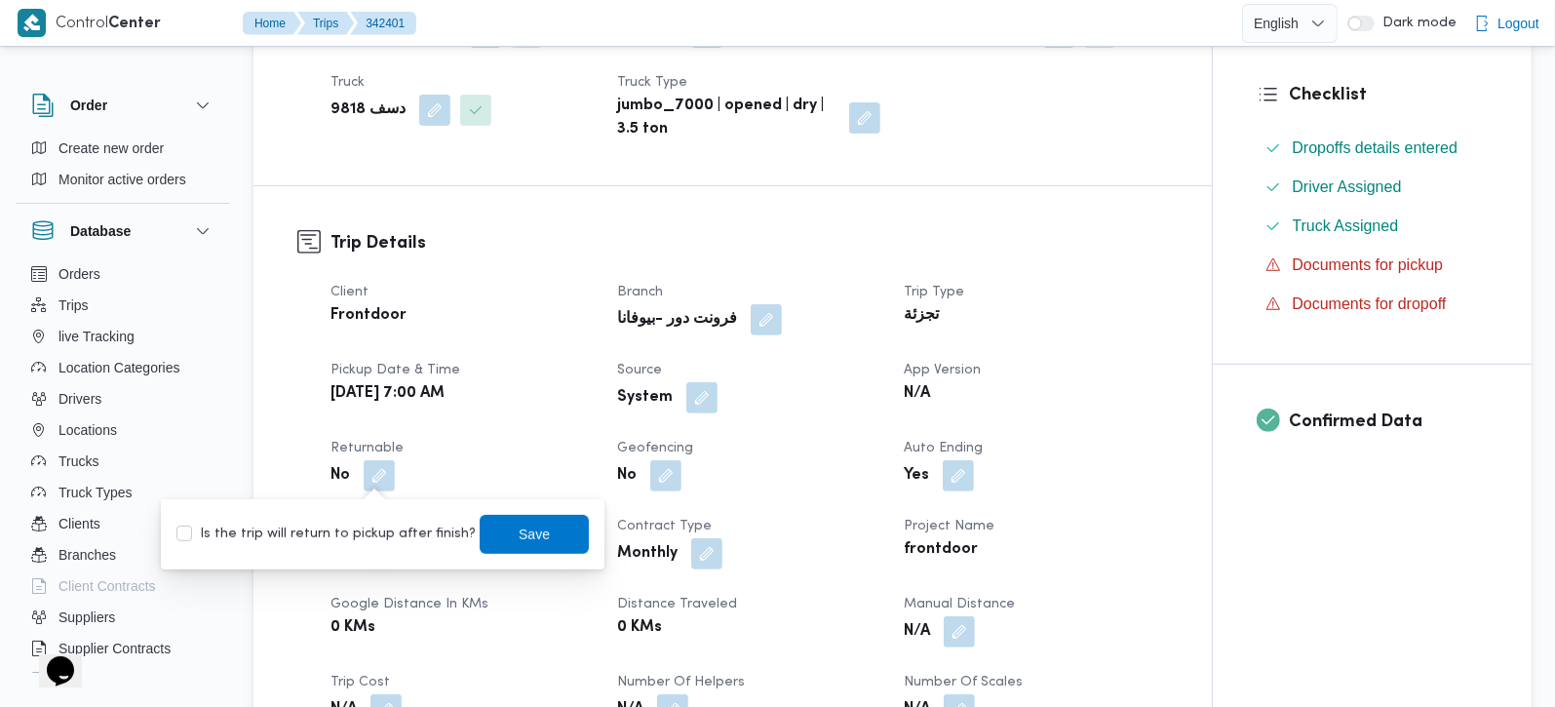
click at [372, 538] on label "Is the trip will return to pickup after finish?" at bounding box center [325, 534] width 299 height 23
checkbox input "true"
click at [519, 534] on span "Save" at bounding box center [534, 533] width 31 height 23
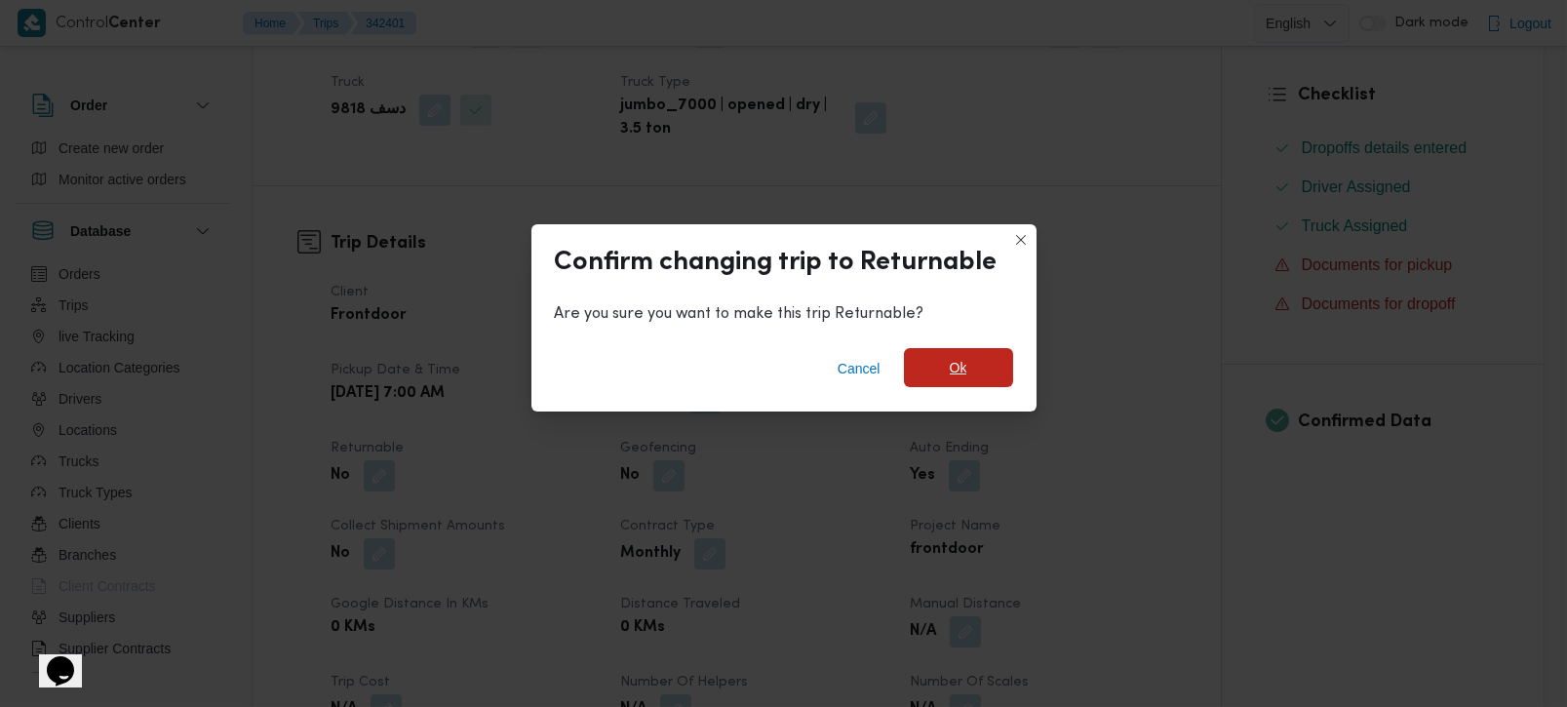
click at [952, 366] on span "Ok" at bounding box center [959, 367] width 18 height 23
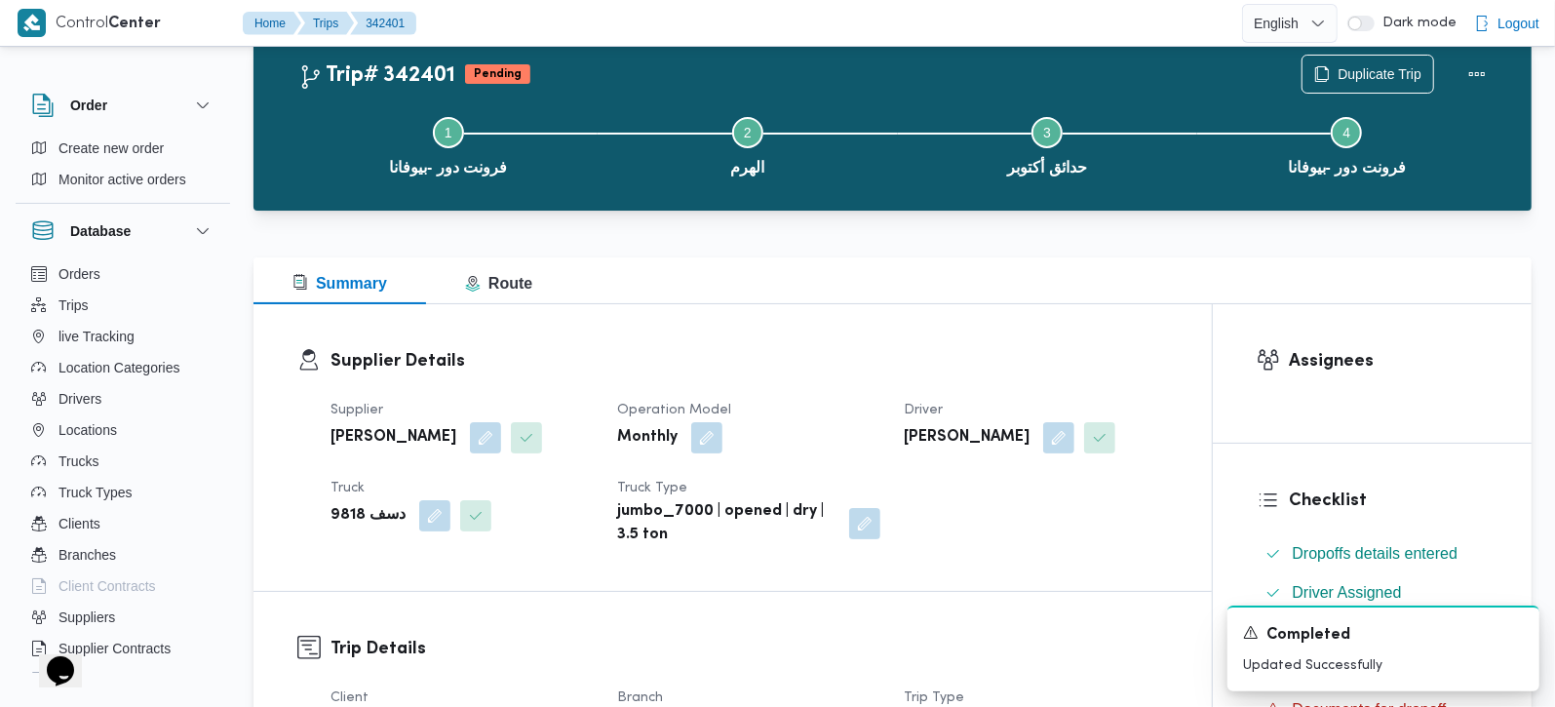
scroll to position [0, 0]
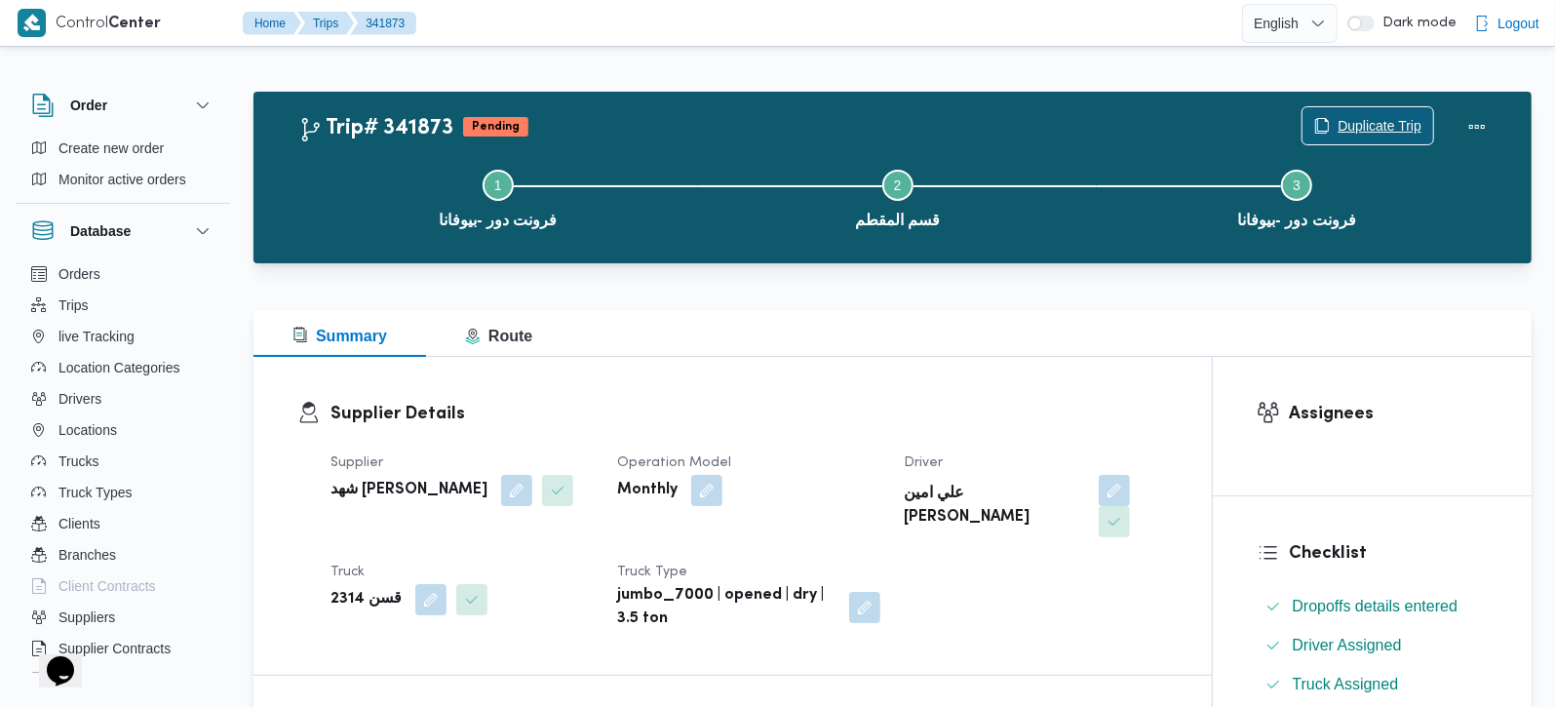
click at [1340, 132] on span "Duplicate Trip" at bounding box center [1380, 125] width 84 height 23
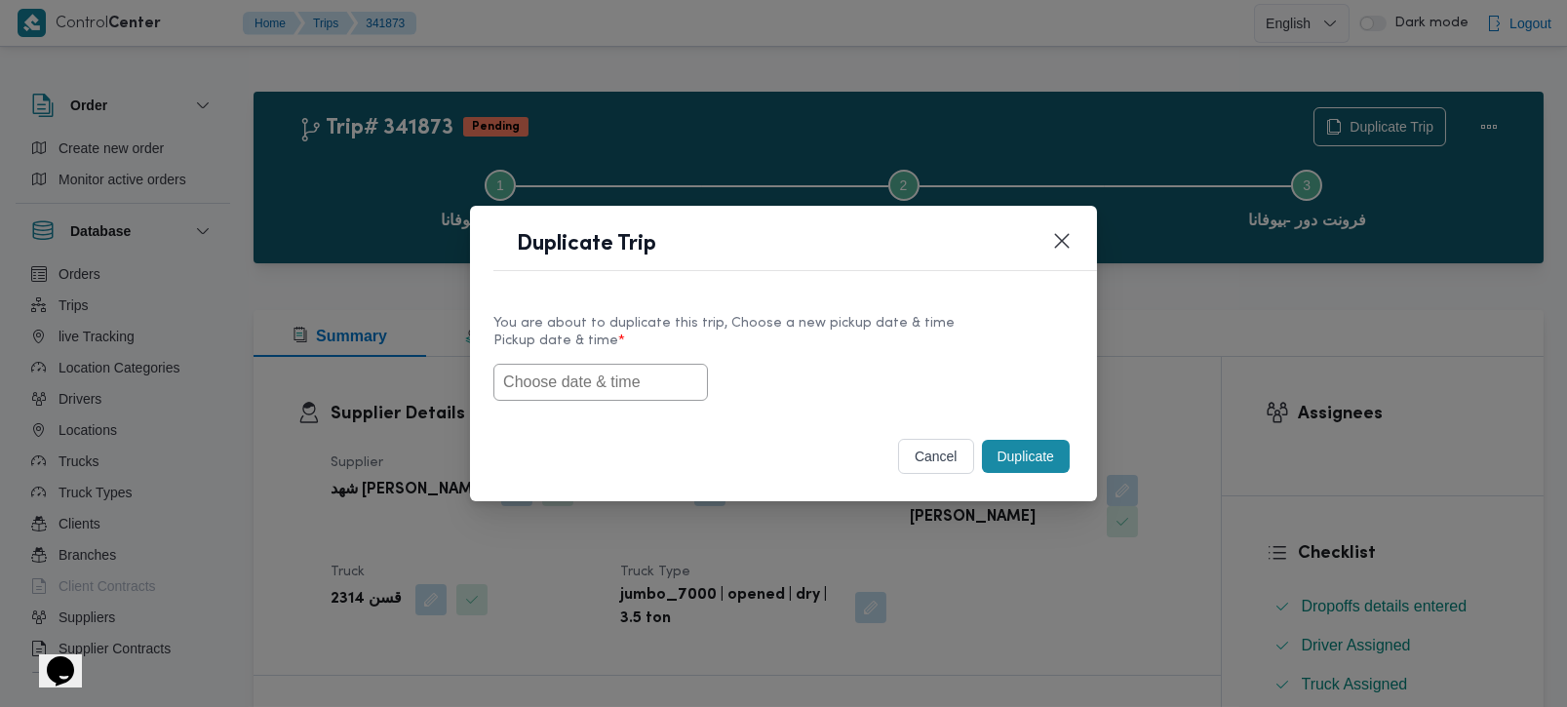
click at [549, 394] on input "text" at bounding box center [600, 382] width 214 height 37
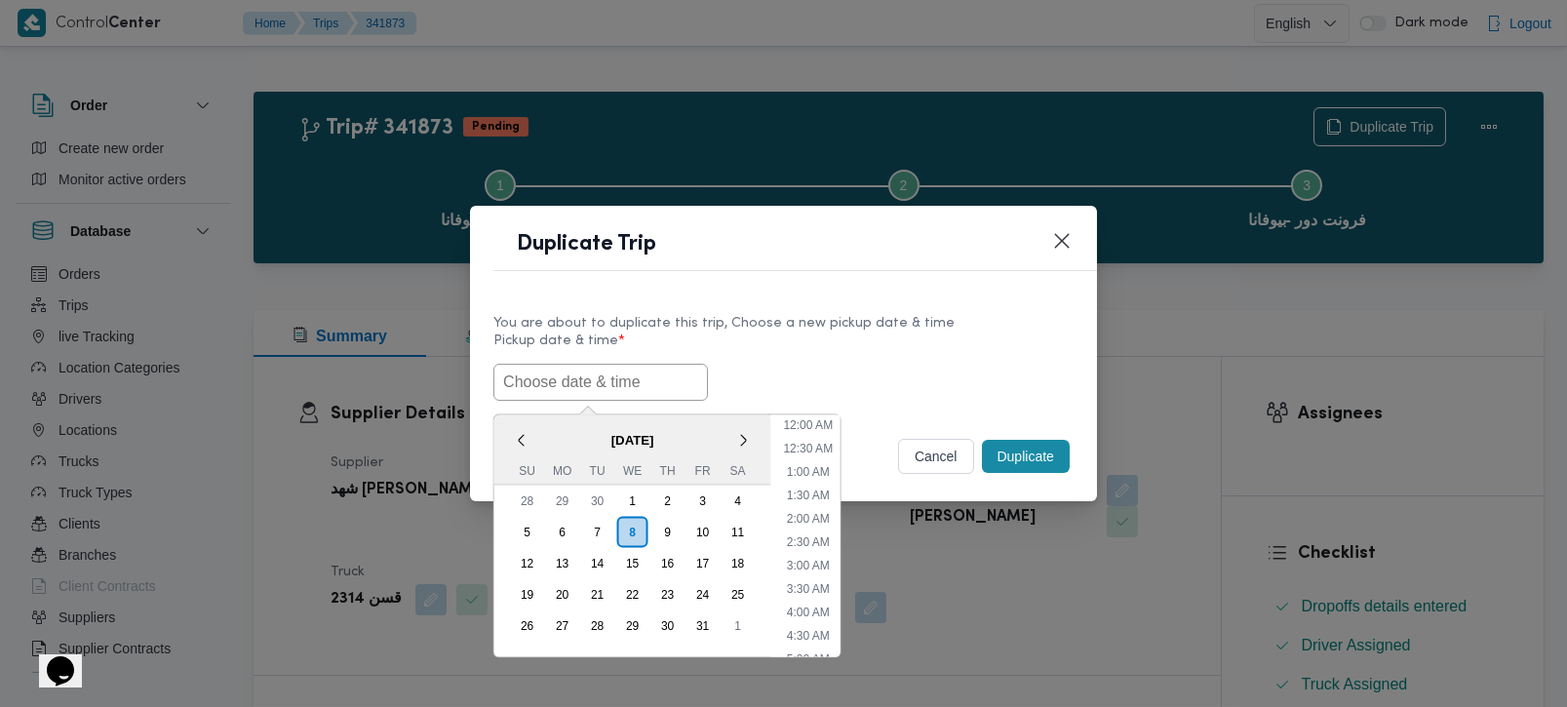
paste input "[DATE] 7:00AM"
type input "[DATE] 7:00AM"
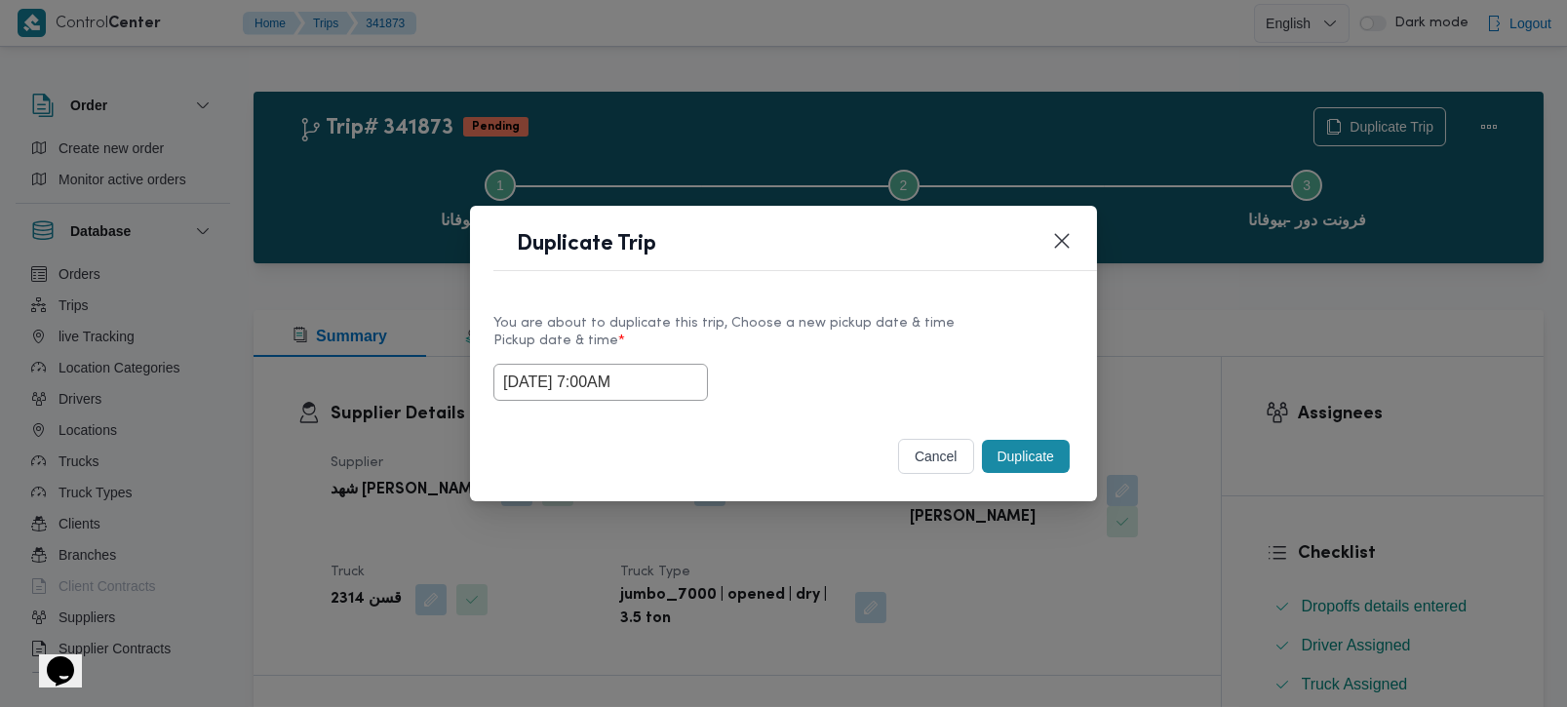
click at [795, 365] on div "[DATE] 7:00AM" at bounding box center [783, 382] width 580 height 37
click at [1016, 459] on button "Duplicate" at bounding box center [1026, 456] width 88 height 33
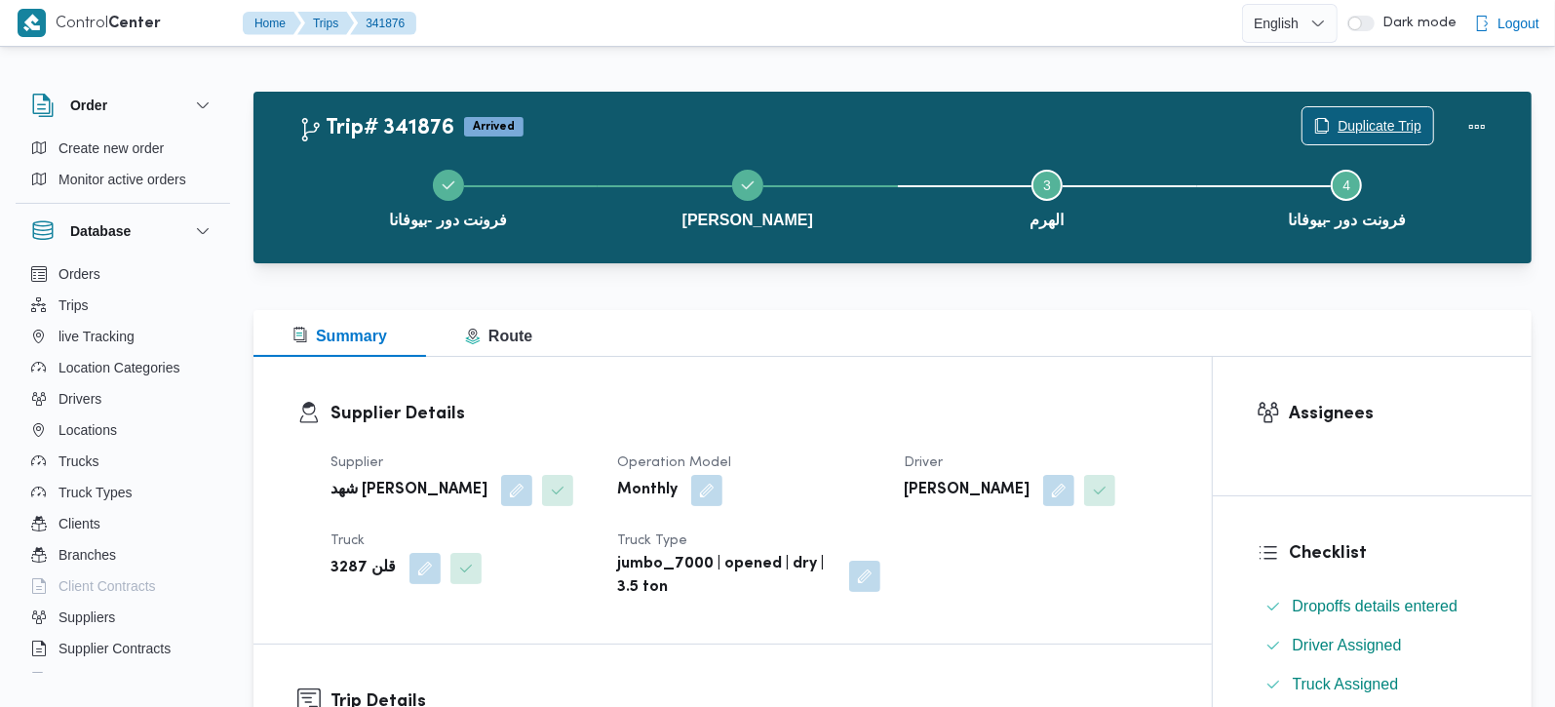
click at [1338, 129] on span "Duplicate Trip" at bounding box center [1380, 125] width 84 height 23
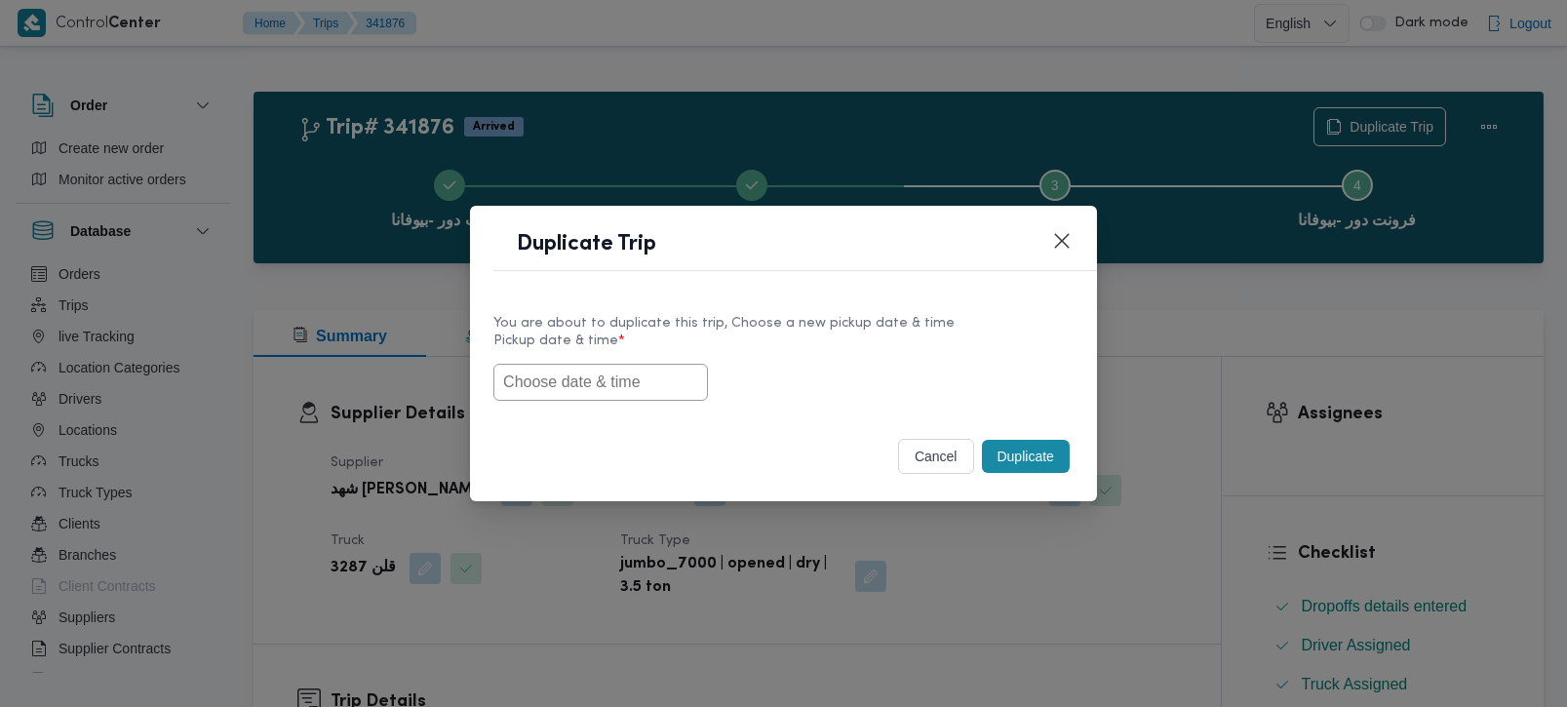
click at [645, 375] on input "text" at bounding box center [600, 382] width 214 height 37
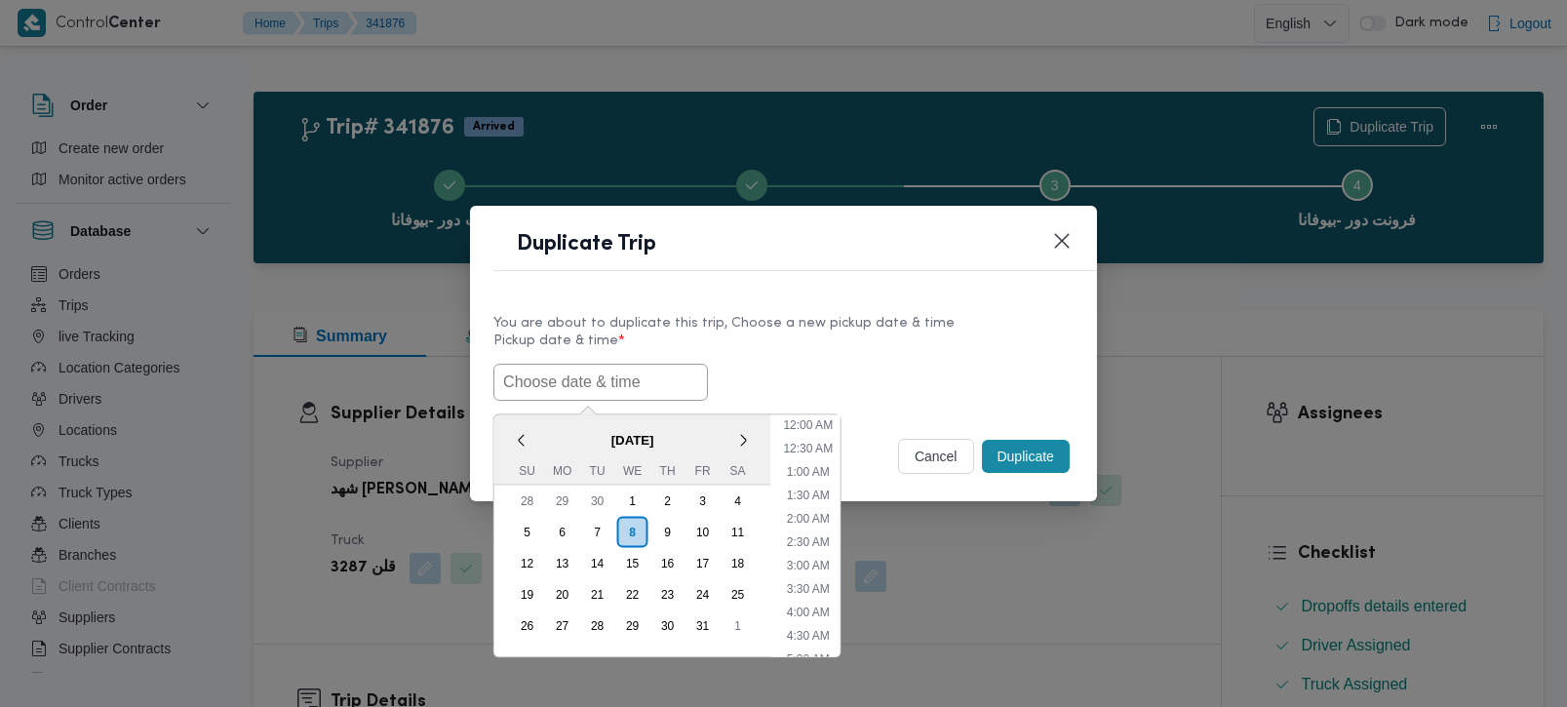
paste input "[DATE] 7:00AM"
type input "[DATE] 7:00AM"
click at [914, 339] on label "Pickup date & time *" at bounding box center [783, 348] width 580 height 30
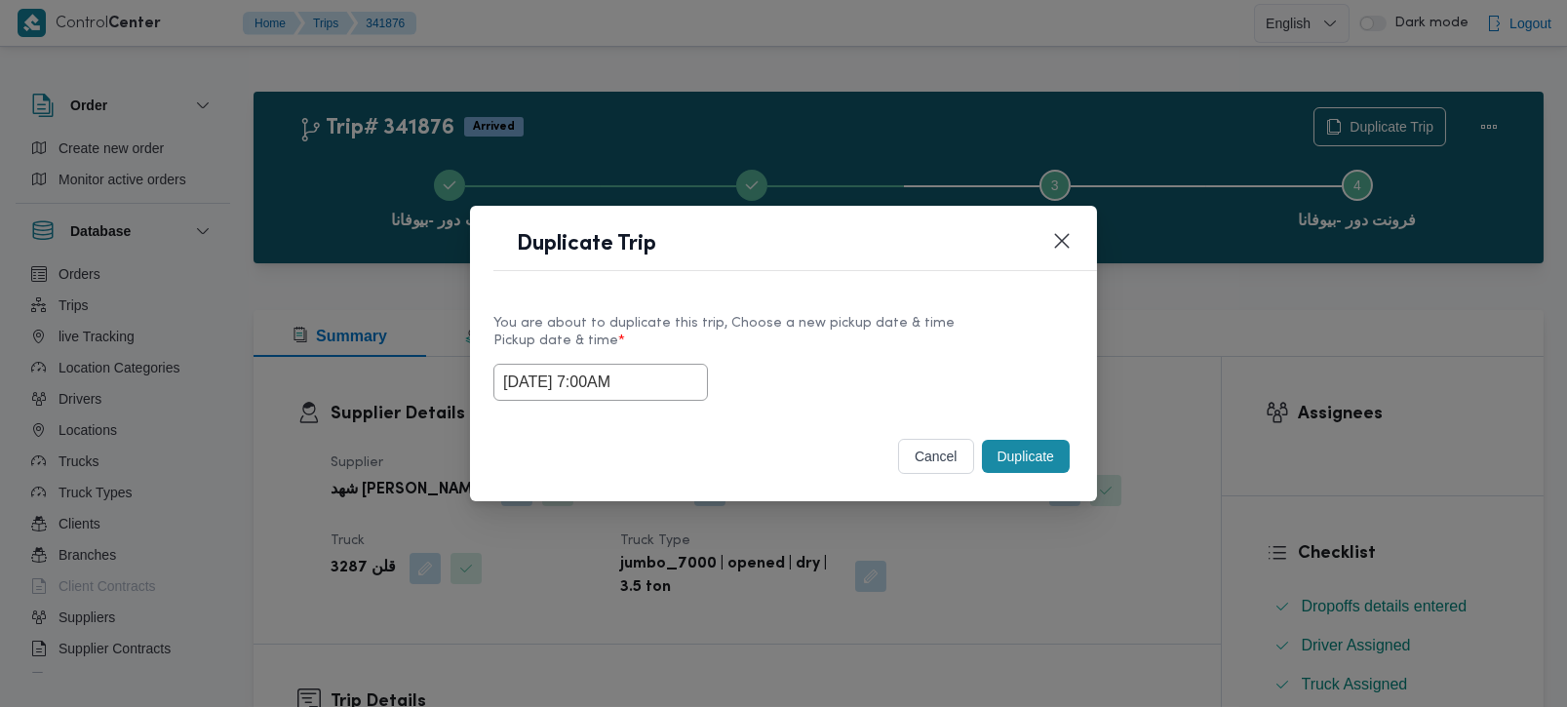
click at [999, 477] on div "Duplicate" at bounding box center [1026, 456] width 96 height 41
click at [1002, 426] on div "cancel Duplicate" at bounding box center [783, 460] width 627 height 82
click at [1002, 447] on button "Duplicate" at bounding box center [1026, 456] width 88 height 33
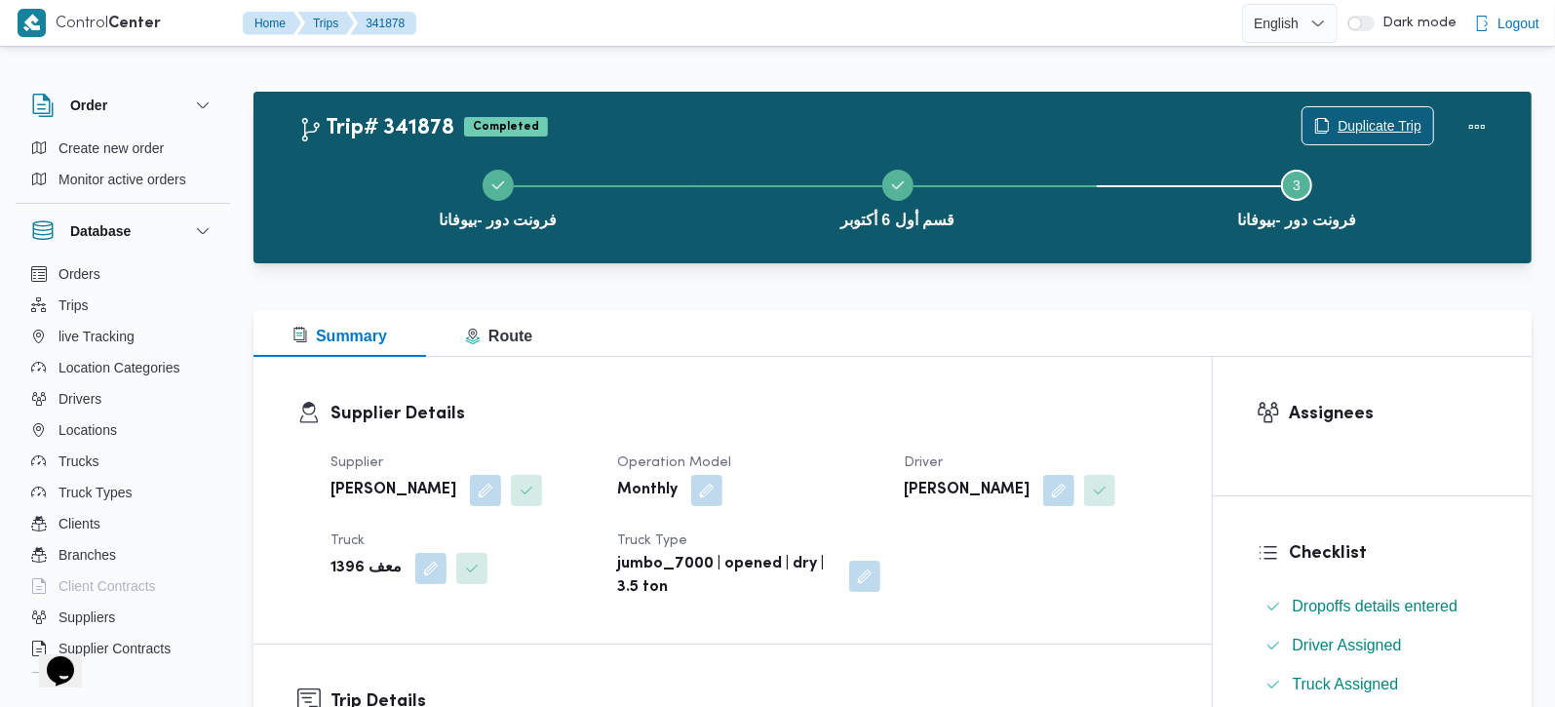
click at [1360, 124] on span "Duplicate Trip" at bounding box center [1380, 125] width 84 height 23
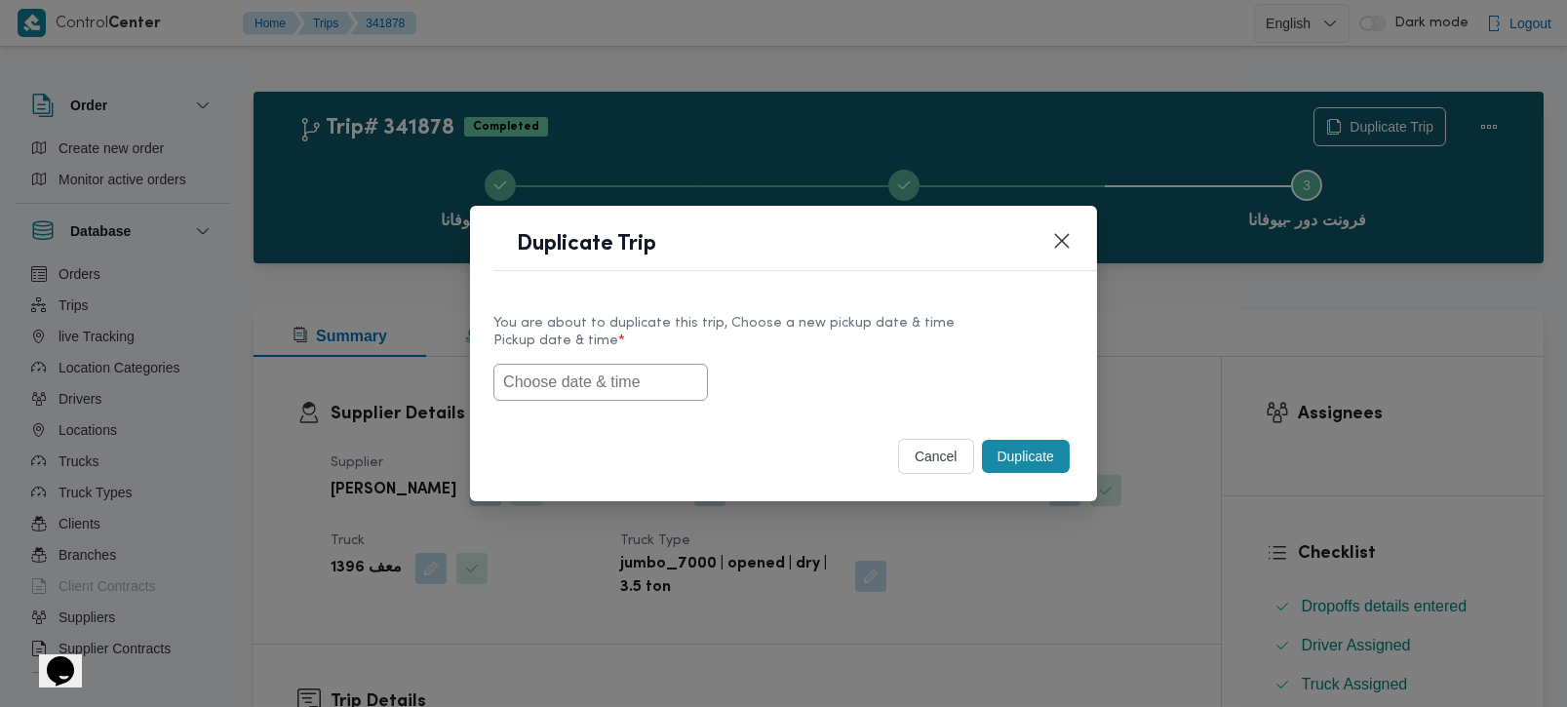
click at [612, 372] on input "text" at bounding box center [600, 382] width 214 height 37
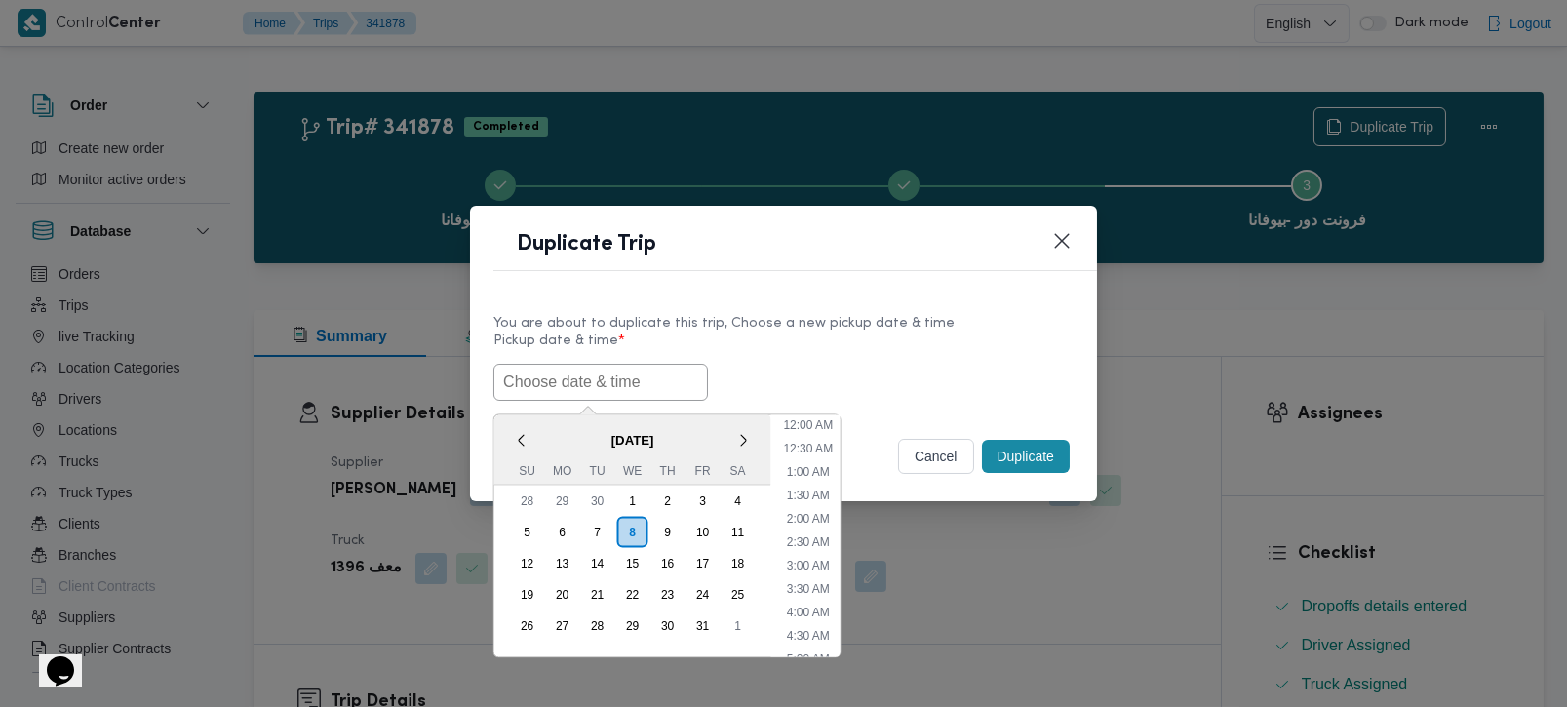
paste input "[DATE] 7:00AM"
type input "[DATE] 7:00AM"
click at [794, 358] on label "Pickup date & time *" at bounding box center [783, 348] width 580 height 30
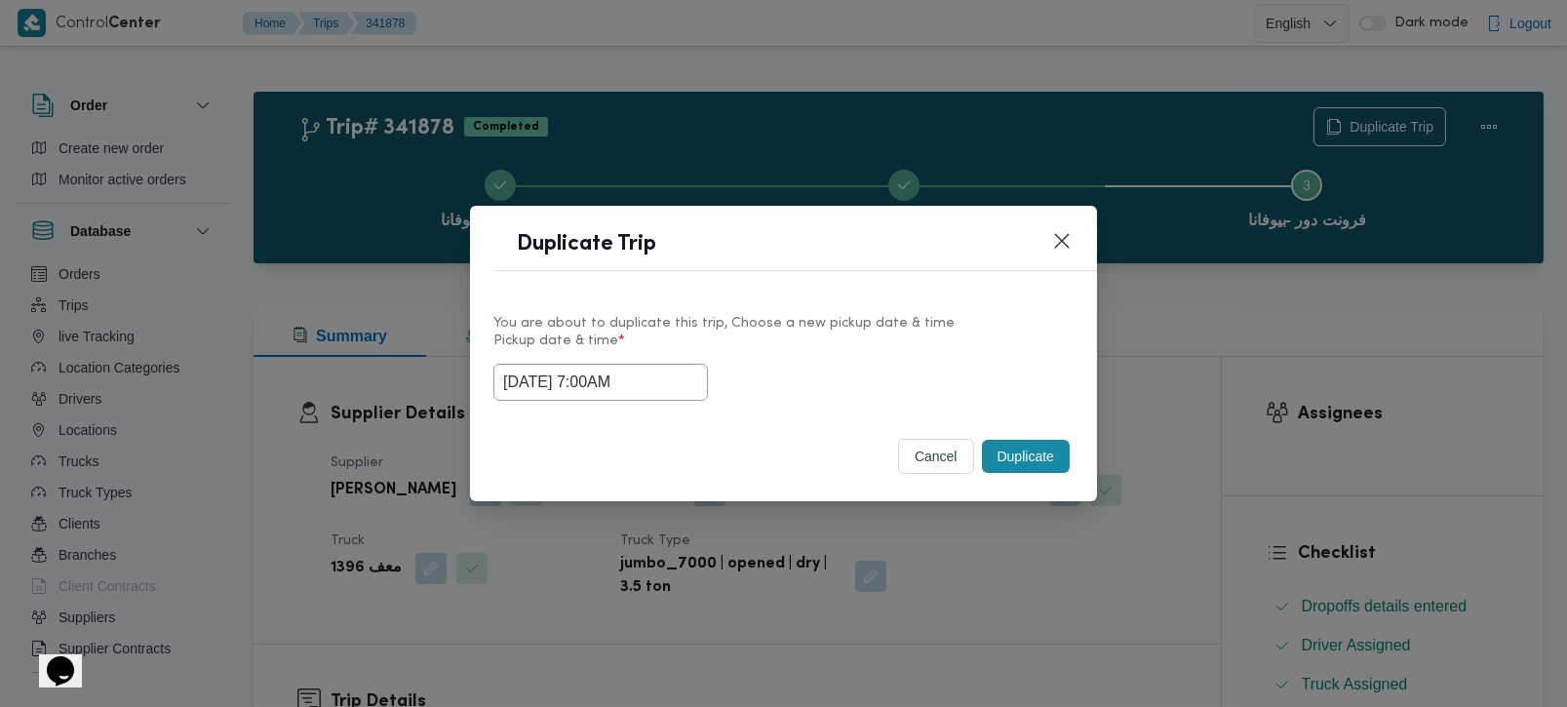
click at [989, 452] on button "Duplicate" at bounding box center [1026, 456] width 88 height 33
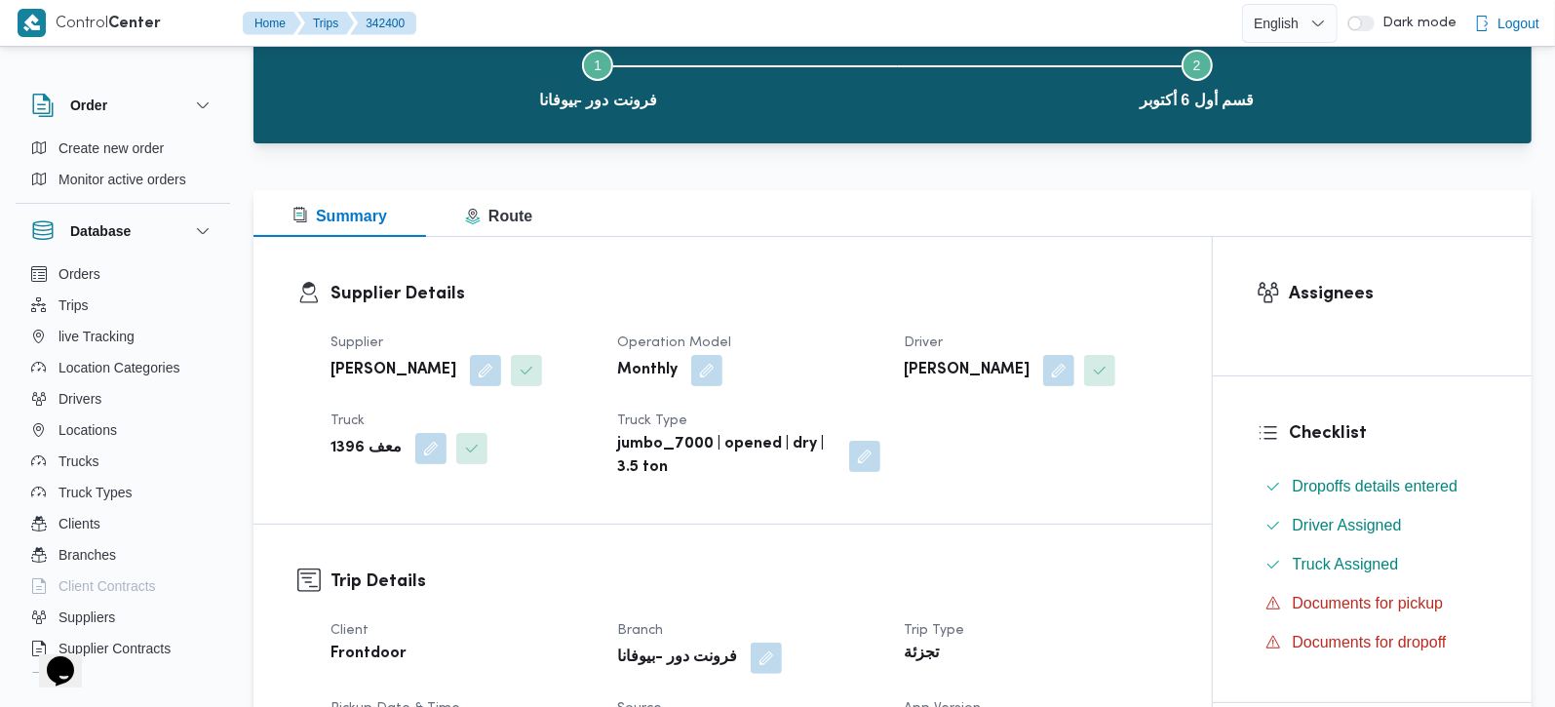
scroll to position [458, 0]
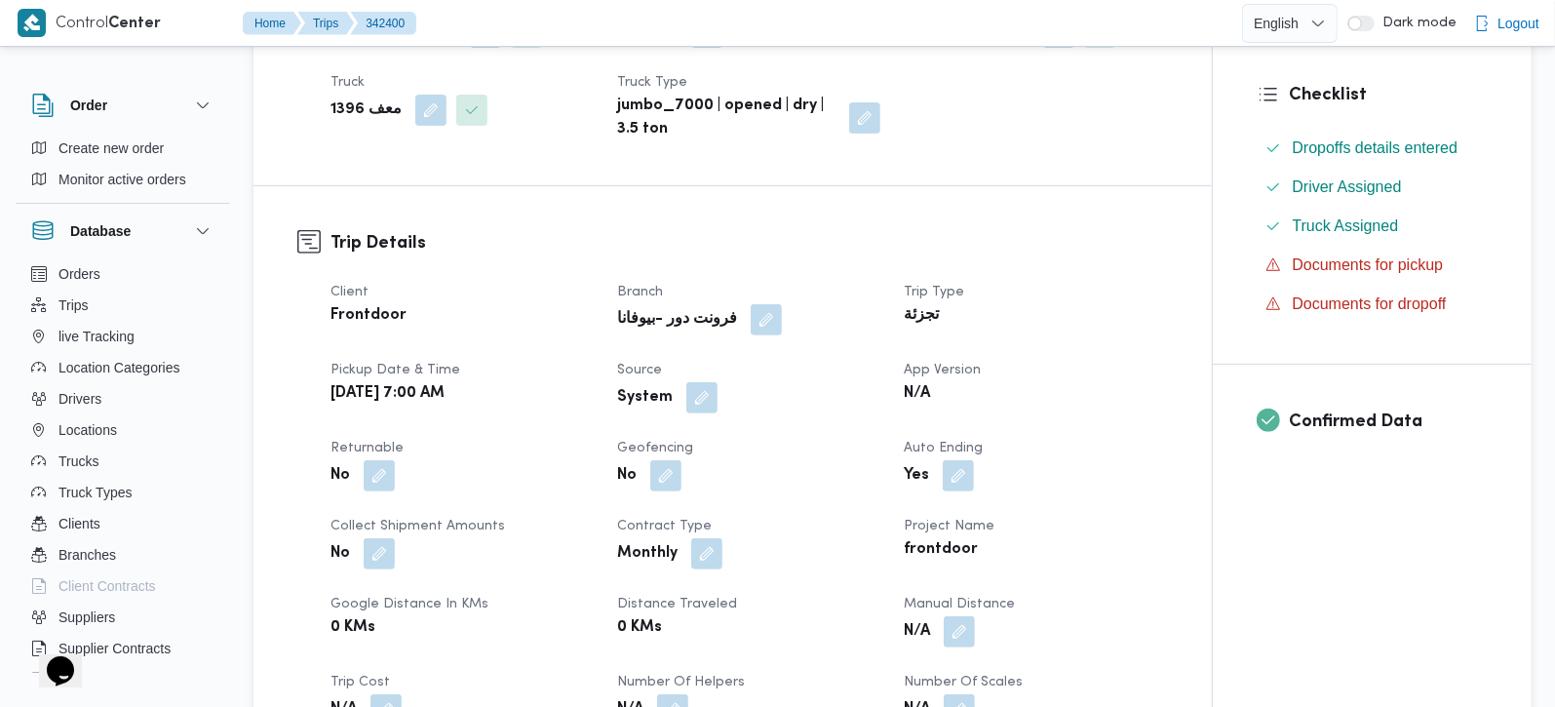
click at [348, 470] on b "No" at bounding box center [340, 475] width 19 height 23
click at [388, 477] on button "button" at bounding box center [379, 474] width 31 height 31
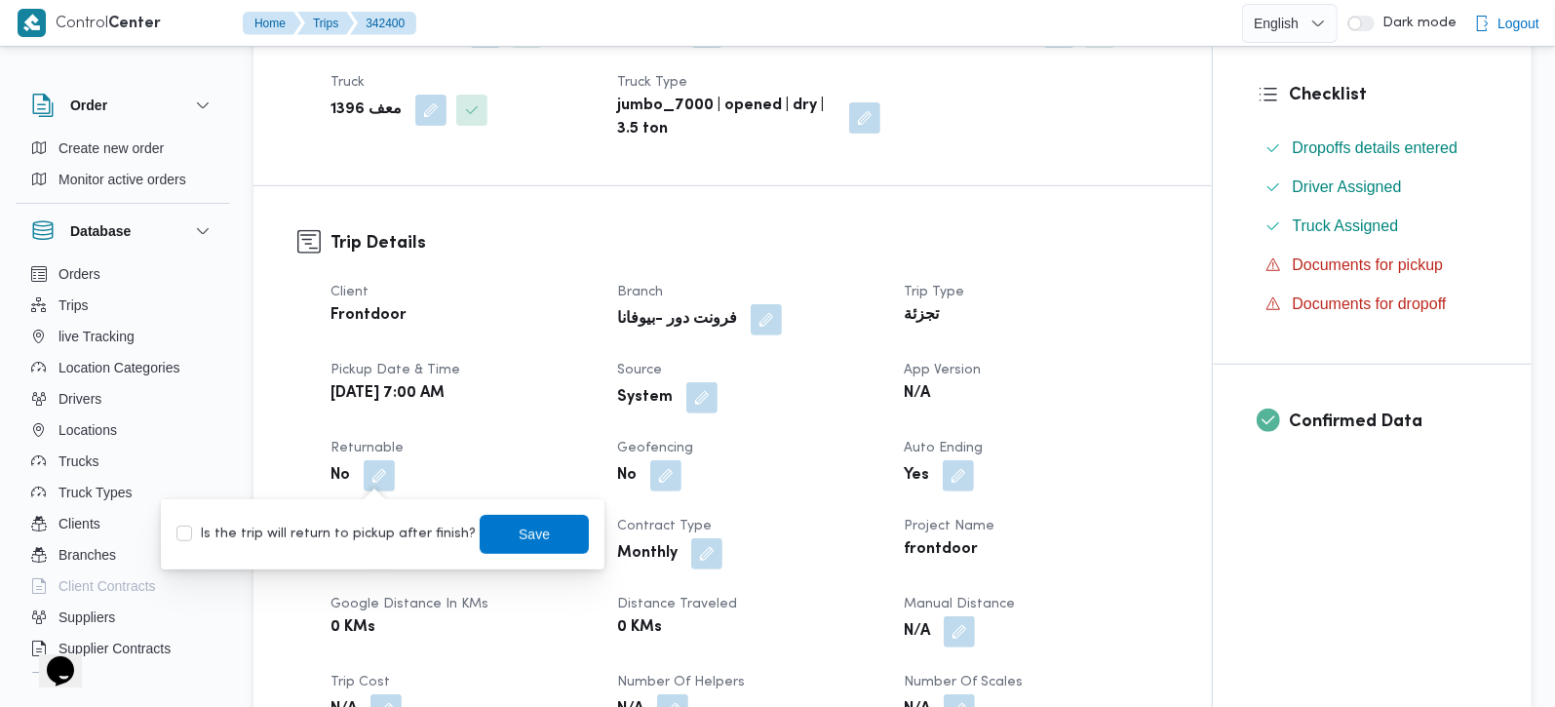
click at [362, 542] on label "Is the trip will return to pickup after finish?" at bounding box center [325, 534] width 299 height 23
checkbox input "true"
click at [491, 538] on span "Save" at bounding box center [534, 533] width 109 height 39
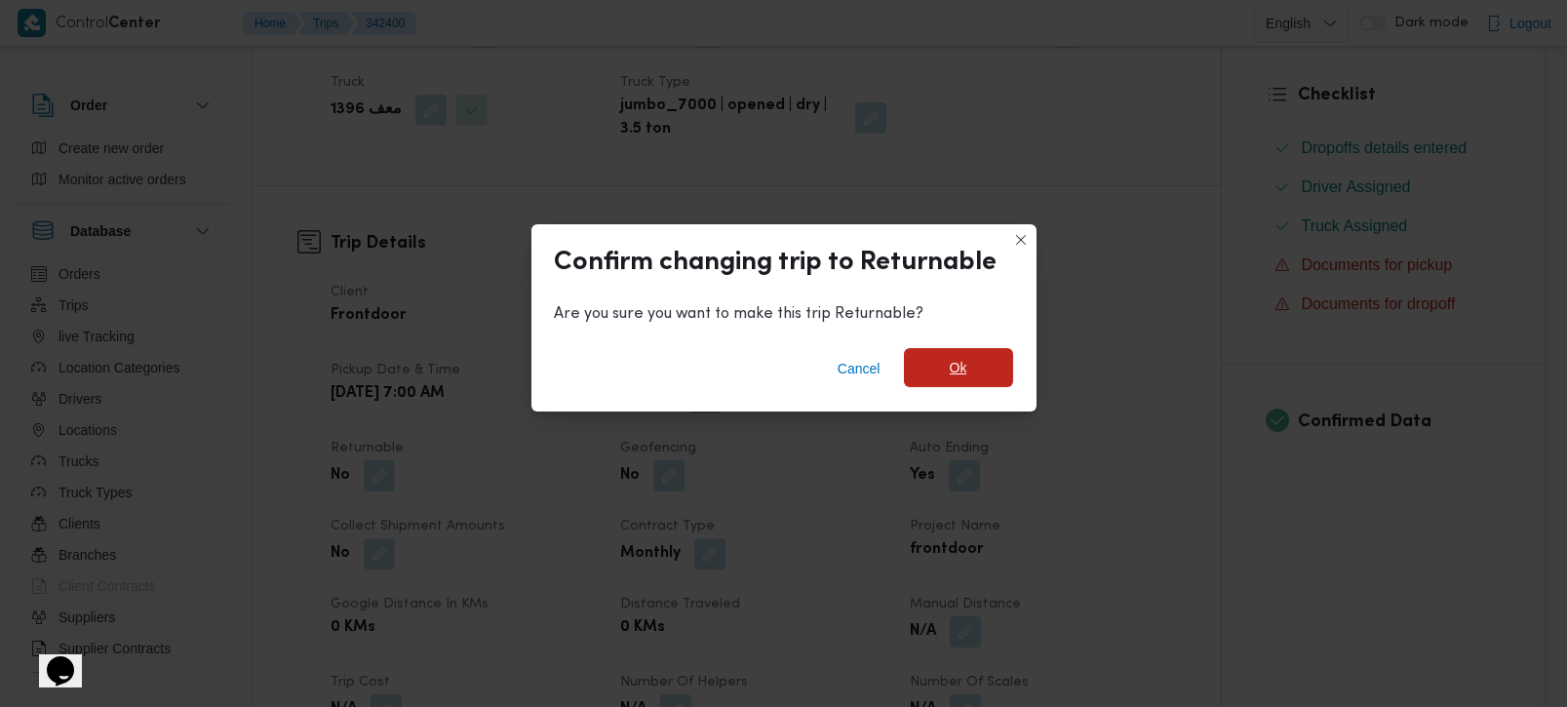
click at [971, 375] on span "Ok" at bounding box center [958, 367] width 109 height 39
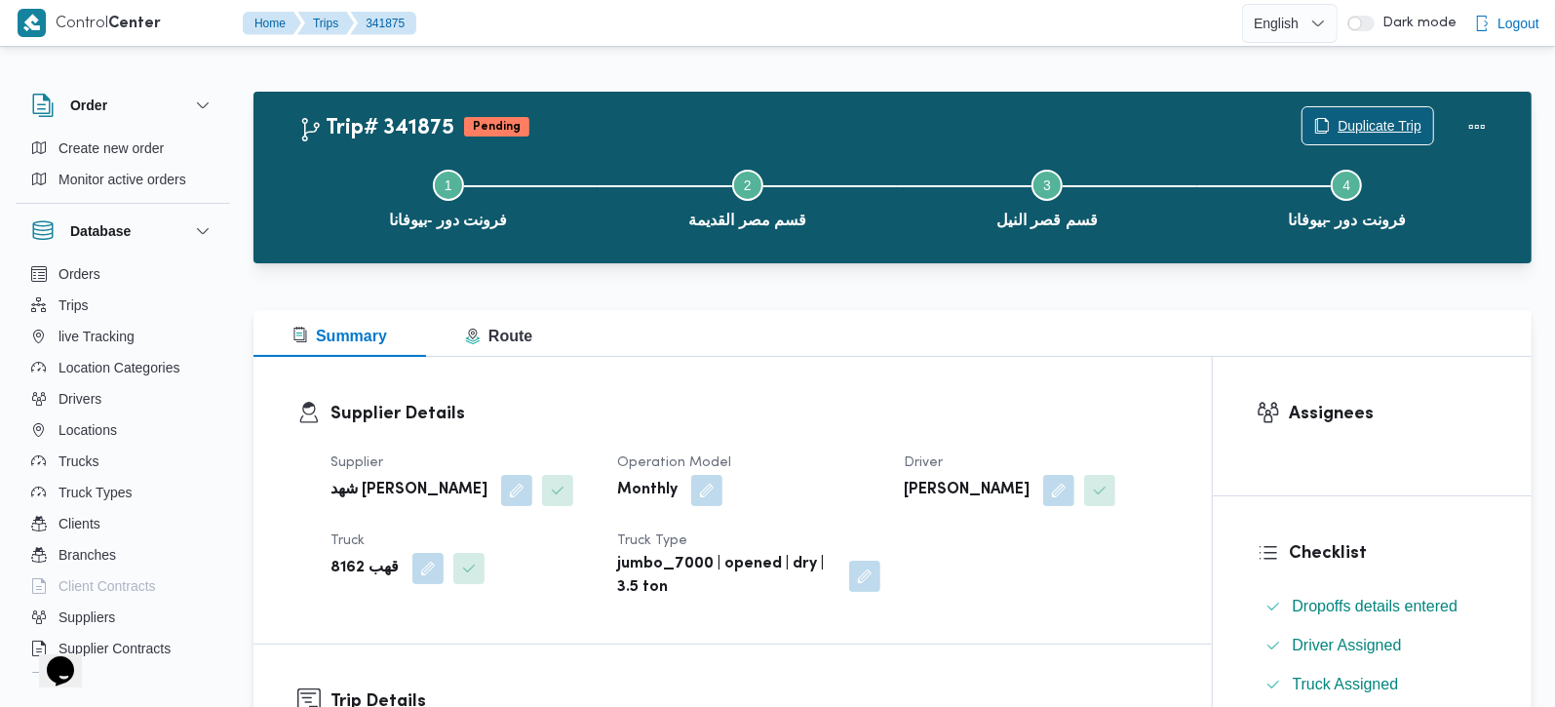
click at [1382, 126] on span "Duplicate Trip" at bounding box center [1380, 125] width 84 height 23
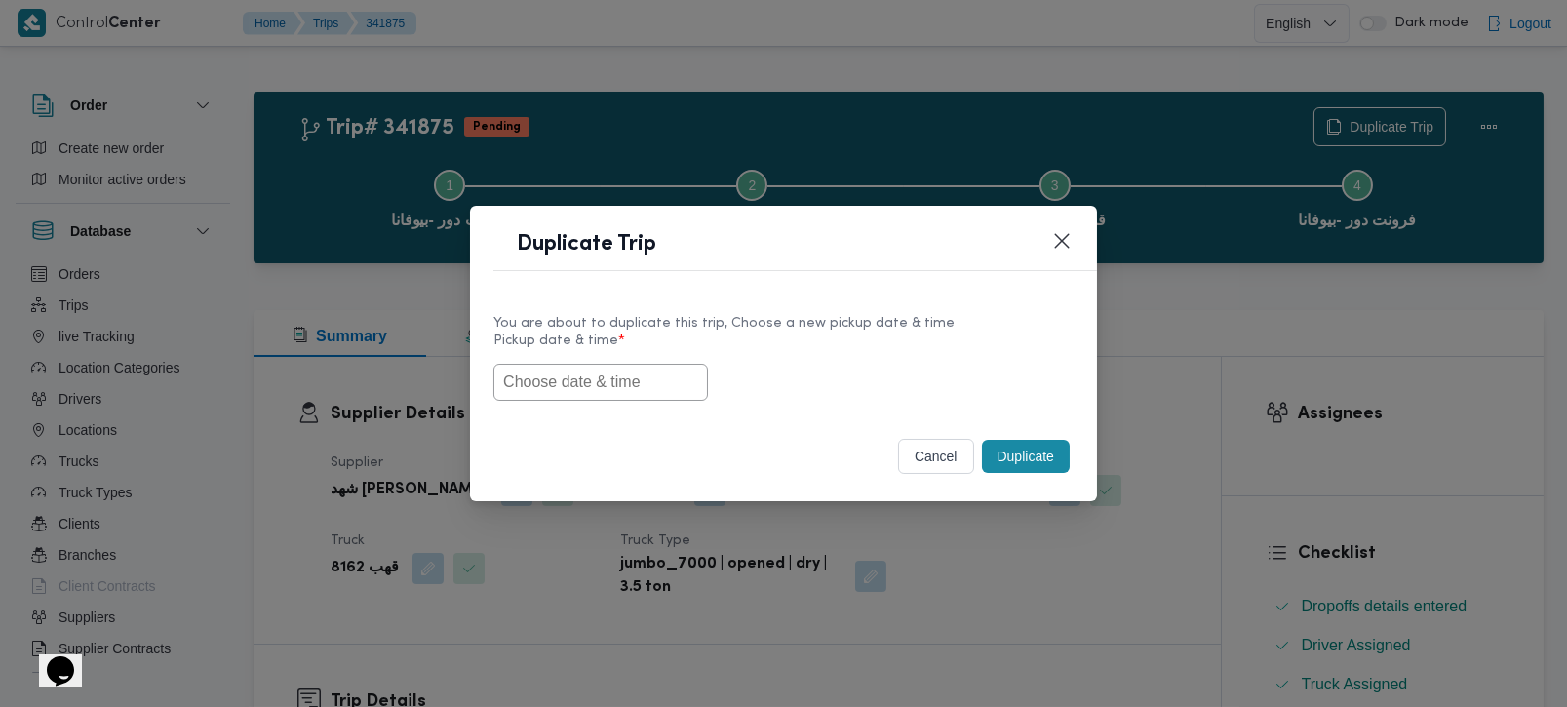
click at [597, 378] on input "text" at bounding box center [600, 382] width 214 height 37
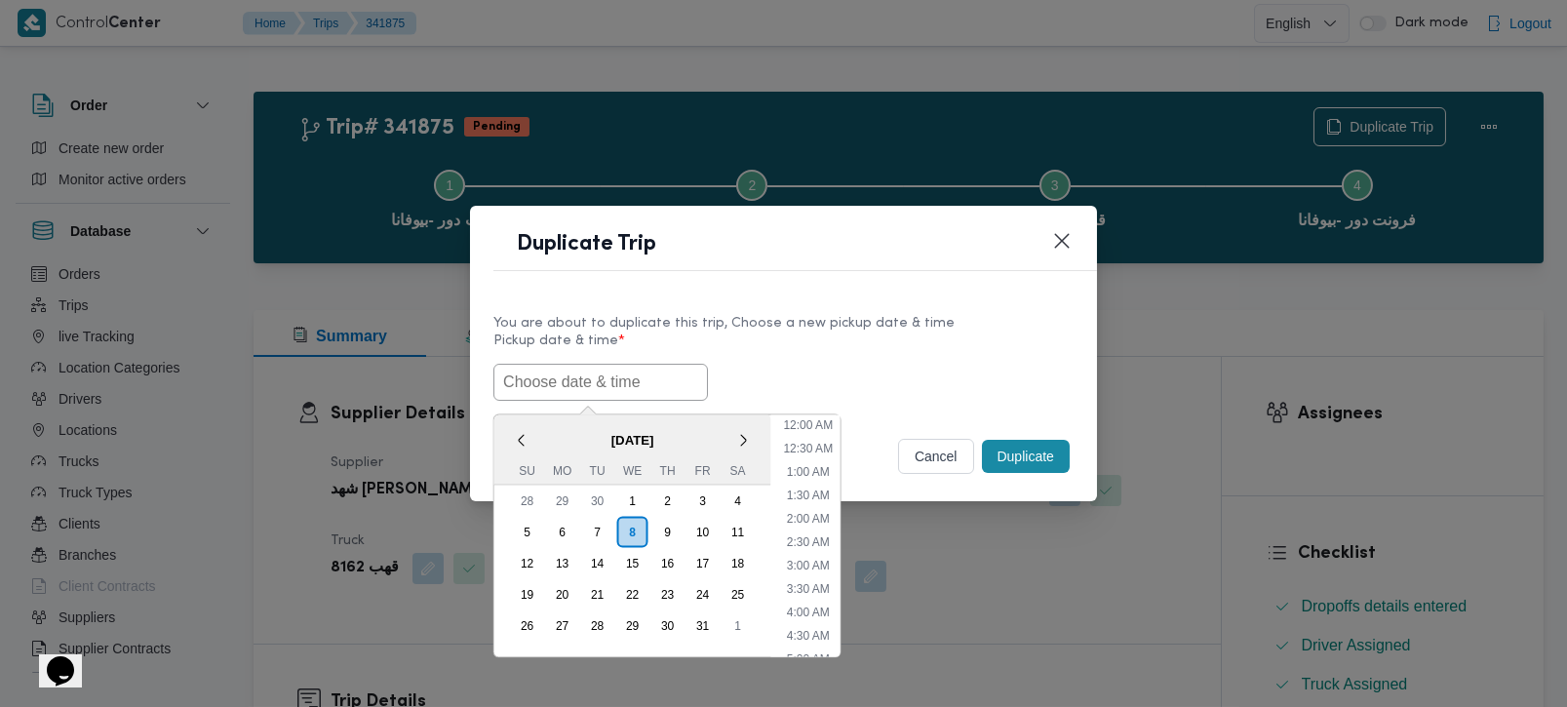
paste input "[DATE] 7:00AM"
type input "[DATE] 7:00AM"
click at [764, 370] on div "08/10/2025 7:00AM < October 2025 > Su Mo Tu We Th Fr Sa 28 29 30 1 2 3 4 5 6 7 …" at bounding box center [783, 382] width 580 height 37
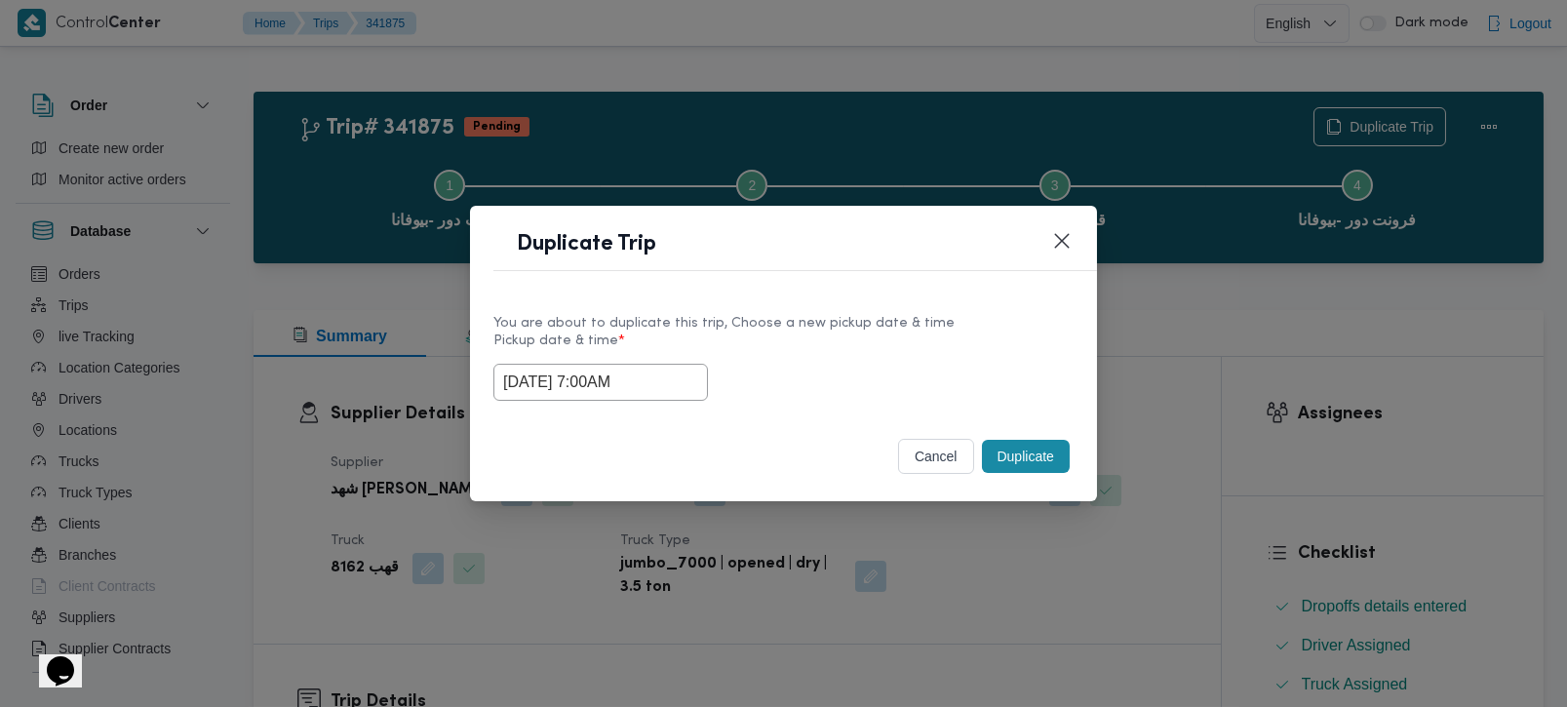
click at [1045, 467] on button "Duplicate" at bounding box center [1026, 456] width 88 height 33
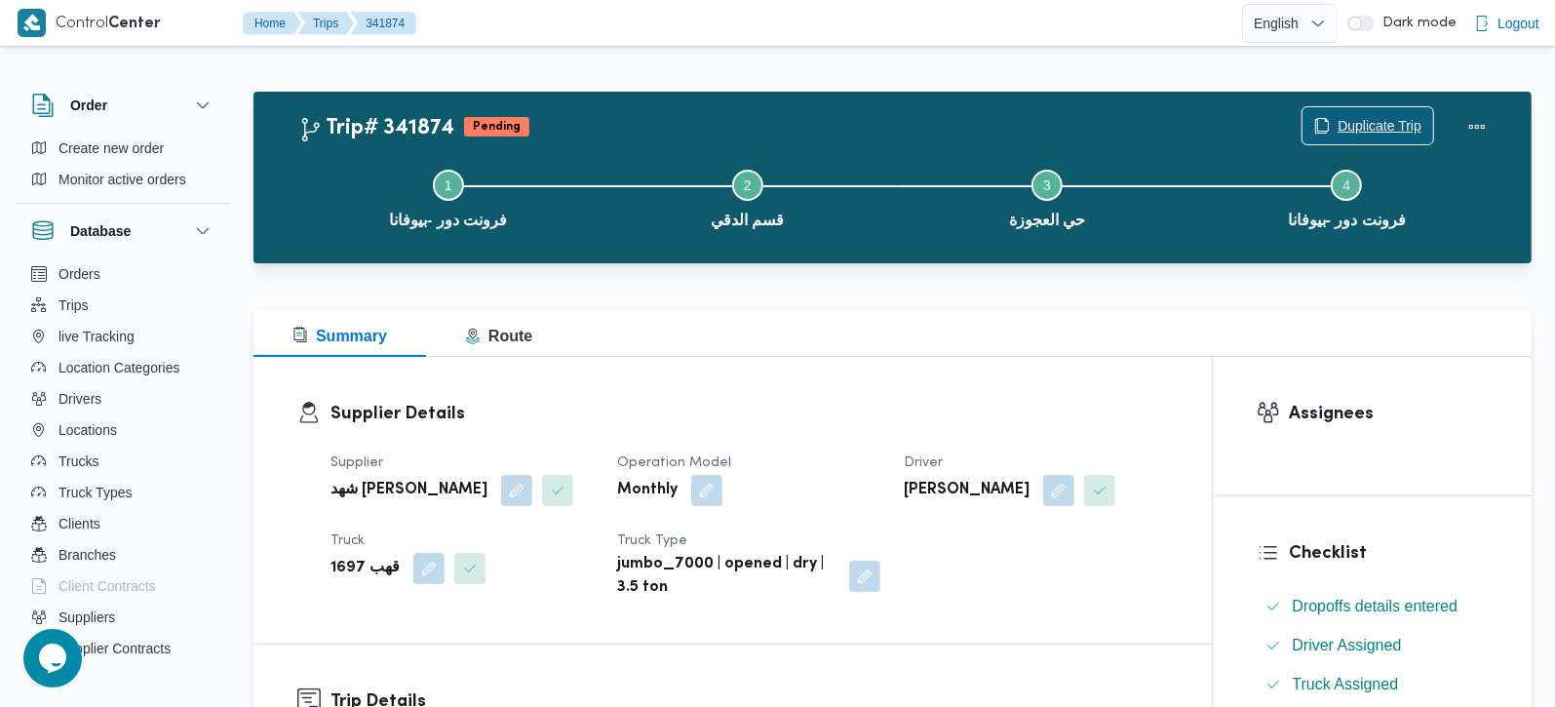
click at [1411, 121] on span "Duplicate Trip" at bounding box center [1380, 125] width 84 height 23
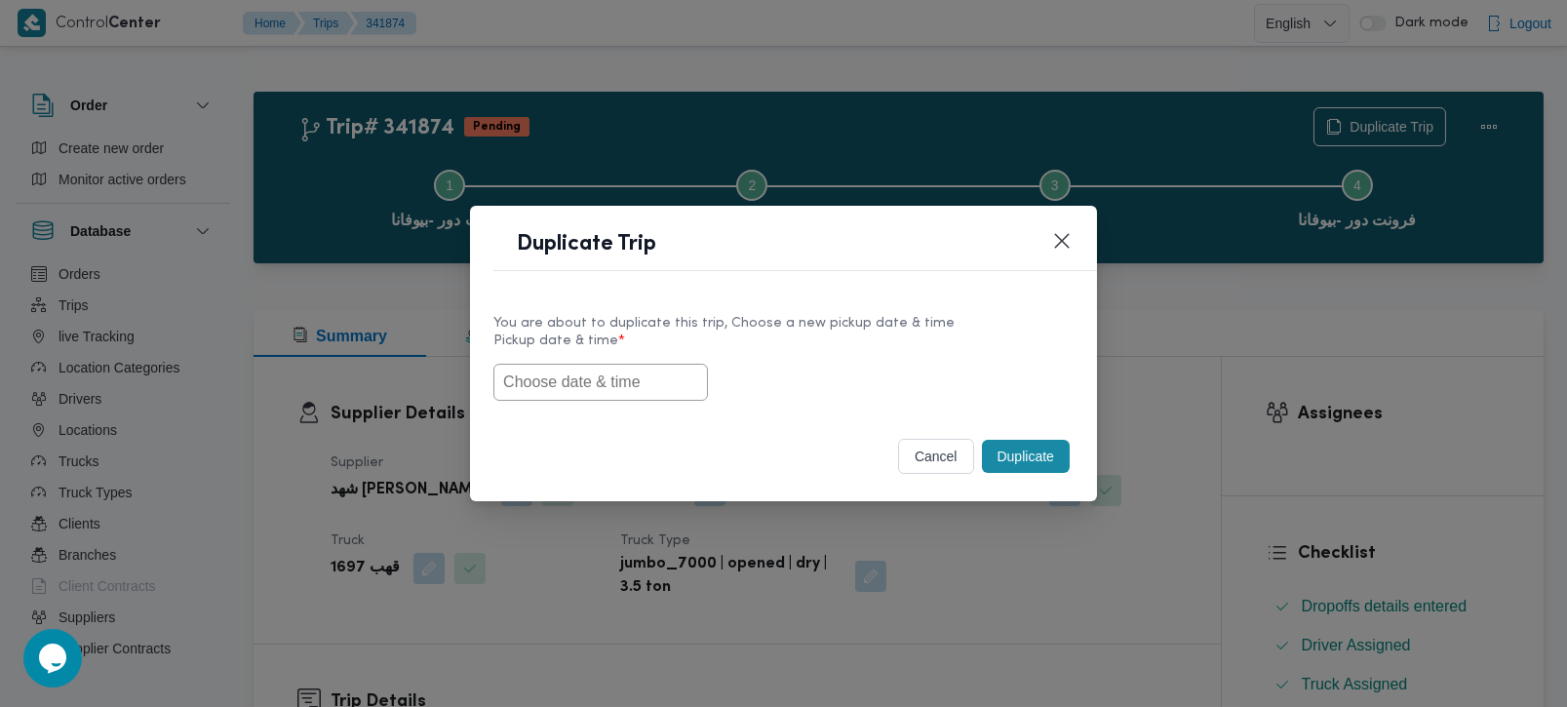
click at [580, 378] on input "text" at bounding box center [600, 382] width 214 height 37
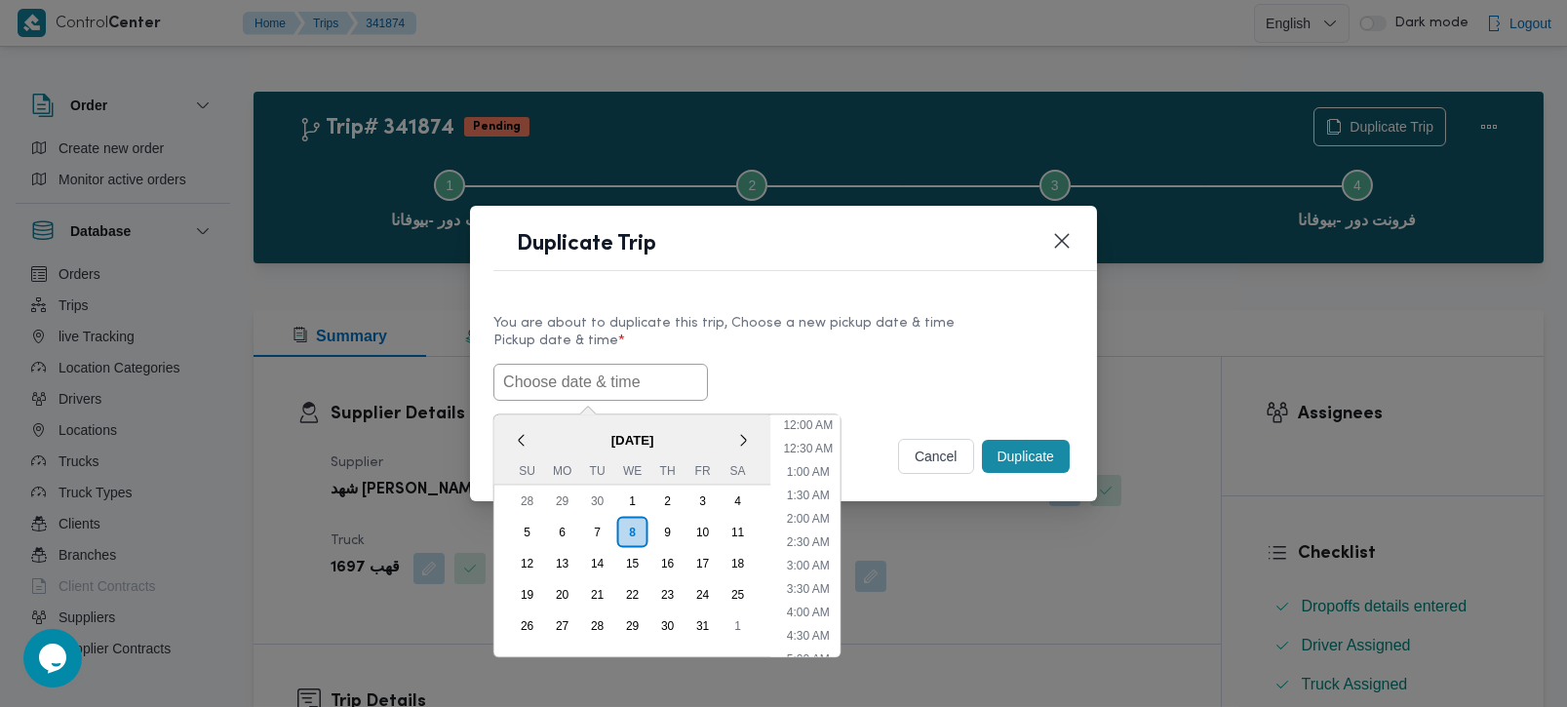
paste input "[DATE] 7:00AM"
type input "[DATE] 7:00AM"
click at [915, 354] on label "Pickup date & time *" at bounding box center [783, 348] width 580 height 30
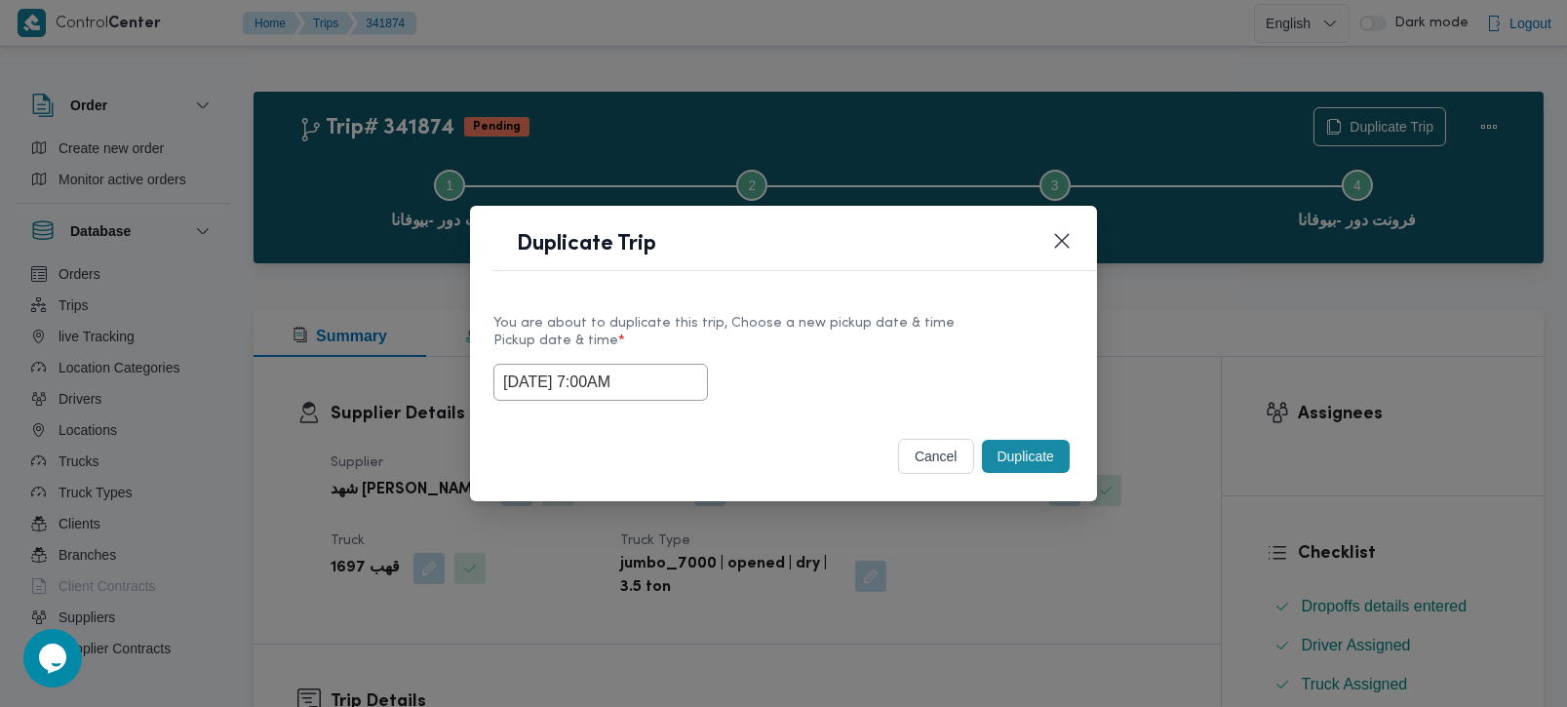
click at [1016, 459] on button "Duplicate" at bounding box center [1026, 456] width 88 height 33
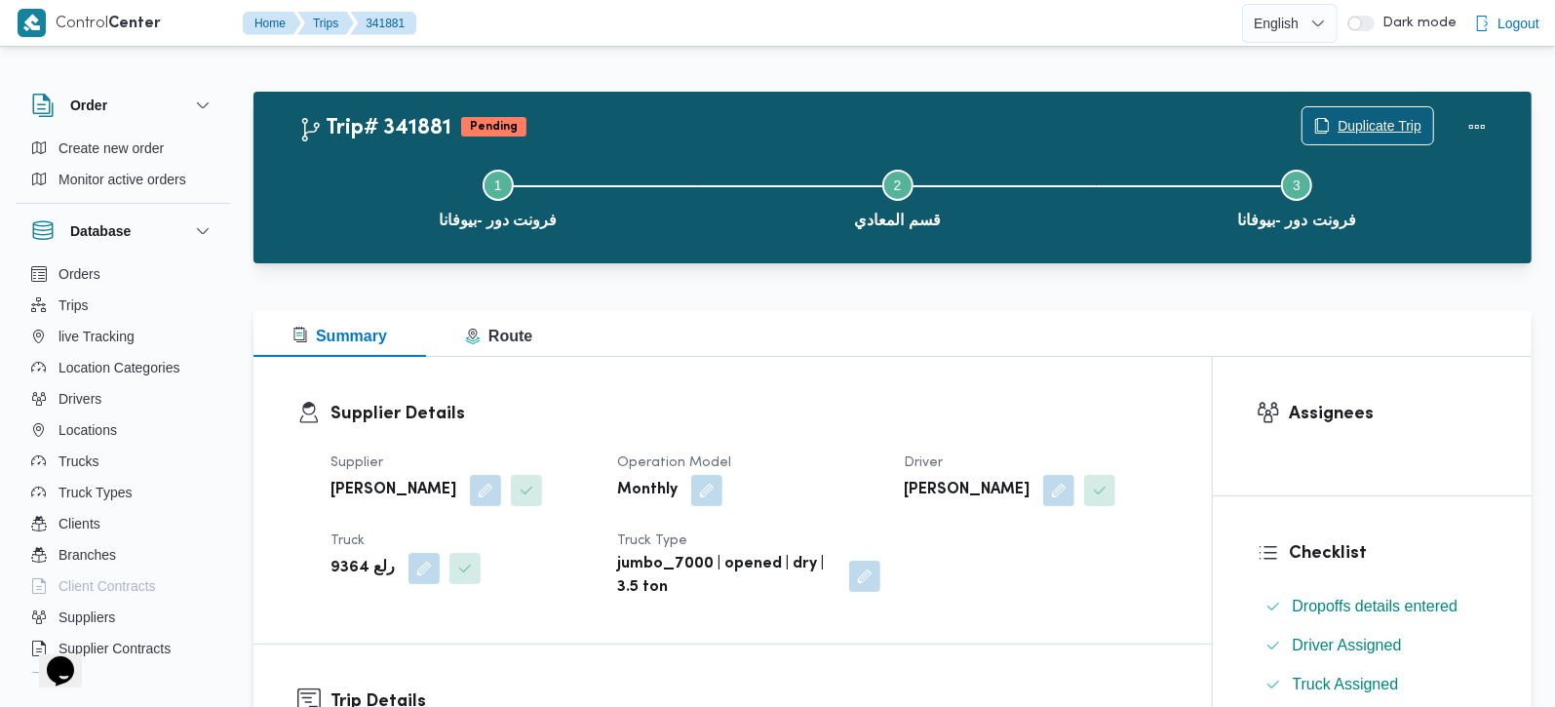
click at [1362, 131] on span "Duplicate Trip" at bounding box center [1380, 125] width 84 height 23
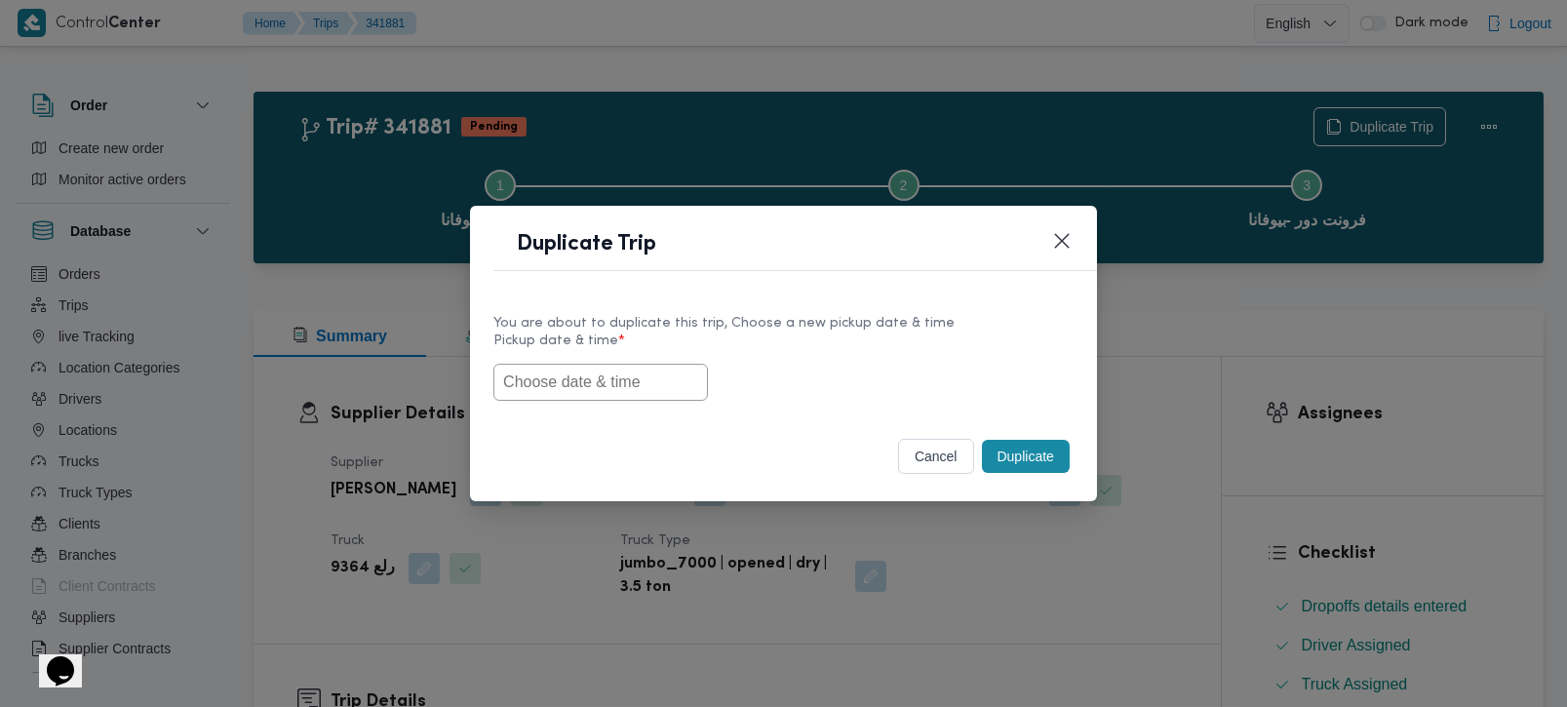
click at [678, 377] on input "text" at bounding box center [600, 382] width 214 height 37
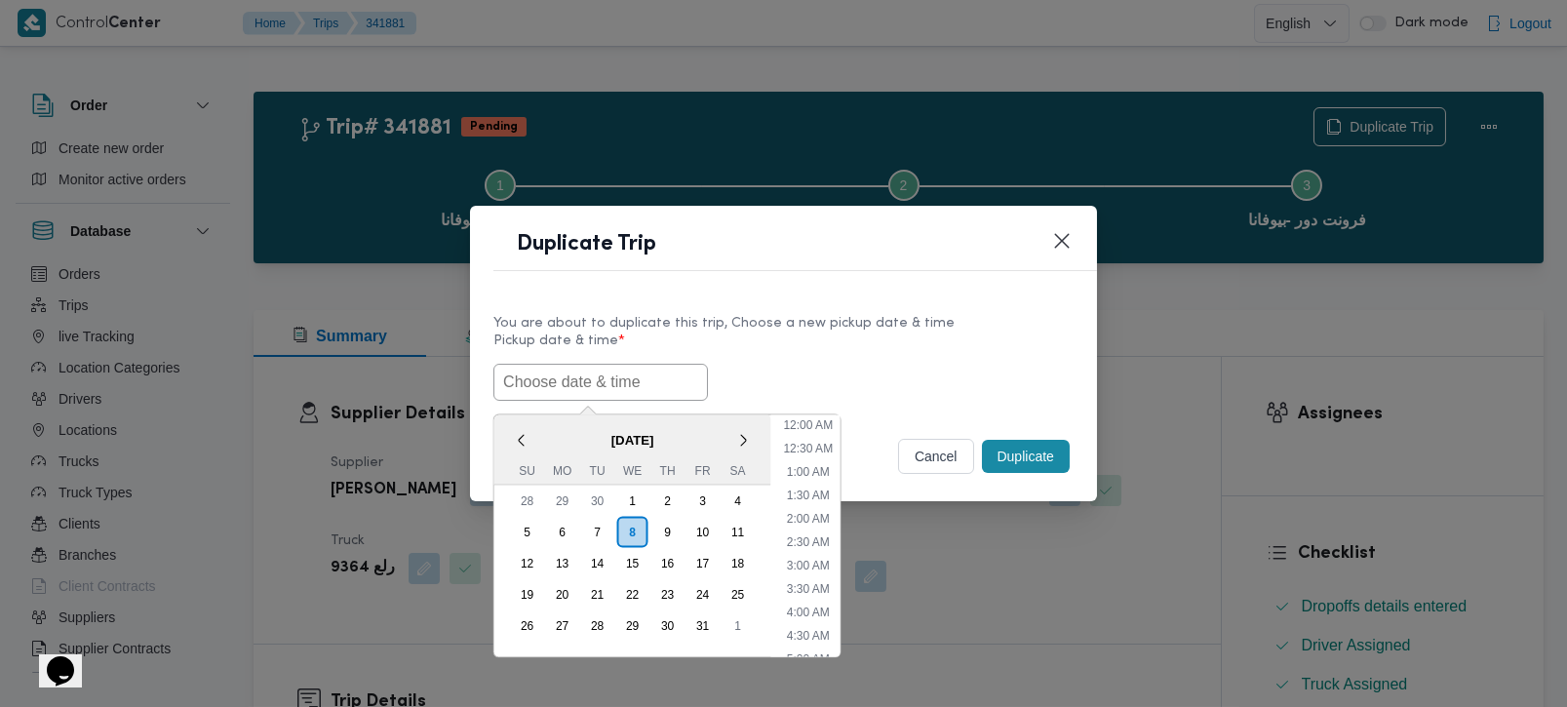
paste input "[DATE] 7:00AM"
type input "[DATE] 7:00AM"
click at [829, 364] on div "08/10/2025 7:00AM < October 2025 > Su Mo Tu We Th Fr Sa 28 29 30 1 2 3 4 5 6 7 …" at bounding box center [783, 382] width 580 height 37
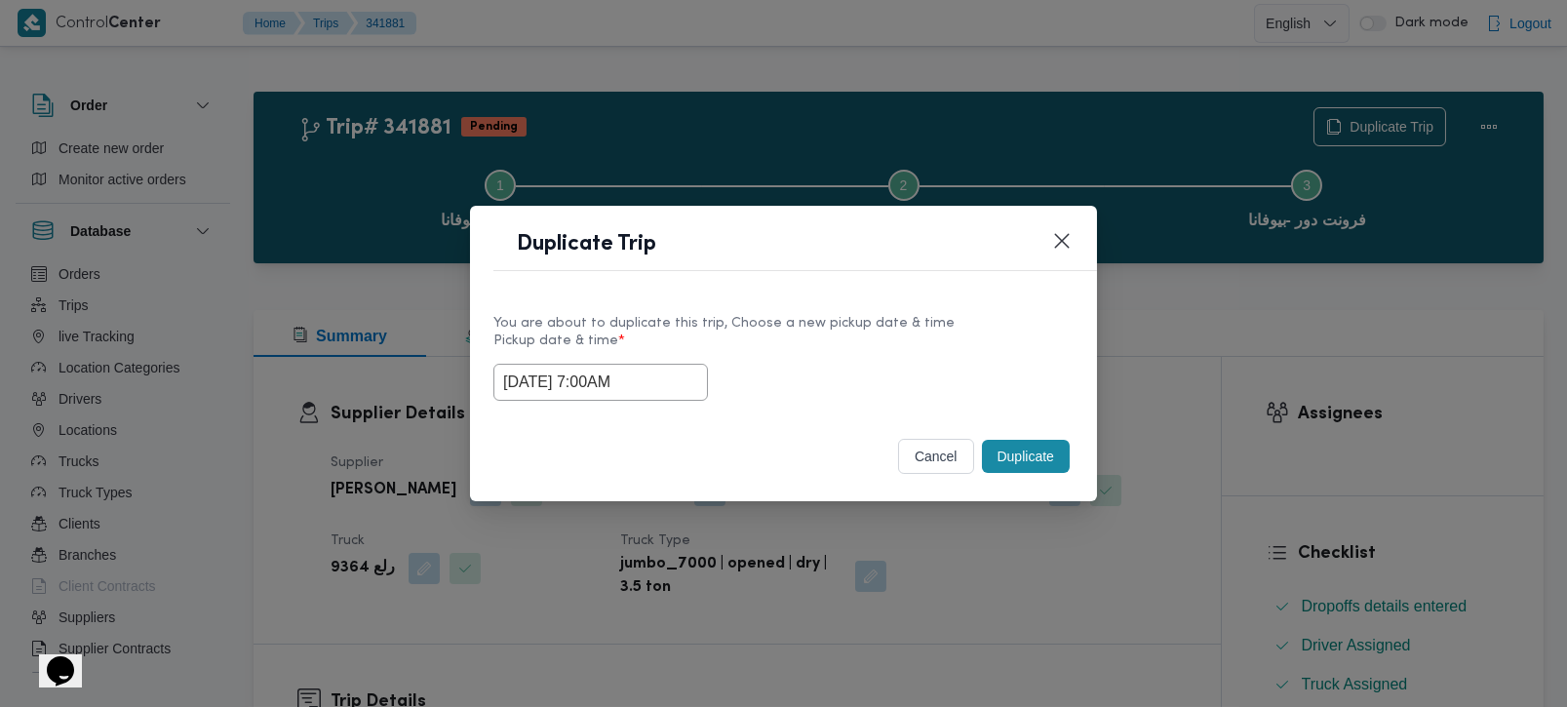
click at [1034, 464] on button "Duplicate" at bounding box center [1026, 456] width 88 height 33
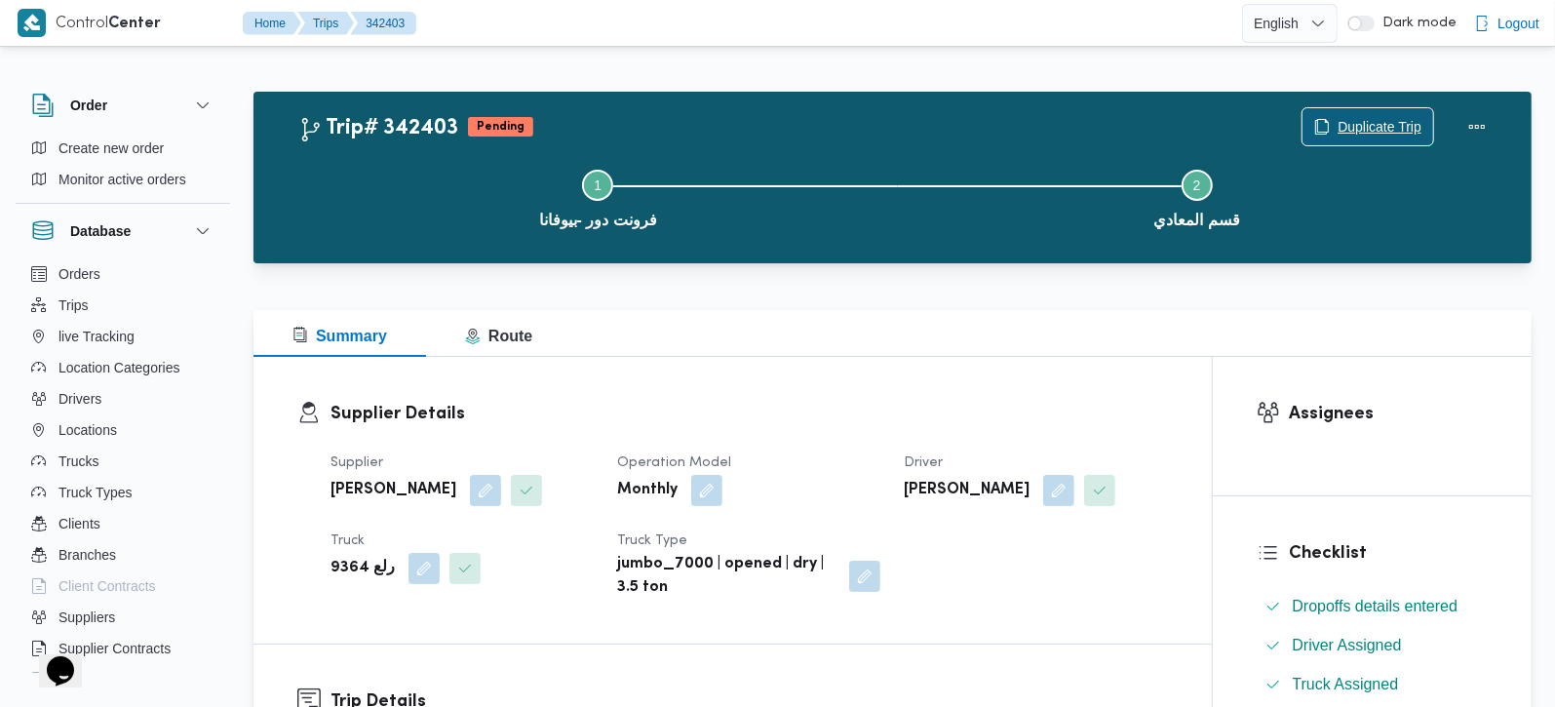
scroll to position [458, 0]
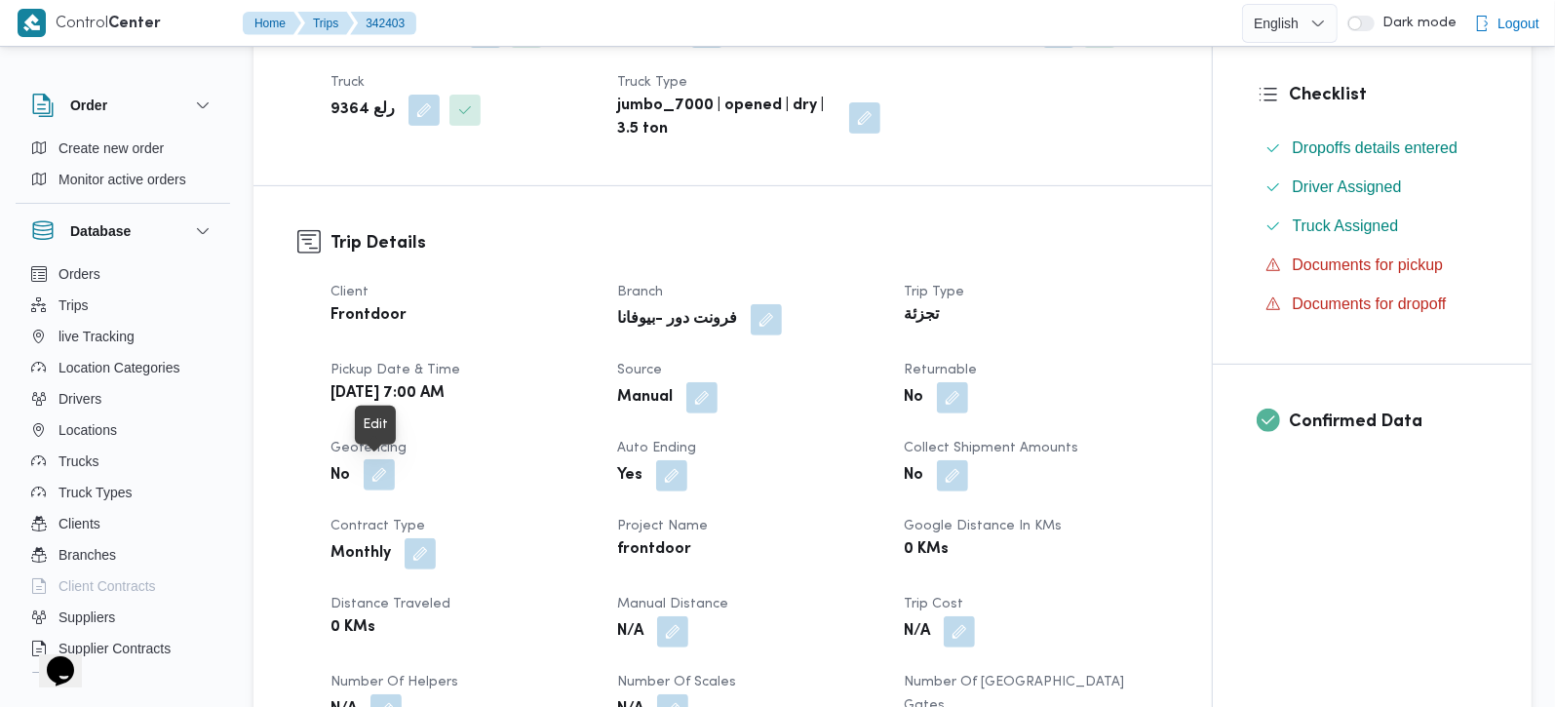
click at [380, 465] on button "button" at bounding box center [379, 474] width 31 height 31
click at [956, 394] on button "button" at bounding box center [952, 396] width 31 height 31
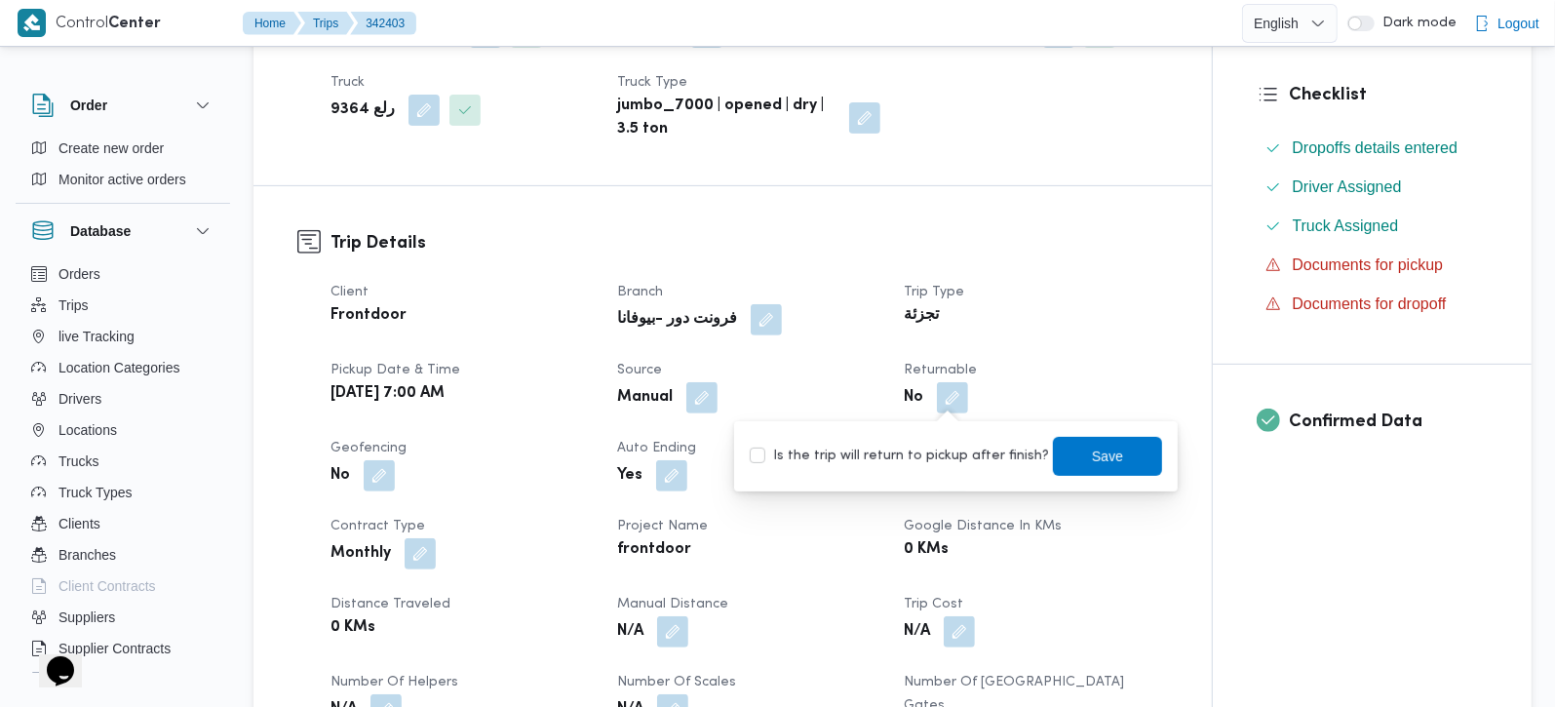
click at [917, 449] on label "Is the trip will return to pickup after finish?" at bounding box center [899, 456] width 299 height 23
checkbox input "true"
click at [1110, 463] on span "Save" at bounding box center [1107, 455] width 109 height 39
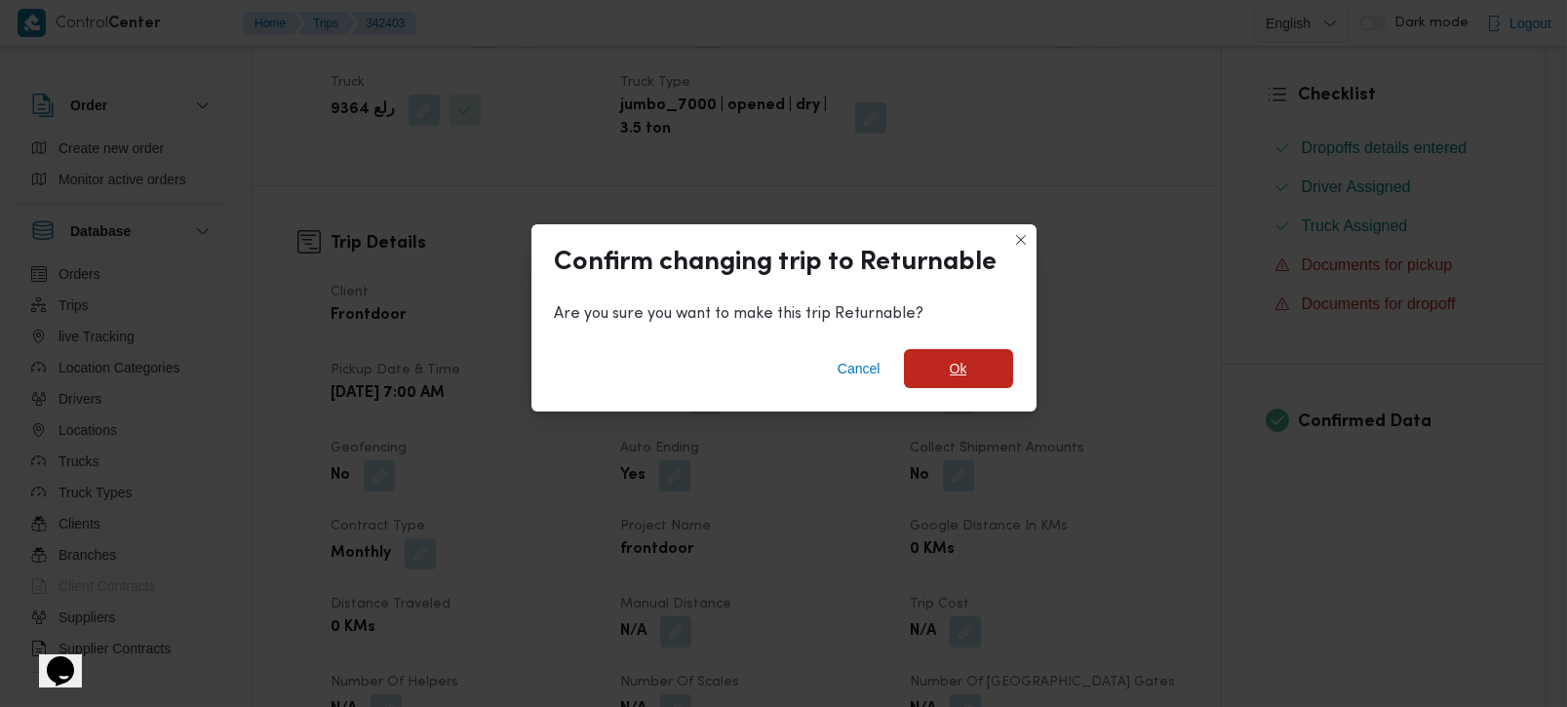
click at [930, 378] on span "Ok" at bounding box center [958, 368] width 109 height 39
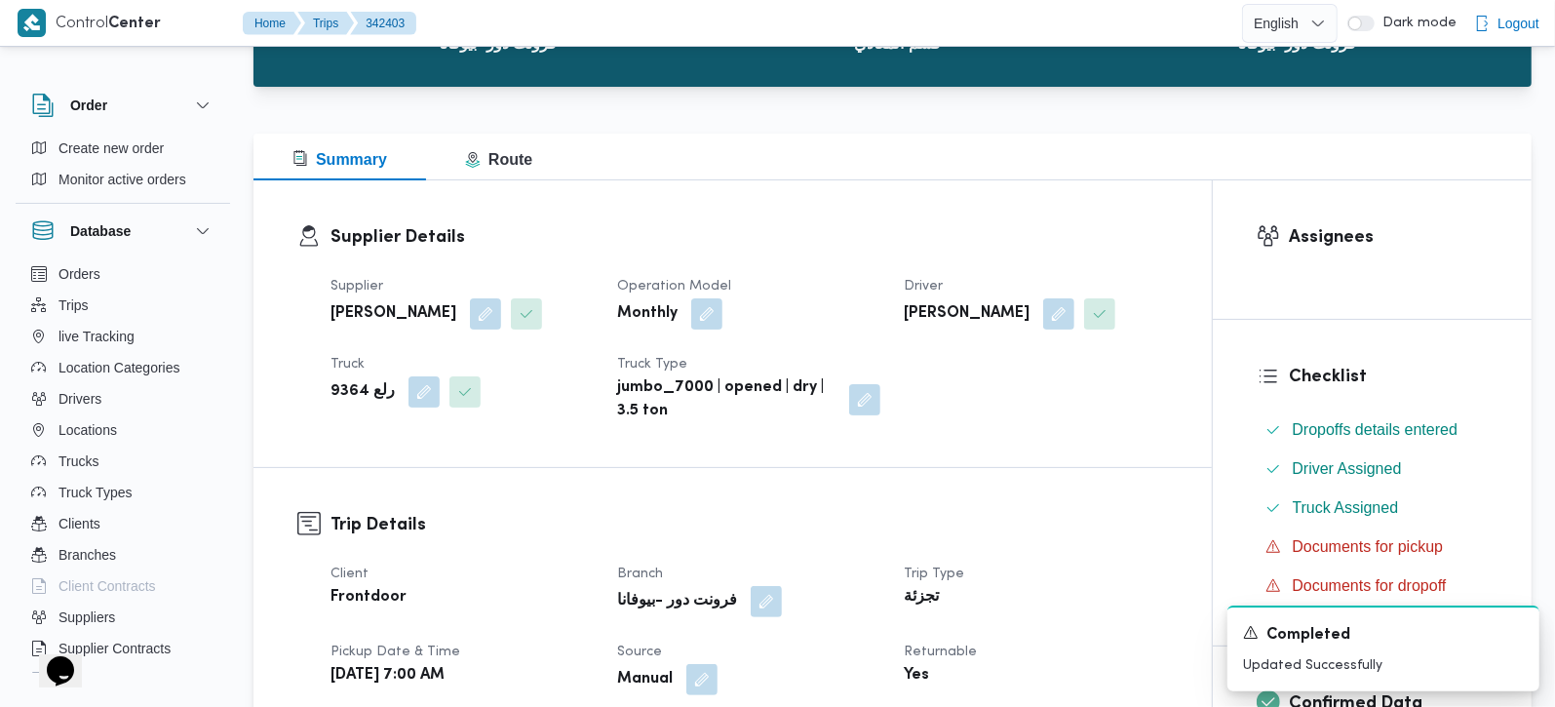
scroll to position [0, 0]
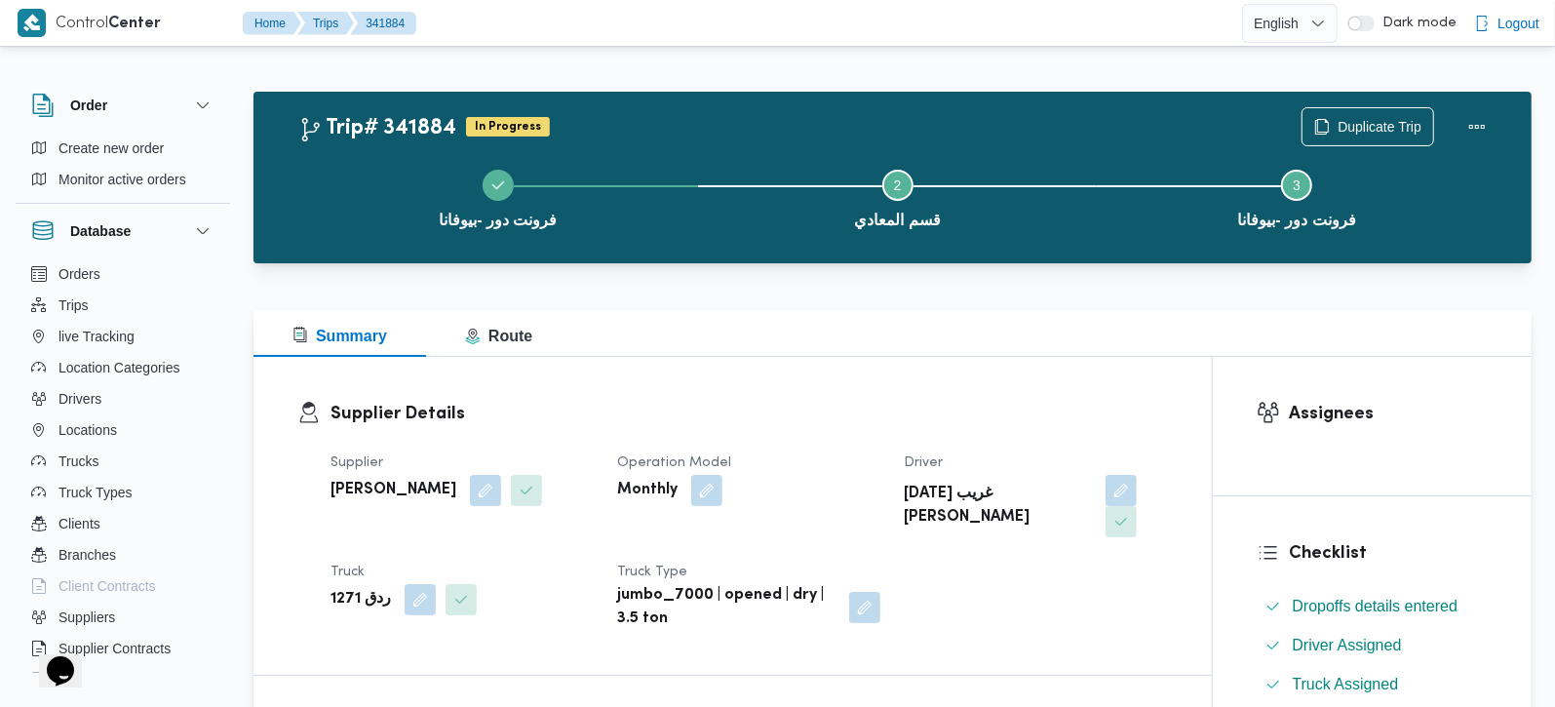
click at [1387, 136] on div "فرونت دور -بيوفانا Step 2 is incomplete 2 قسم المعادي Step 3 is incomplete 3 فر…" at bounding box center [898, 197] width 1222 height 125
click at [1370, 124] on span "Duplicate Trip" at bounding box center [1380, 125] width 84 height 23
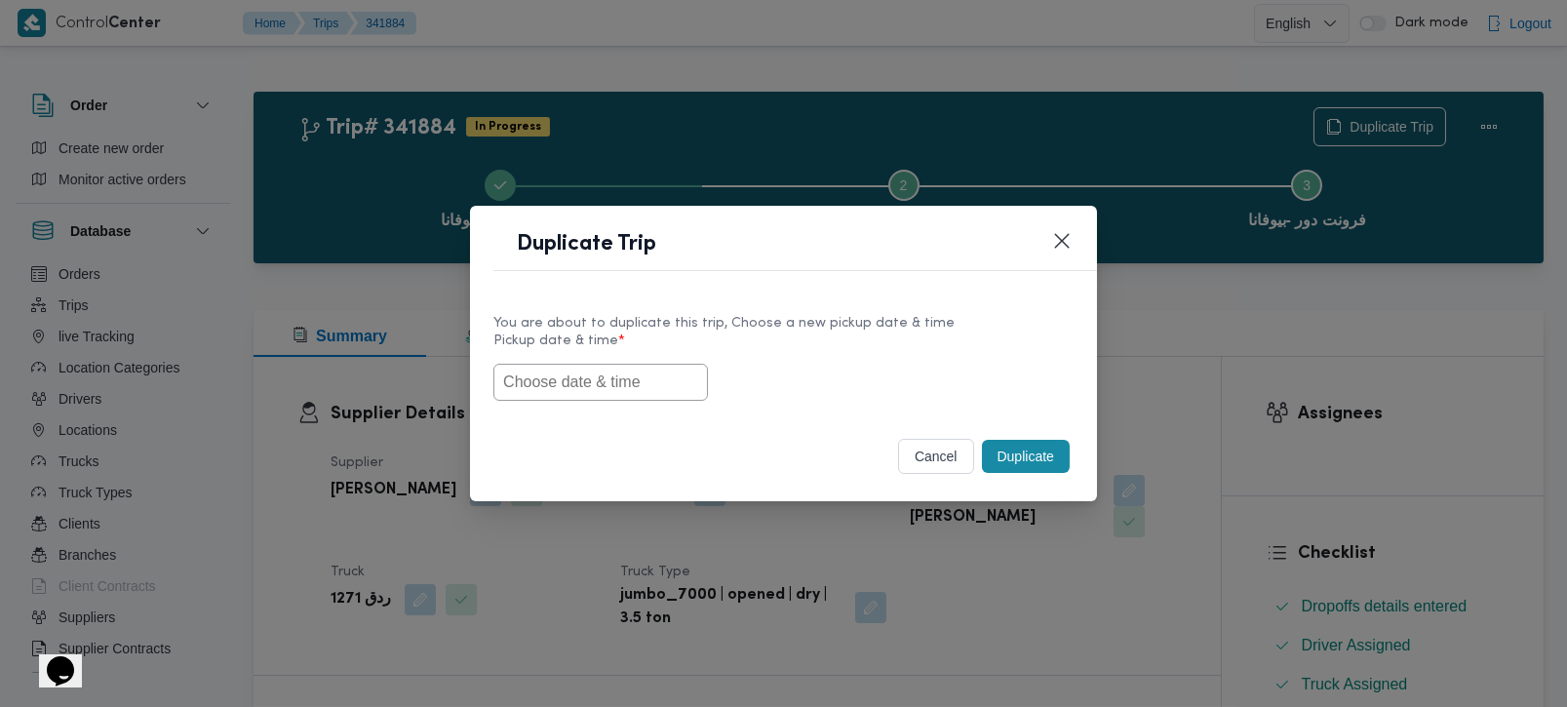
click at [612, 384] on input "text" at bounding box center [600, 382] width 214 height 37
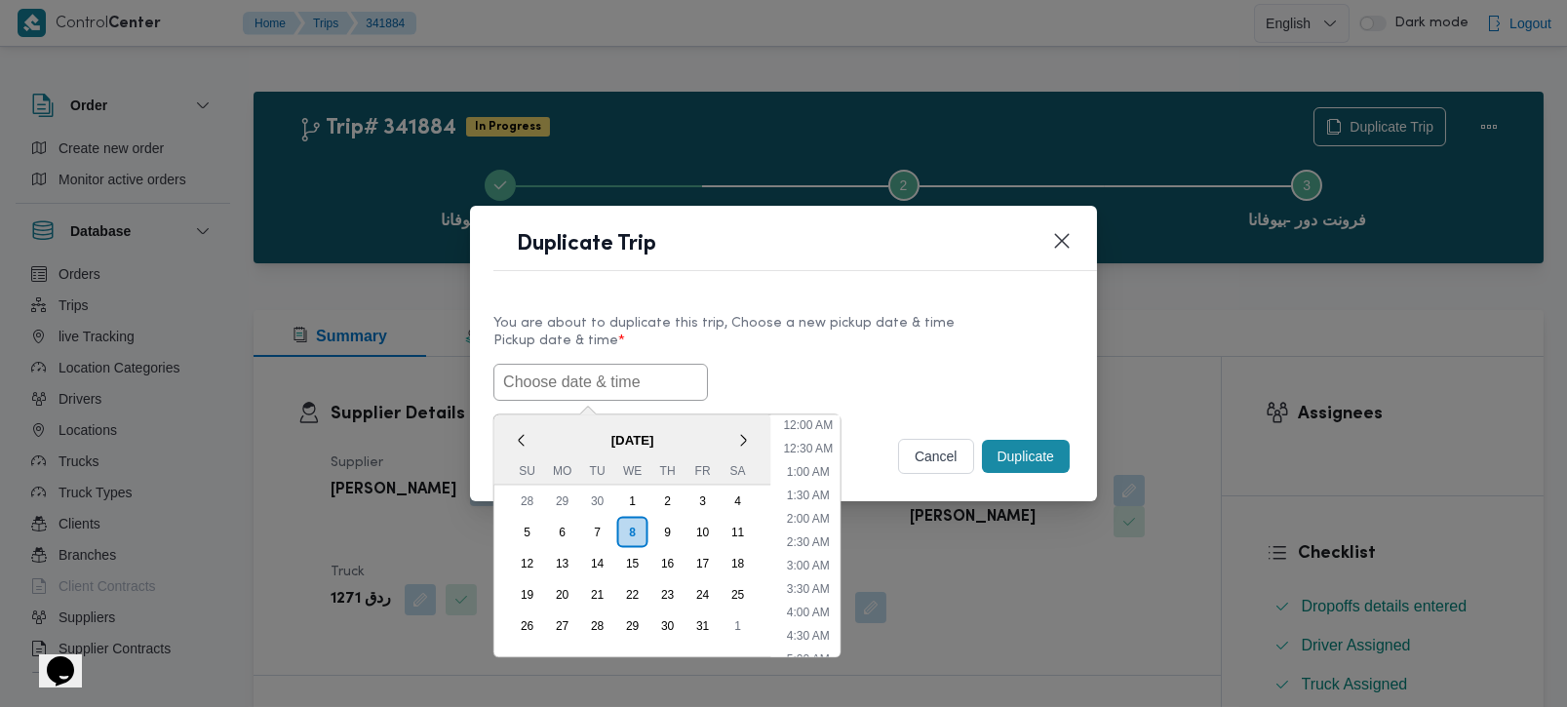
paste input "[DATE] 7:00AM"
type input "[DATE] 7:00AM"
click at [796, 358] on label "Pickup date & time *" at bounding box center [783, 348] width 580 height 30
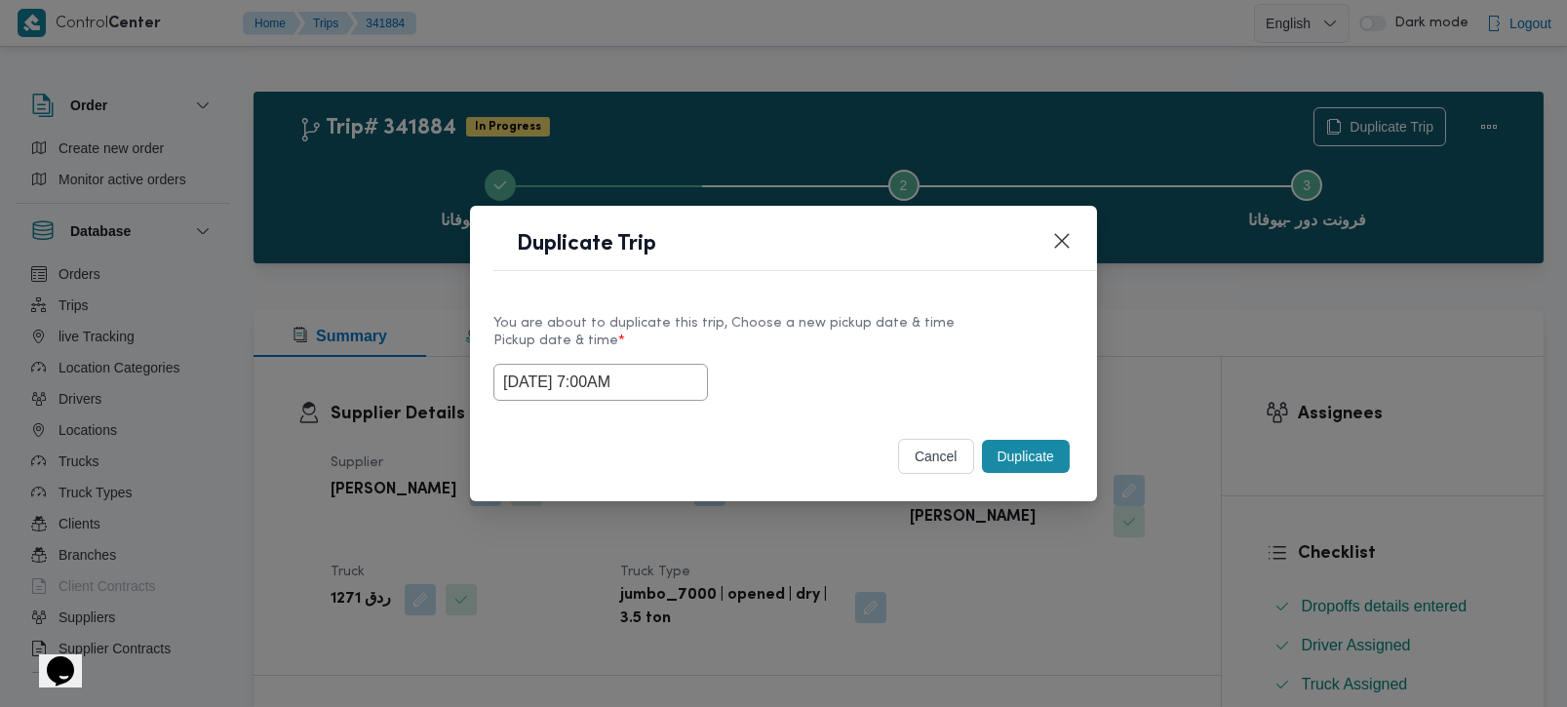
click at [995, 441] on button "Duplicate" at bounding box center [1026, 456] width 88 height 33
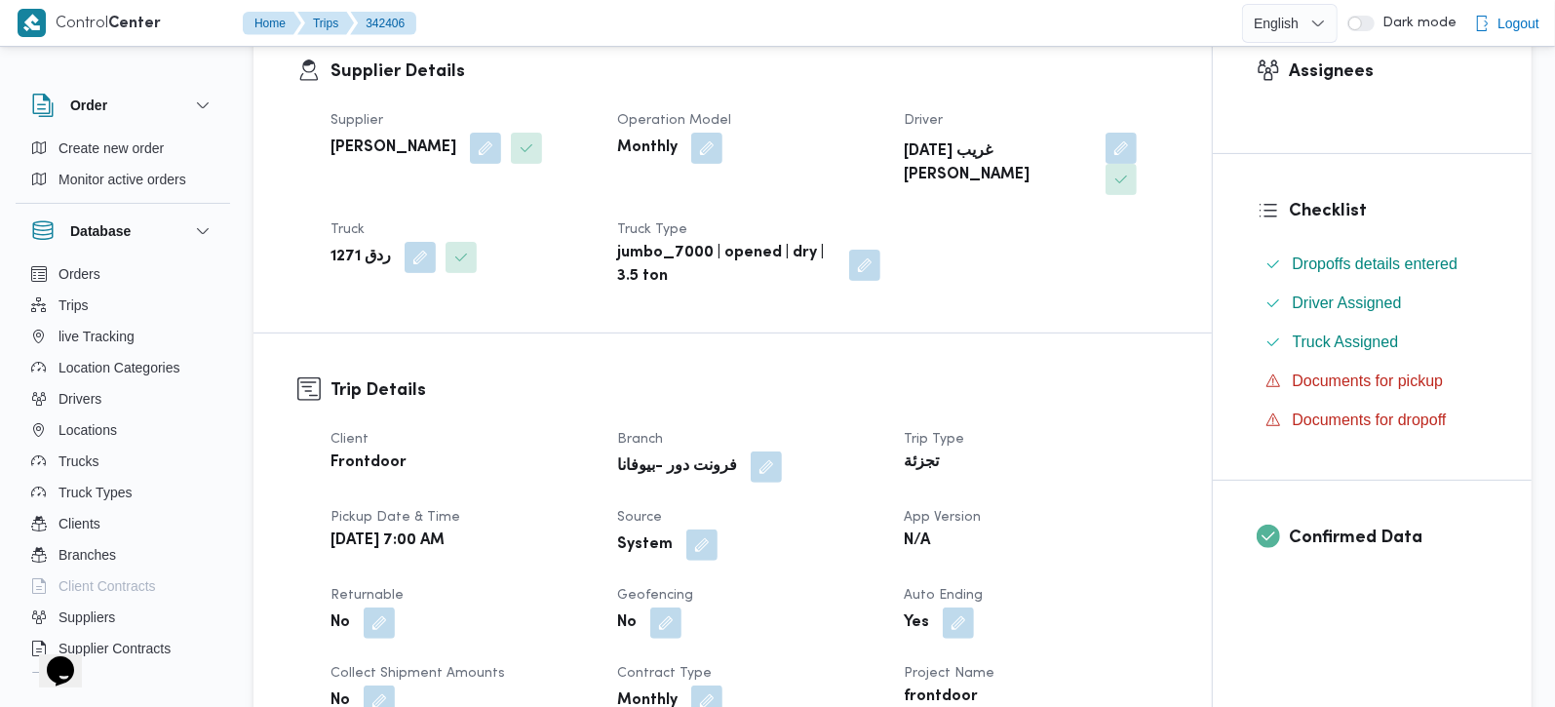
scroll to position [343, 0]
click at [386, 605] on button "button" at bounding box center [379, 620] width 31 height 31
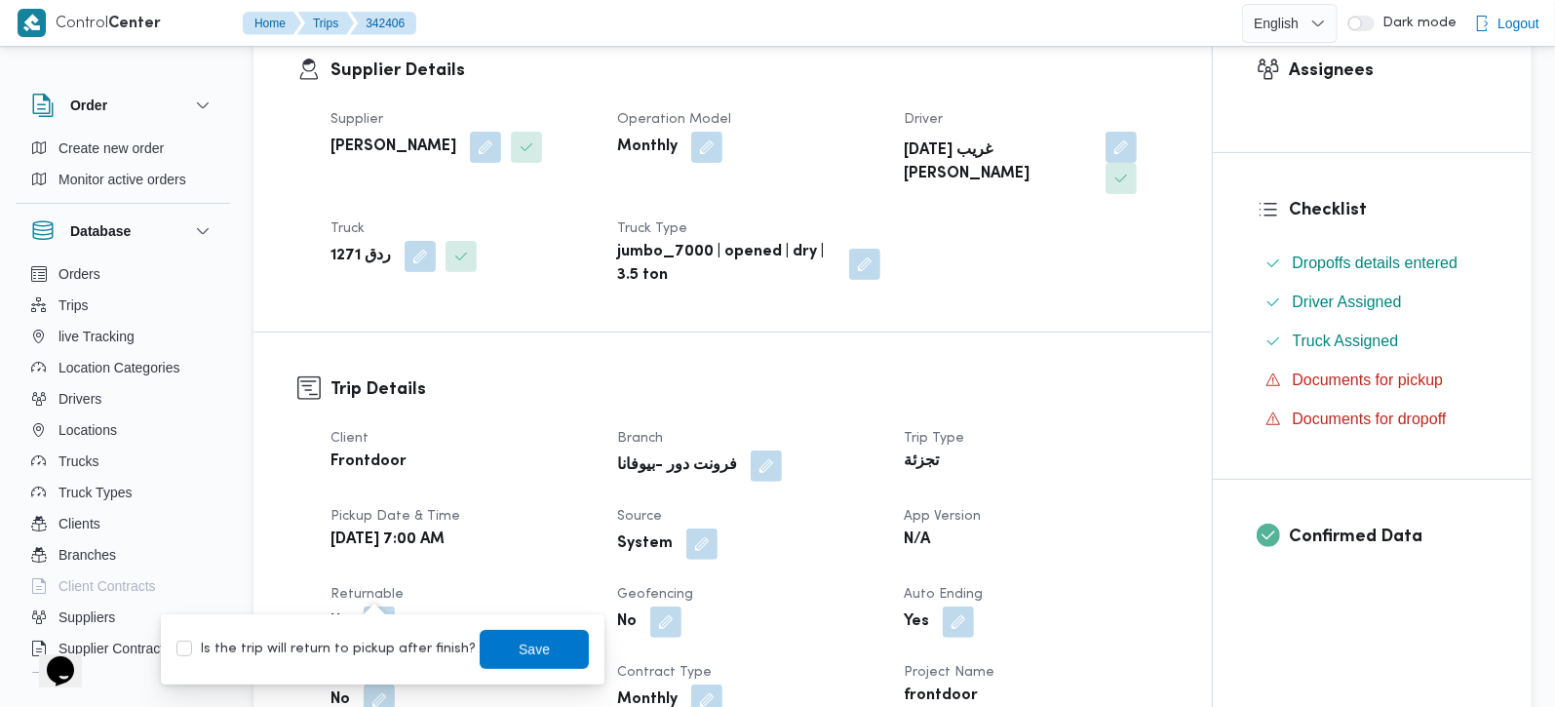
click at [372, 644] on label "Is the trip will return to pickup after finish?" at bounding box center [325, 649] width 299 height 23
checkbox input "true"
click at [480, 640] on span "Save" at bounding box center [534, 648] width 109 height 39
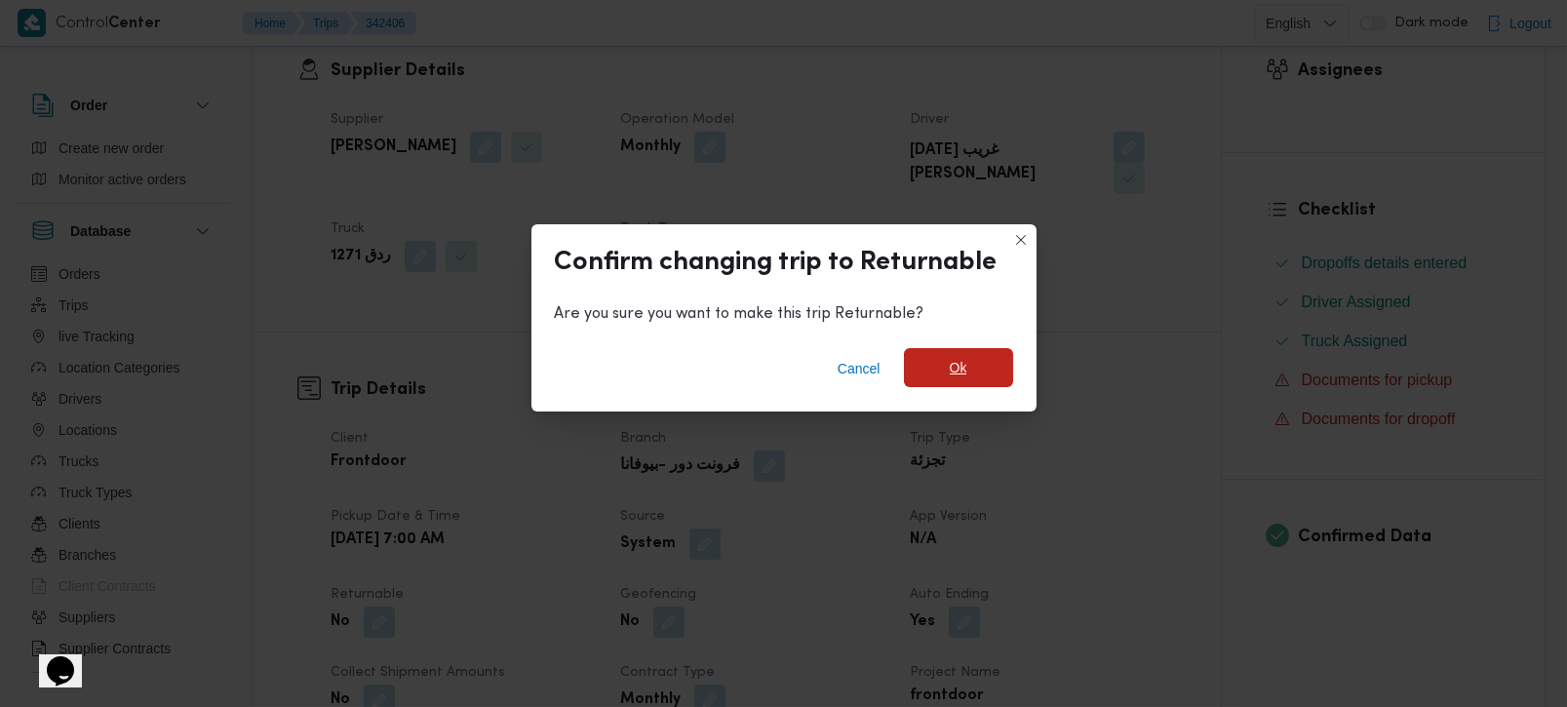
click at [939, 375] on span "Ok" at bounding box center [958, 367] width 109 height 39
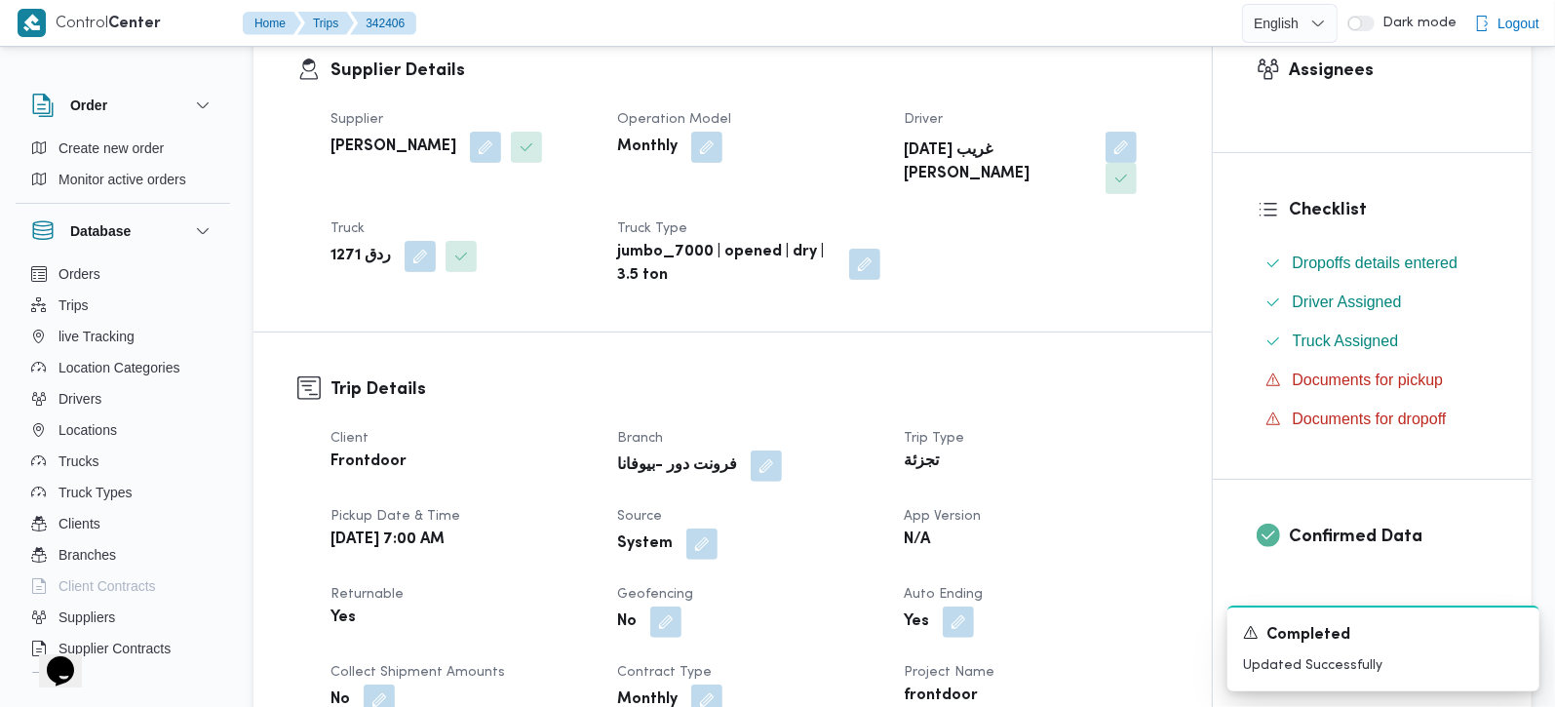
scroll to position [0, 0]
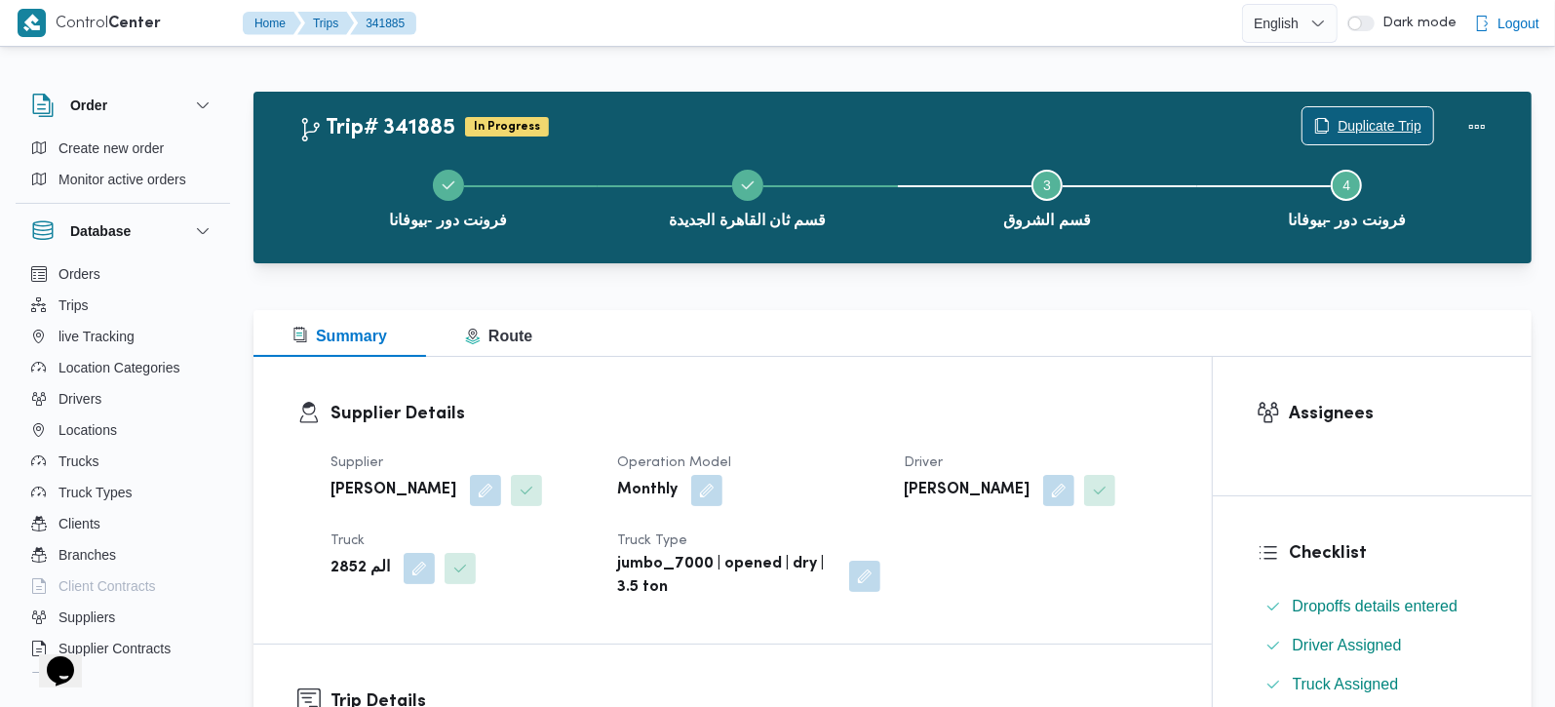
click at [1341, 124] on span "Duplicate Trip" at bounding box center [1380, 125] width 84 height 23
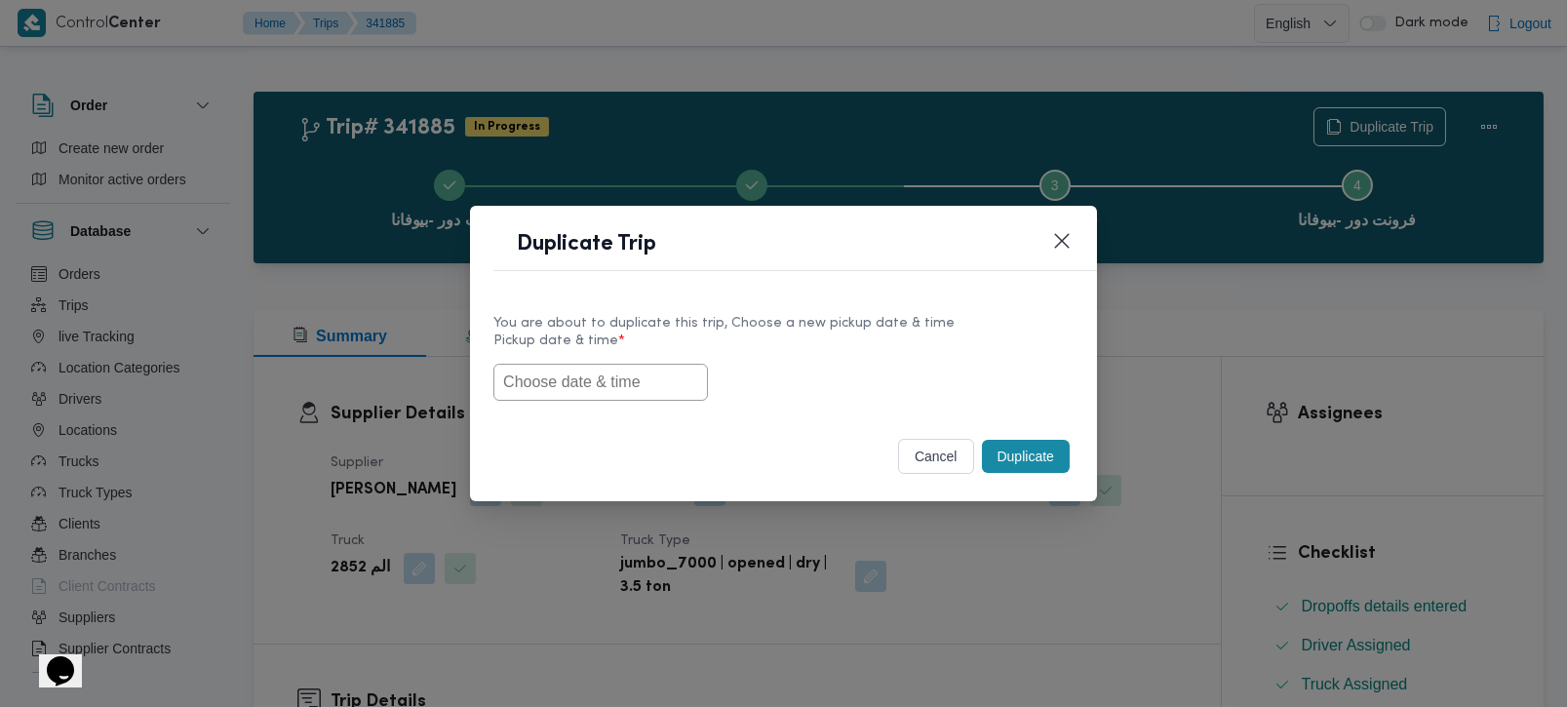
click at [595, 375] on input "text" at bounding box center [600, 382] width 214 height 37
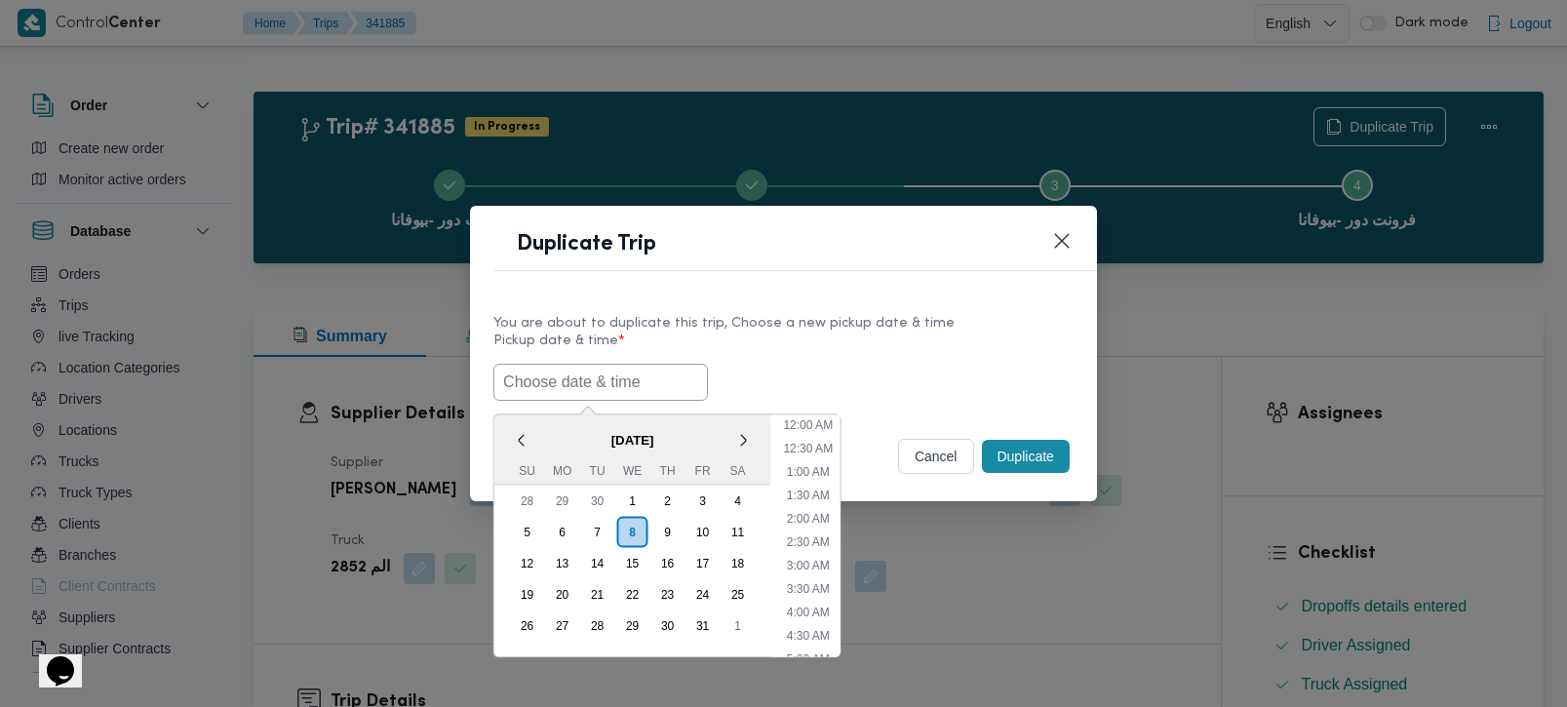
paste input "[DATE] 7:00AM"
type input "[DATE] 7:00AM"
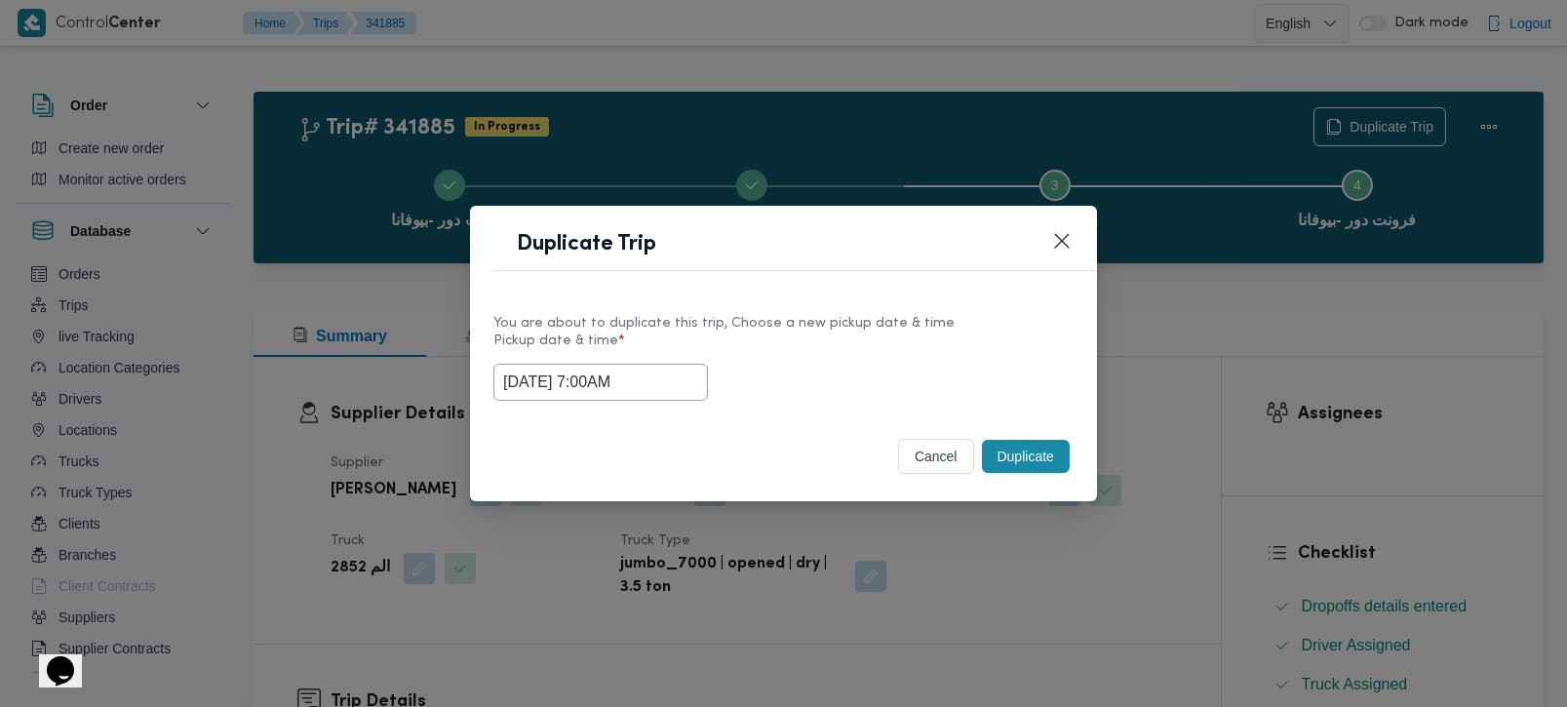
click at [775, 334] on label "Pickup date & time *" at bounding box center [783, 348] width 580 height 30
click at [1008, 462] on button "Duplicate" at bounding box center [1026, 456] width 88 height 33
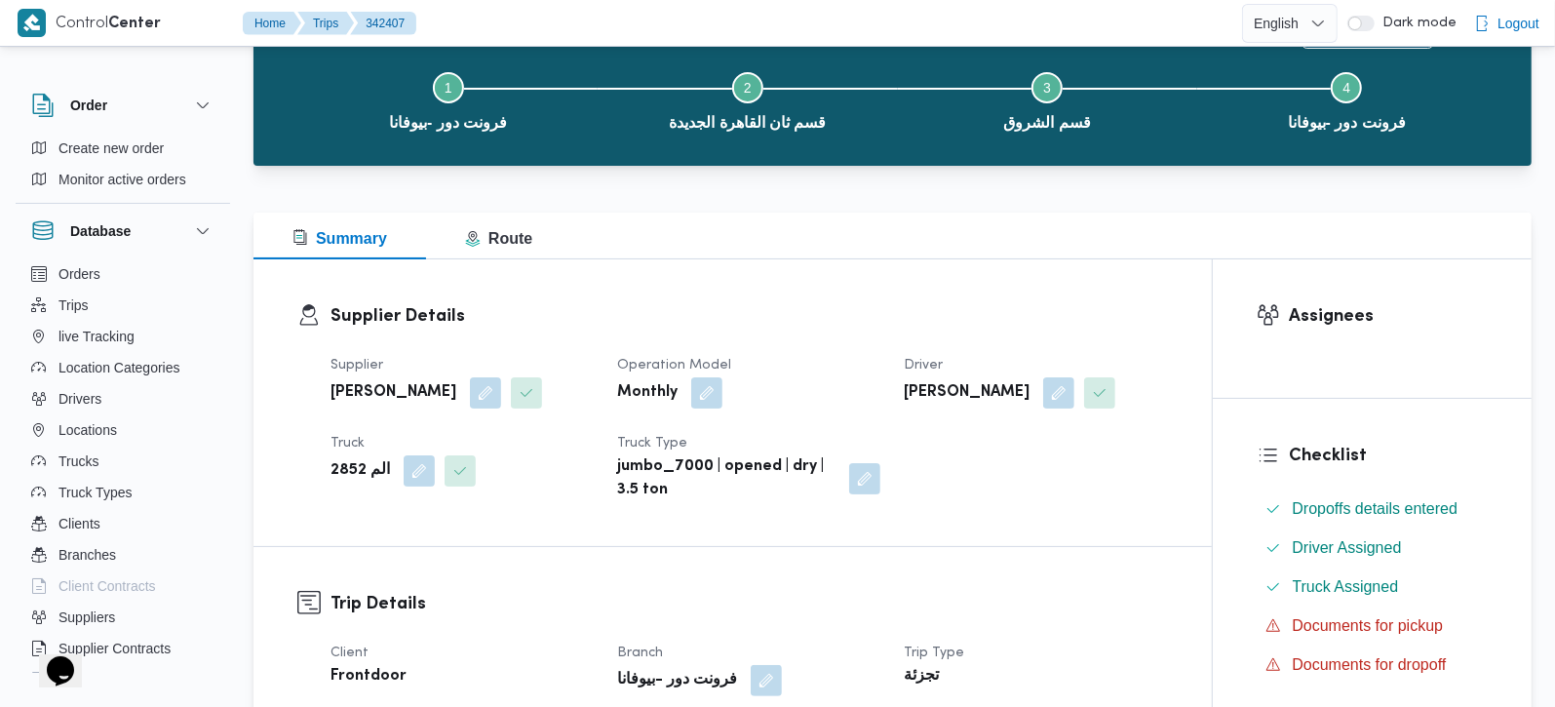
scroll to position [458, 0]
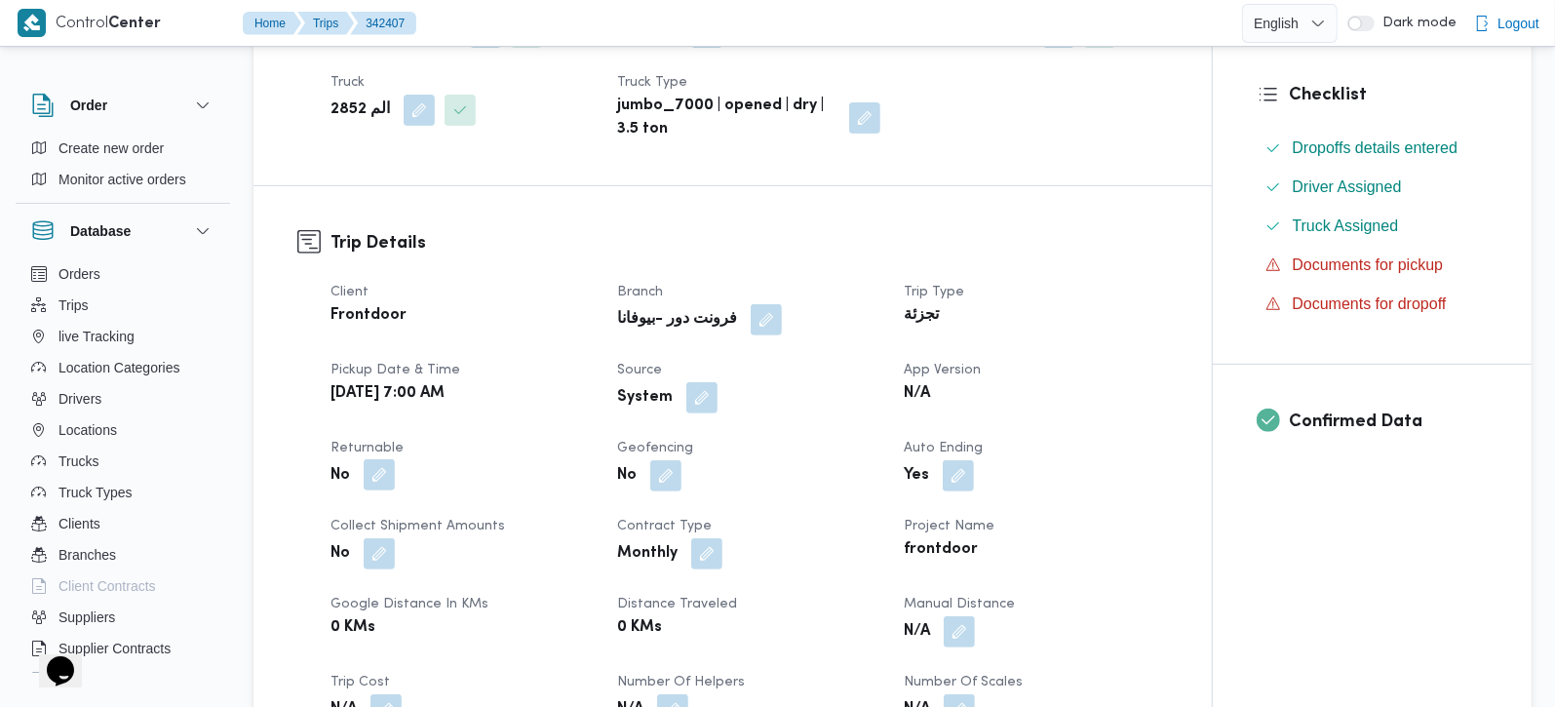
click at [386, 478] on button "button" at bounding box center [379, 474] width 31 height 31
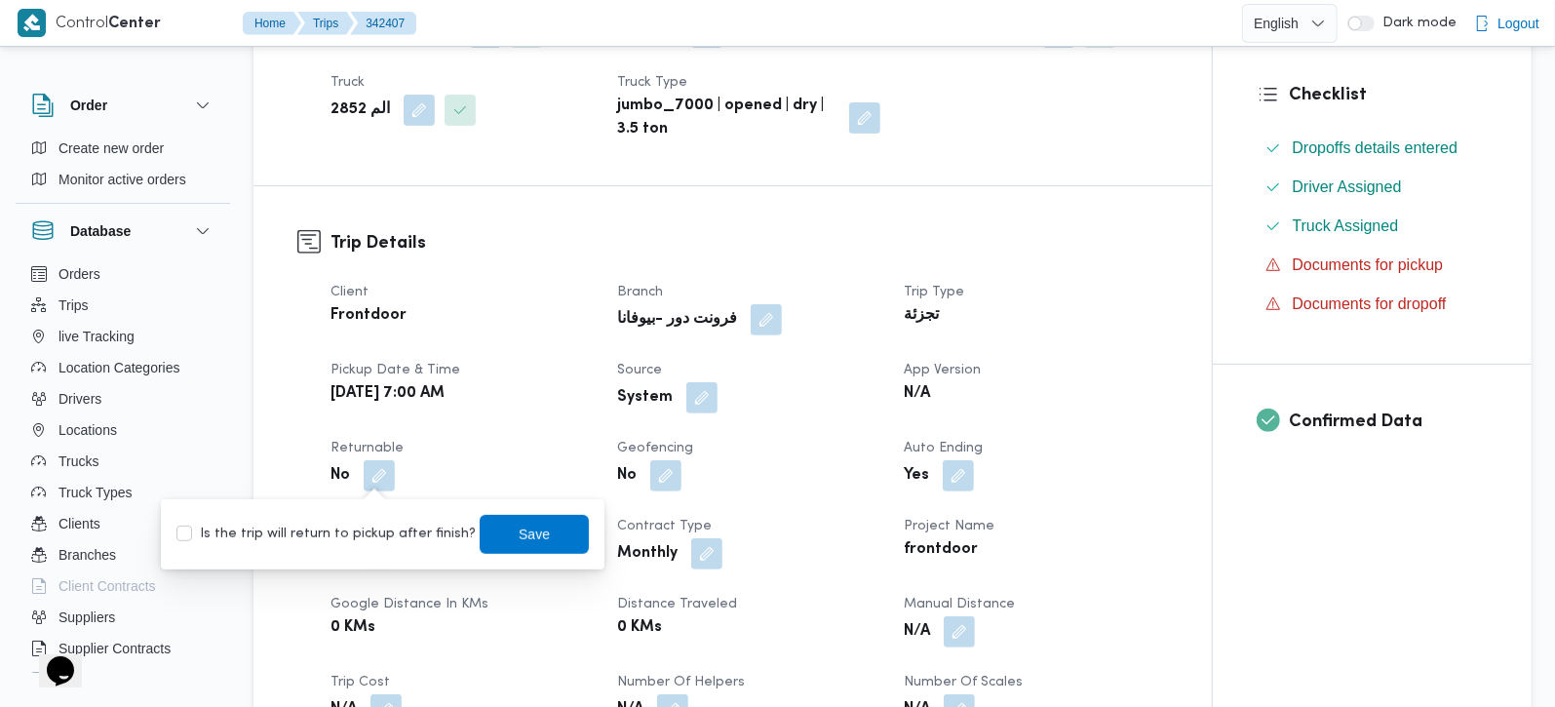
click at [372, 519] on div "Is the trip will return to pickup after finish? Save" at bounding box center [383, 534] width 416 height 43
click at [402, 529] on label "Is the trip will return to pickup after finish?" at bounding box center [325, 534] width 299 height 23
checkbox input "true"
click at [498, 533] on span "Save" at bounding box center [534, 533] width 109 height 39
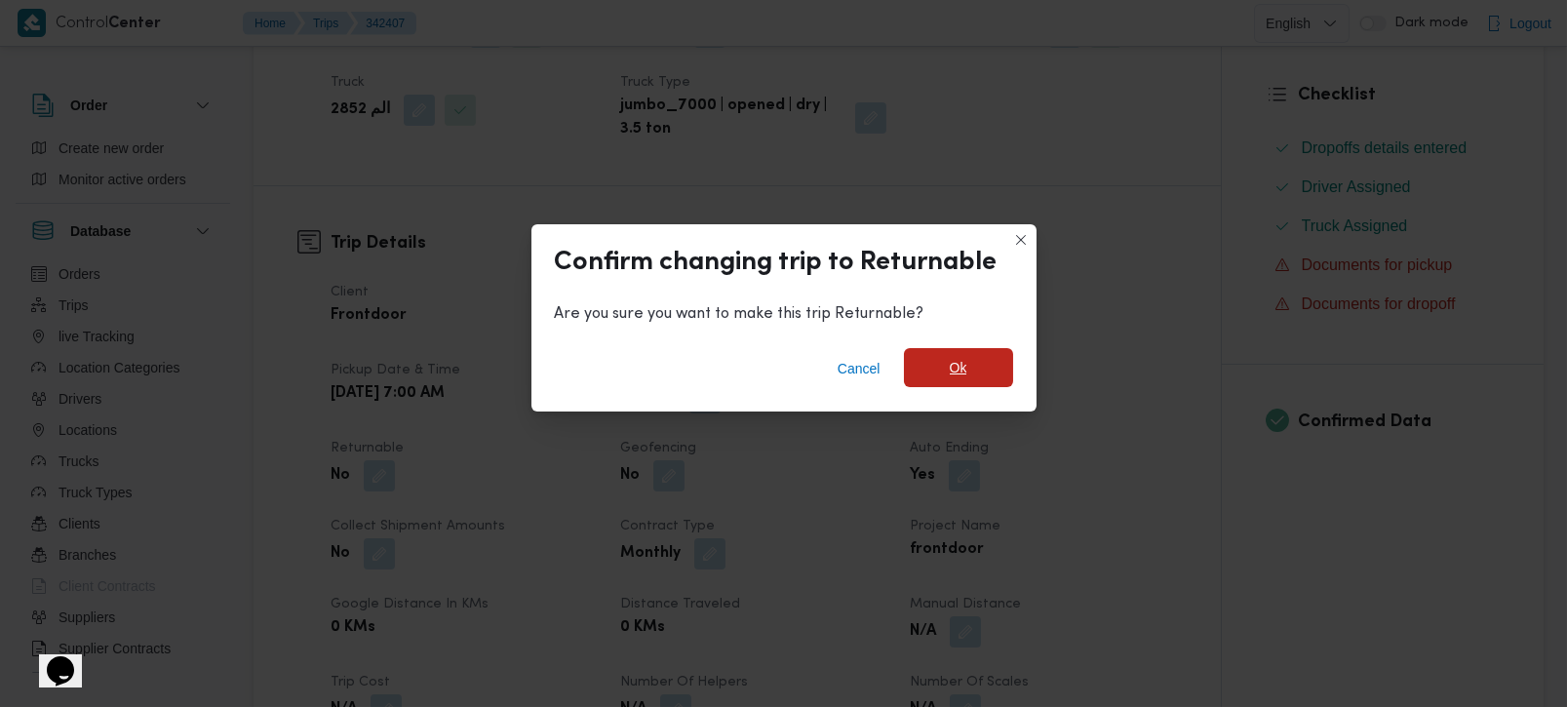
click at [962, 365] on span "Ok" at bounding box center [959, 367] width 18 height 23
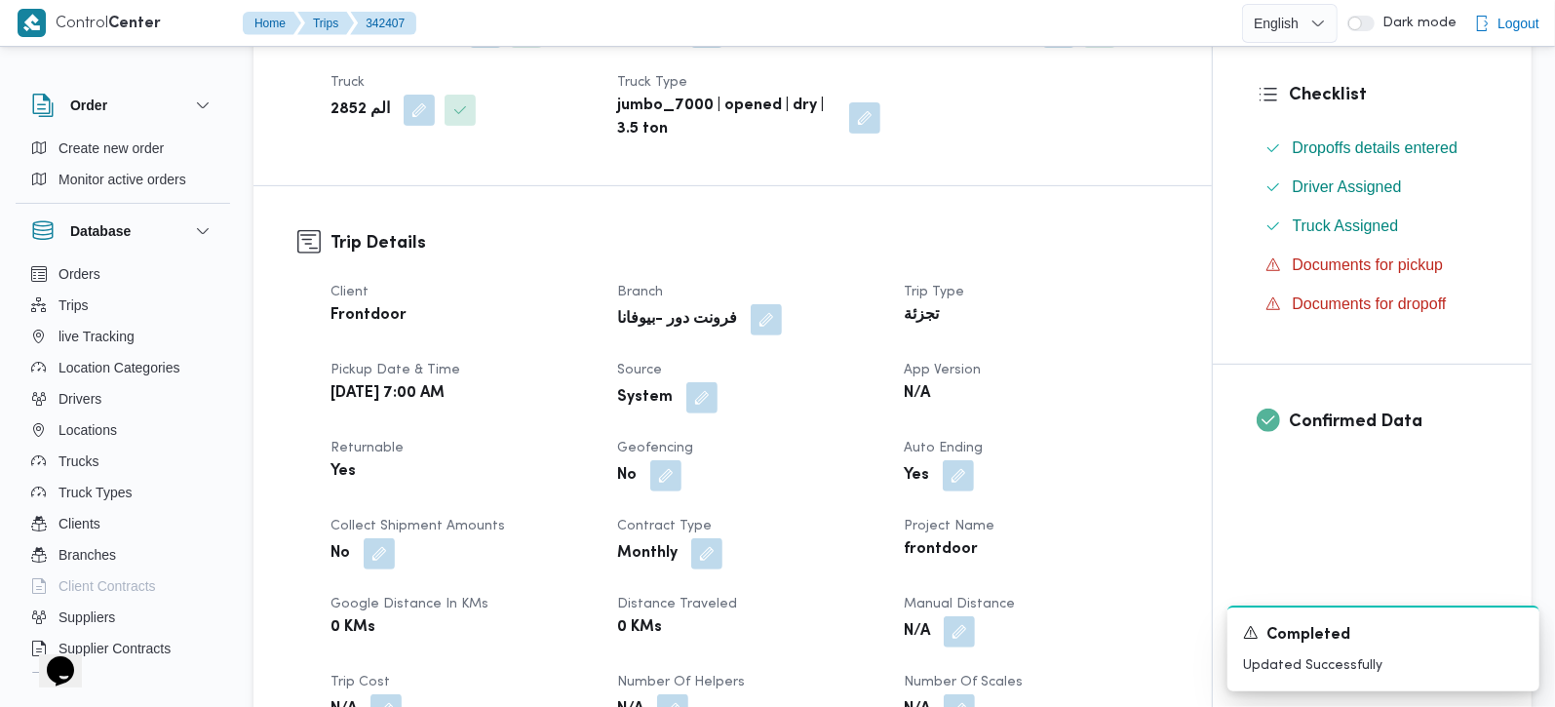
scroll to position [0, 0]
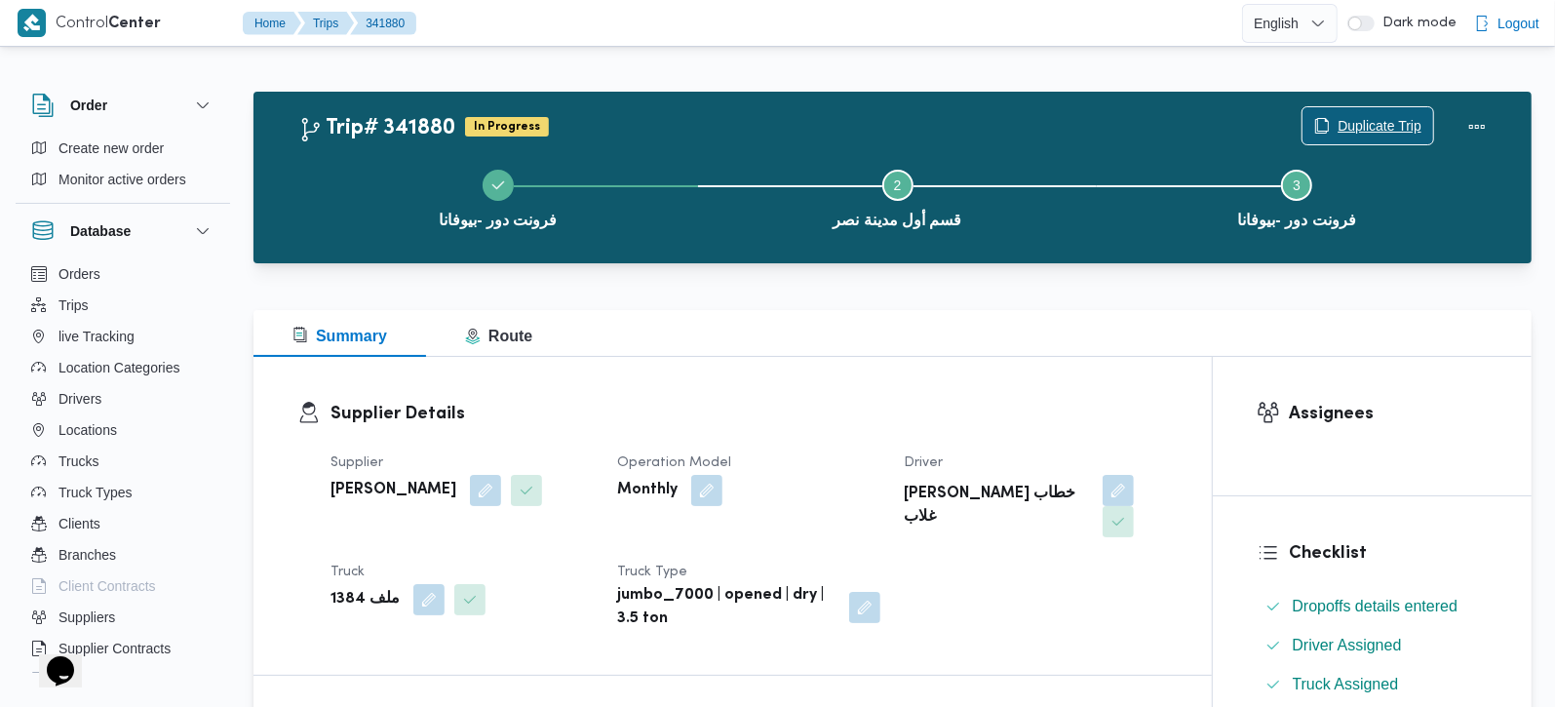
click at [1391, 120] on span "Duplicate Trip" at bounding box center [1380, 125] width 84 height 23
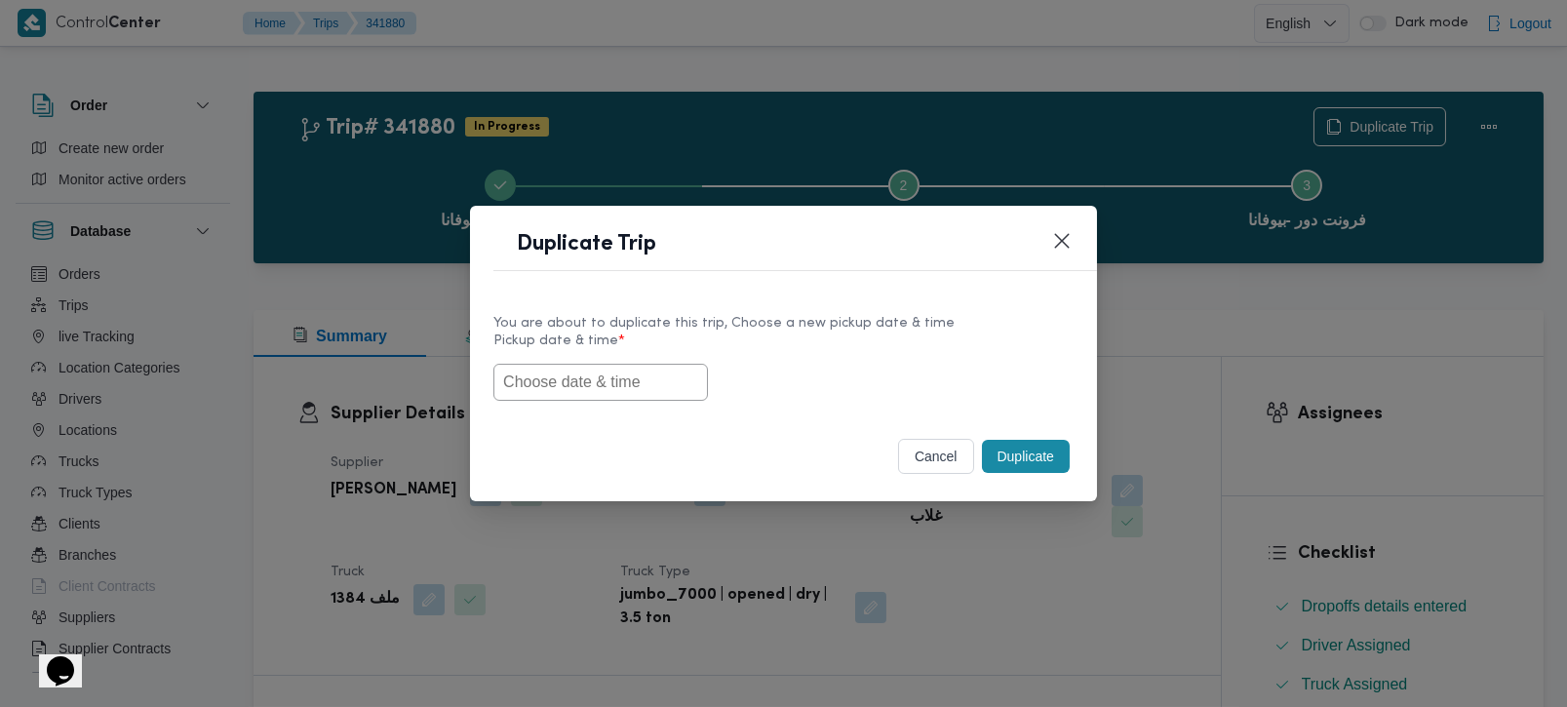
click at [642, 369] on input "text" at bounding box center [600, 382] width 214 height 37
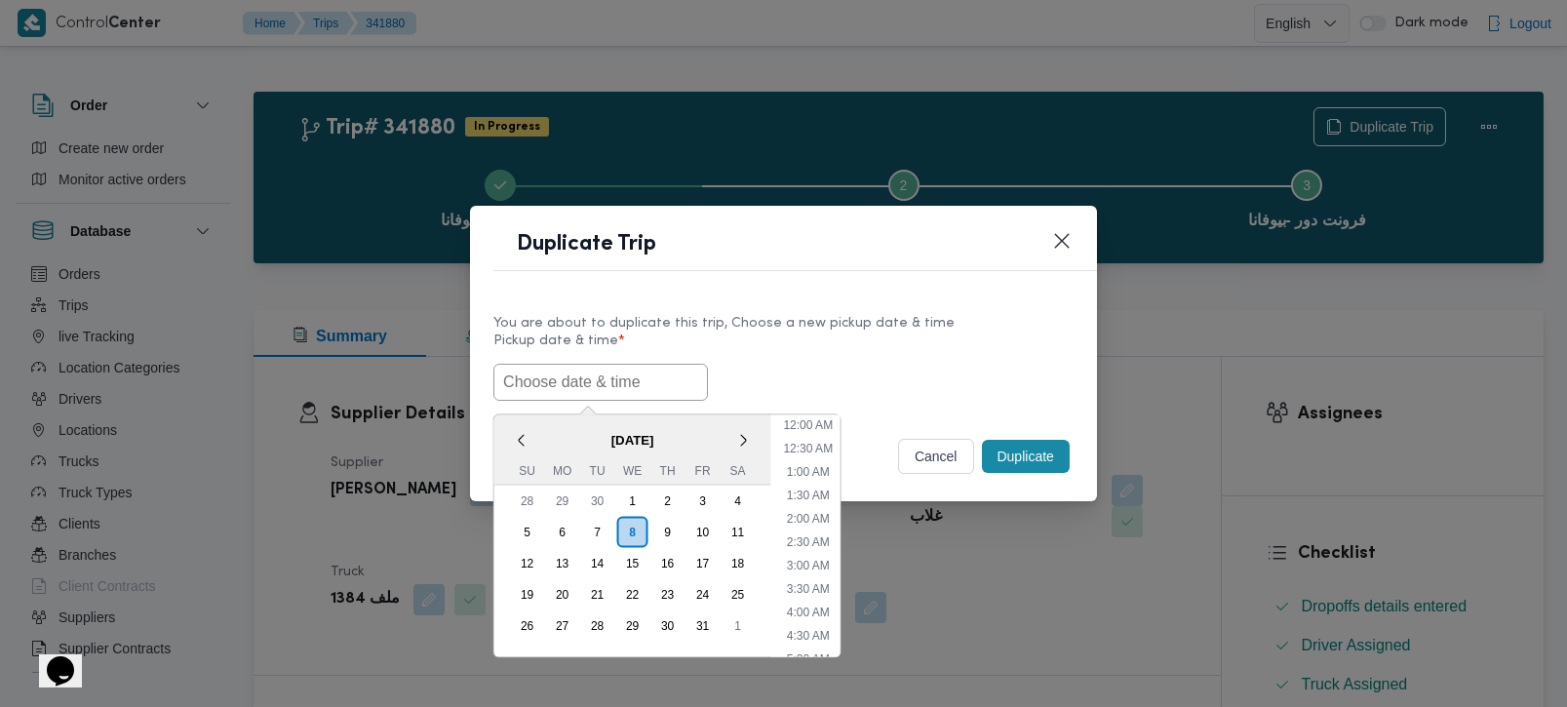
paste input "[DATE] 7:00AM"
type input "[DATE] 7:00AM"
click at [839, 343] on label "Pickup date & time *" at bounding box center [783, 348] width 580 height 30
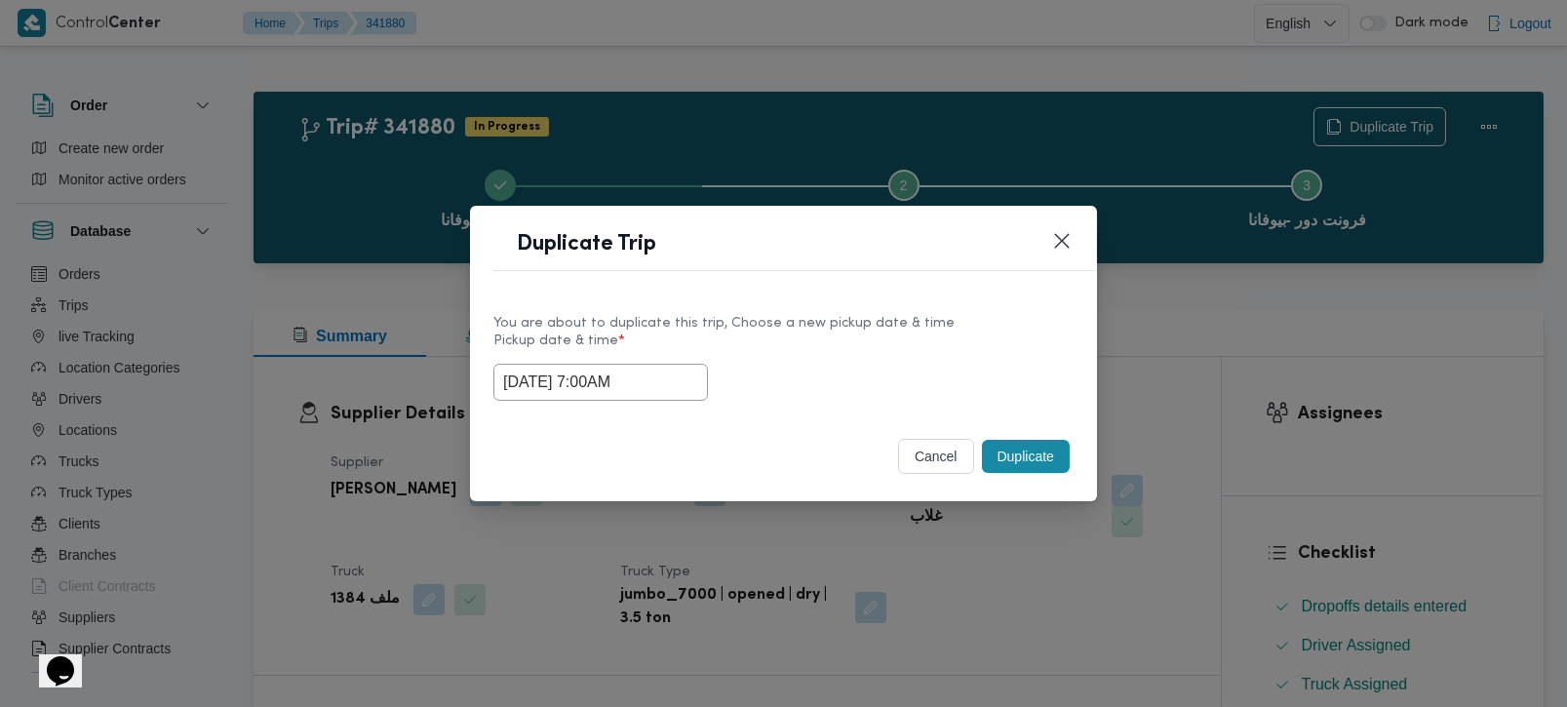
click at [1054, 470] on button "Duplicate" at bounding box center [1026, 456] width 88 height 33
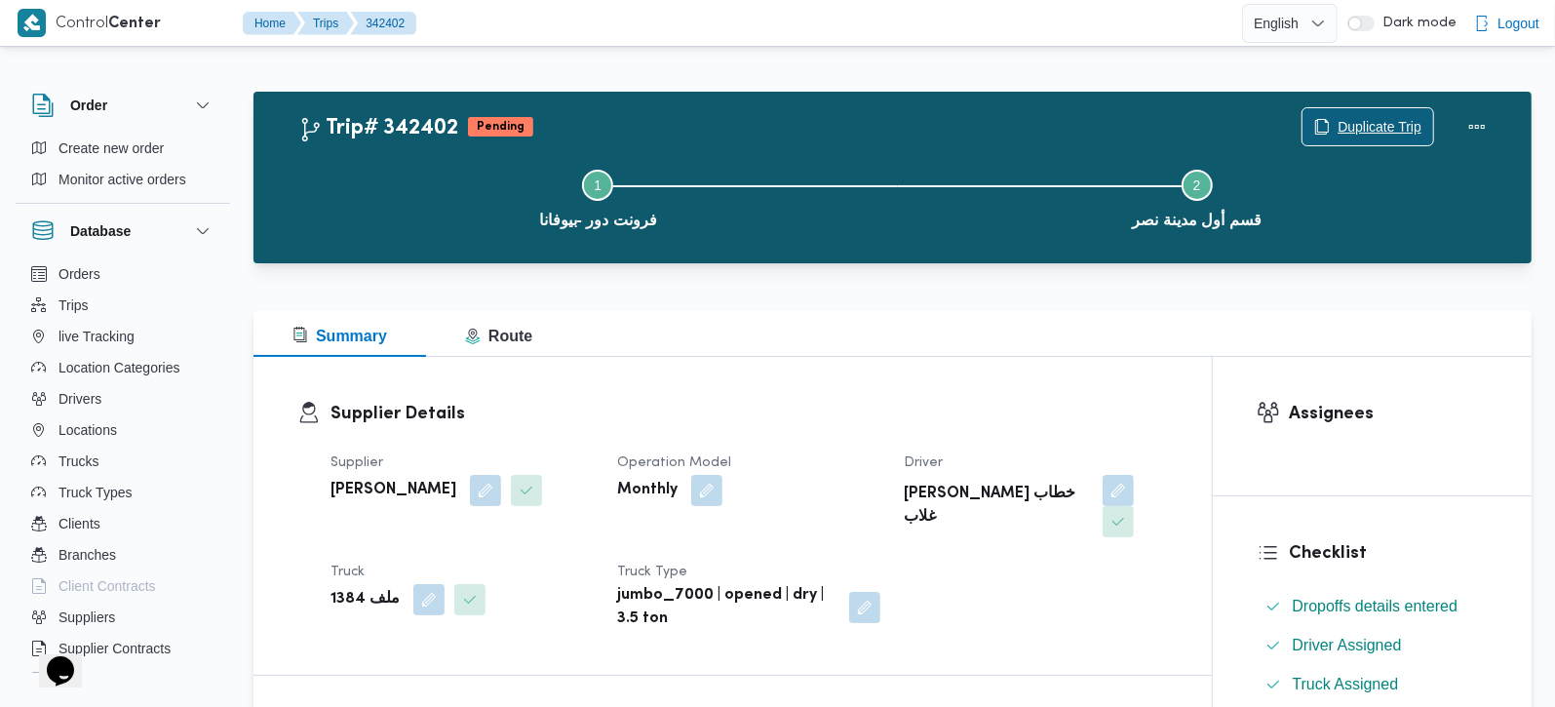
scroll to position [573, 0]
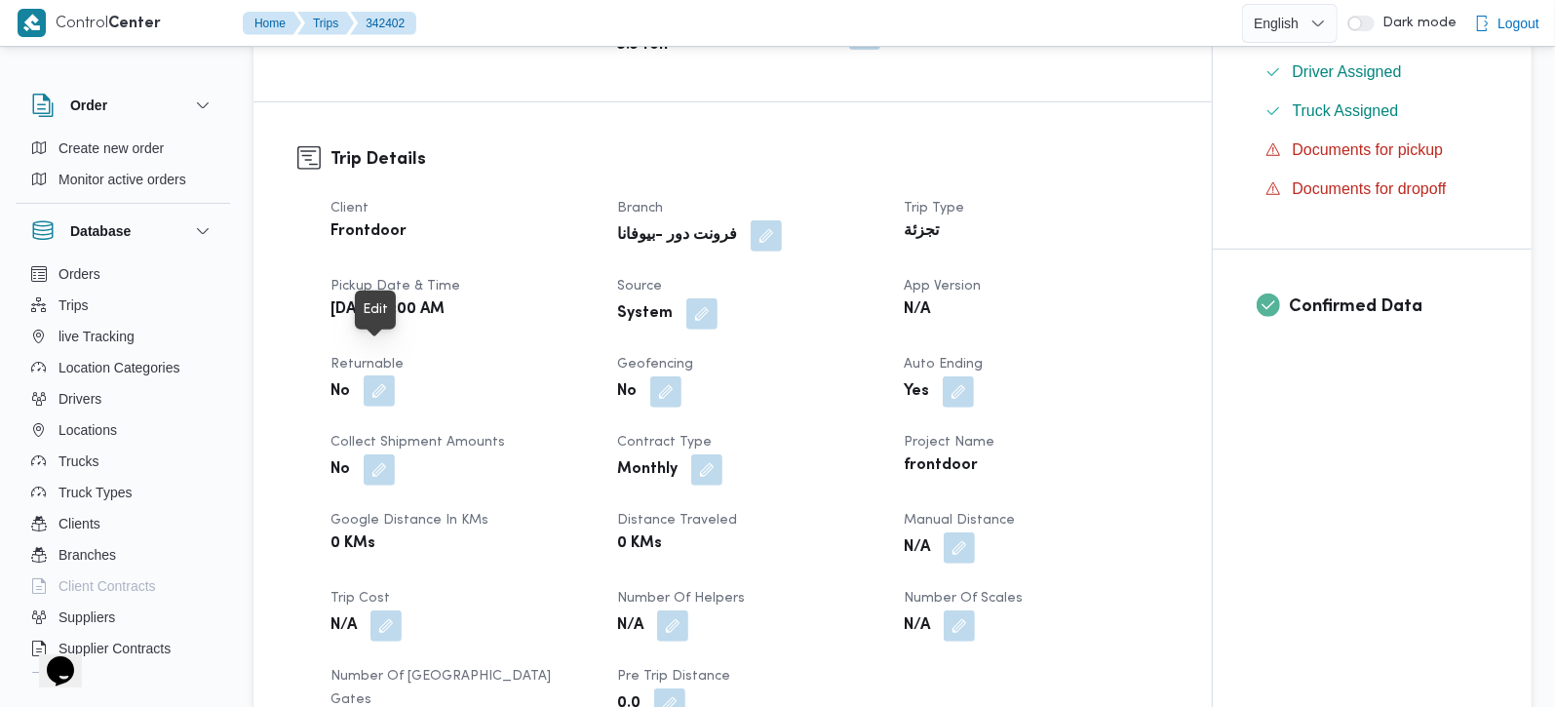
click at [378, 375] on button "button" at bounding box center [379, 390] width 31 height 31
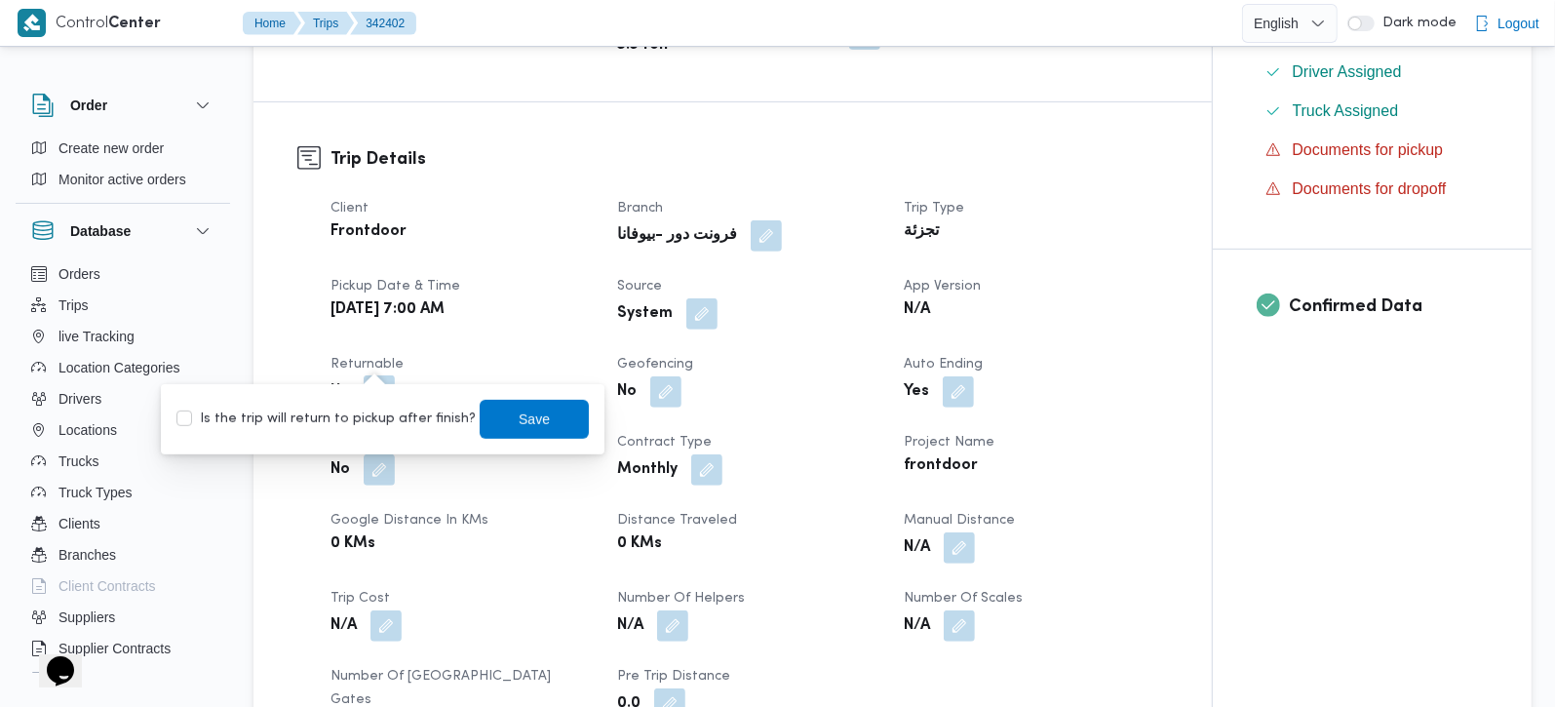
click at [352, 426] on label "Is the trip will return to pickup after finish?" at bounding box center [325, 419] width 299 height 23
checkbox input "true"
click at [519, 425] on span "Save" at bounding box center [534, 418] width 31 height 23
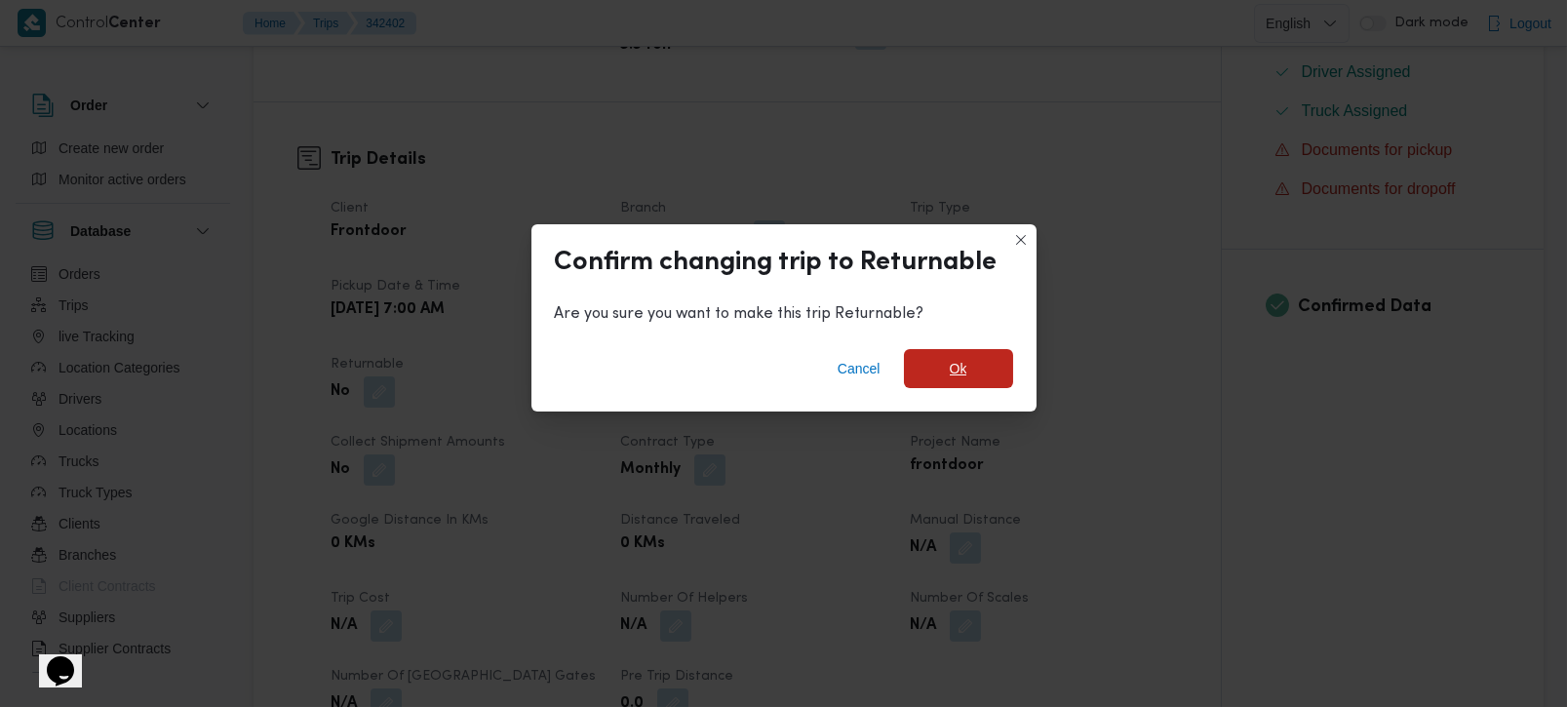
click at [958, 368] on span "Ok" at bounding box center [959, 368] width 18 height 23
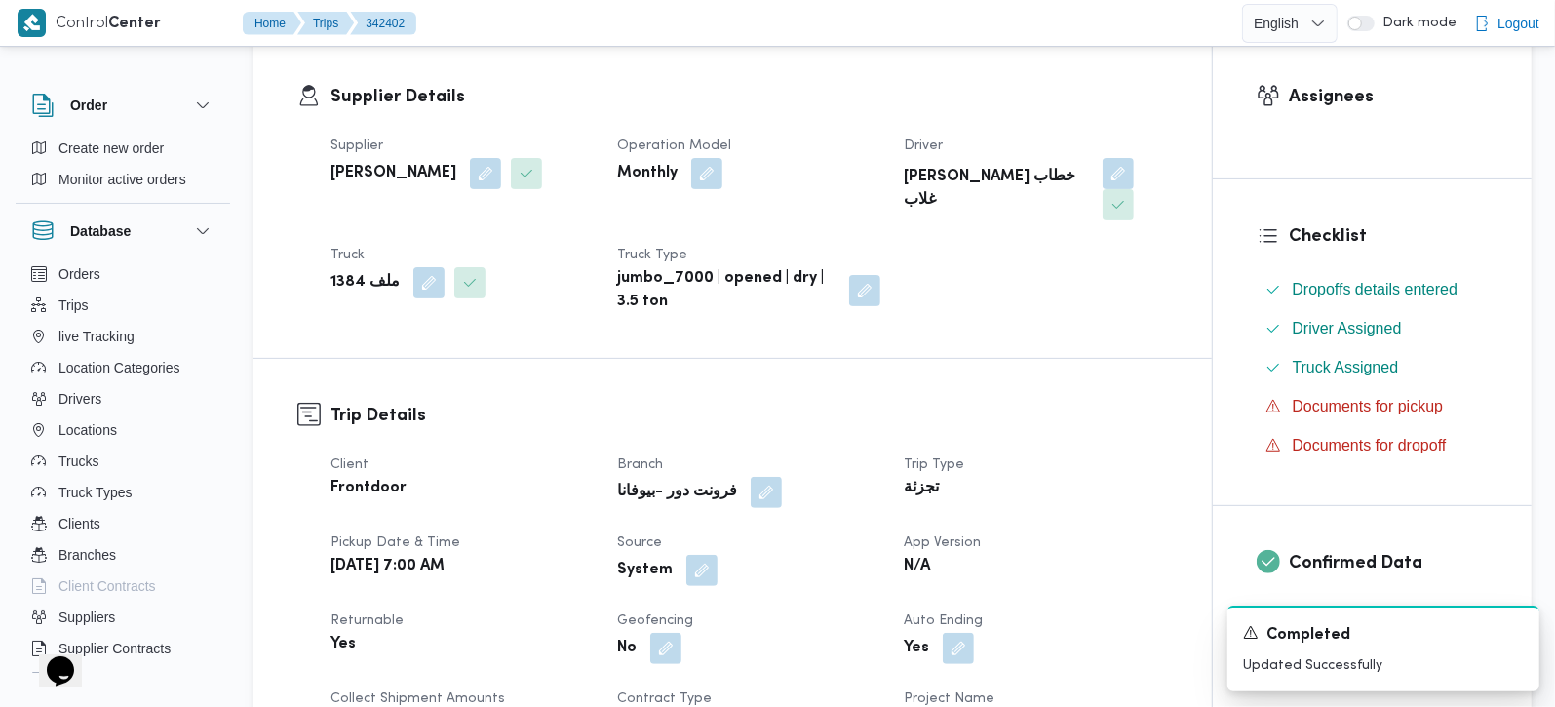
scroll to position [0, 0]
